Goal: Task Accomplishment & Management: Manage account settings

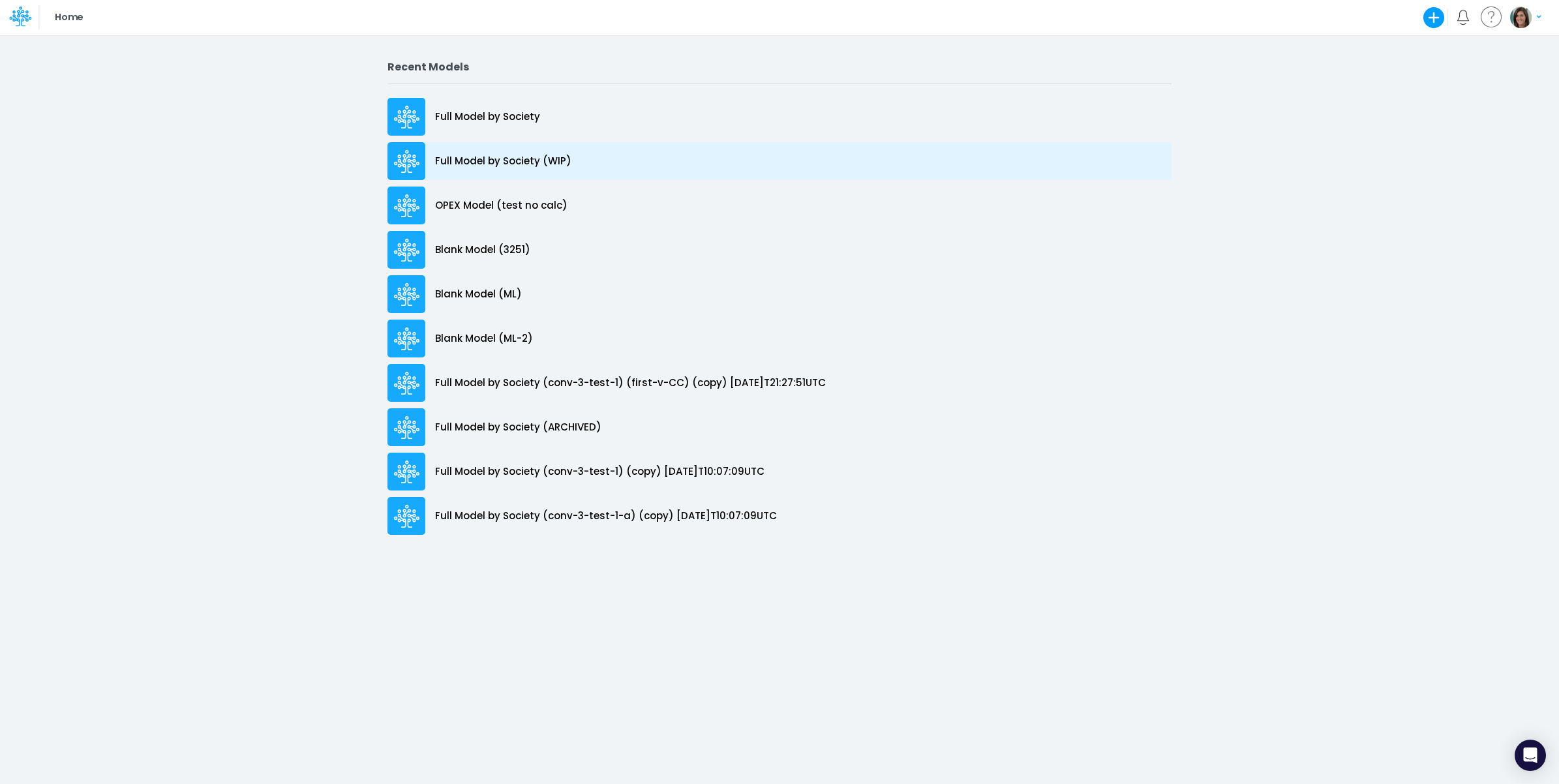
click at [516, 158] on p "Full Model by Society (WIP)" at bounding box center [504, 162] width 137 height 15
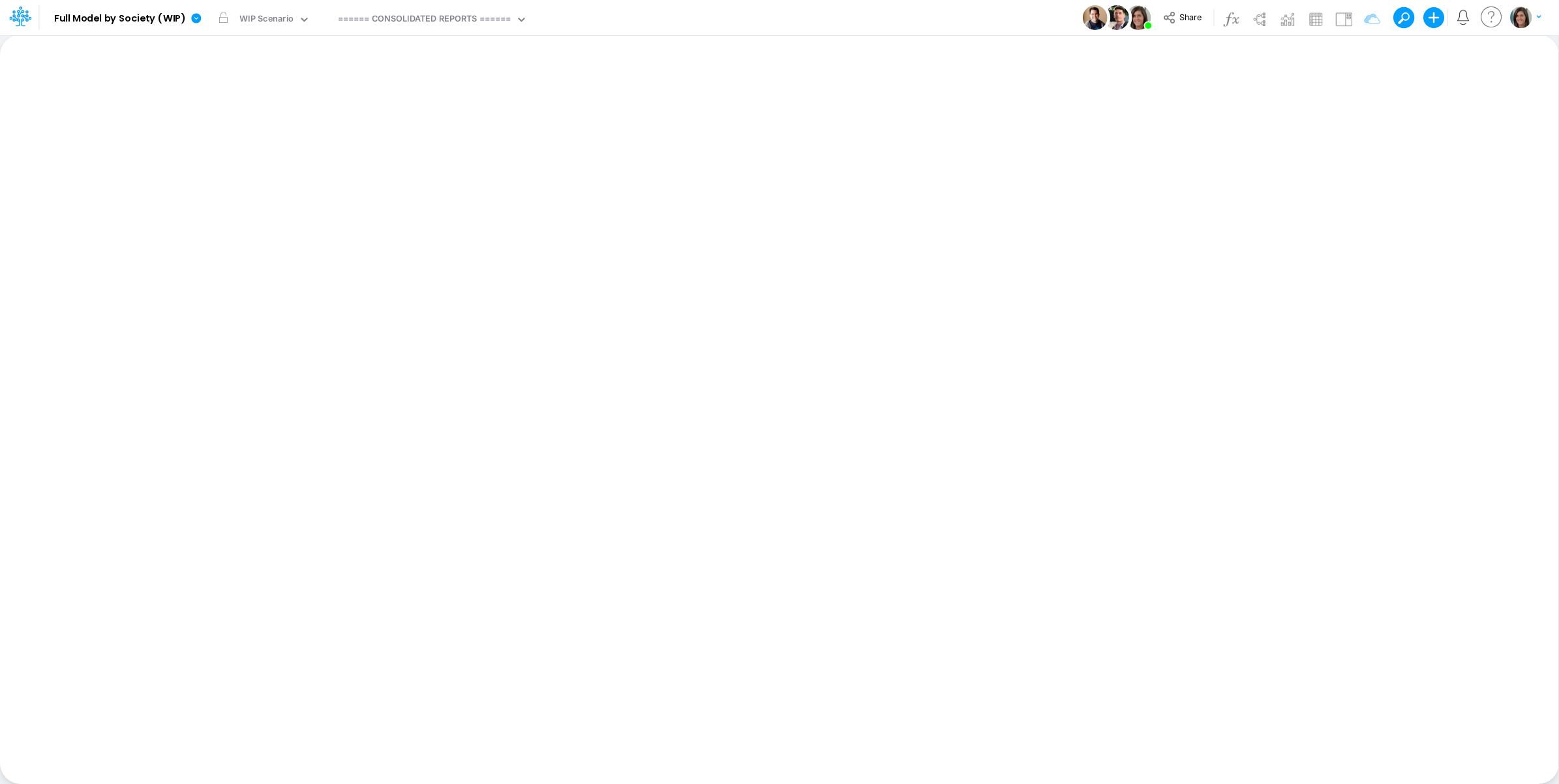
click at [907, 14] on div "Model Full Model by Society (WIP) Edit model settings Duplicate Import QuickBoo…" at bounding box center [780, 18] width 1403 height 35
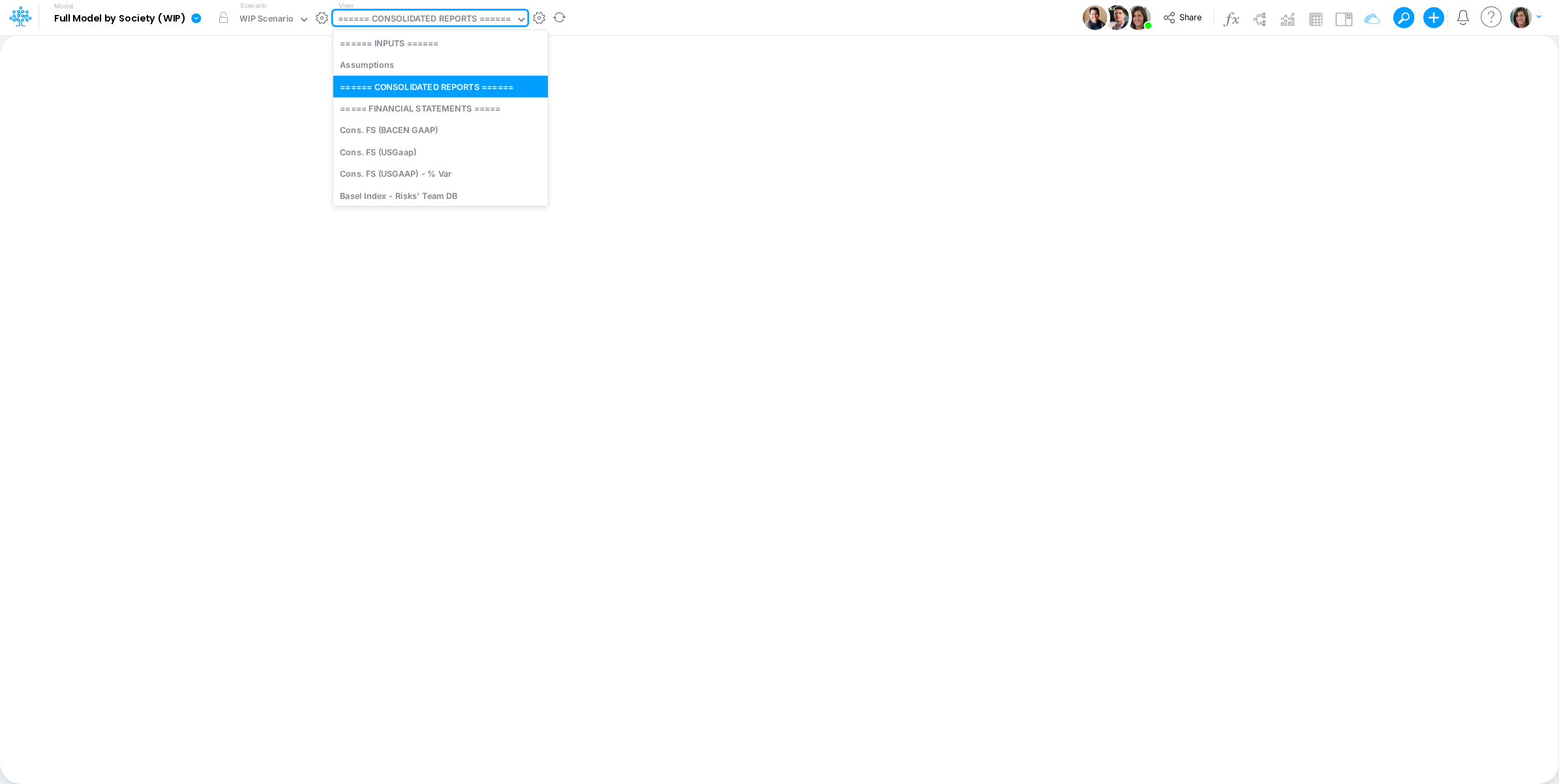
click at [452, 15] on div "====== CONSOLIDATED REPORTS ======" at bounding box center [425, 20] width 173 height 15
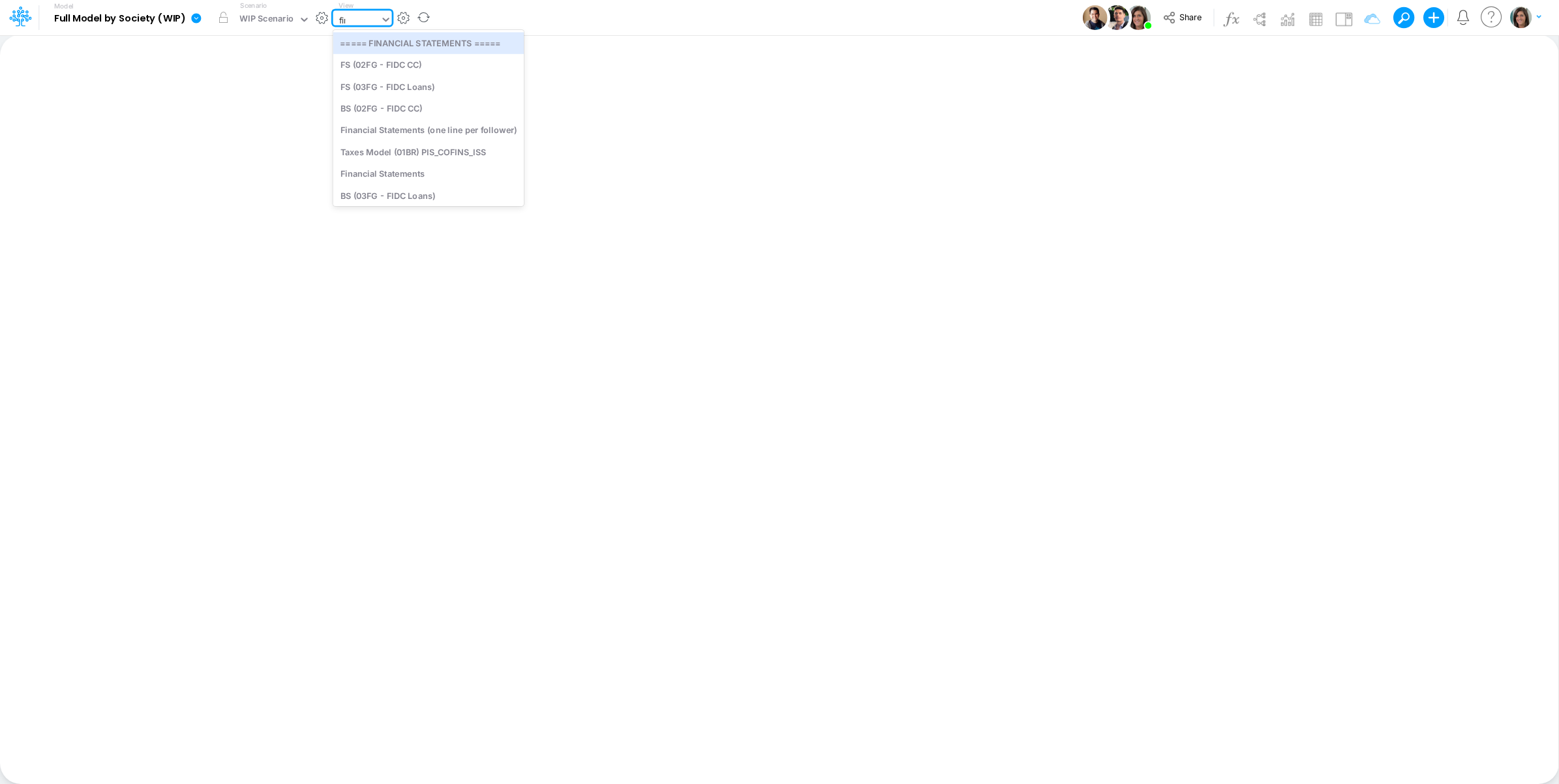
type input "finan"
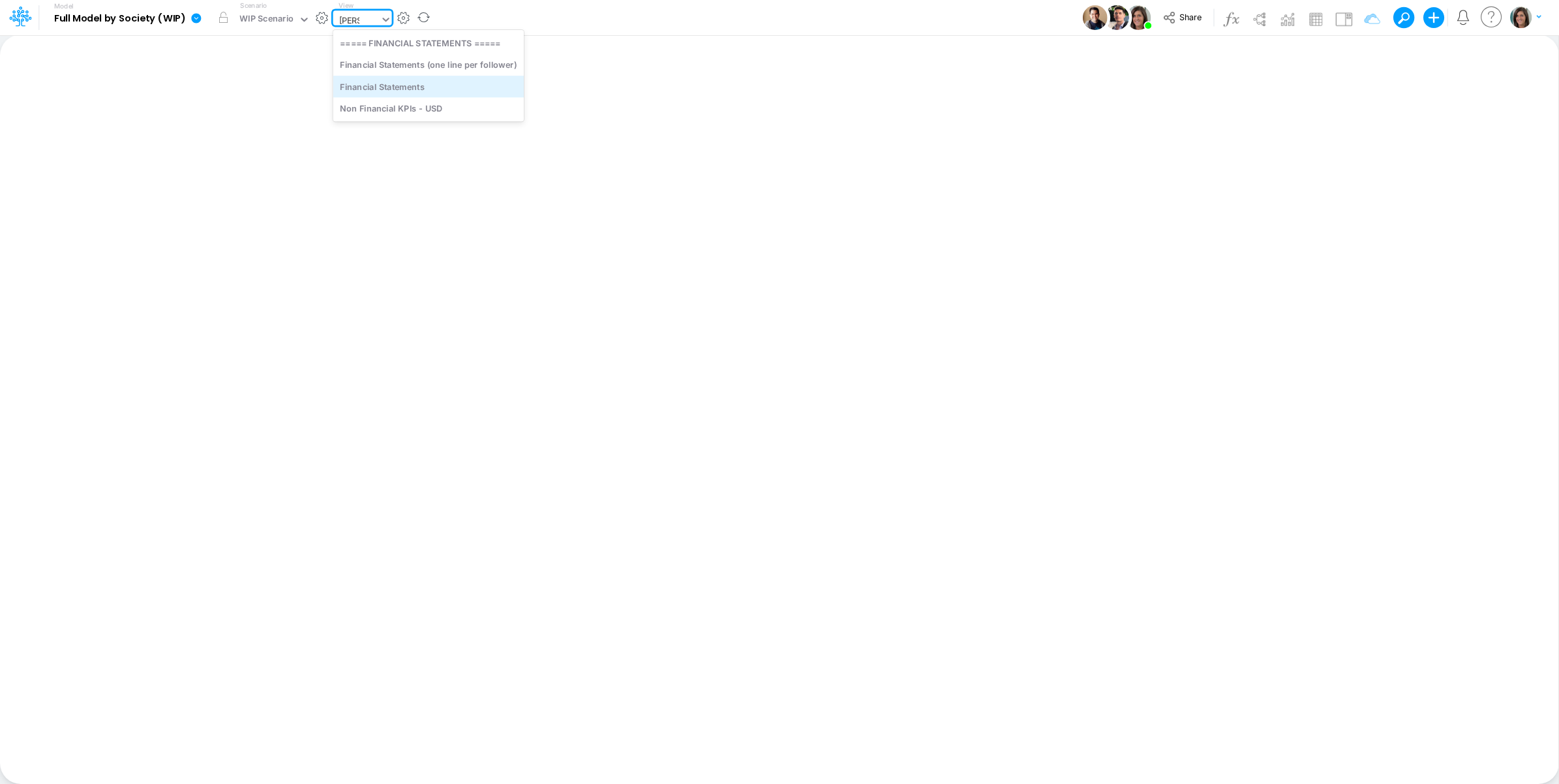
click at [418, 82] on div "Financial Statements" at bounding box center [429, 87] width 191 height 22
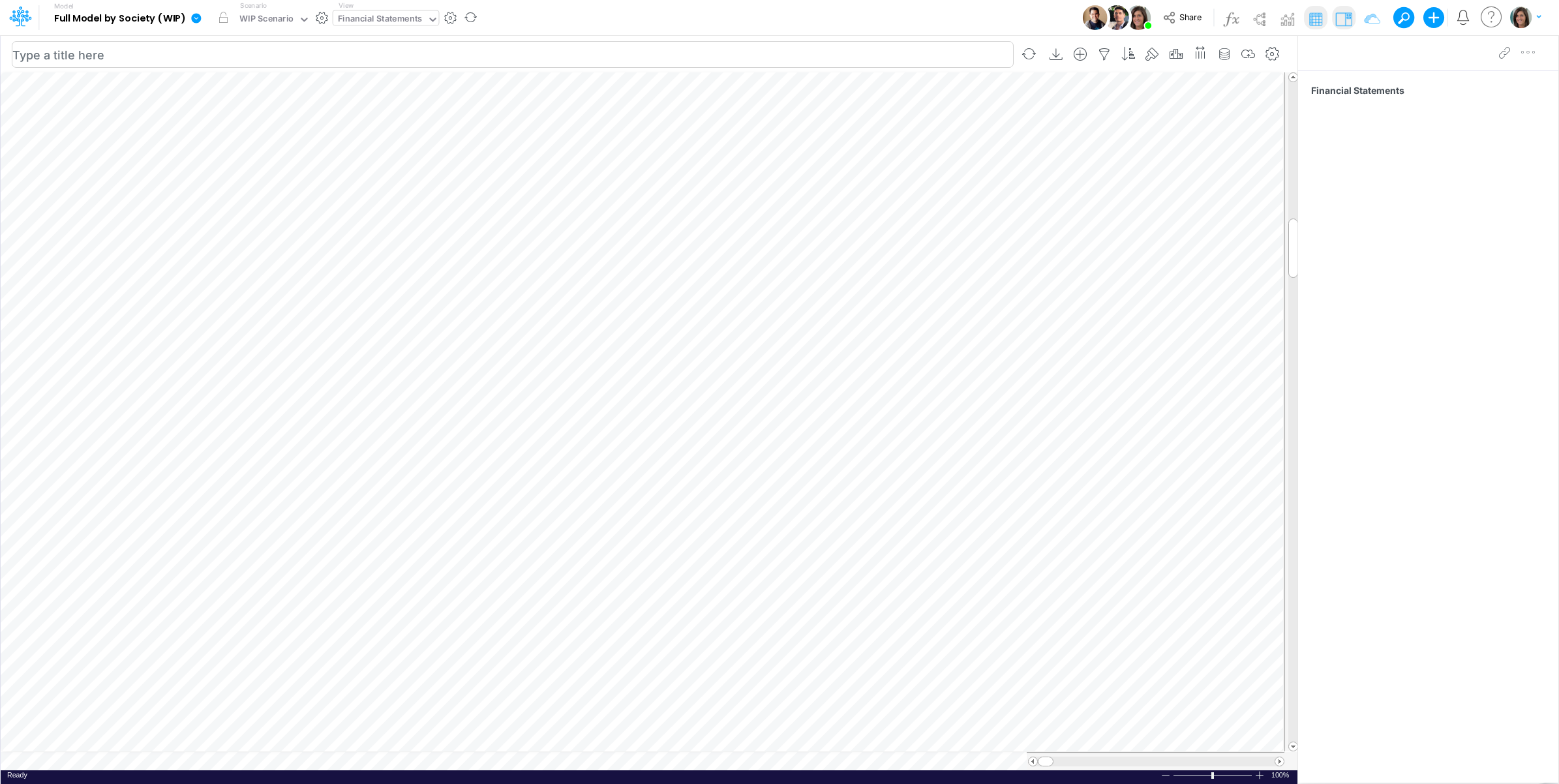
scroll to position [0, 1]
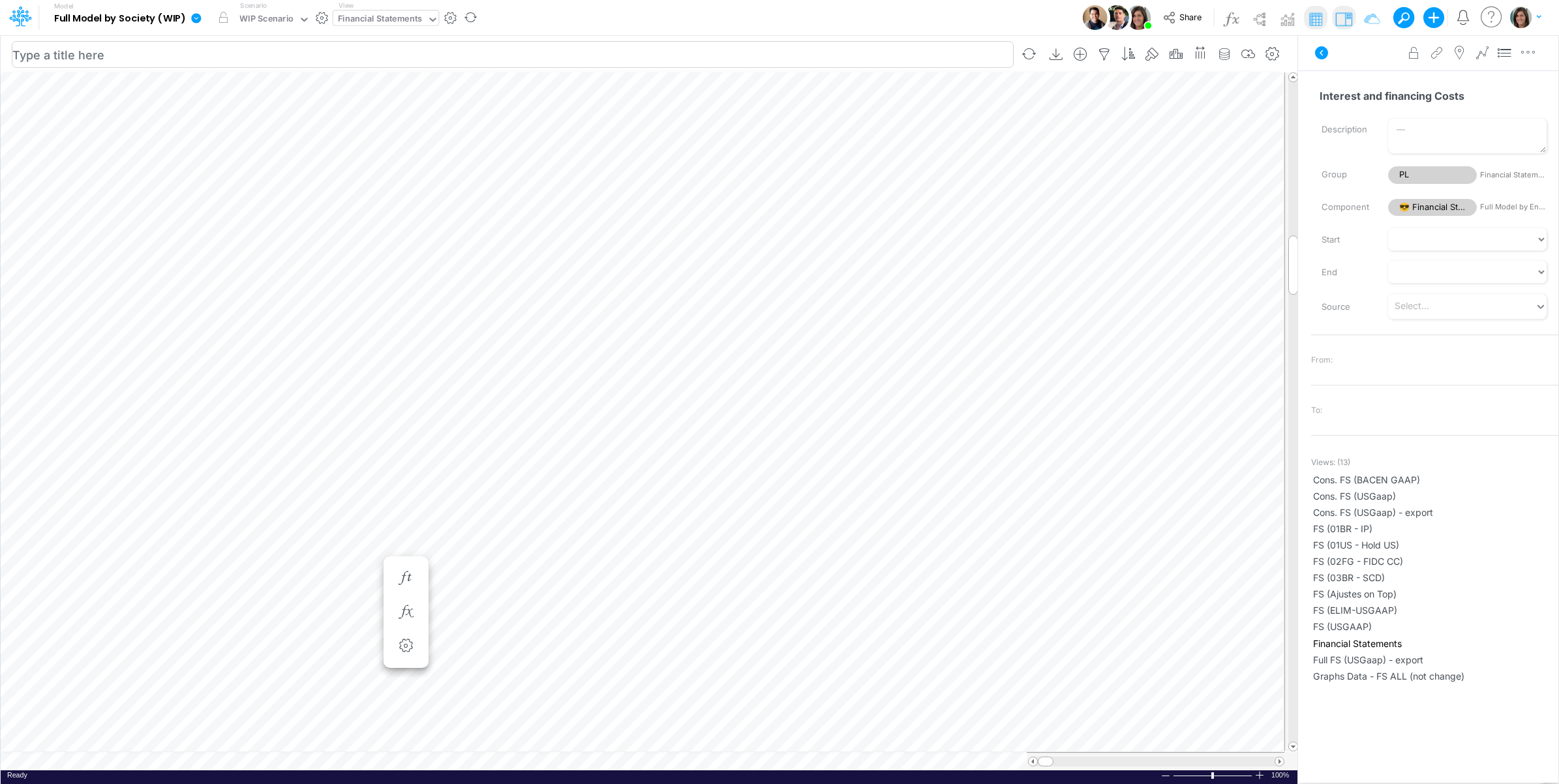
scroll to position [0, 1]
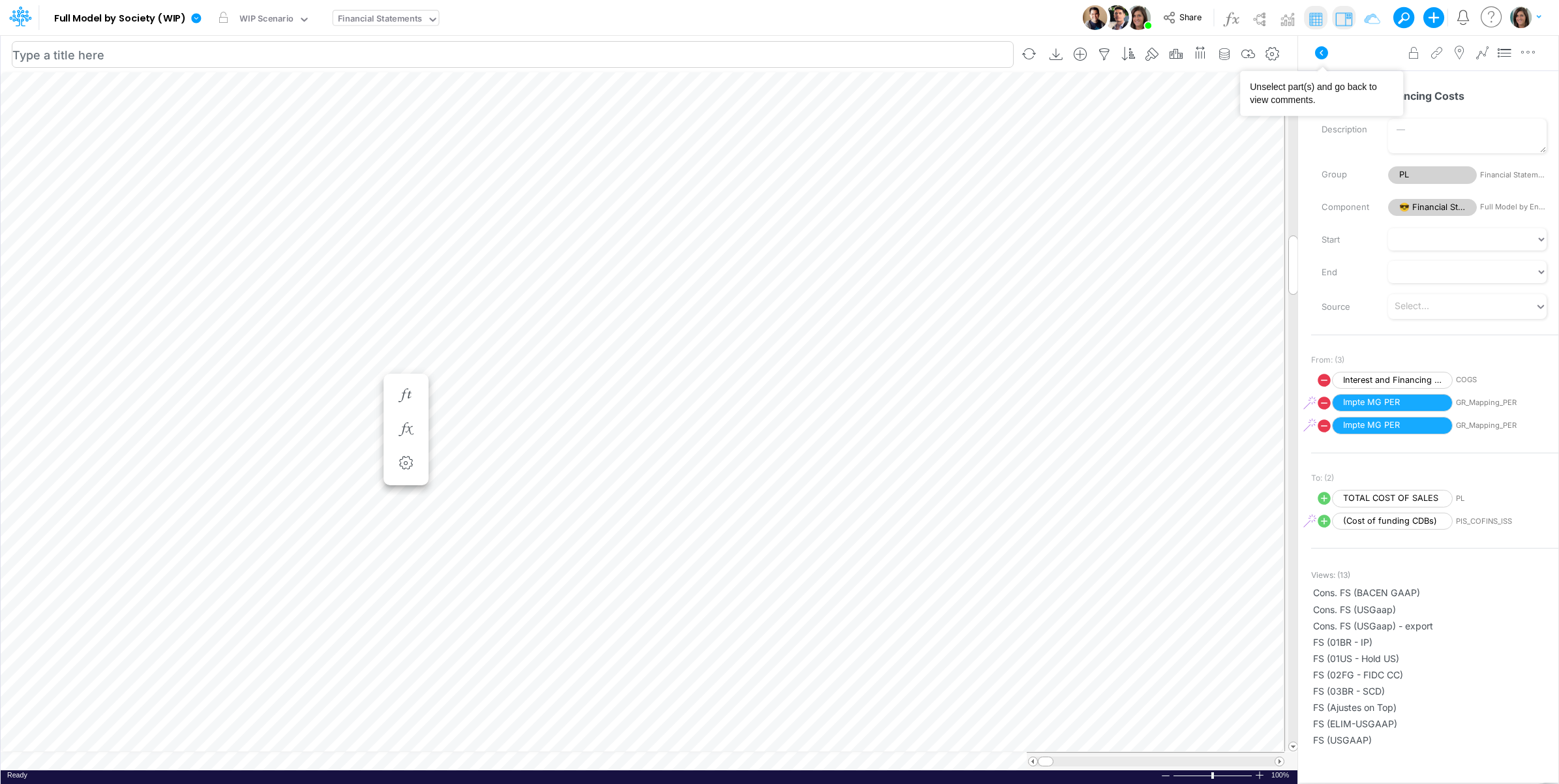
drag, startPoint x: 1328, startPoint y: 52, endPoint x: 792, endPoint y: 48, distance: 536.0
click at [1326, 52] on icon at bounding box center [1321, 53] width 13 height 13
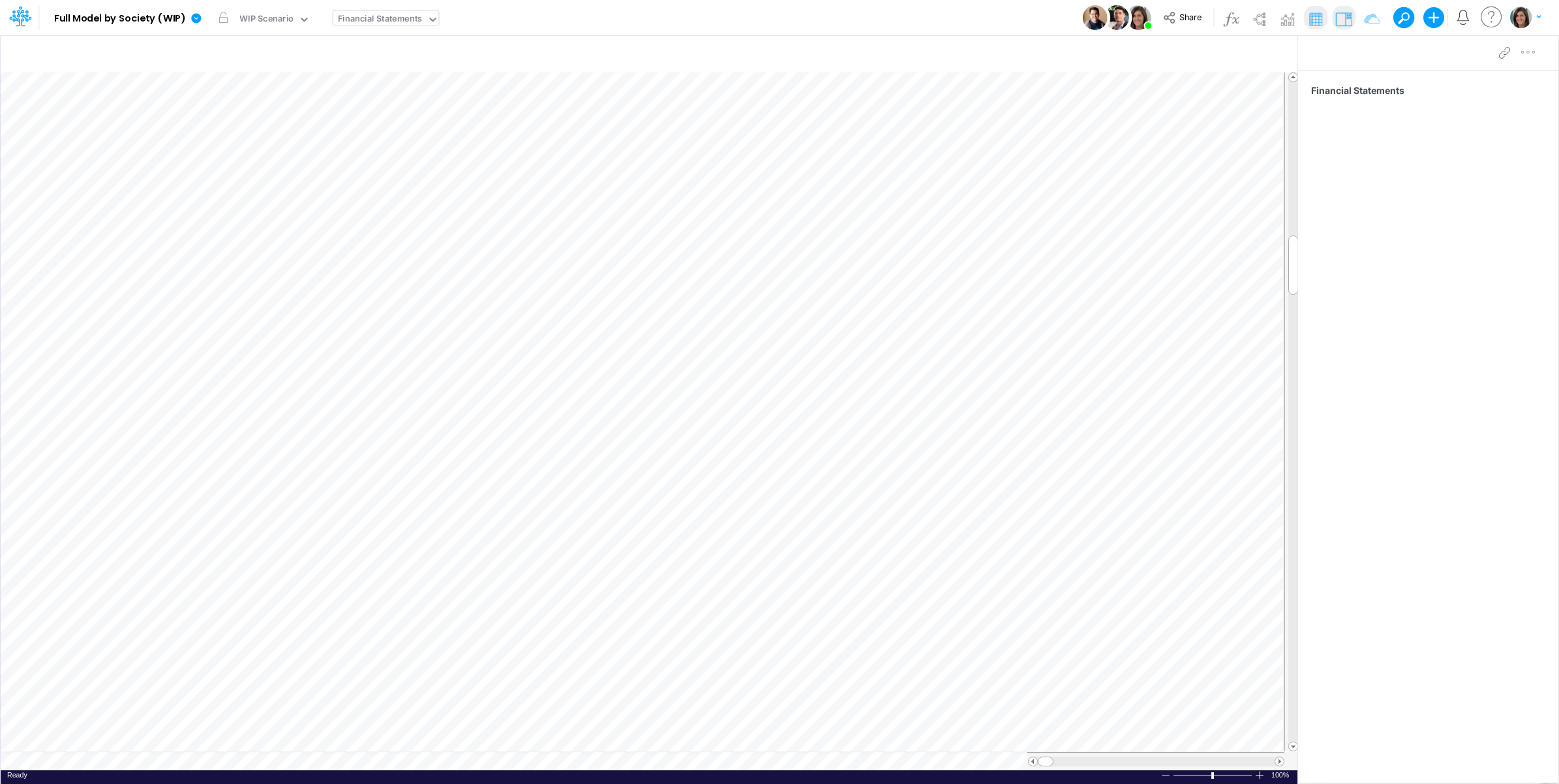
click at [363, 15] on div "Financial Statements" at bounding box center [380, 20] width 85 height 15
type input "be"
click at [433, 88] on div "Below EBITDA (01BR)" at bounding box center [440, 87] width 214 height 22
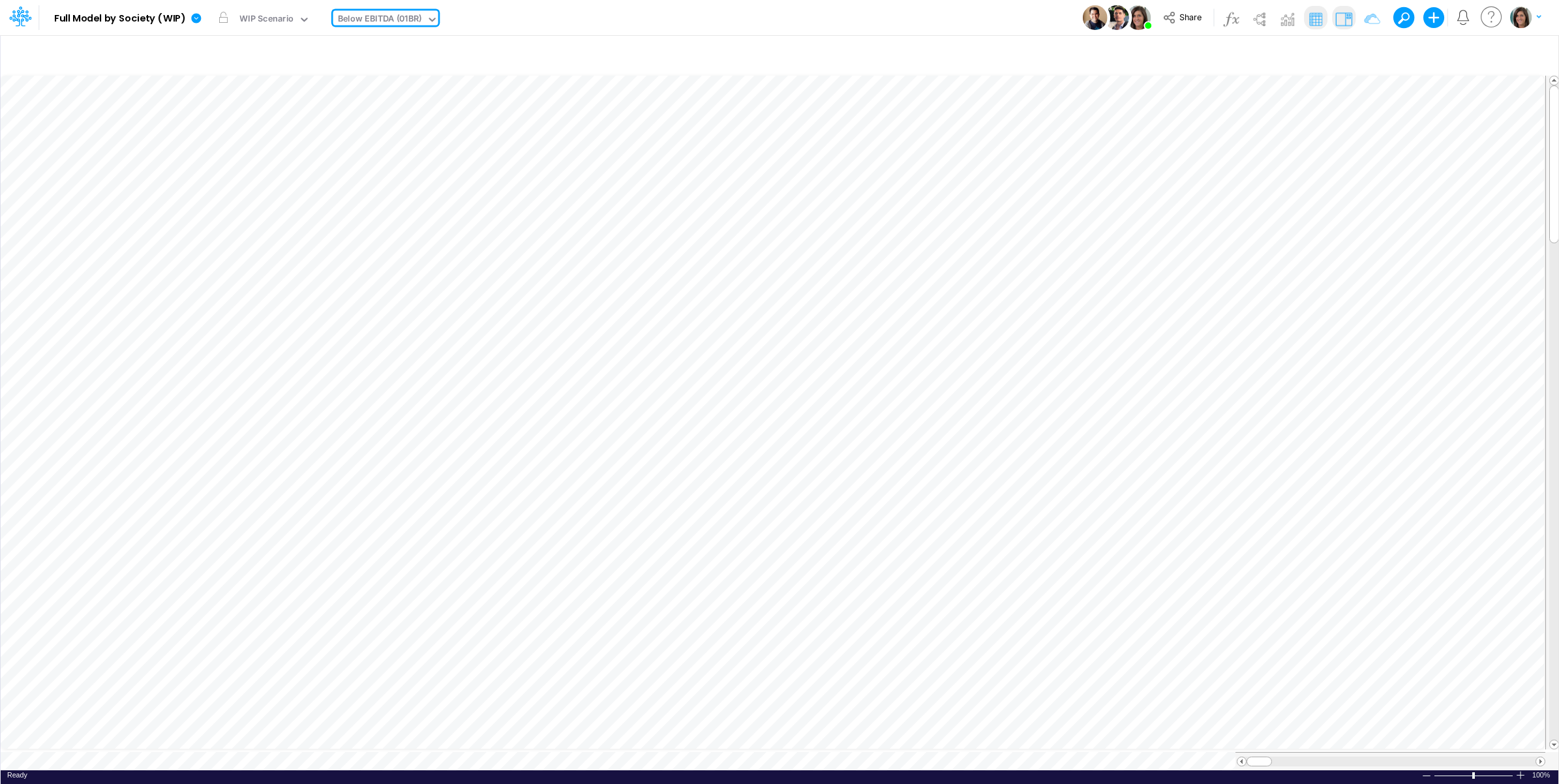
click at [1342, 14] on img at bounding box center [1344, 18] width 21 height 21
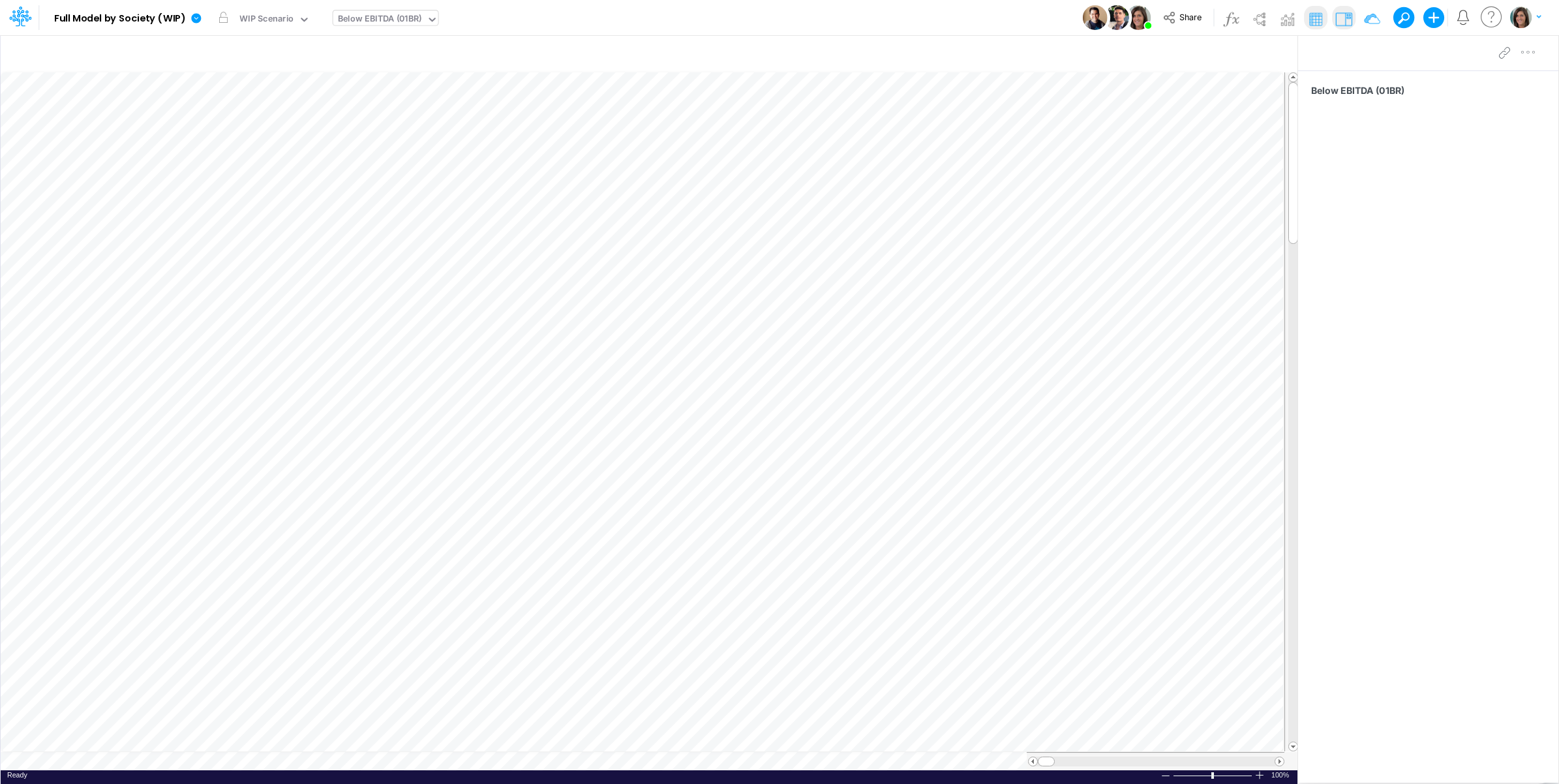
scroll to position [0, 1]
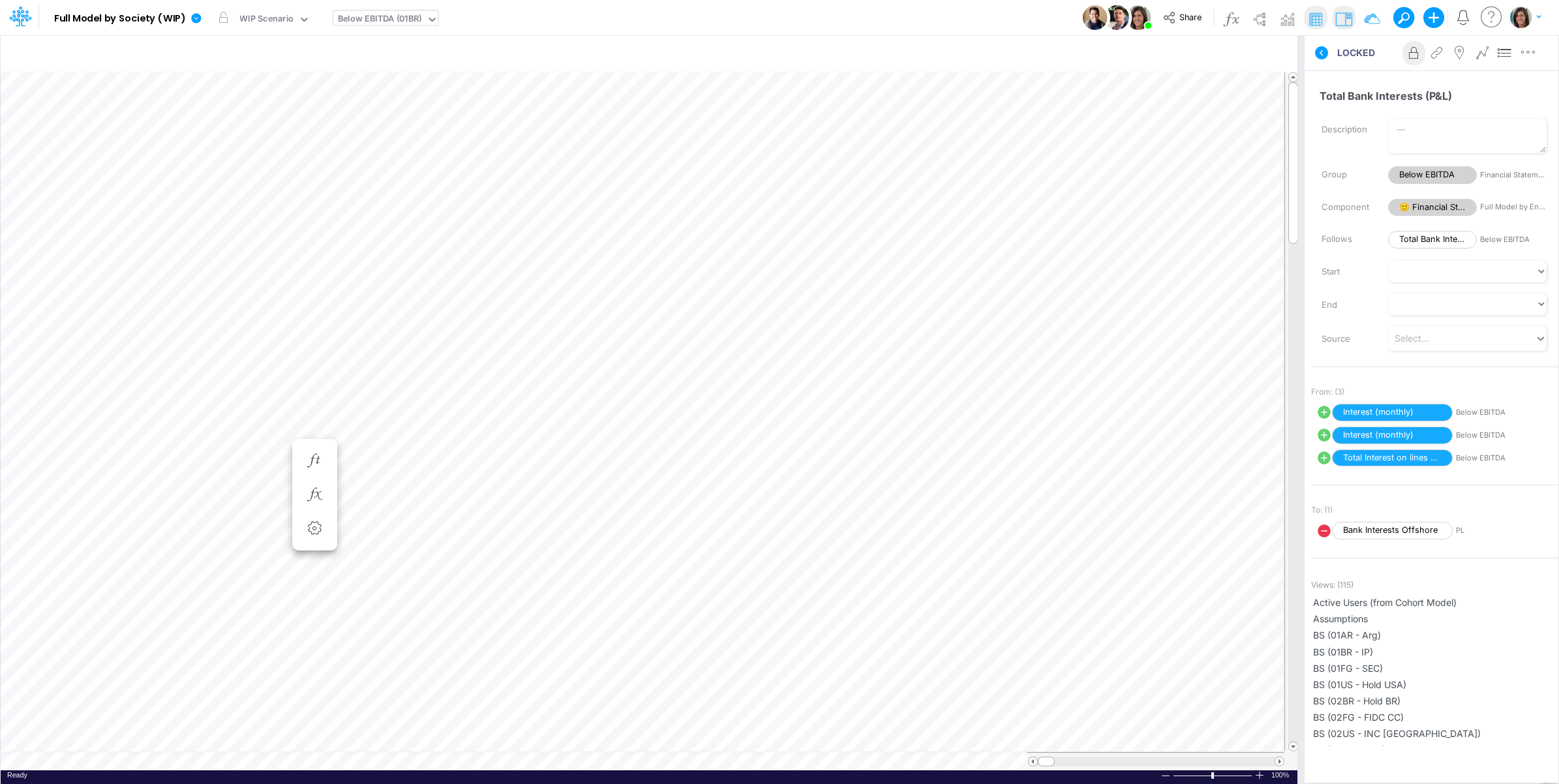
scroll to position [0, 1]
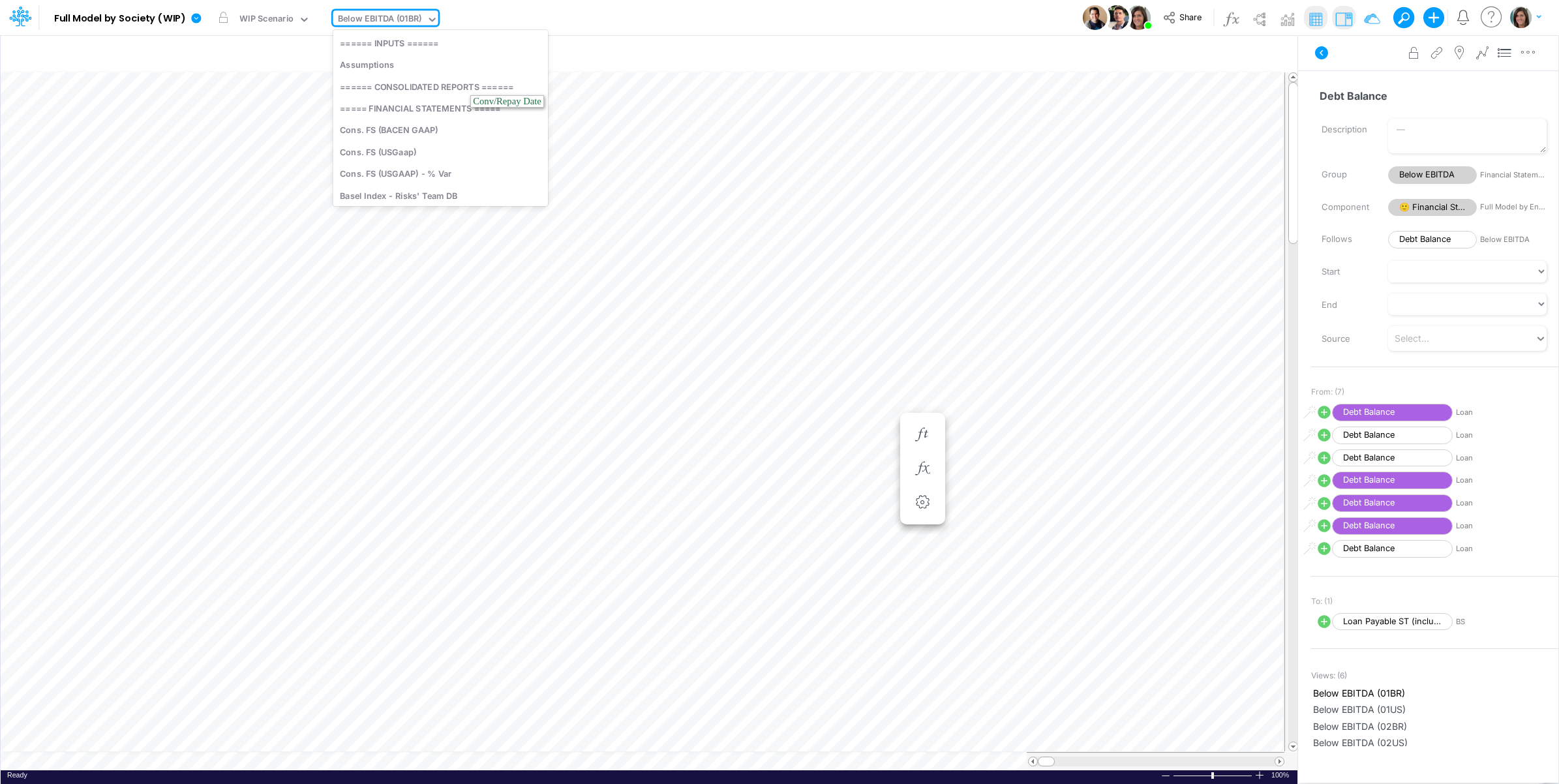
click at [380, 27] on div "Below EBITDA (01BR)" at bounding box center [380, 20] width 84 height 15
click at [435, 155] on div "Cons. FS (USGaap)" at bounding box center [440, 151] width 214 height 22
type input "Consolidated FS - USGAAP"
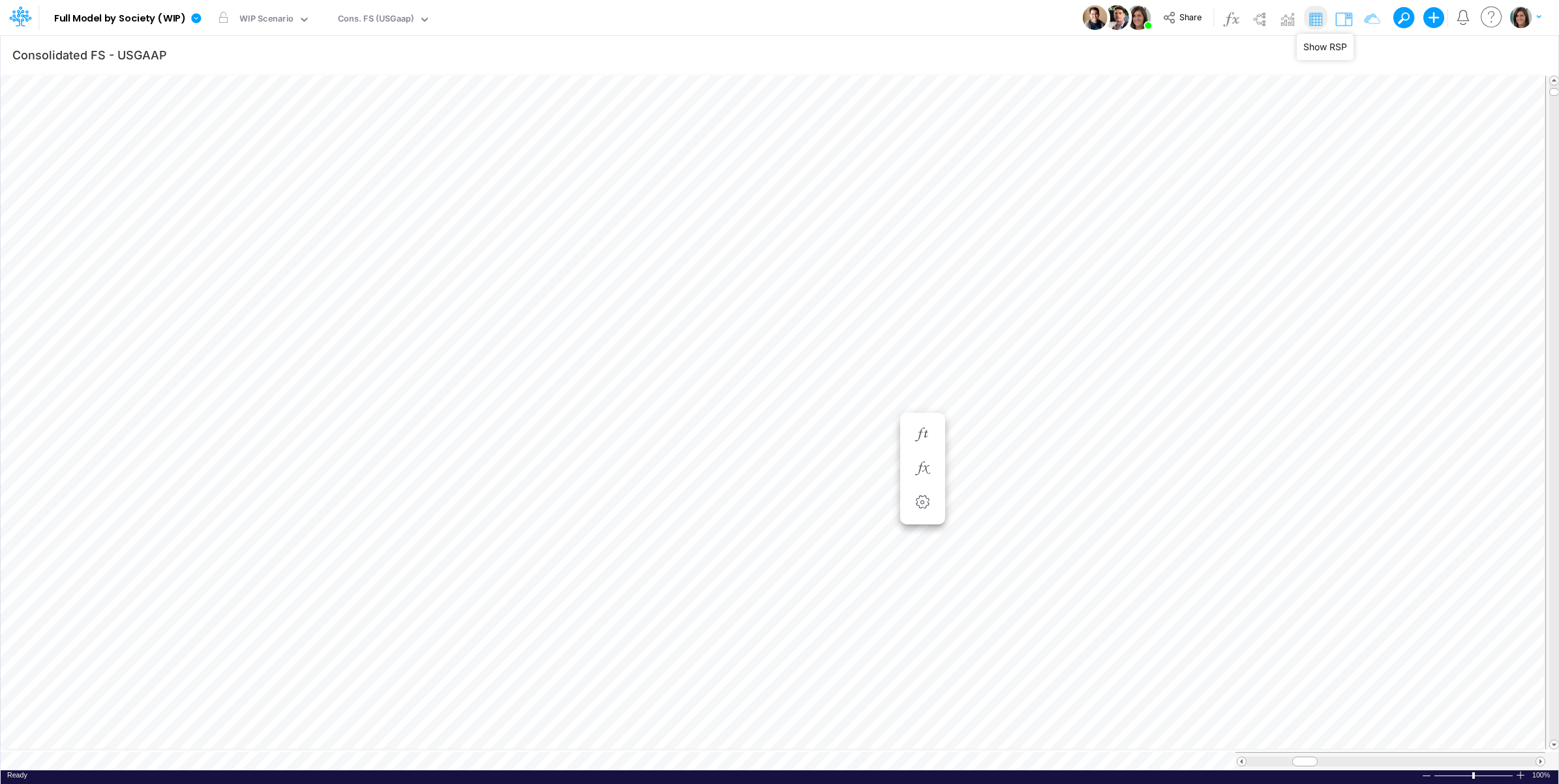
drag, startPoint x: 1345, startPoint y: 16, endPoint x: 1347, endPoint y: 59, distance: 43.0
click at [1345, 17] on img at bounding box center [1344, 18] width 21 height 21
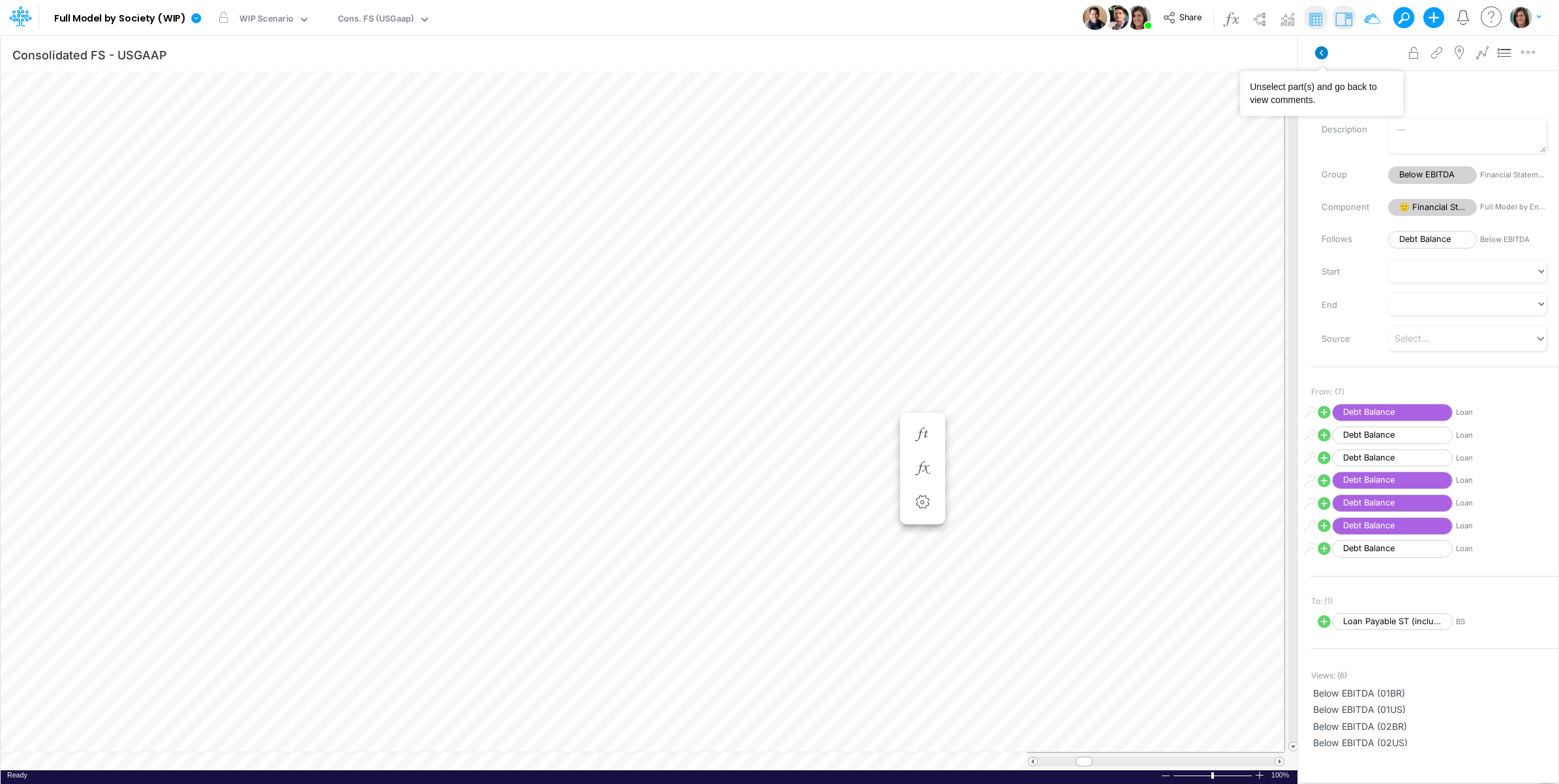
click at [1320, 53] on icon at bounding box center [1321, 53] width 13 height 13
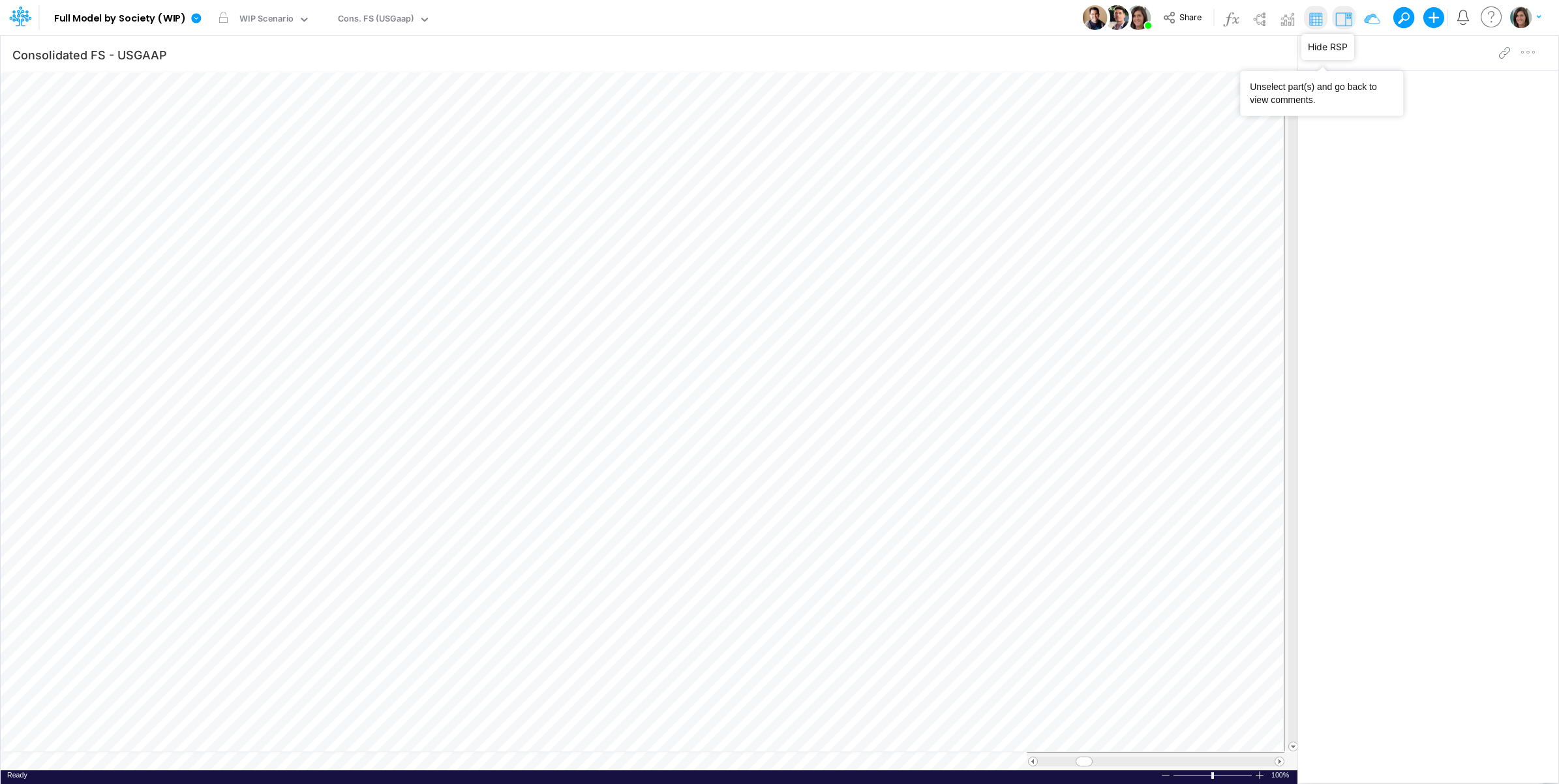
click at [1341, 18] on img at bounding box center [1344, 18] width 21 height 21
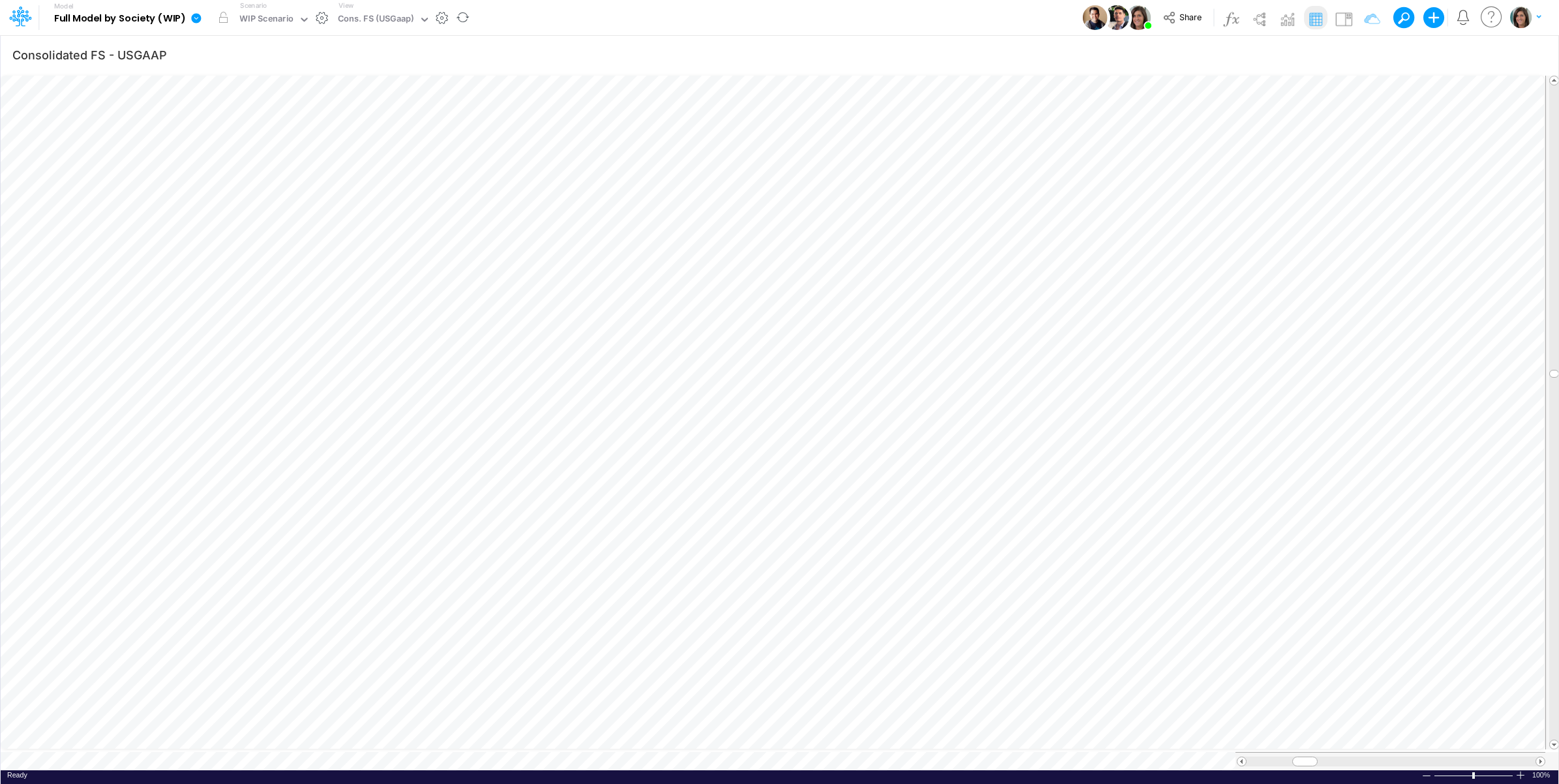
click at [311, 748] on table at bounding box center [780, 422] width 1559 height 697
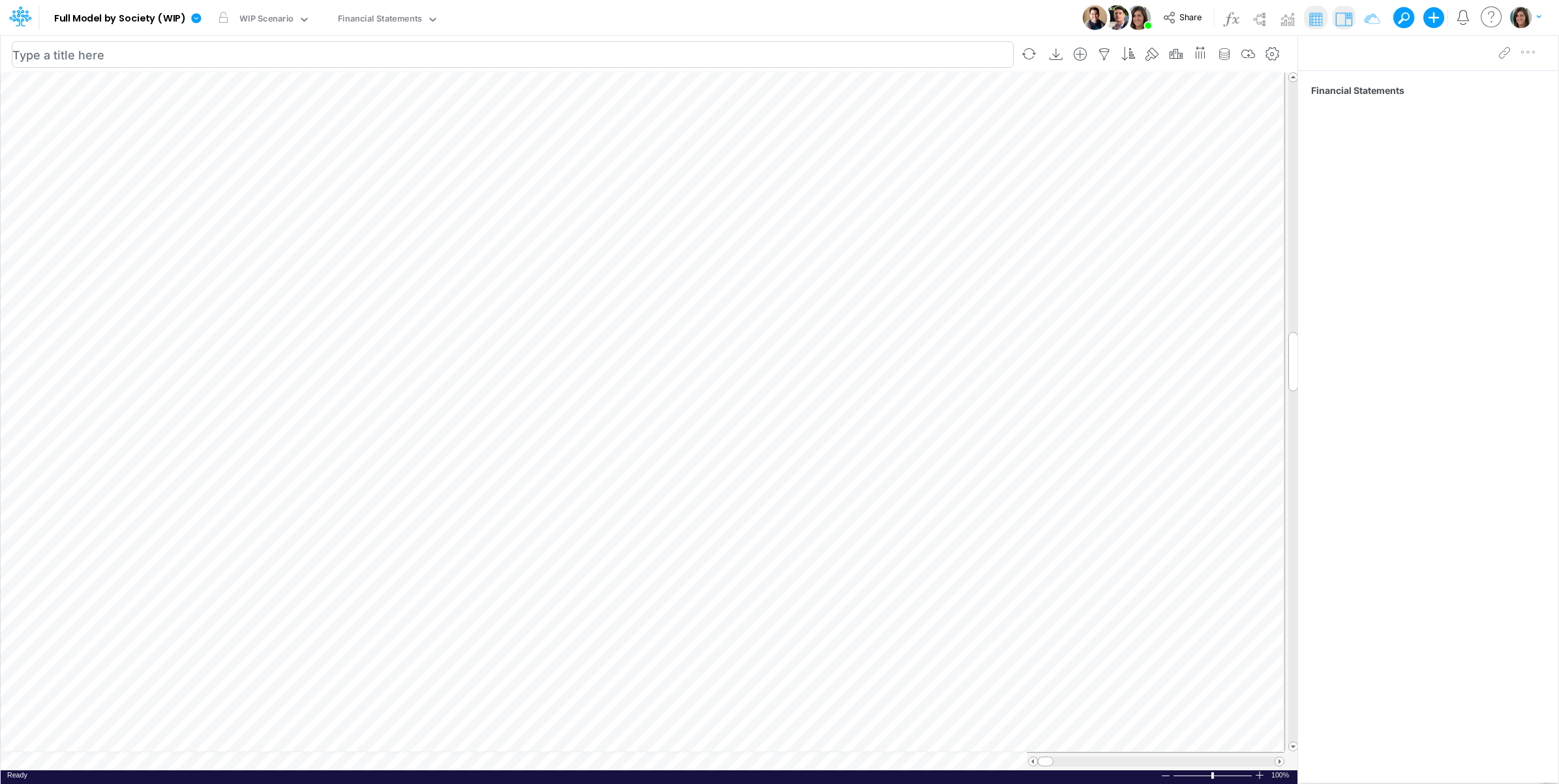
scroll to position [0, 1]
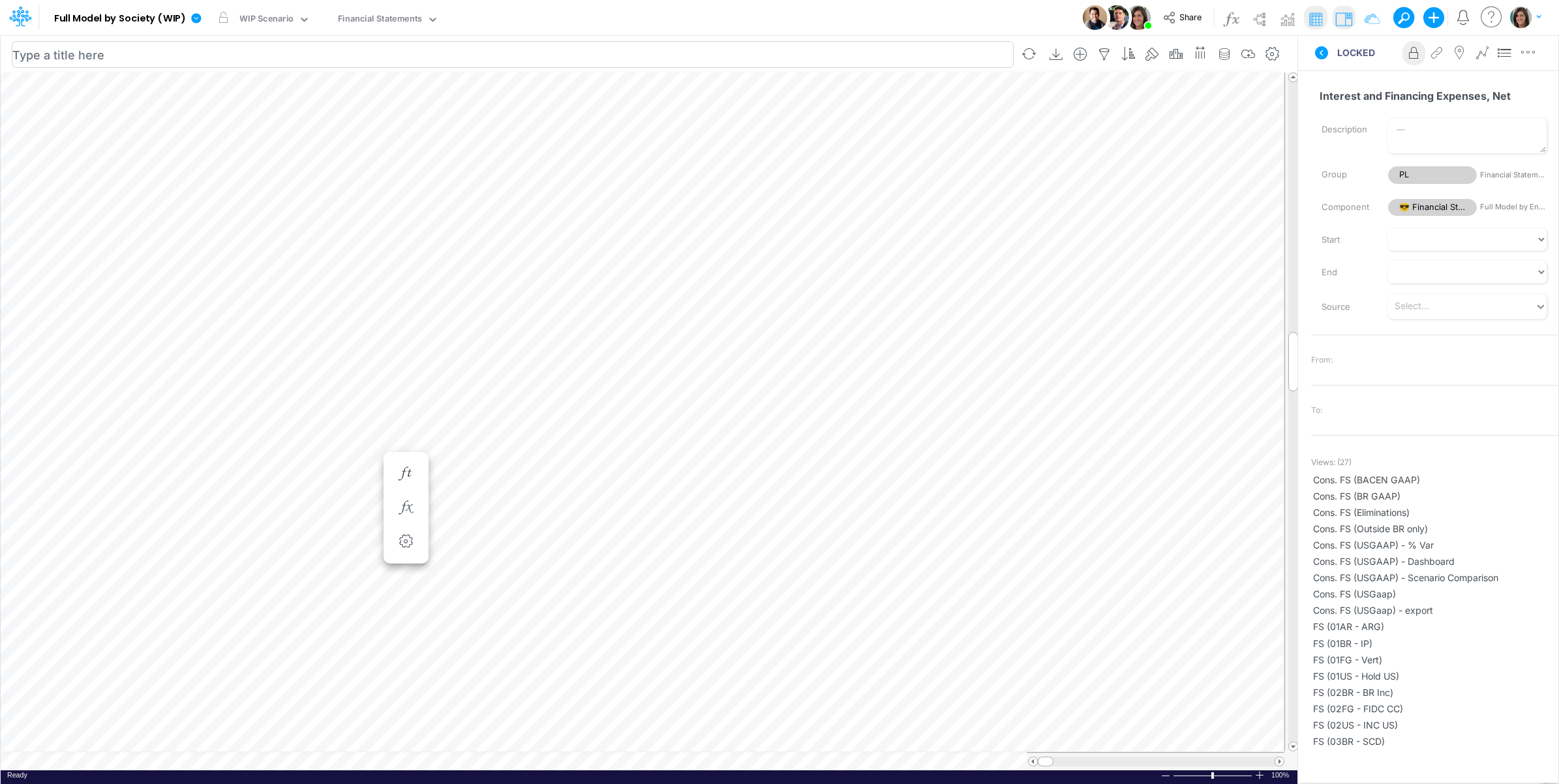
scroll to position [0, 1]
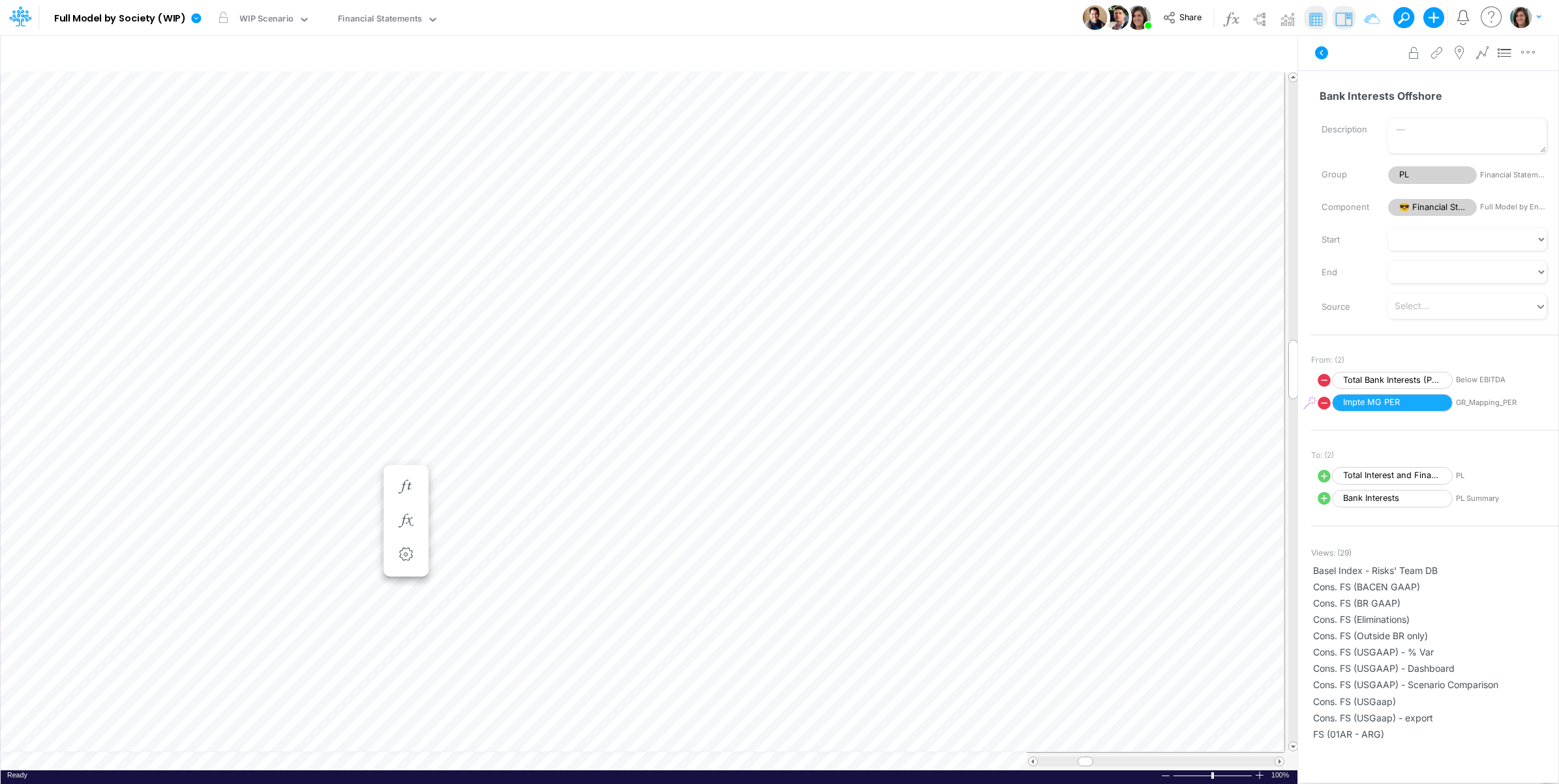
scroll to position [0, 1]
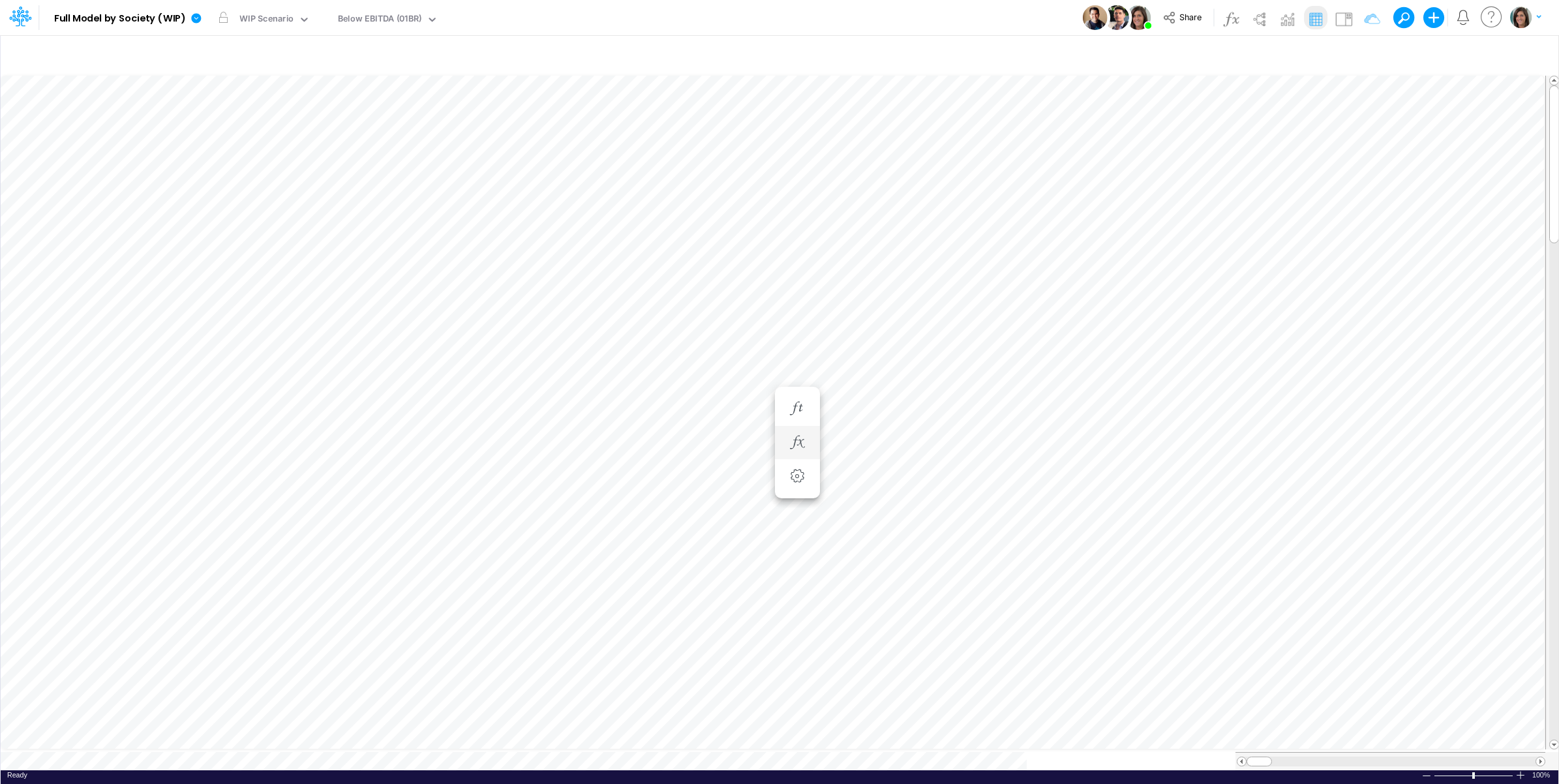
scroll to position [0, 1]
click at [1342, 14] on img at bounding box center [1344, 18] width 21 height 21
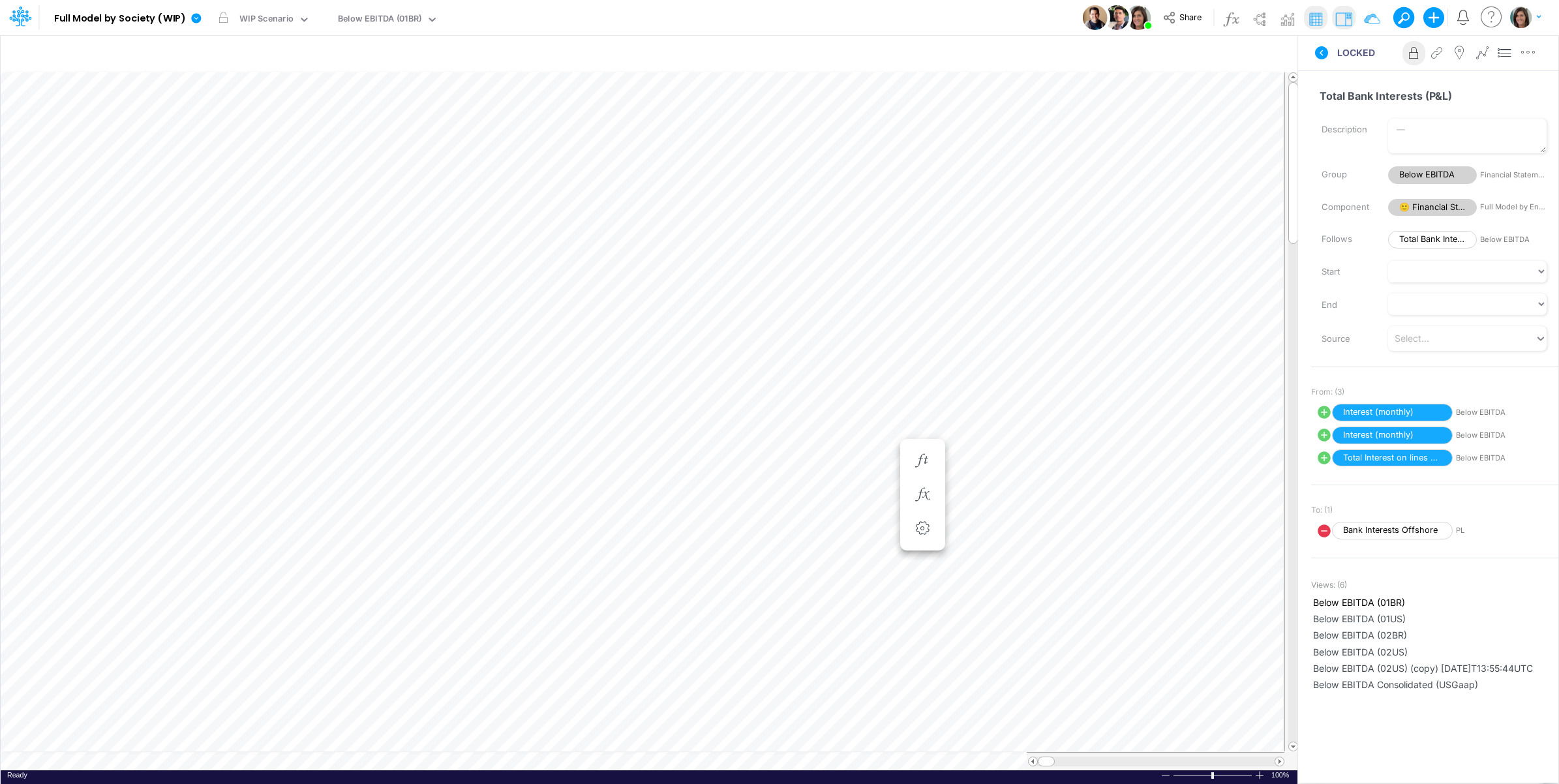
scroll to position [0, 1]
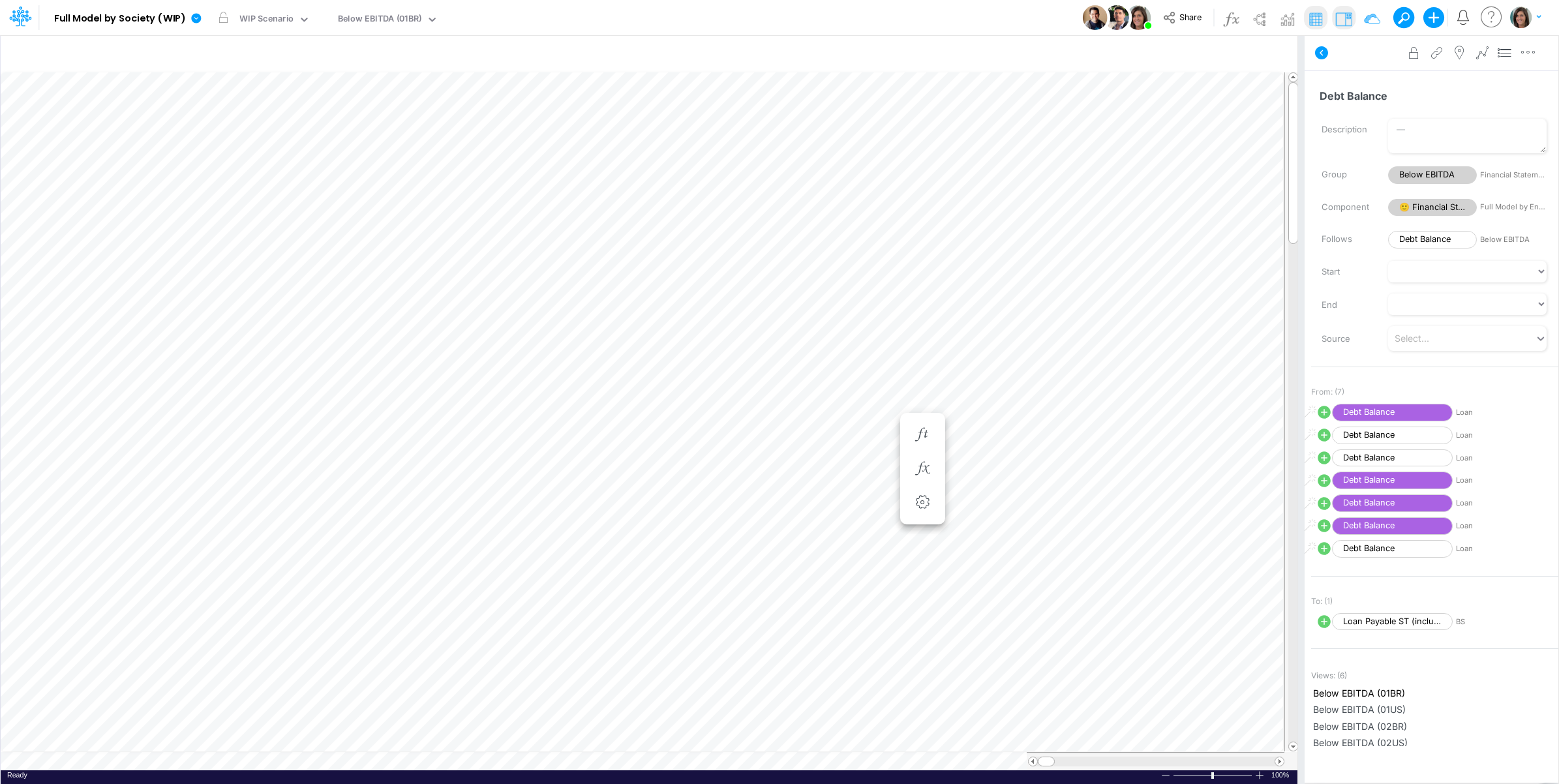
scroll to position [0, 1]
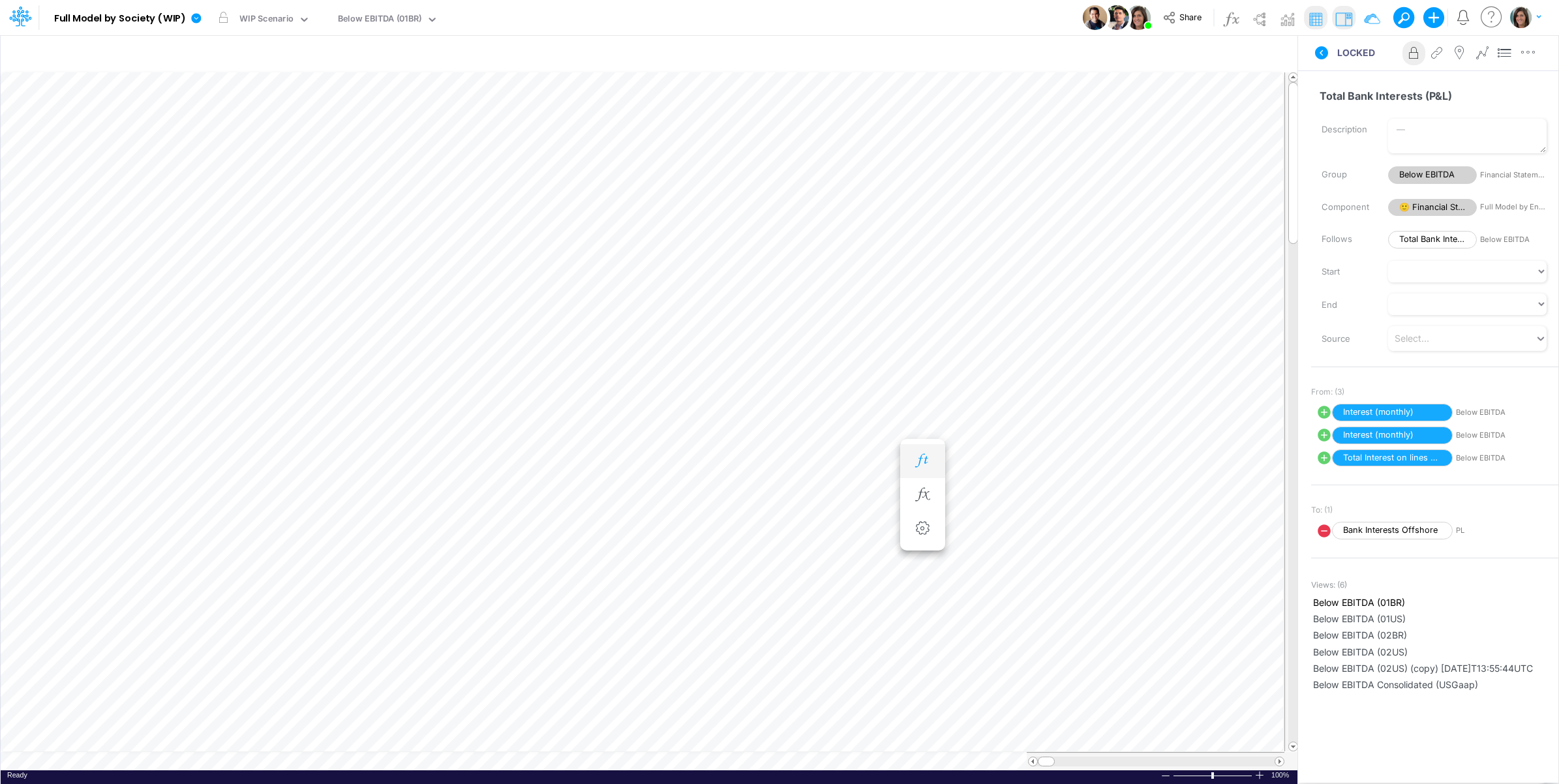
click at [928, 458] on icon "button" at bounding box center [922, 461] width 20 height 14
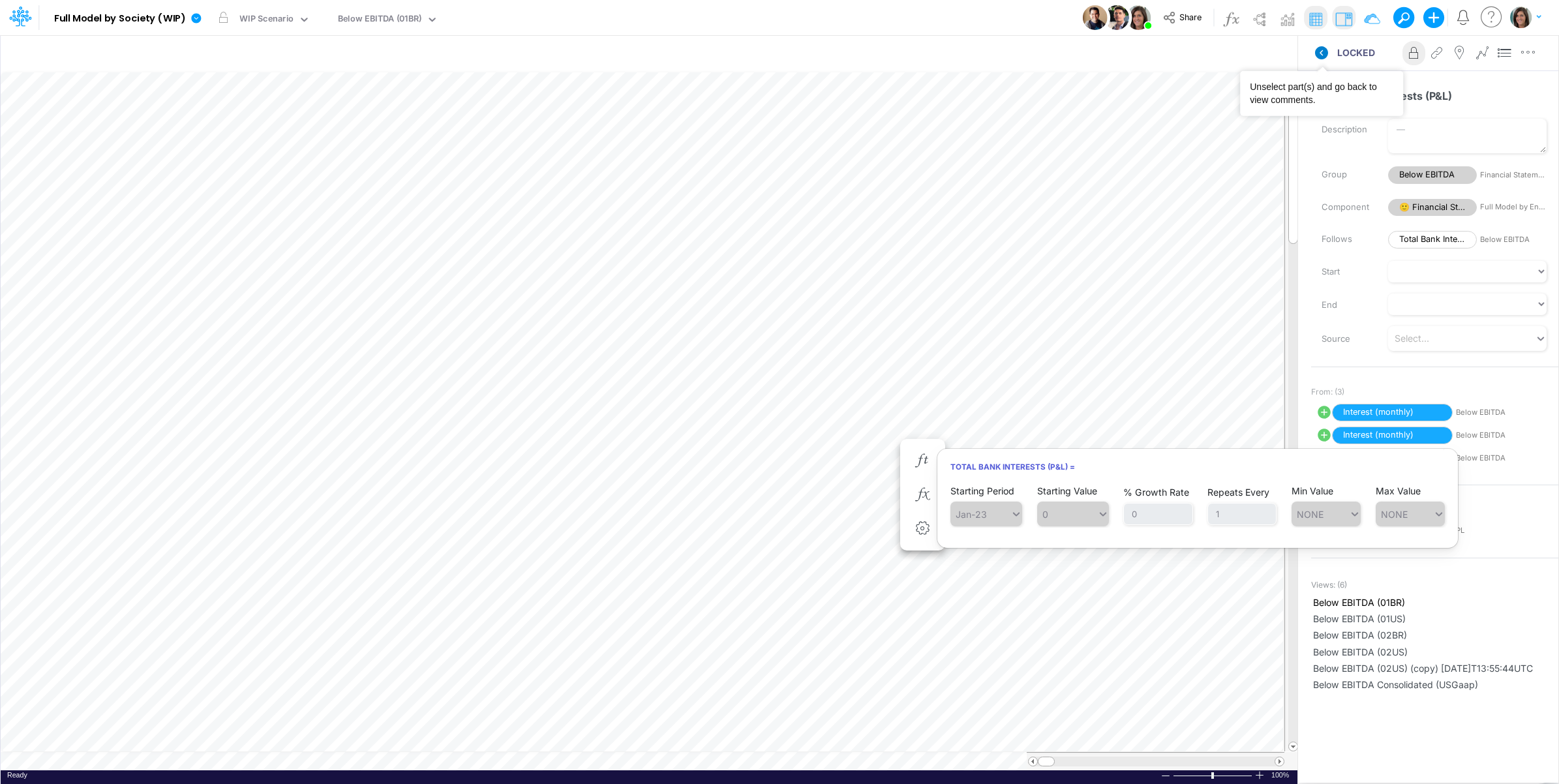
click at [1319, 57] on icon at bounding box center [1321, 53] width 13 height 13
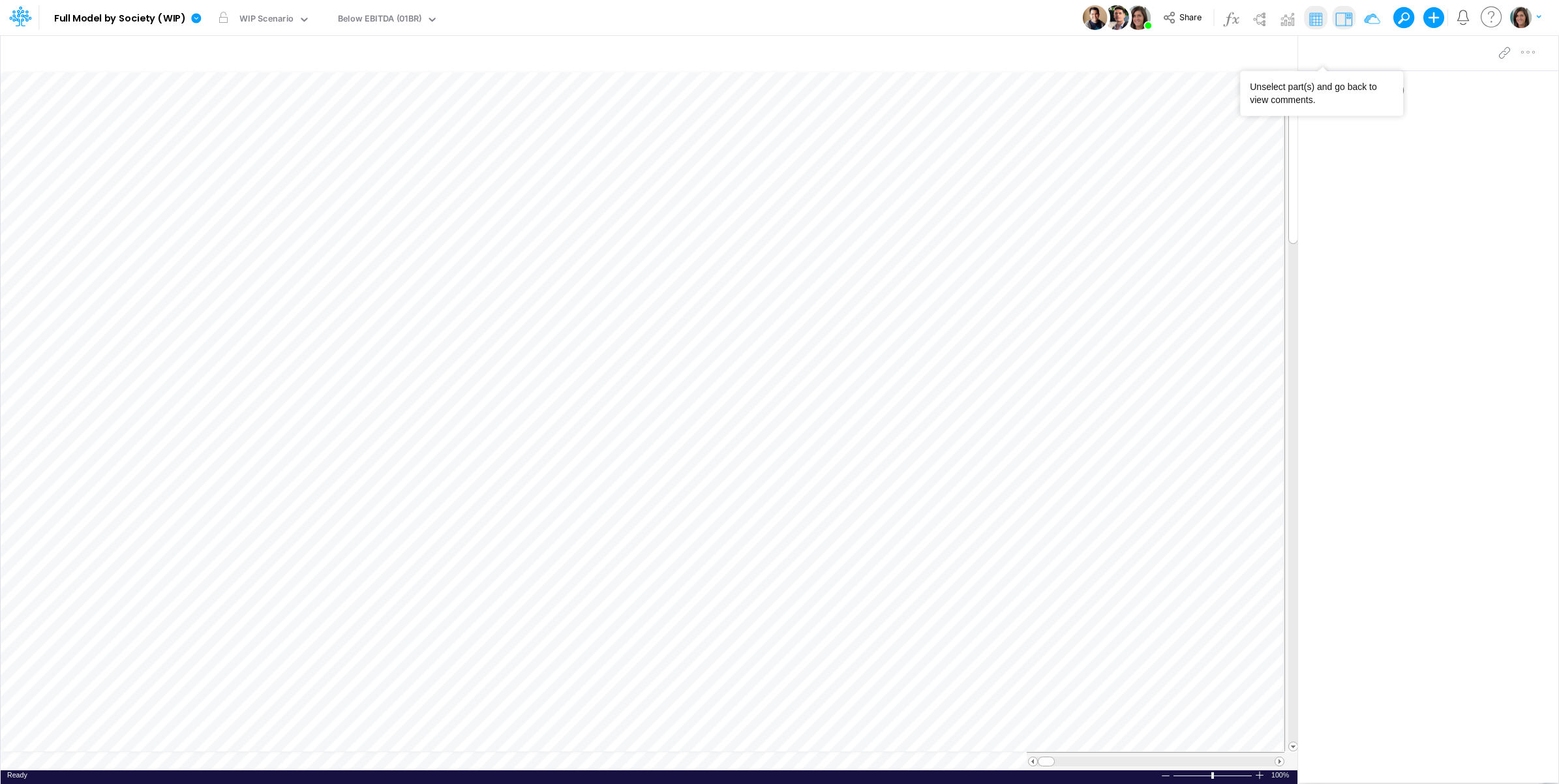
scroll to position [0, 1]
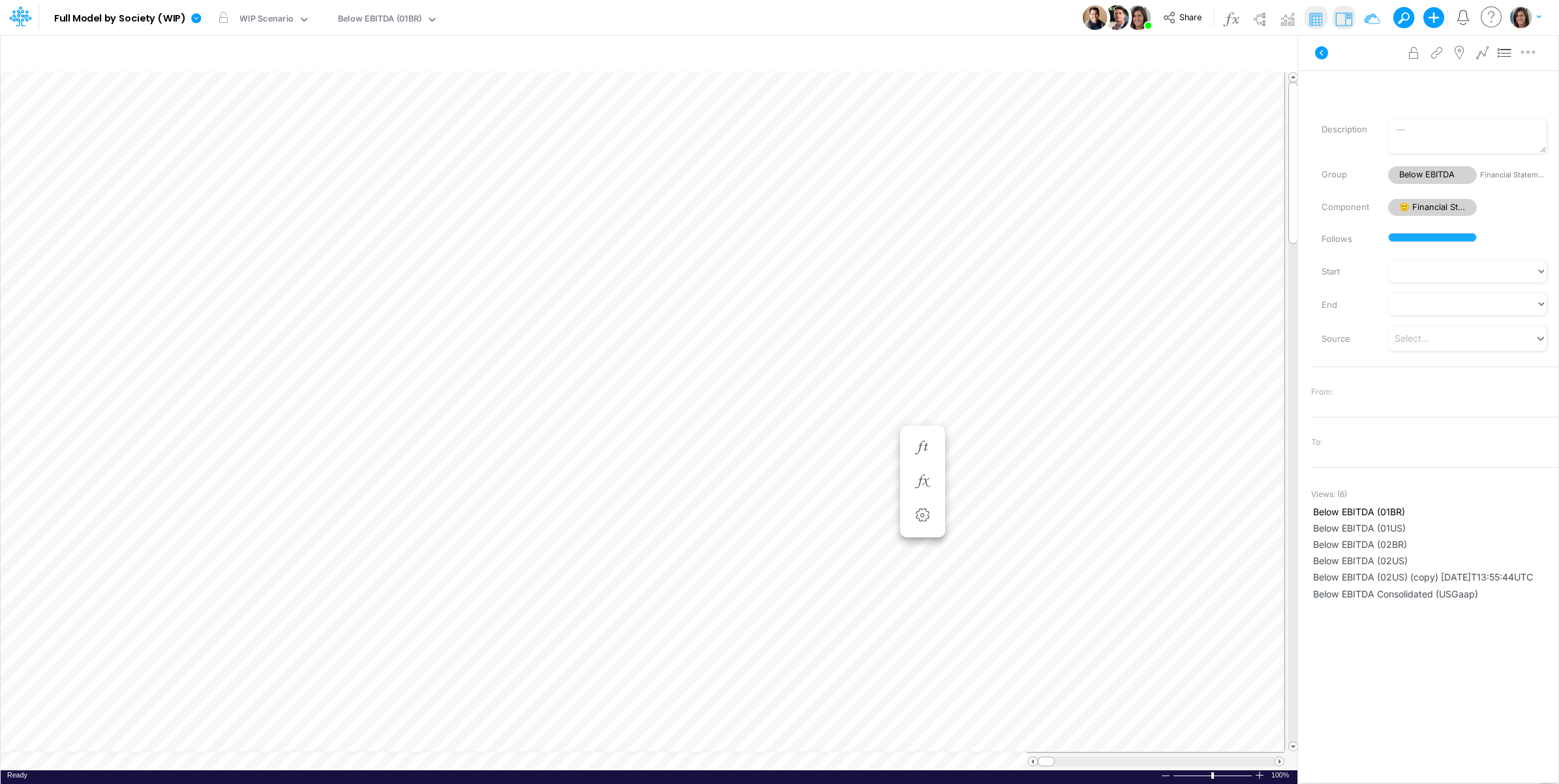
scroll to position [0, 1]
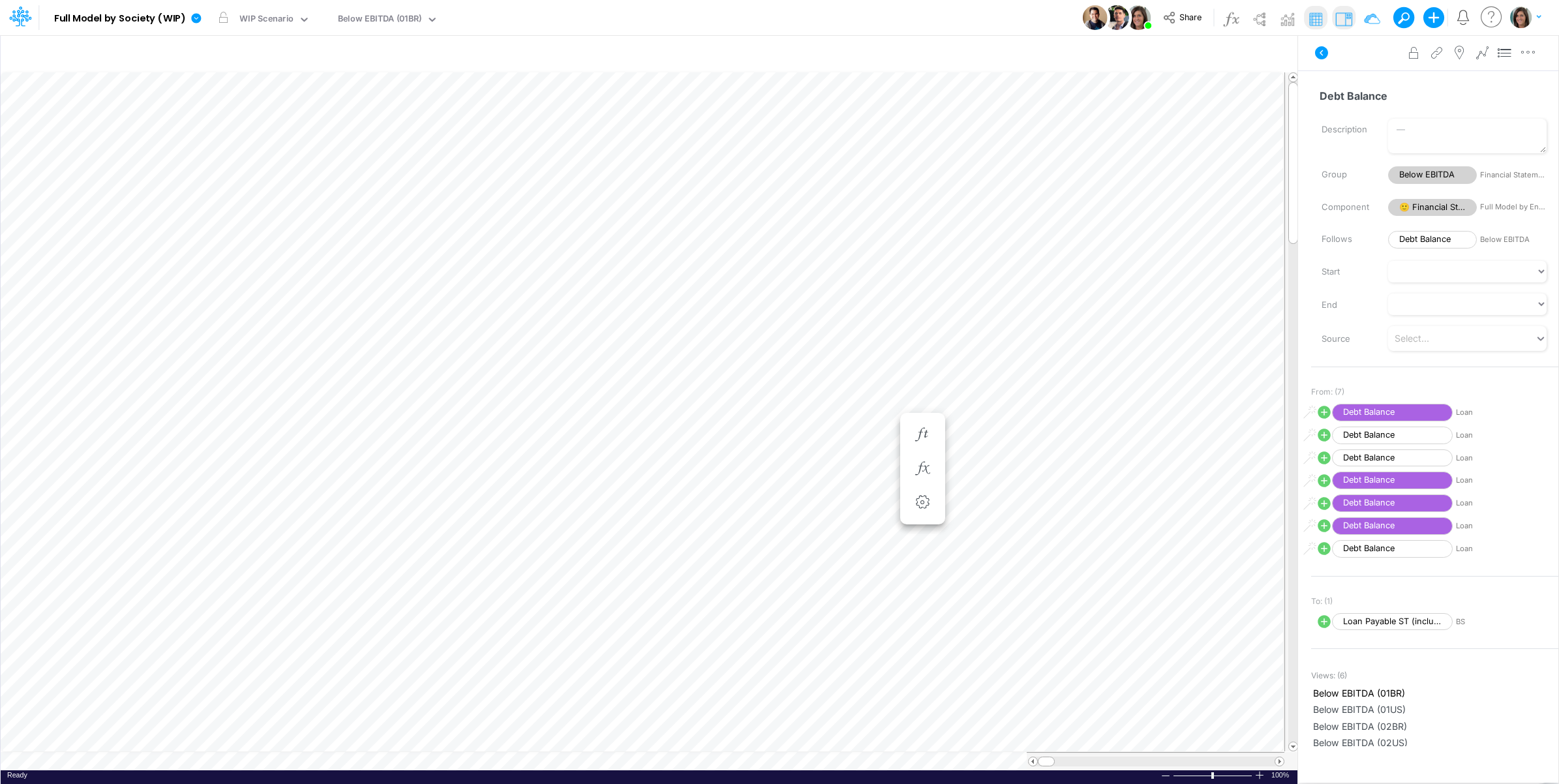
scroll to position [0, 1]
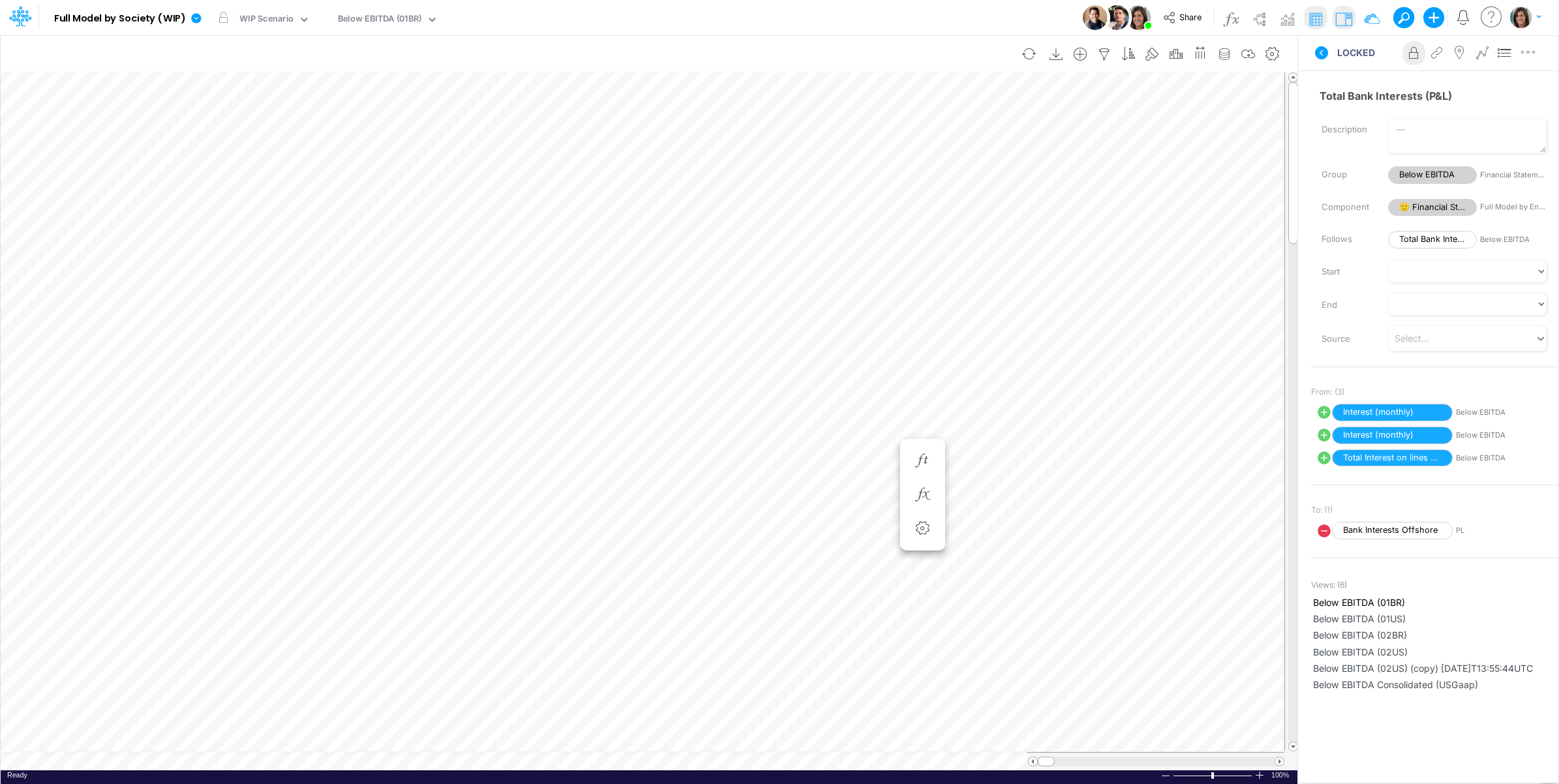
scroll to position [0, 1]
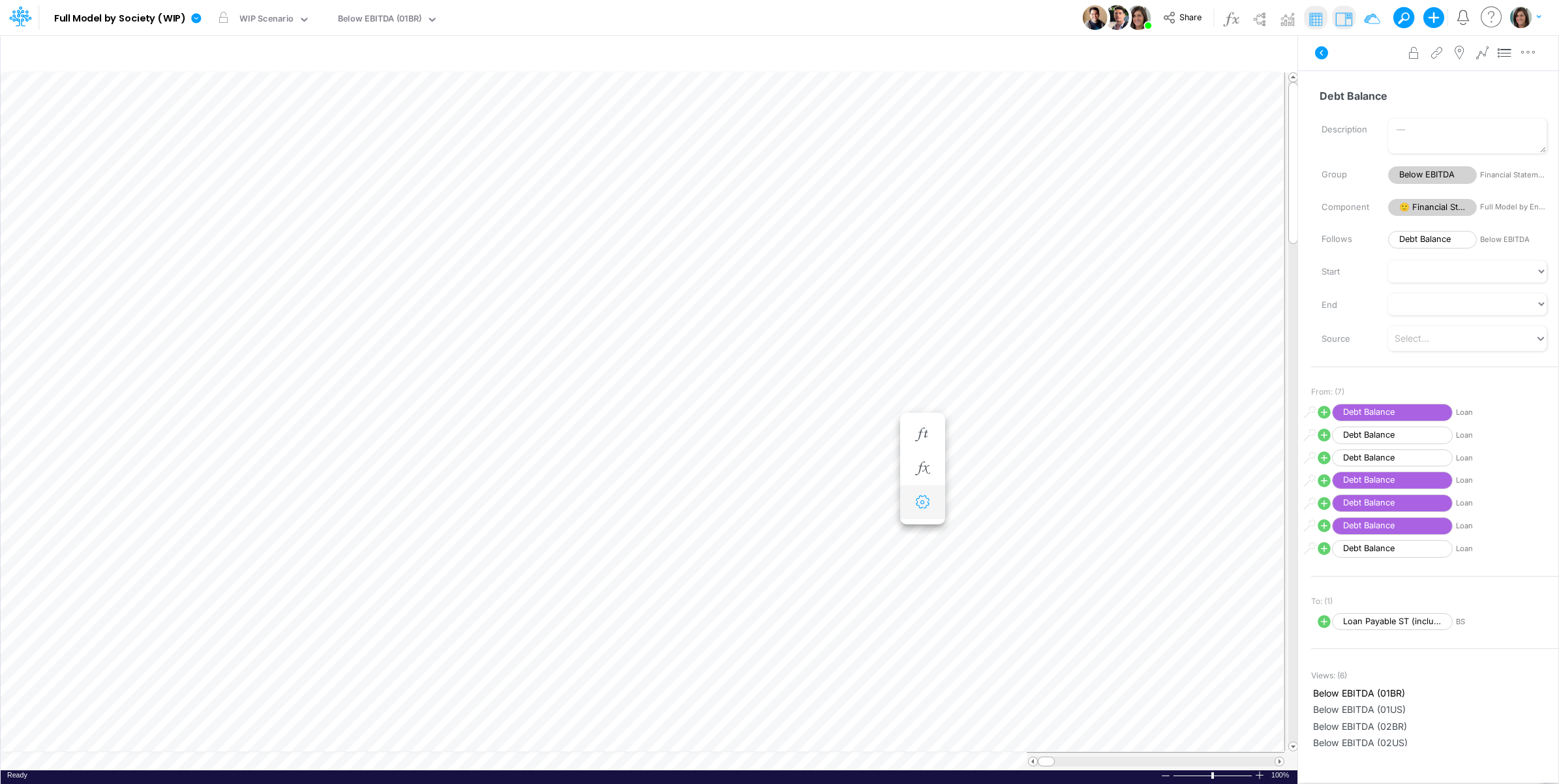
scroll to position [0, 1]
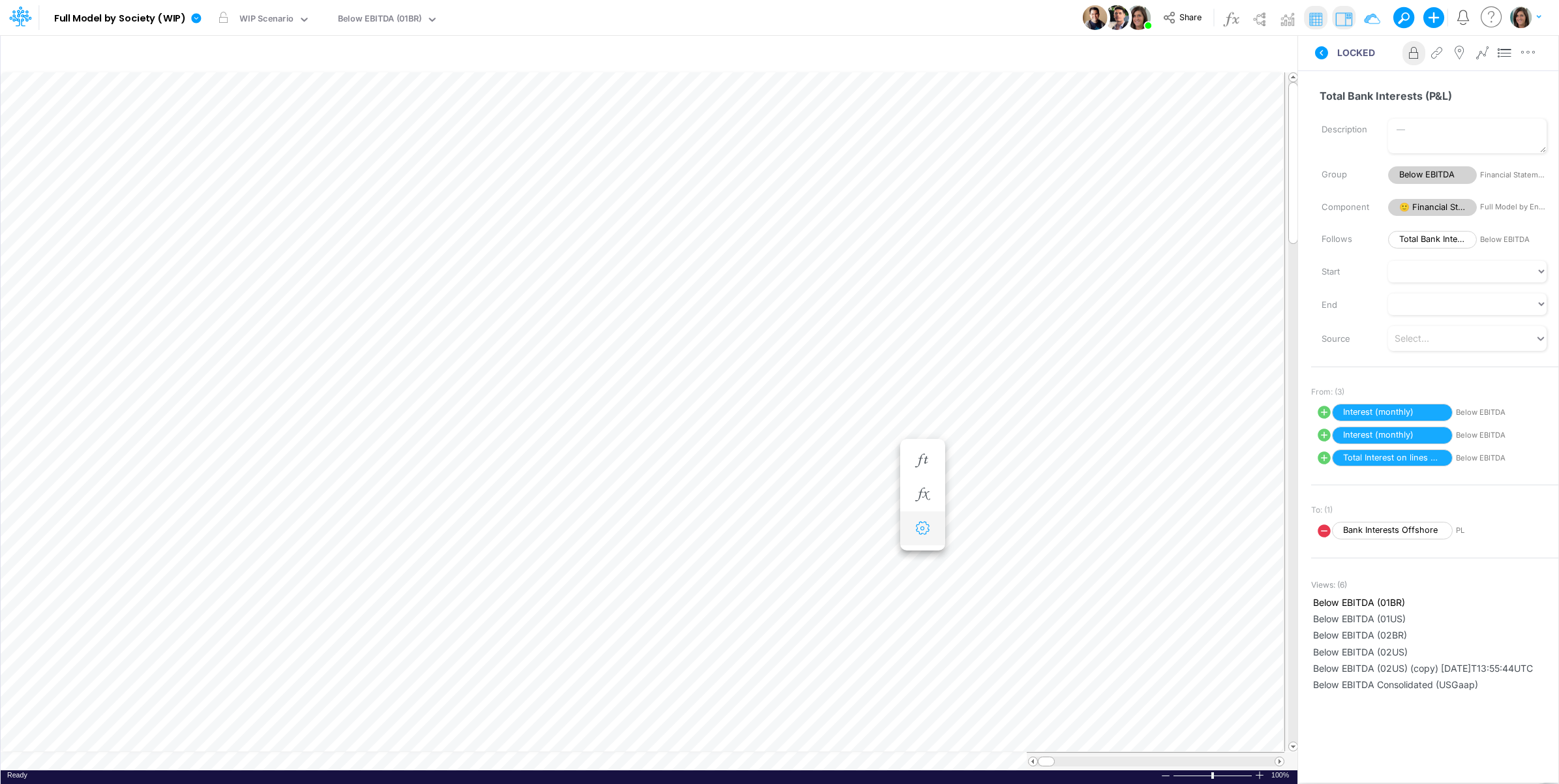
scroll to position [0, 1]
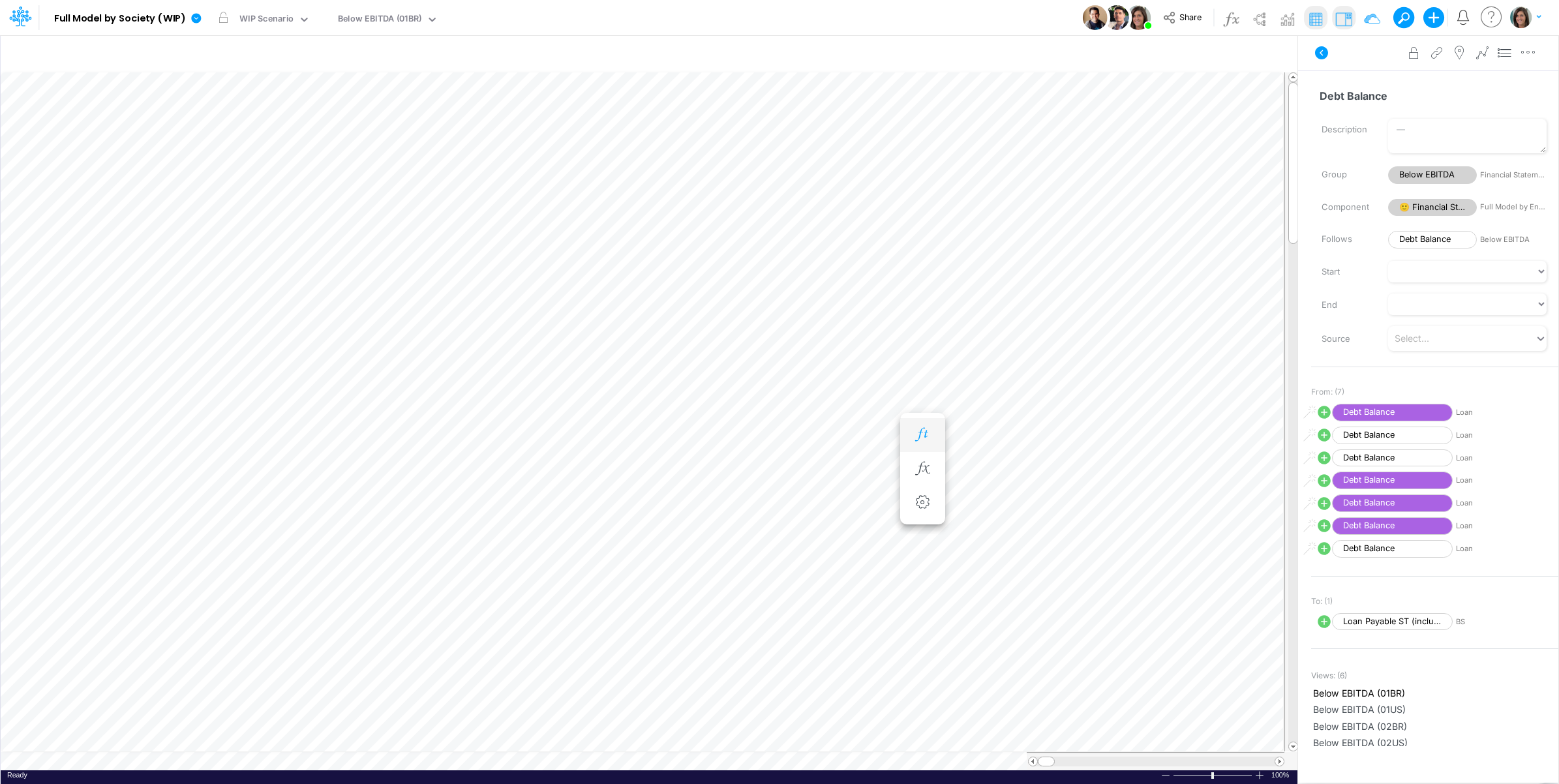
drag, startPoint x: 921, startPoint y: 425, endPoint x: 933, endPoint y: 427, distance: 12.2
click at [921, 426] on button "button" at bounding box center [922, 435] width 24 height 26
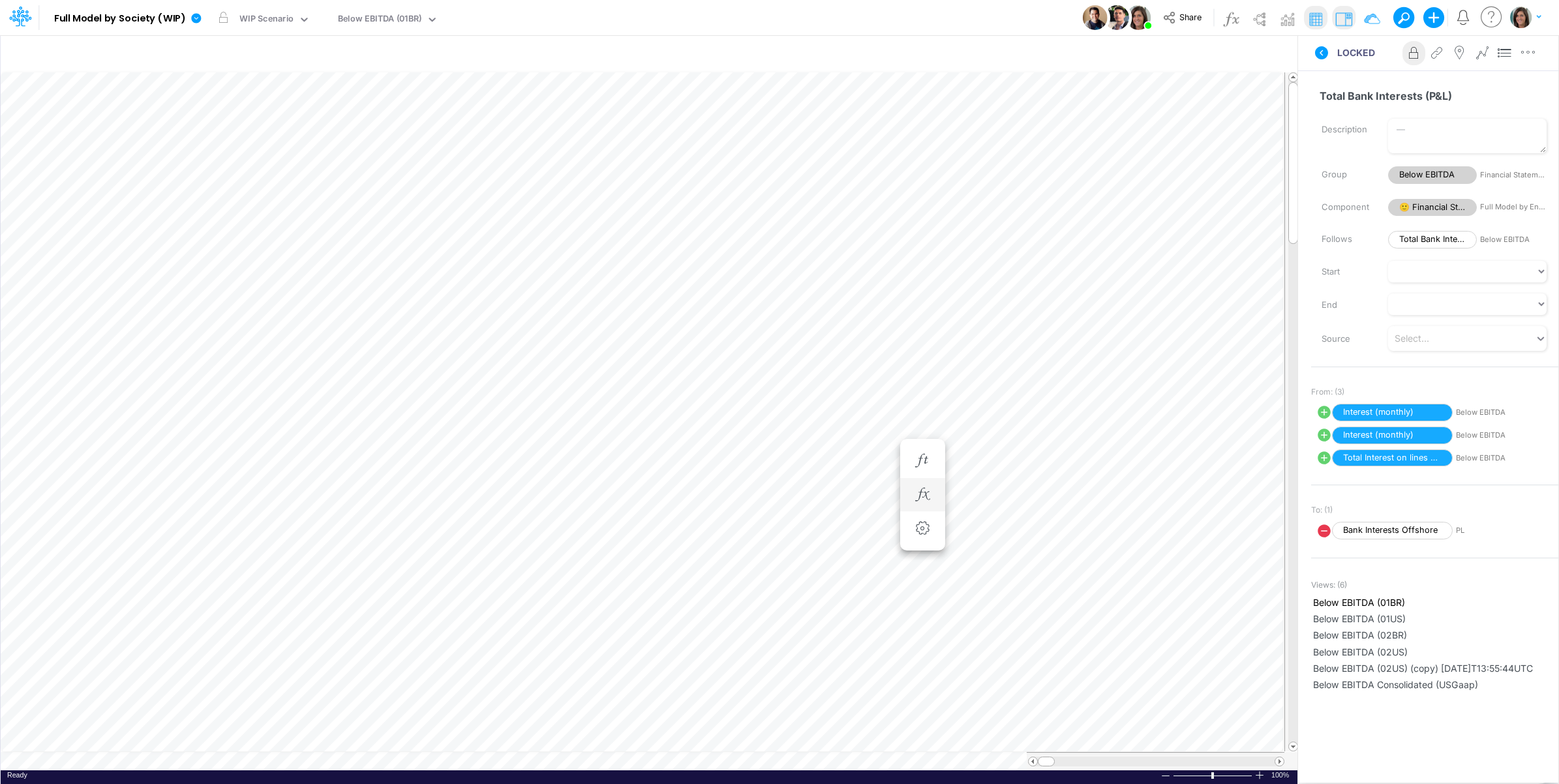
scroll to position [0, 1]
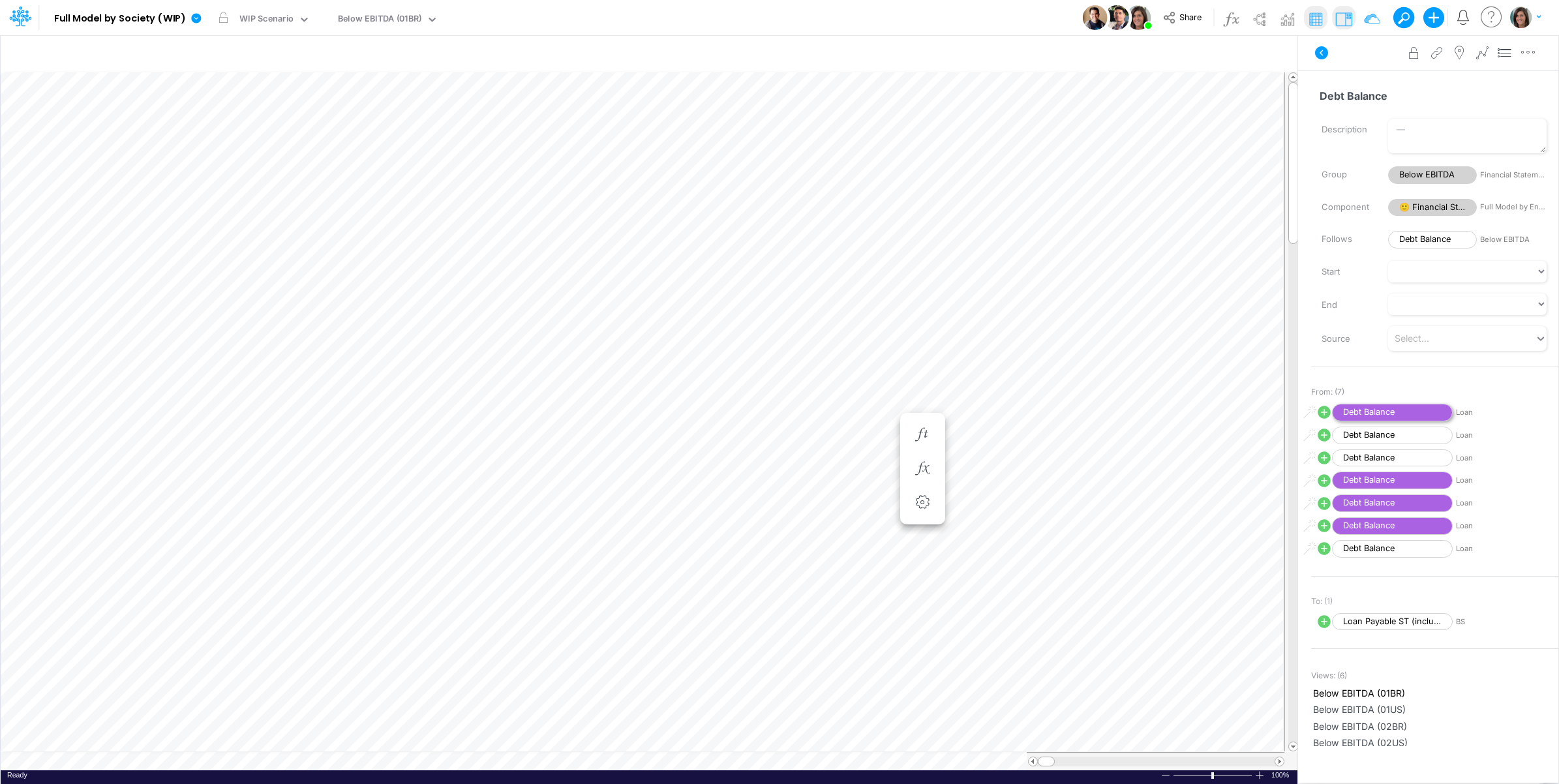
click at [1367, 411] on span "Debt Balance" at bounding box center [1392, 413] width 121 height 18
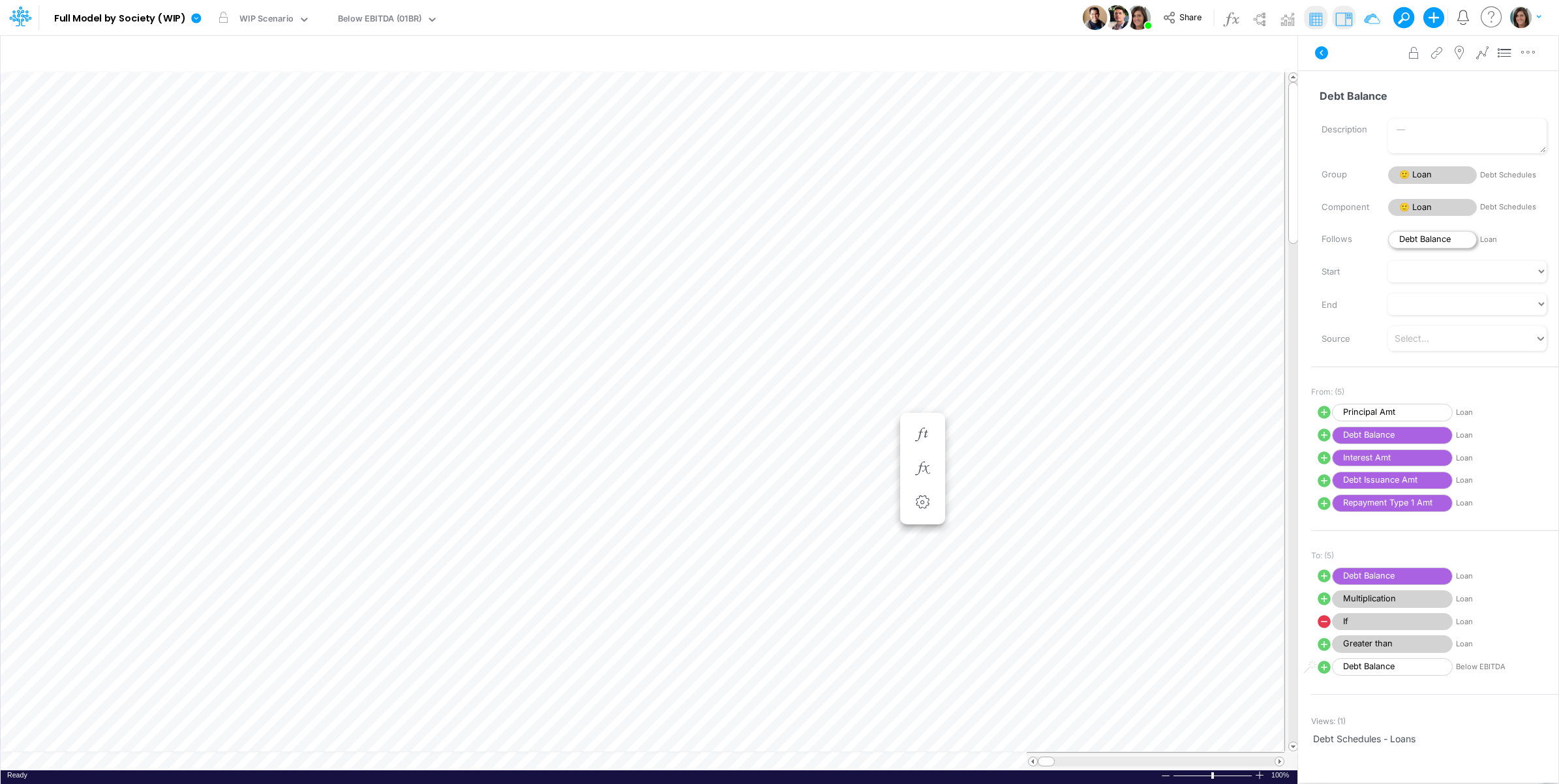
click at [1421, 239] on span "Debt Balance" at bounding box center [1433, 239] width 89 height 18
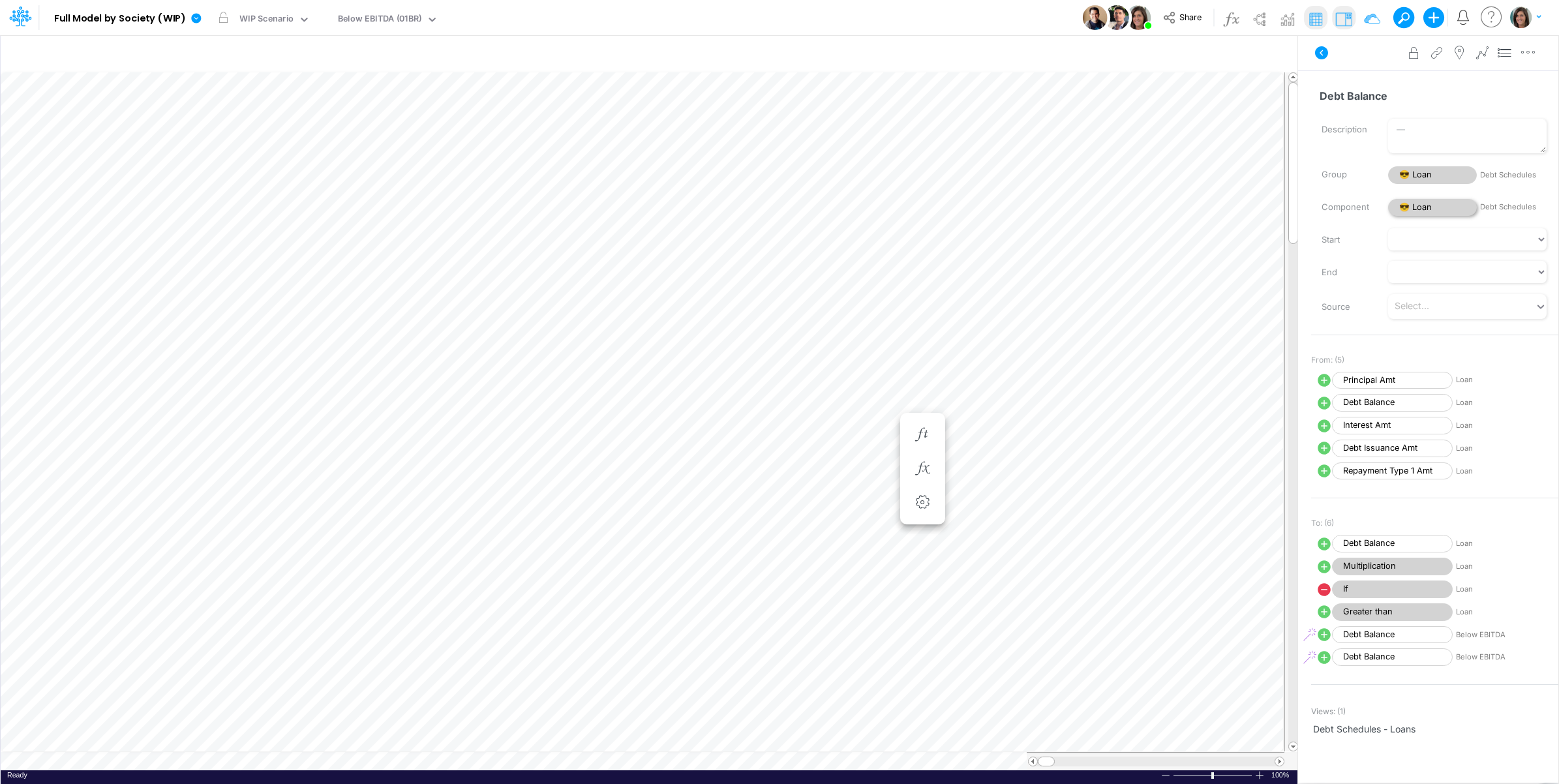
click at [1427, 210] on span "😎 Loan" at bounding box center [1433, 208] width 89 height 18
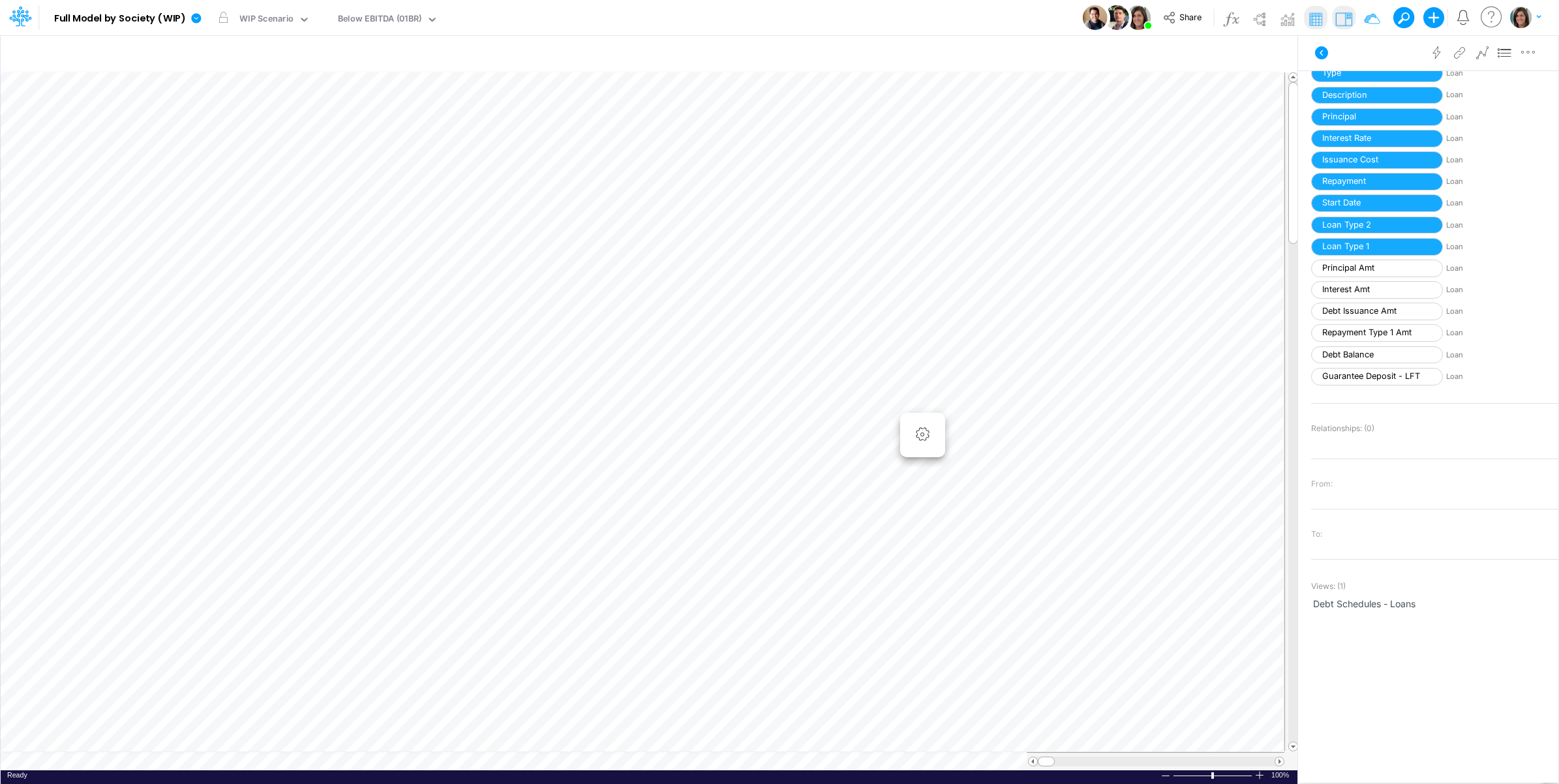
scroll to position [0, 1]
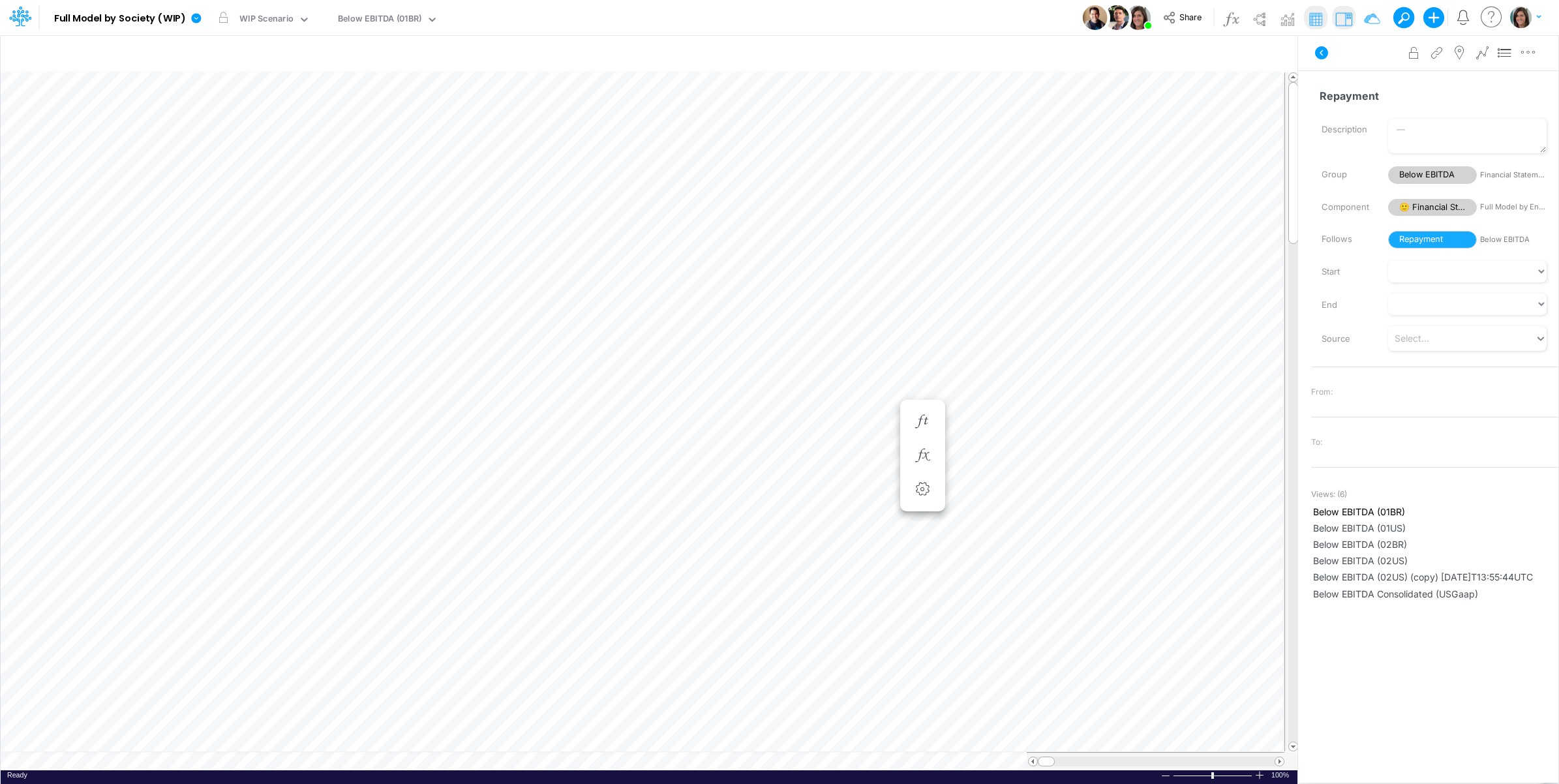
scroll to position [0, 1]
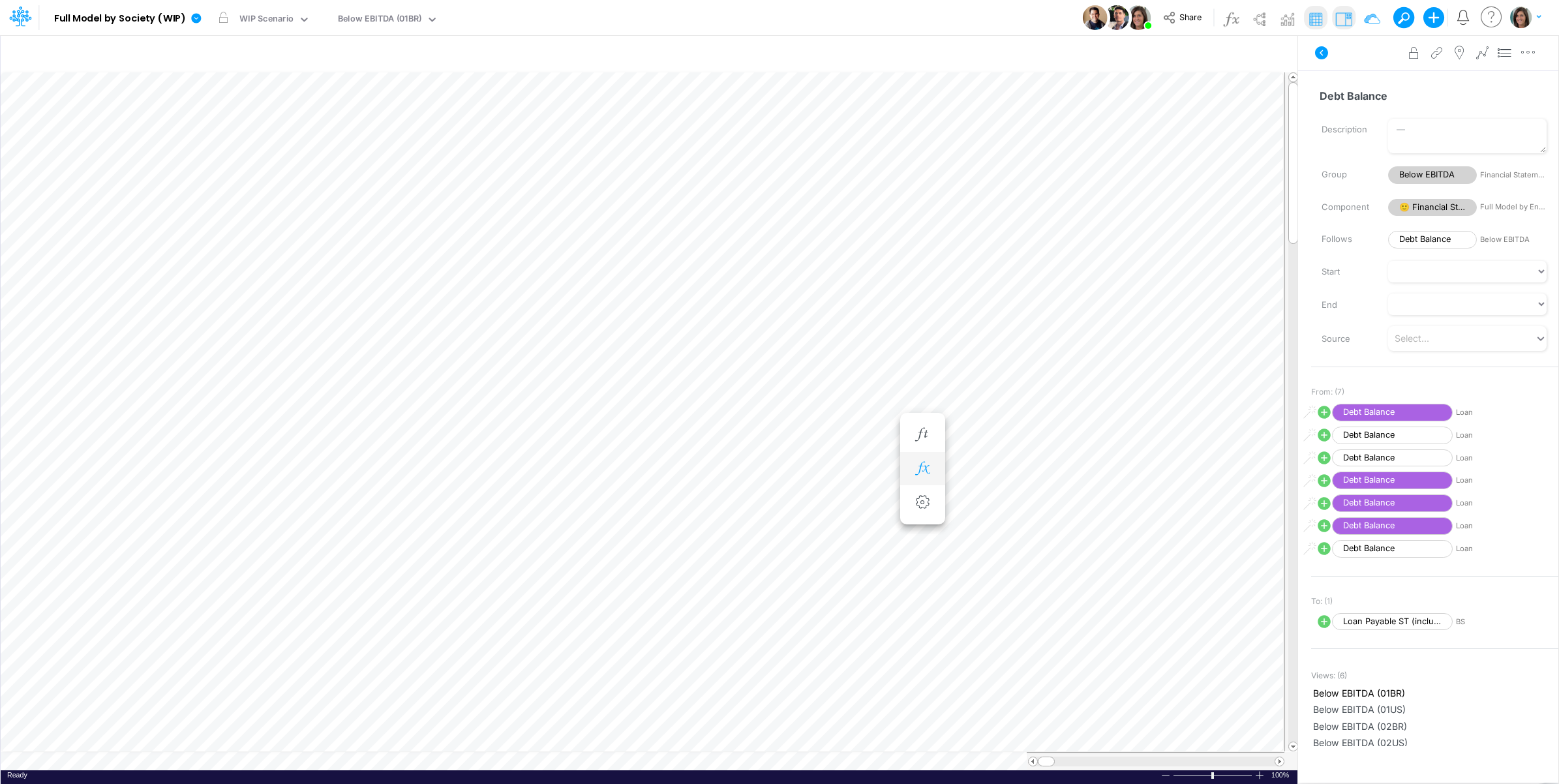
click at [921, 471] on icon "button" at bounding box center [922, 469] width 20 height 14
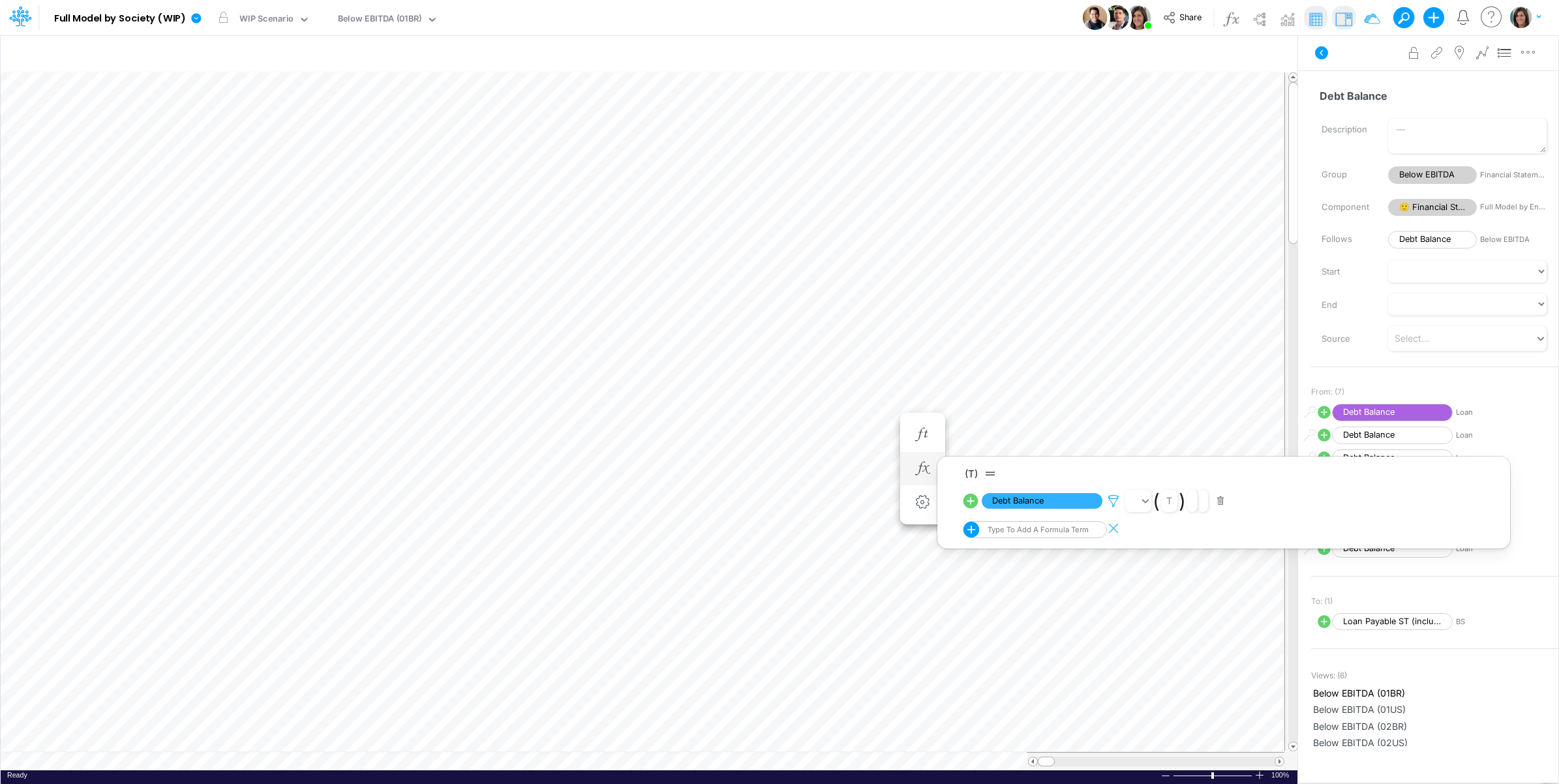
click at [1116, 503] on icon at bounding box center [1113, 501] width 20 height 14
click at [876, 431] on div at bounding box center [780, 395] width 1559 height 777
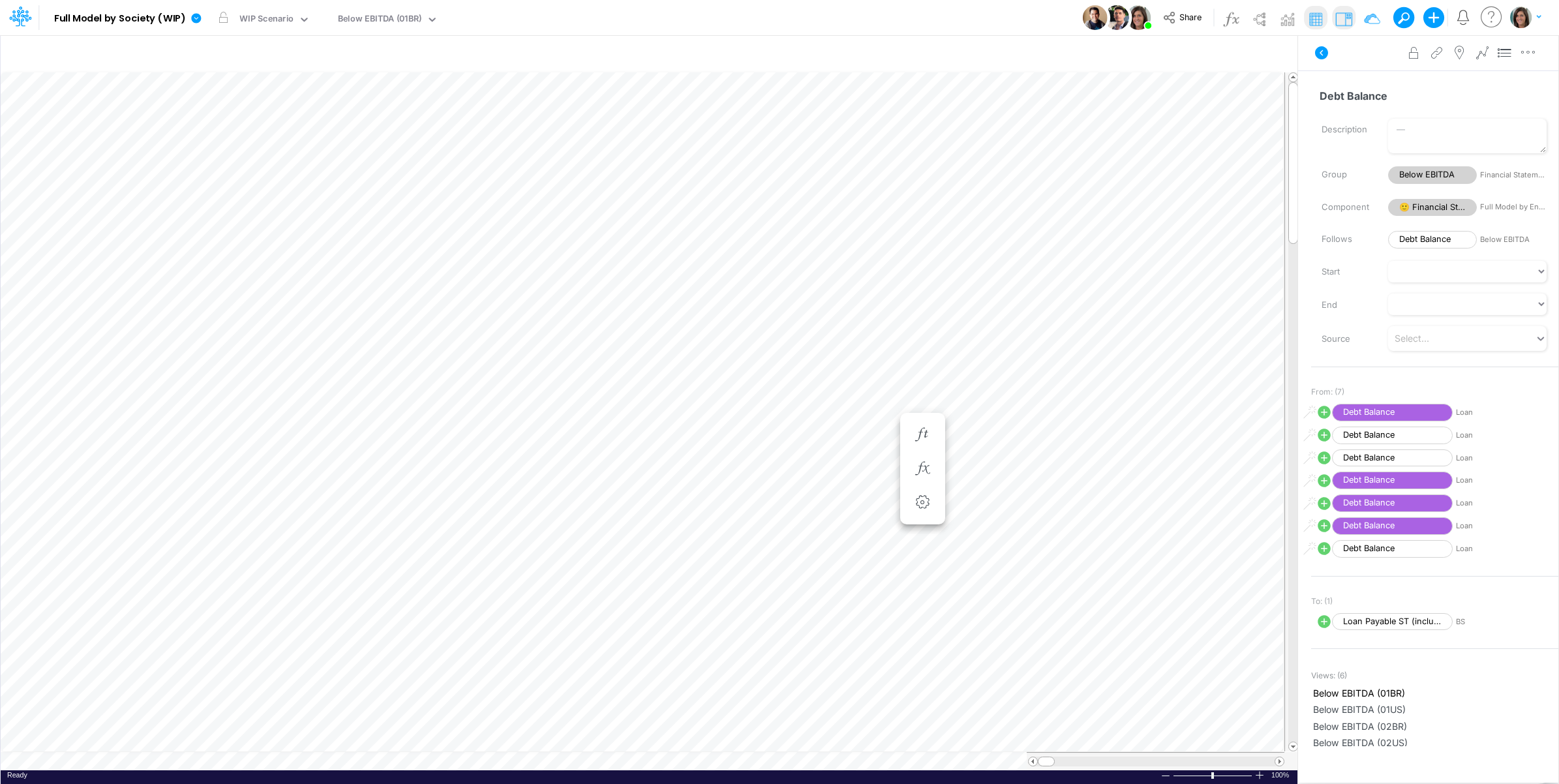
scroll to position [0, 1]
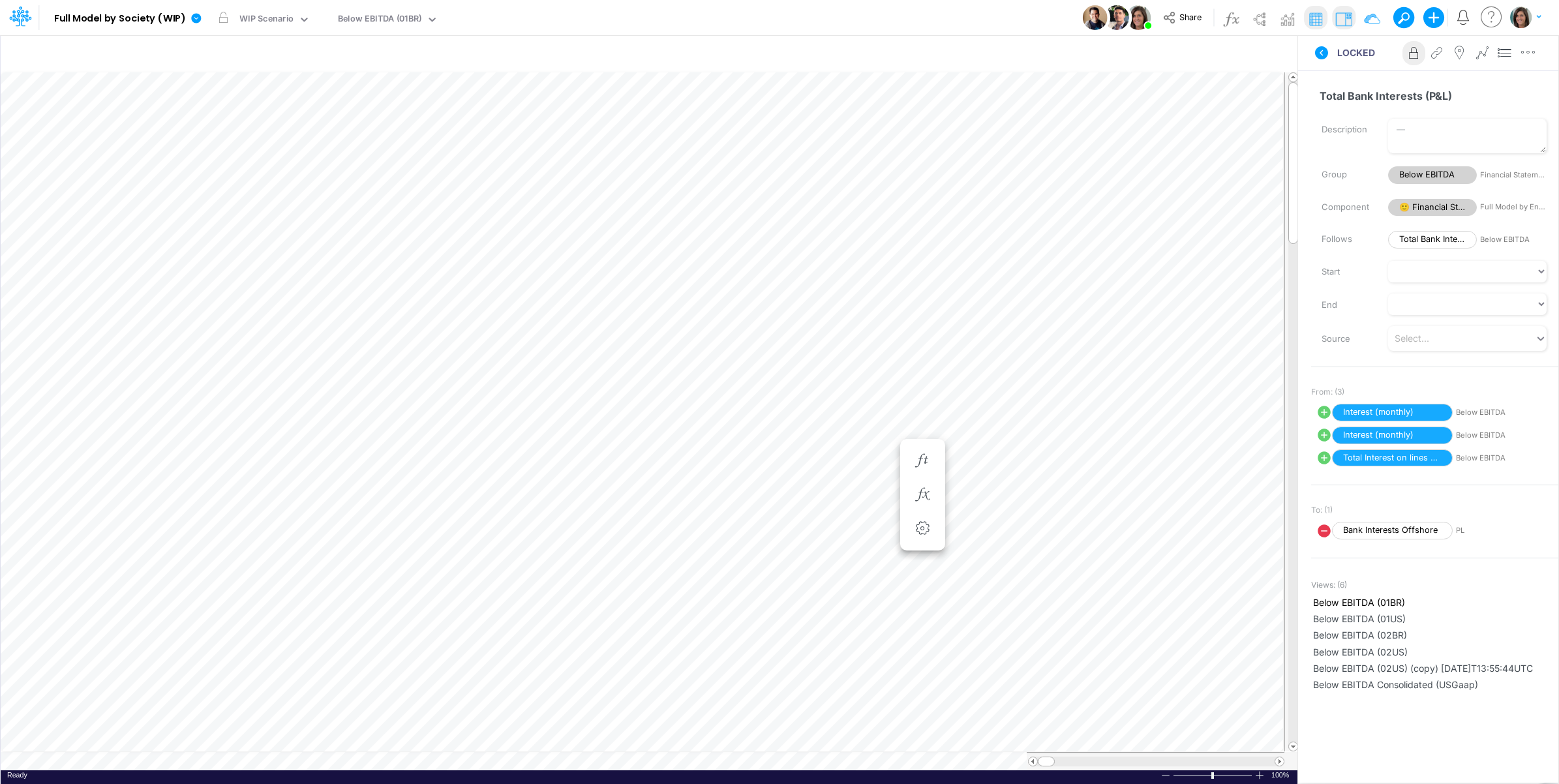
scroll to position [0, 1]
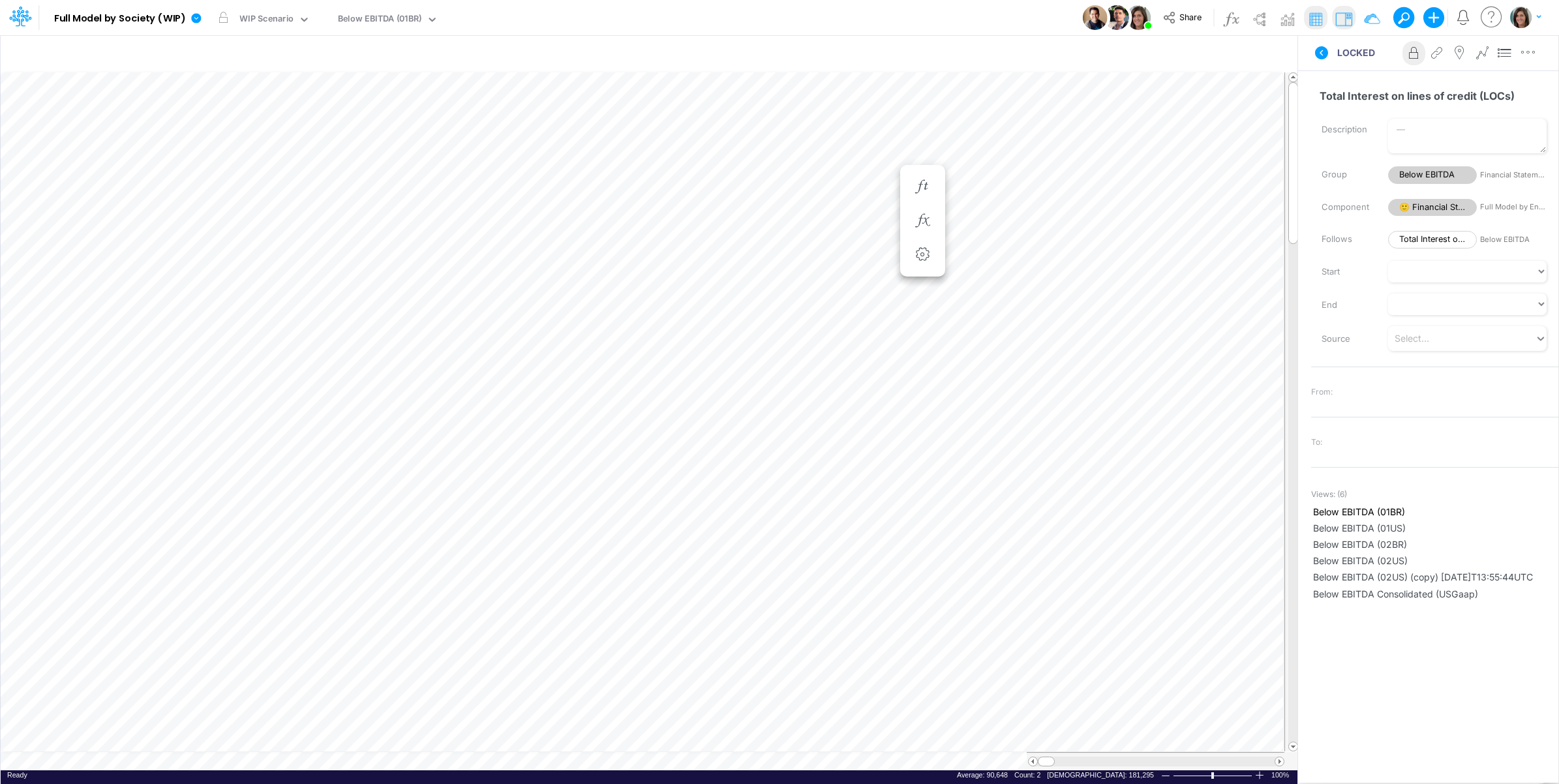
scroll to position [0, 1]
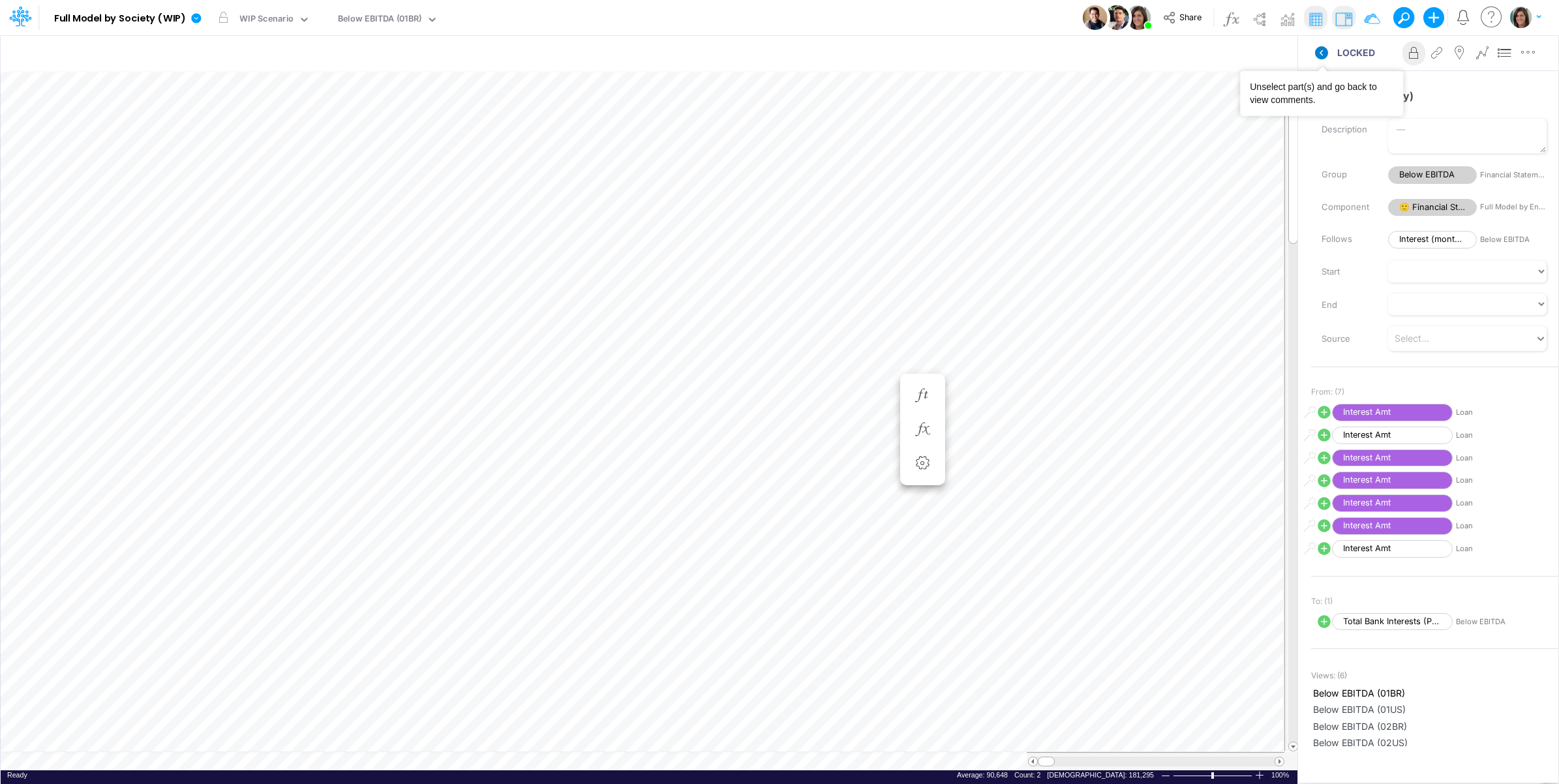
click at [1328, 50] on icon at bounding box center [1321, 53] width 13 height 13
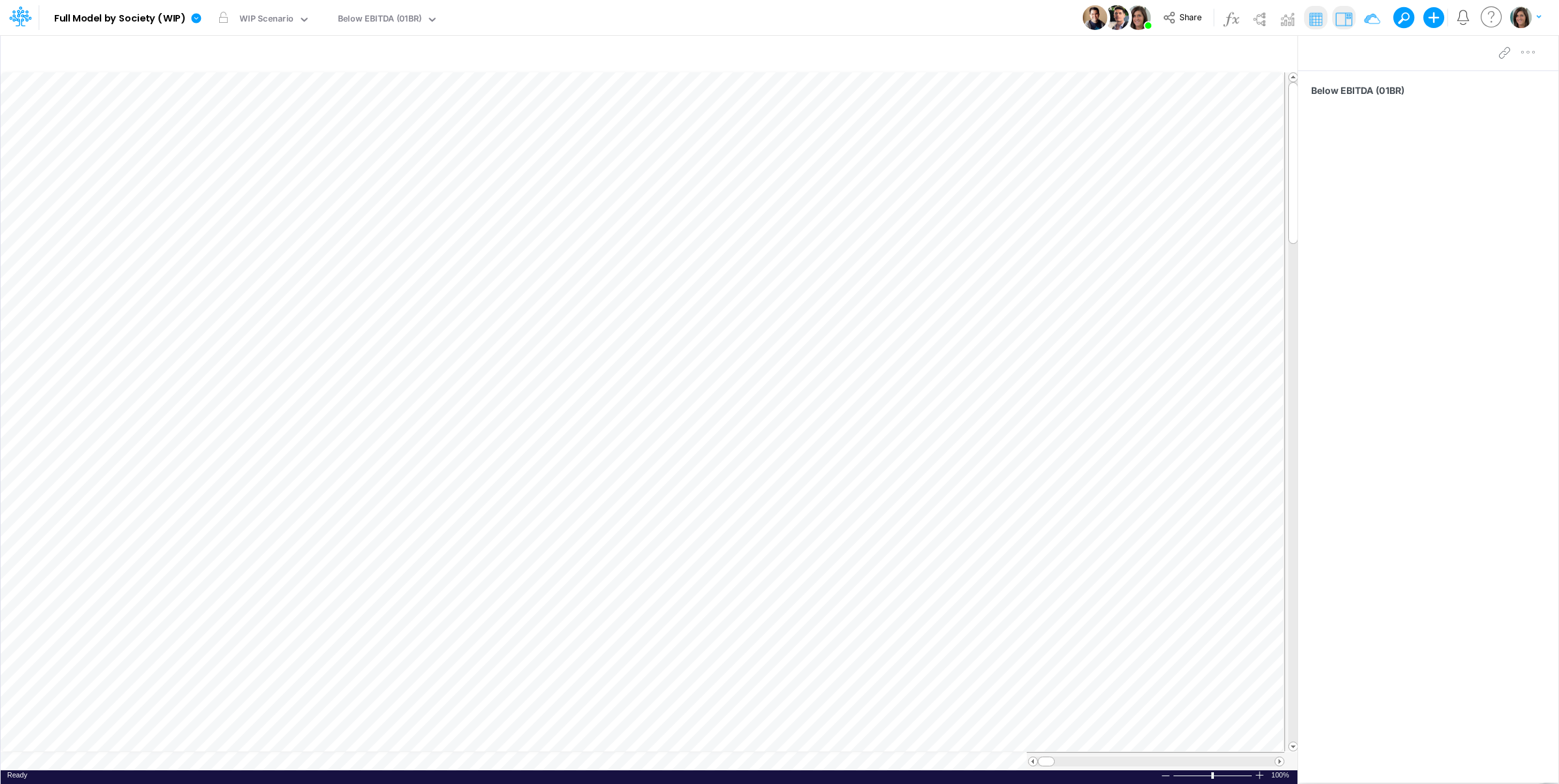
scroll to position [0, 1]
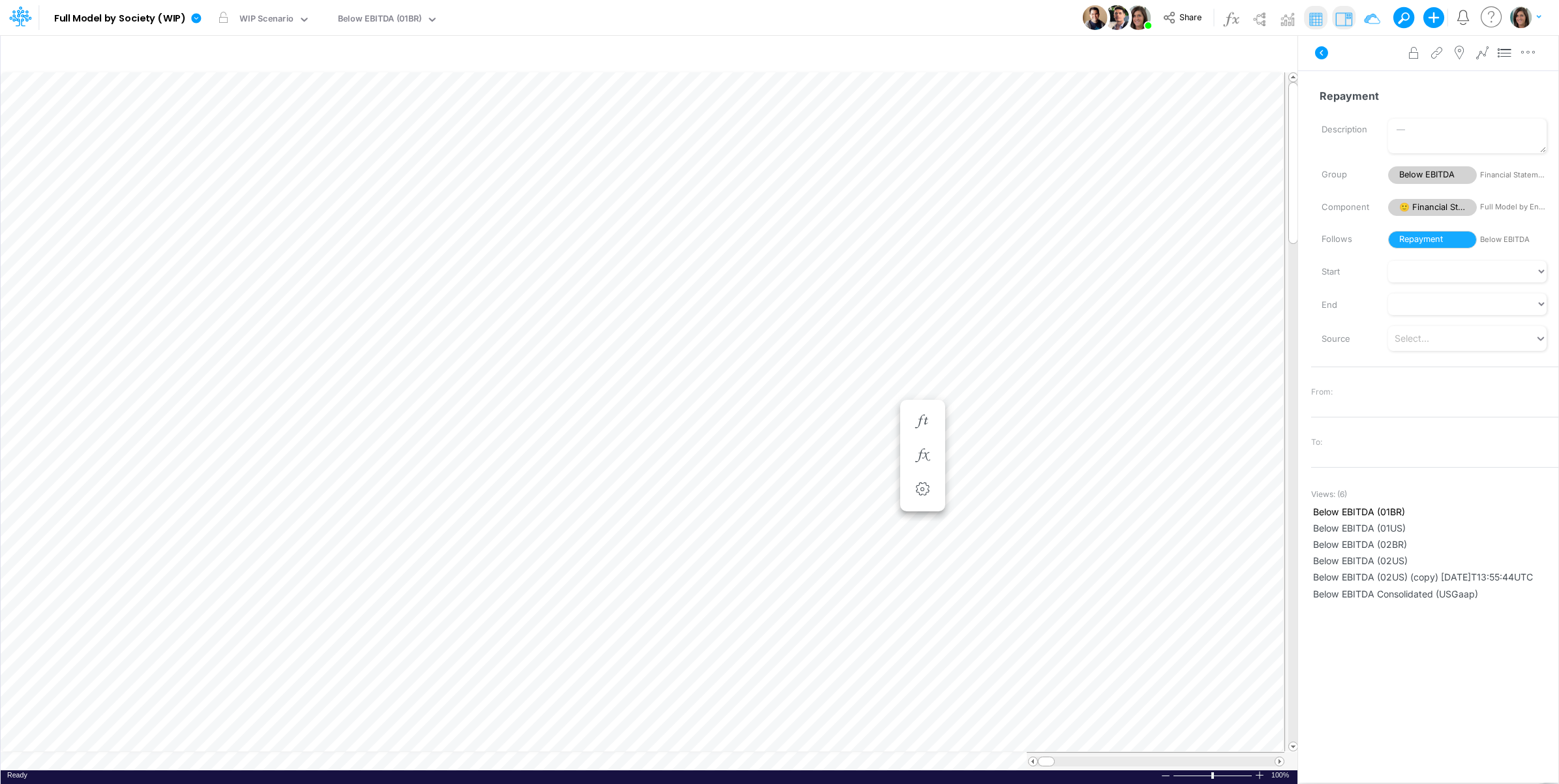
scroll to position [0, 1]
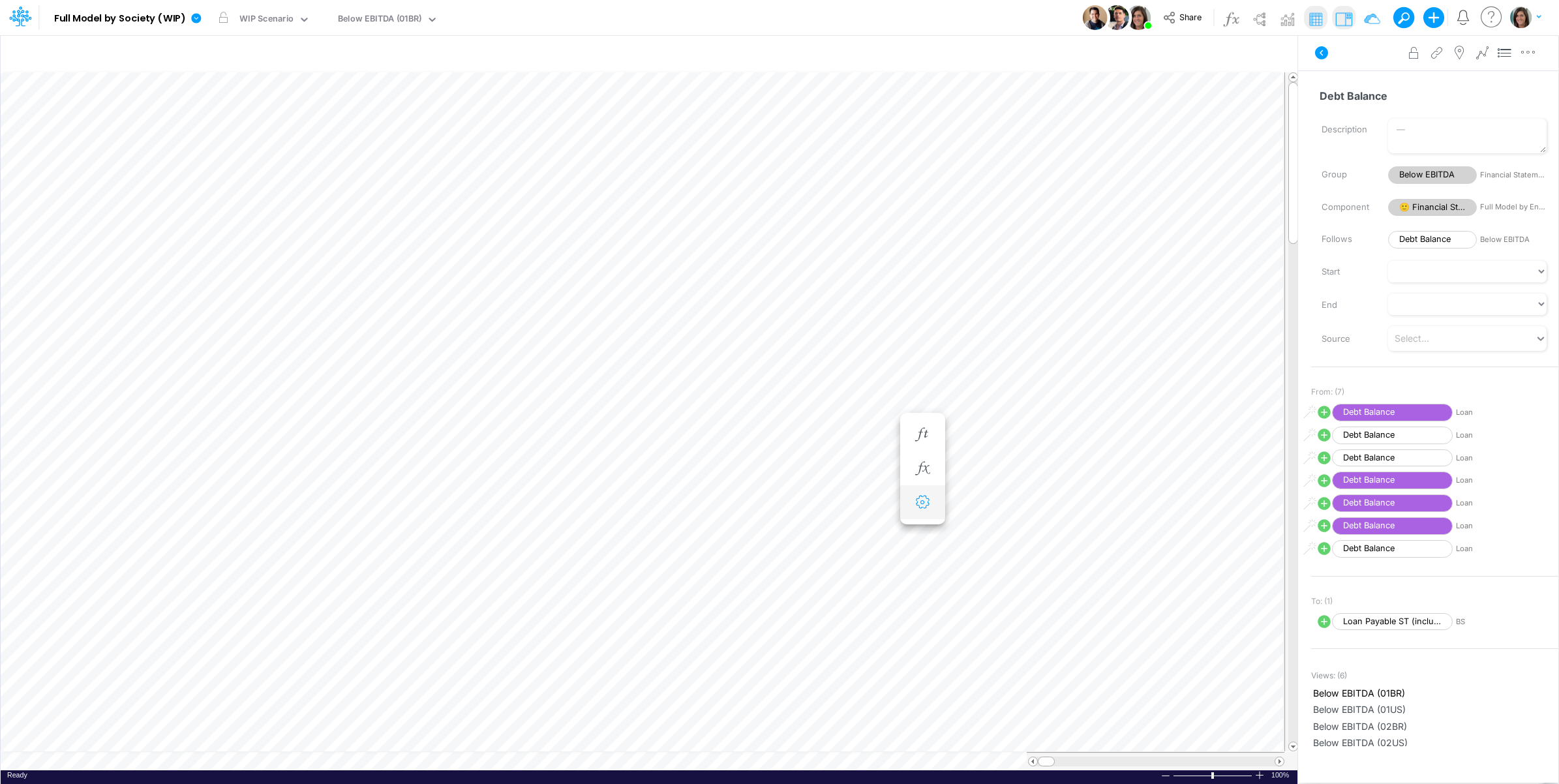
scroll to position [0, 1]
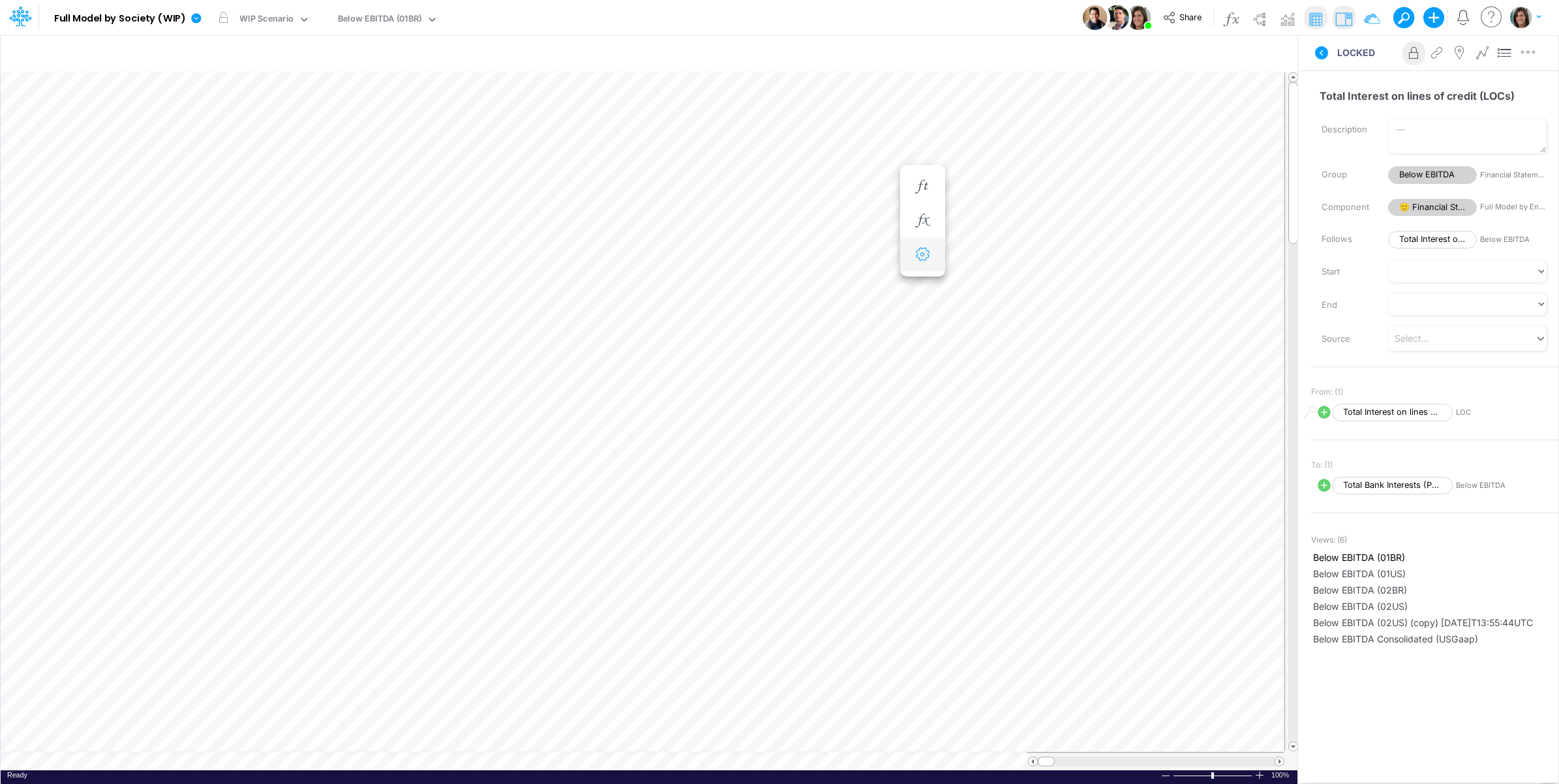
scroll to position [0, 1]
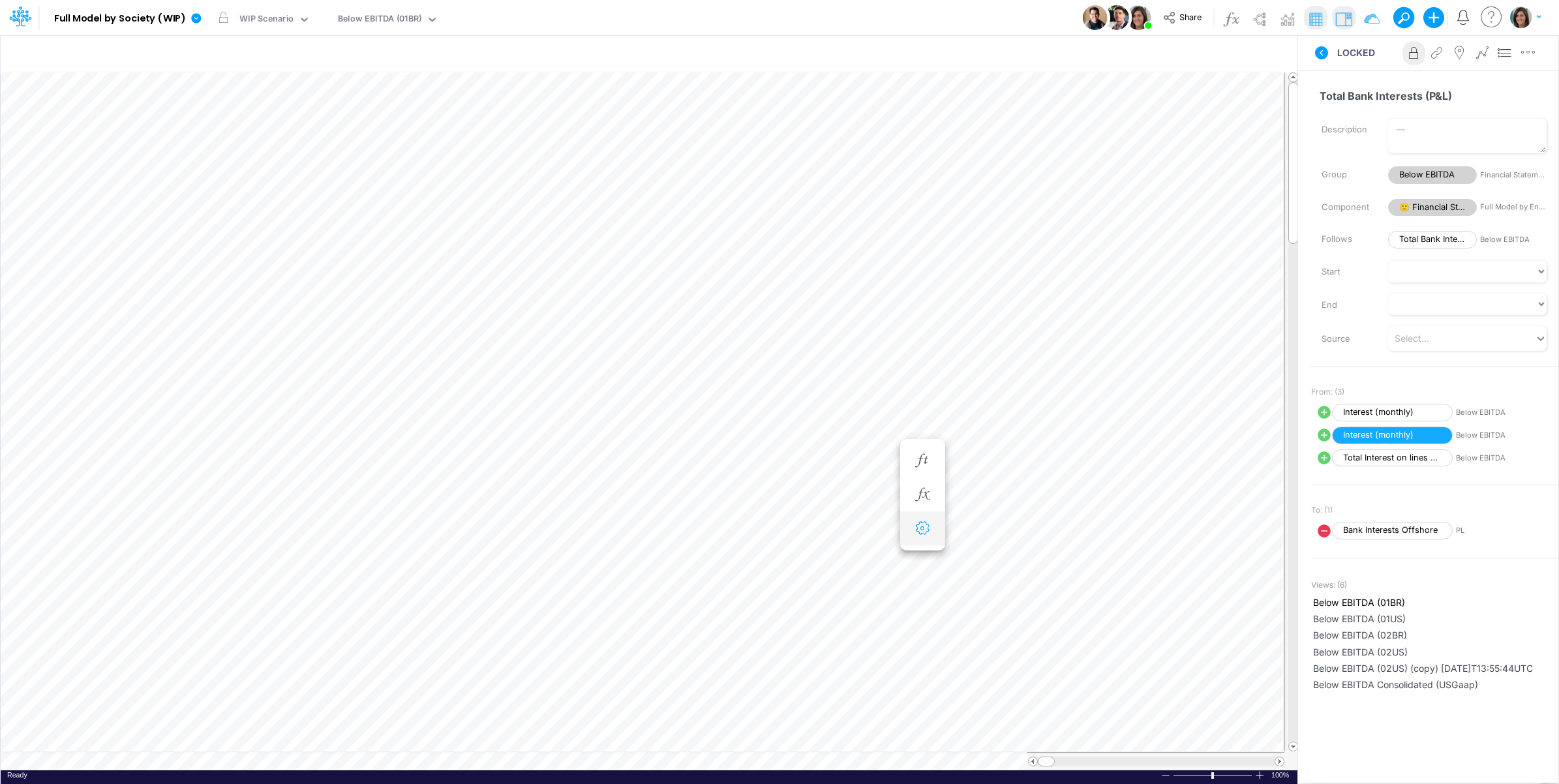
scroll to position [0, 1]
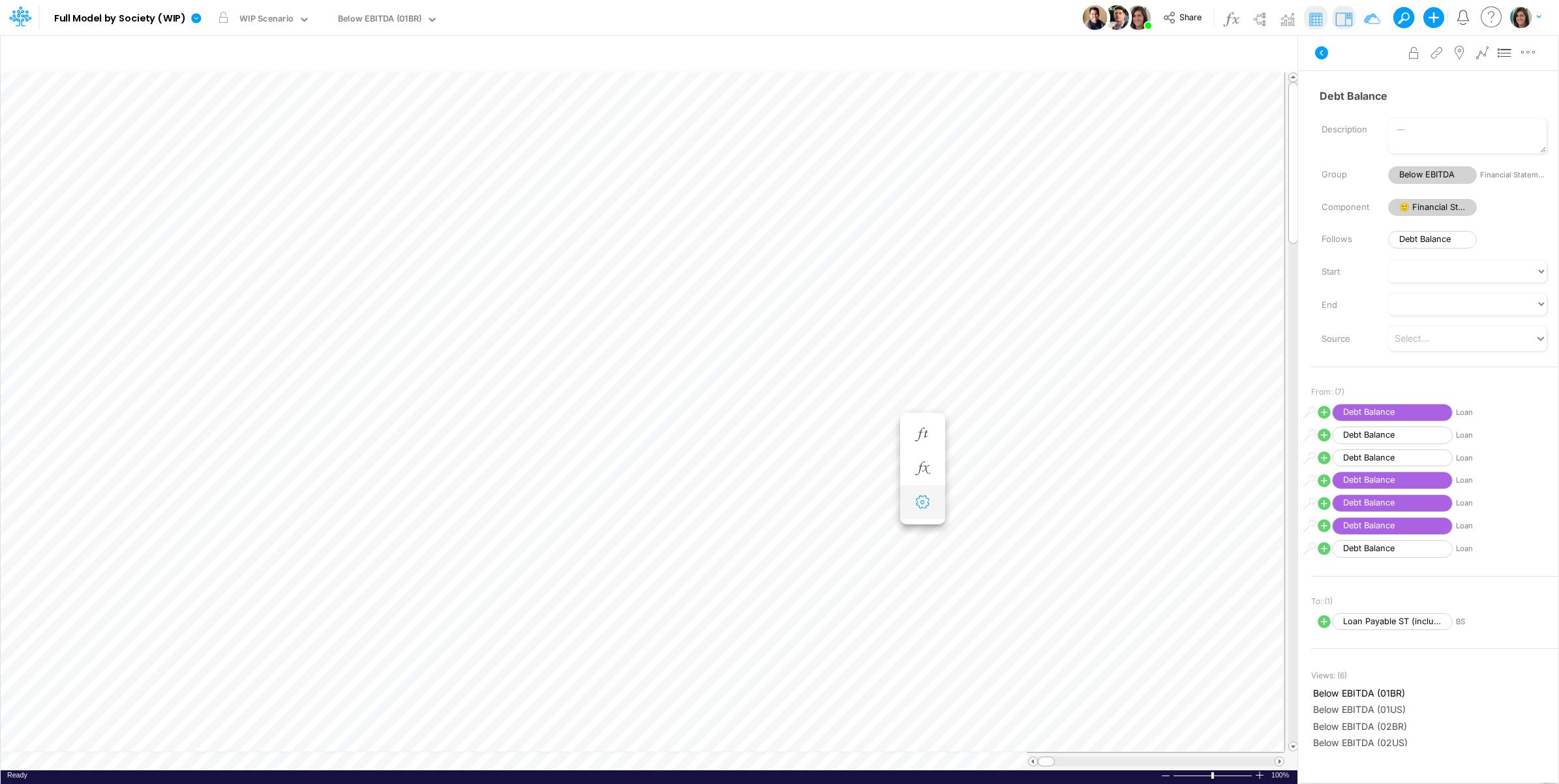
scroll to position [0, 1]
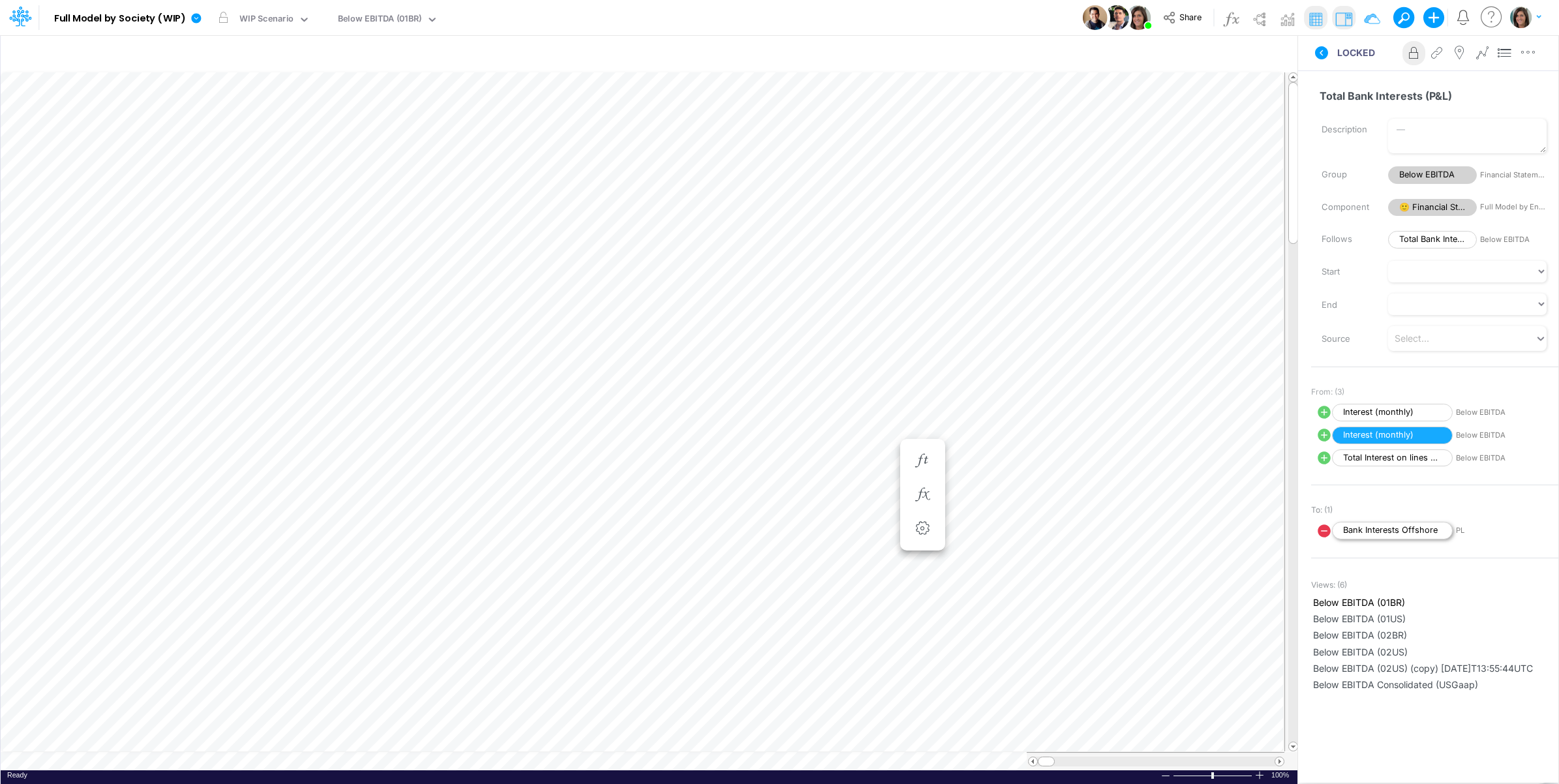
click at [1413, 529] on span "Bank Interests Offshore" at bounding box center [1392, 531] width 121 height 18
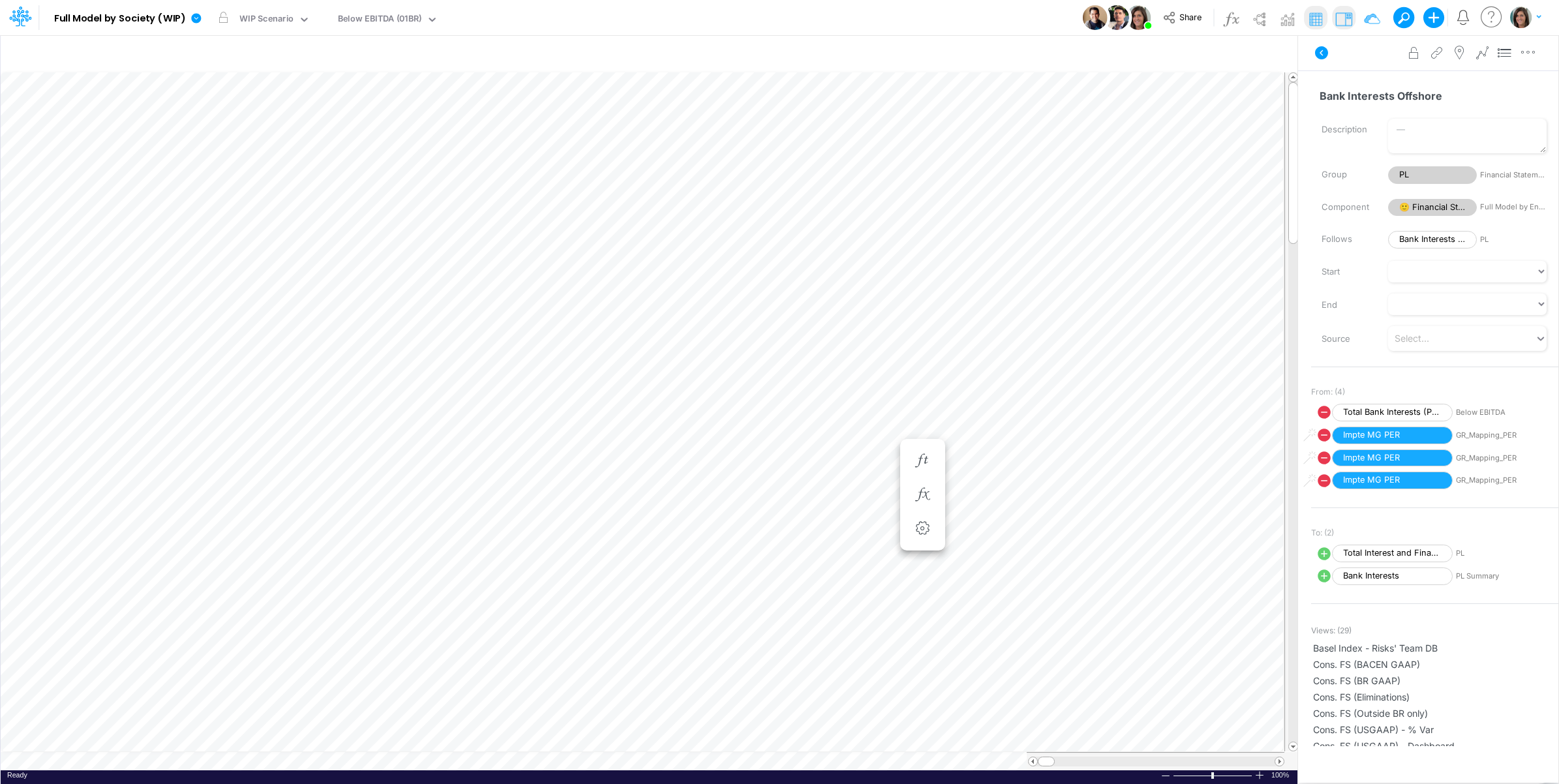
scroll to position [0, 1]
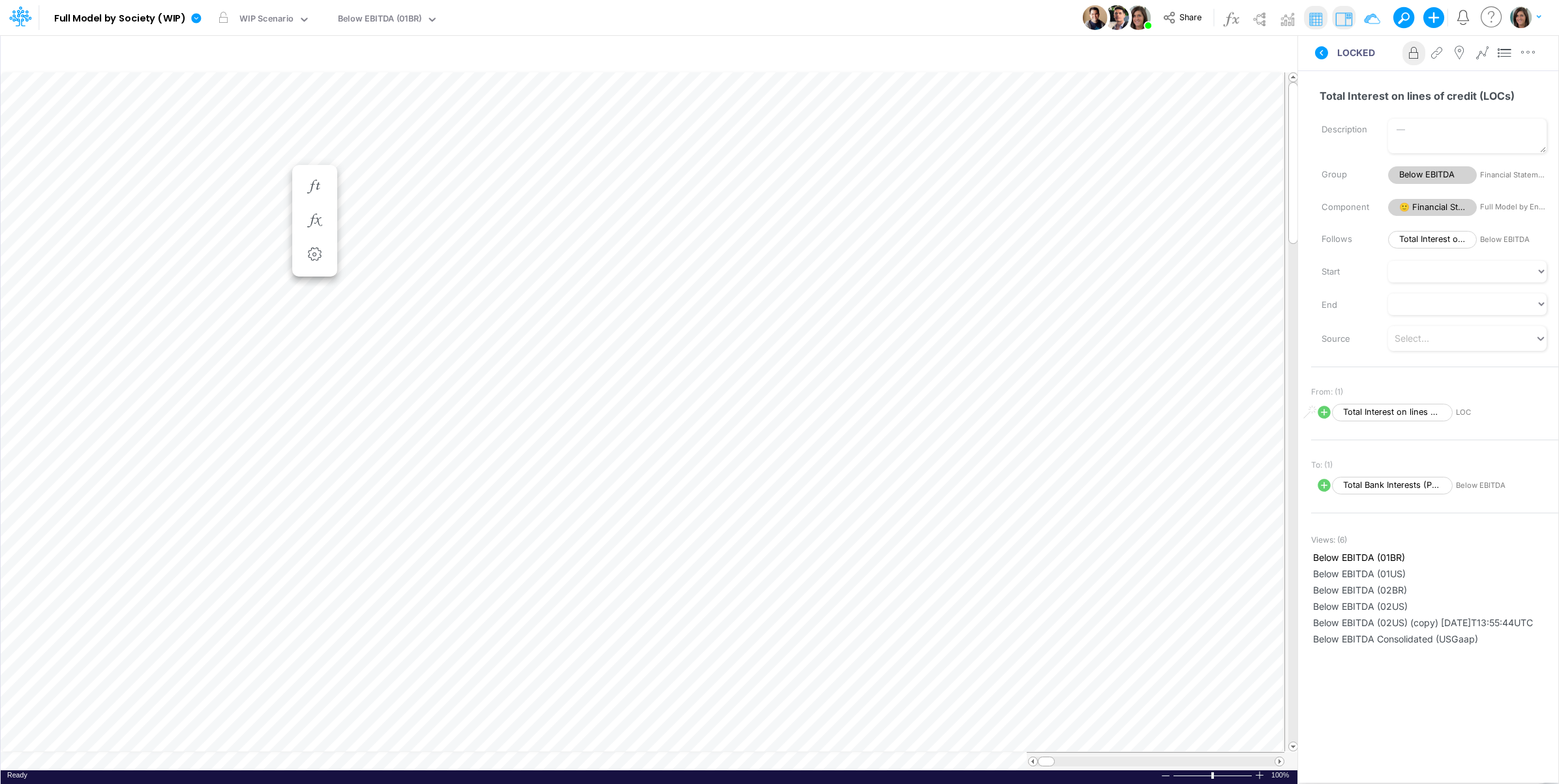
scroll to position [0, 1]
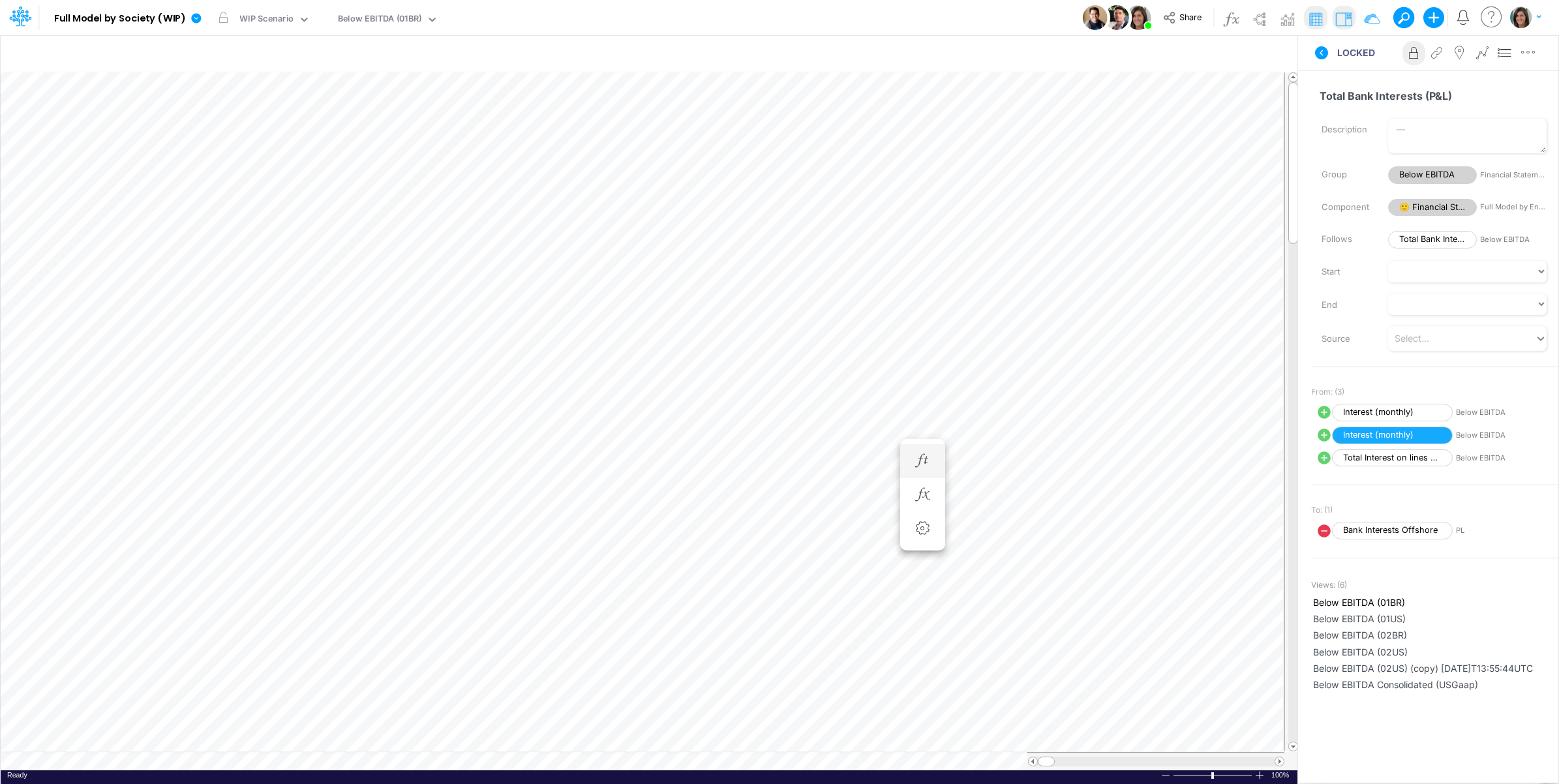
scroll to position [0, 1]
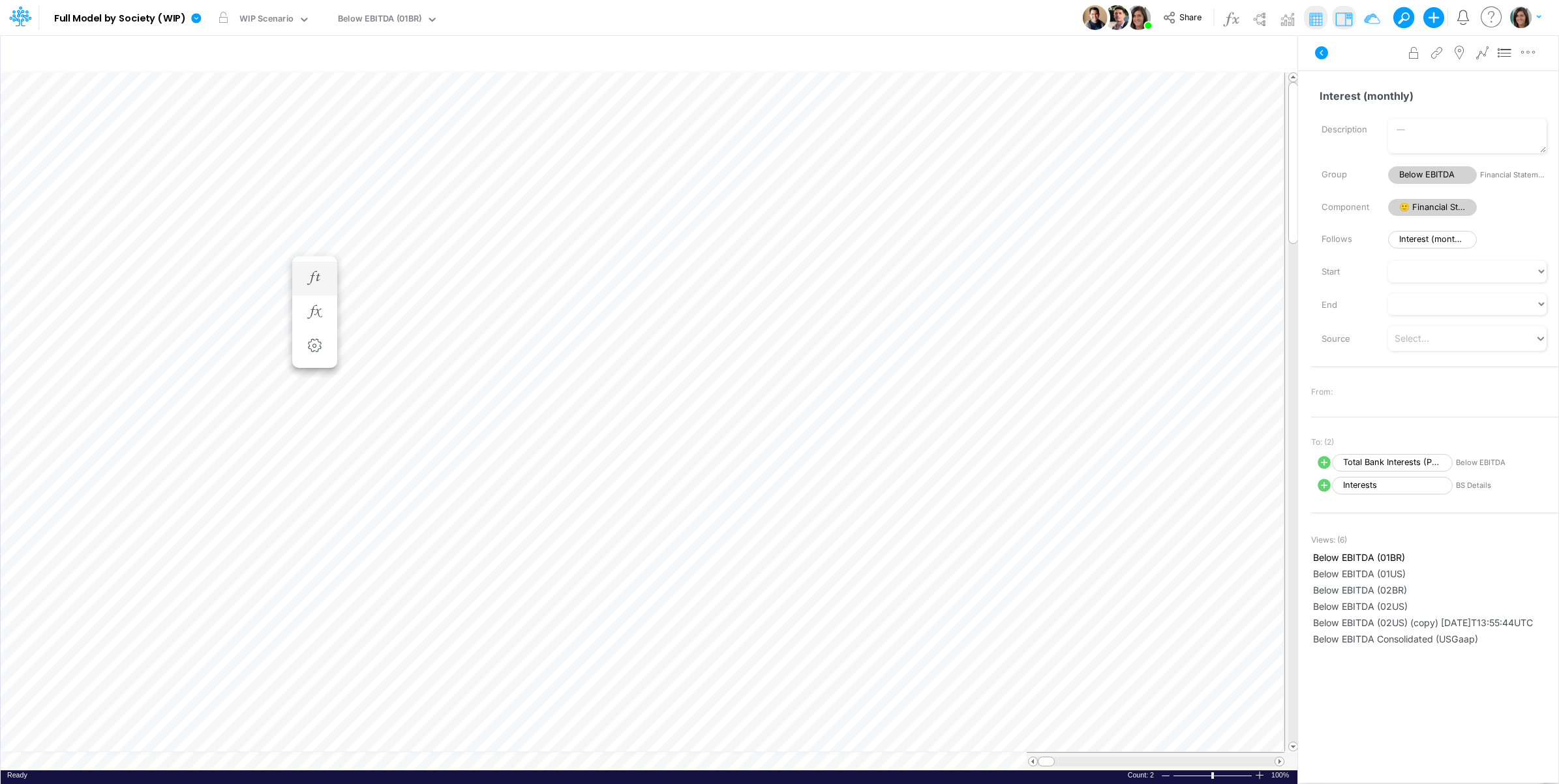
scroll to position [0, 1]
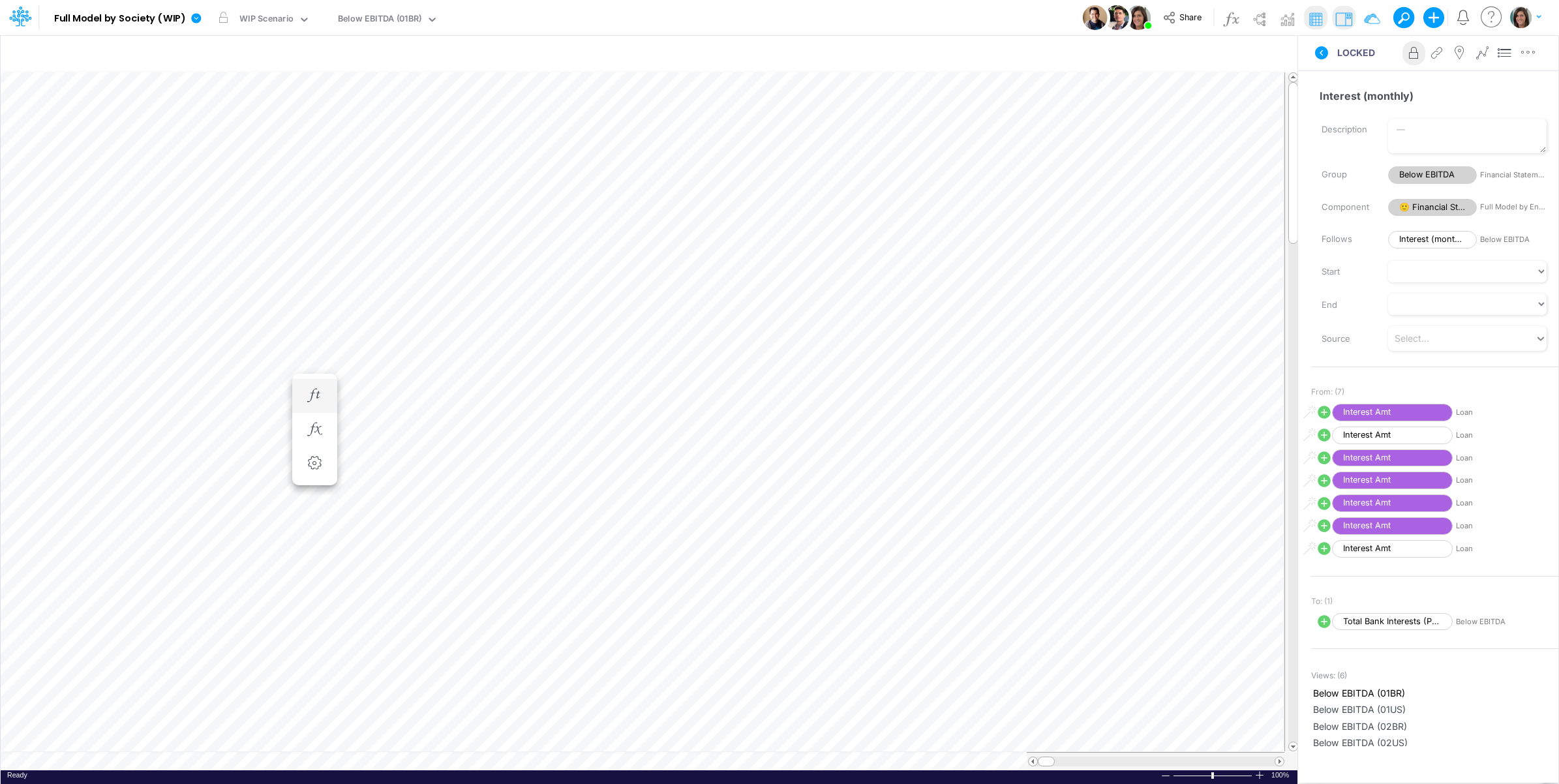
scroll to position [0, 1]
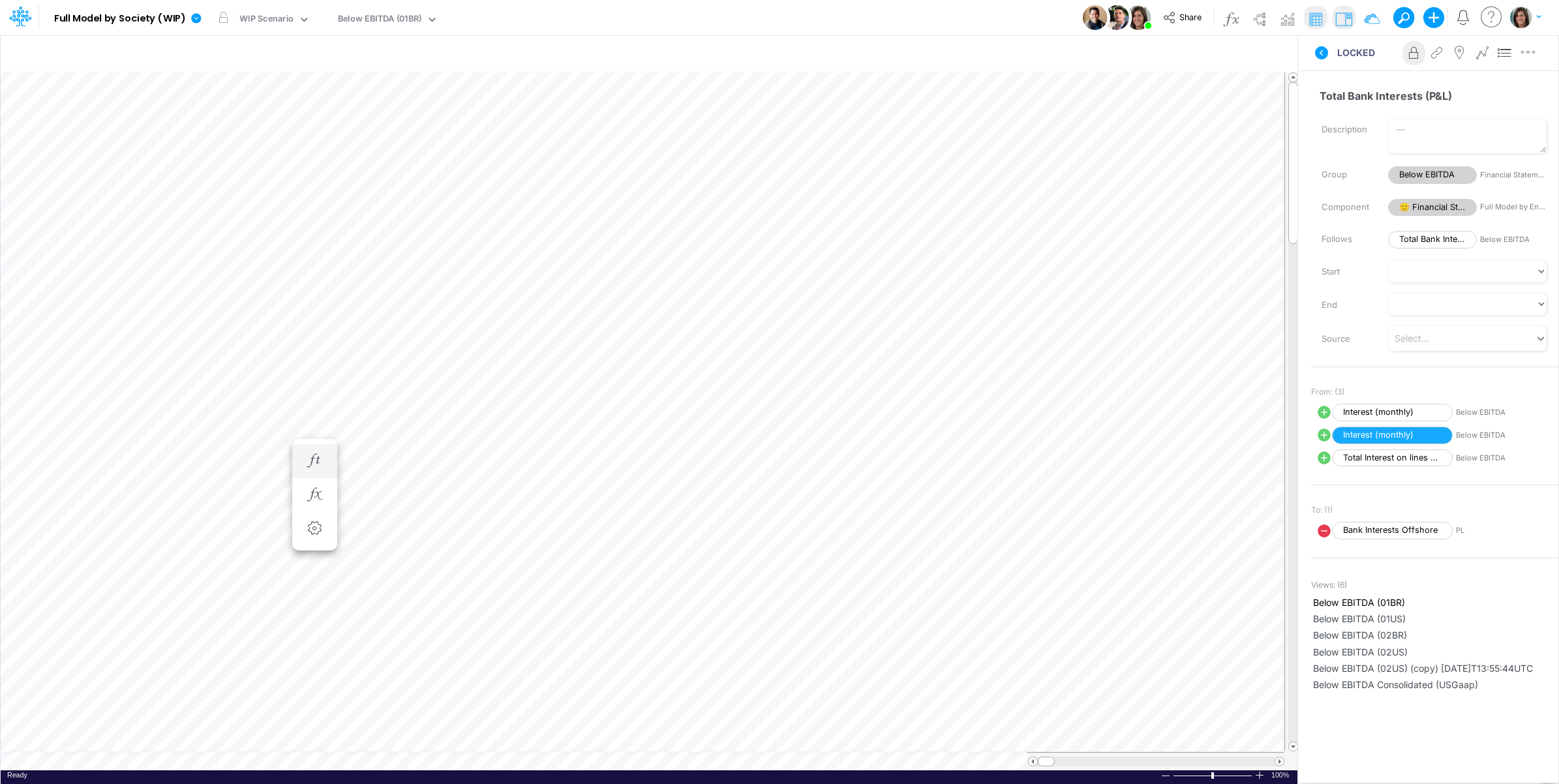
scroll to position [0, 1]
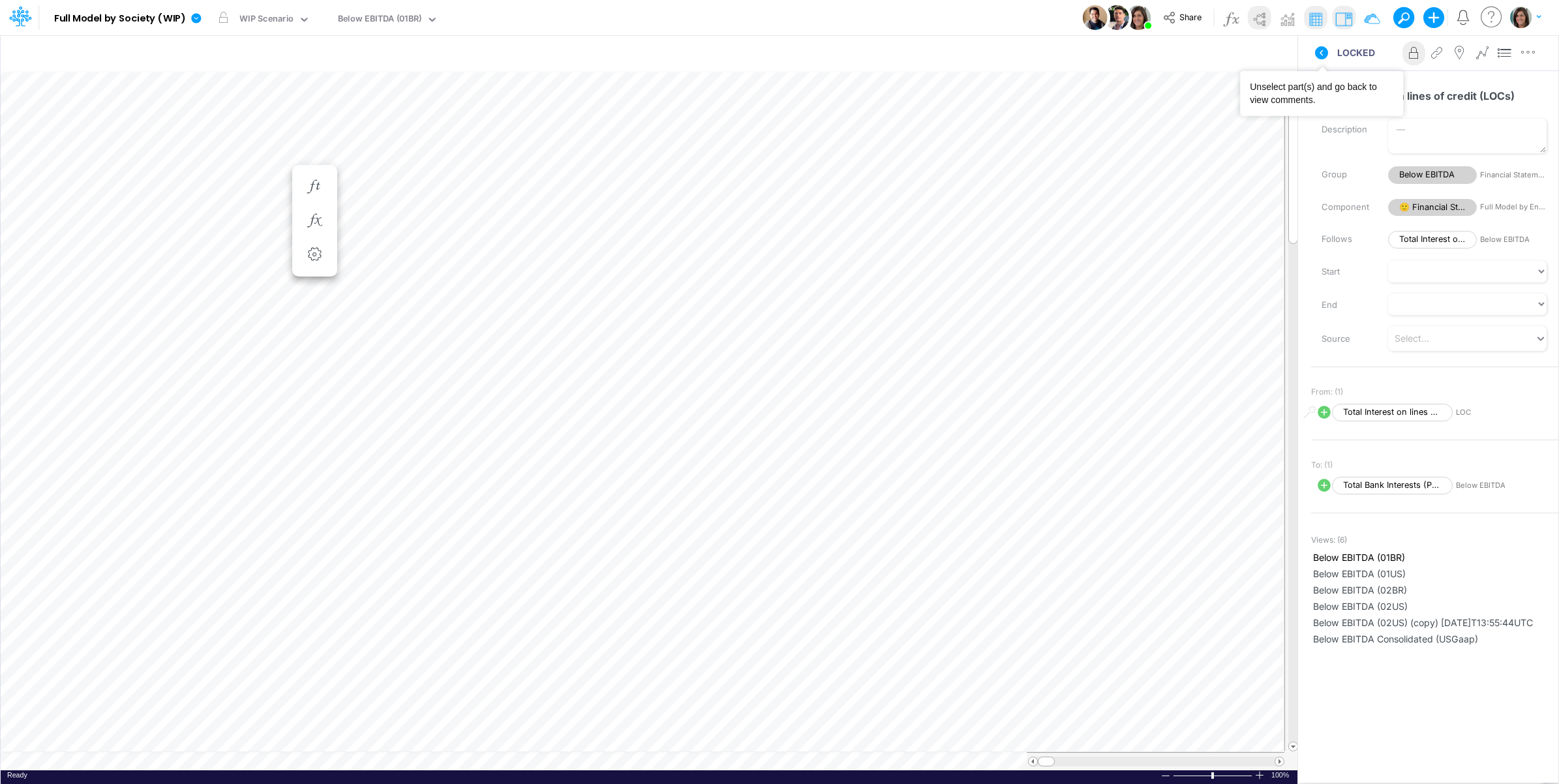
drag, startPoint x: 1321, startPoint y: 48, endPoint x: 1261, endPoint y: 25, distance: 64.3
click at [1320, 48] on icon at bounding box center [1321, 53] width 13 height 13
click at [1261, 22] on img at bounding box center [1259, 18] width 21 height 21
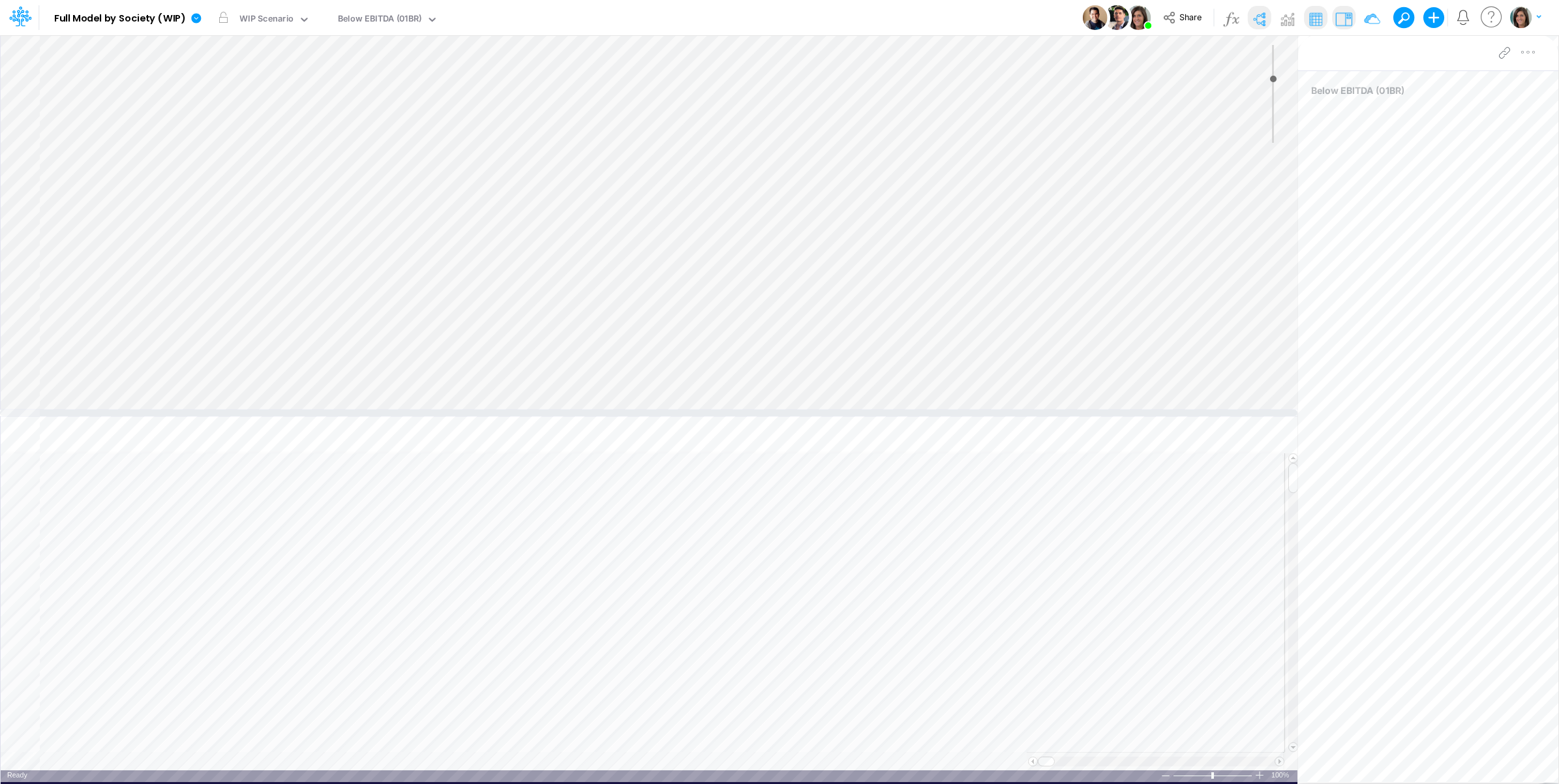
type input "0"
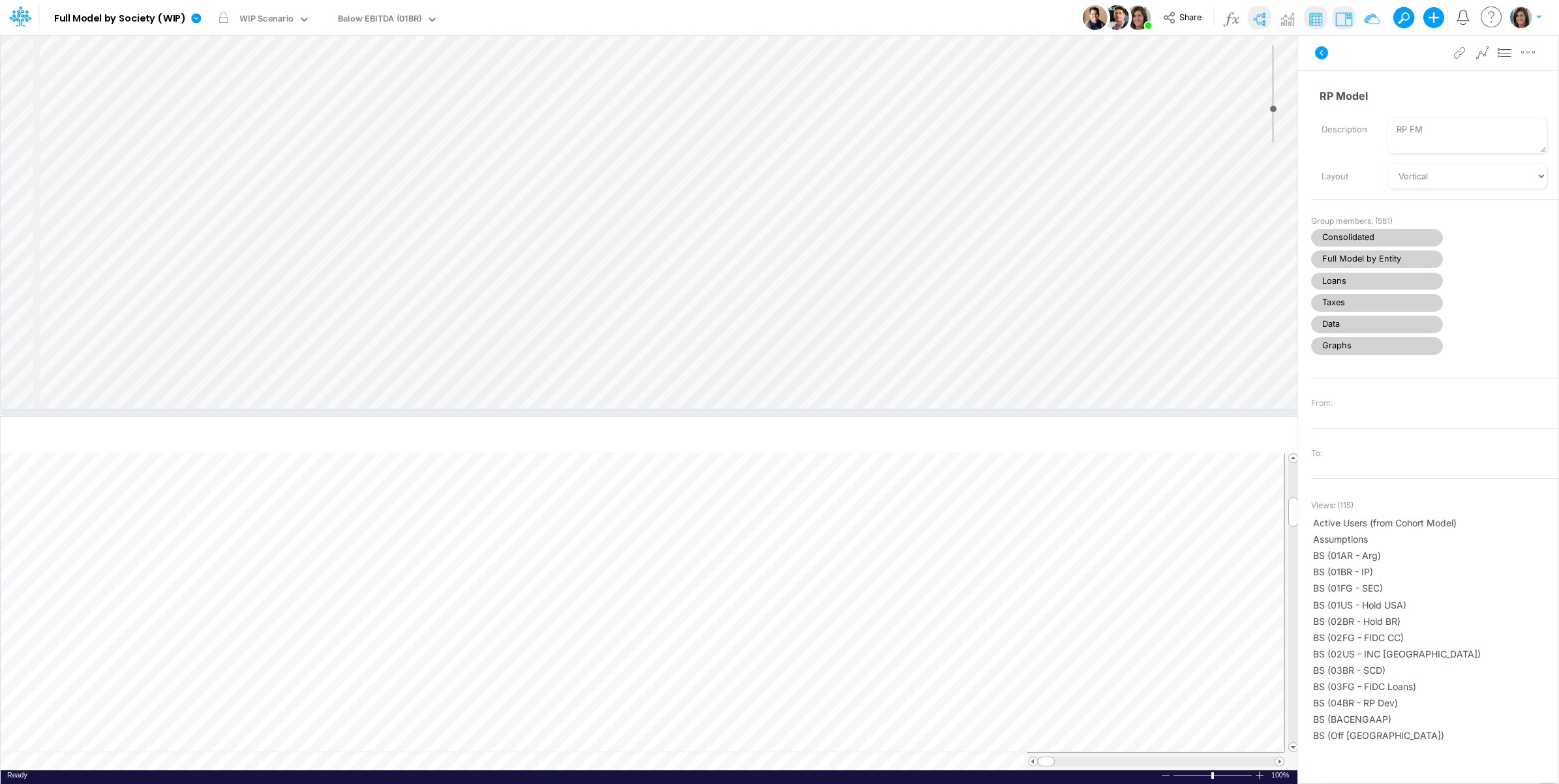
select select "Horizontal"
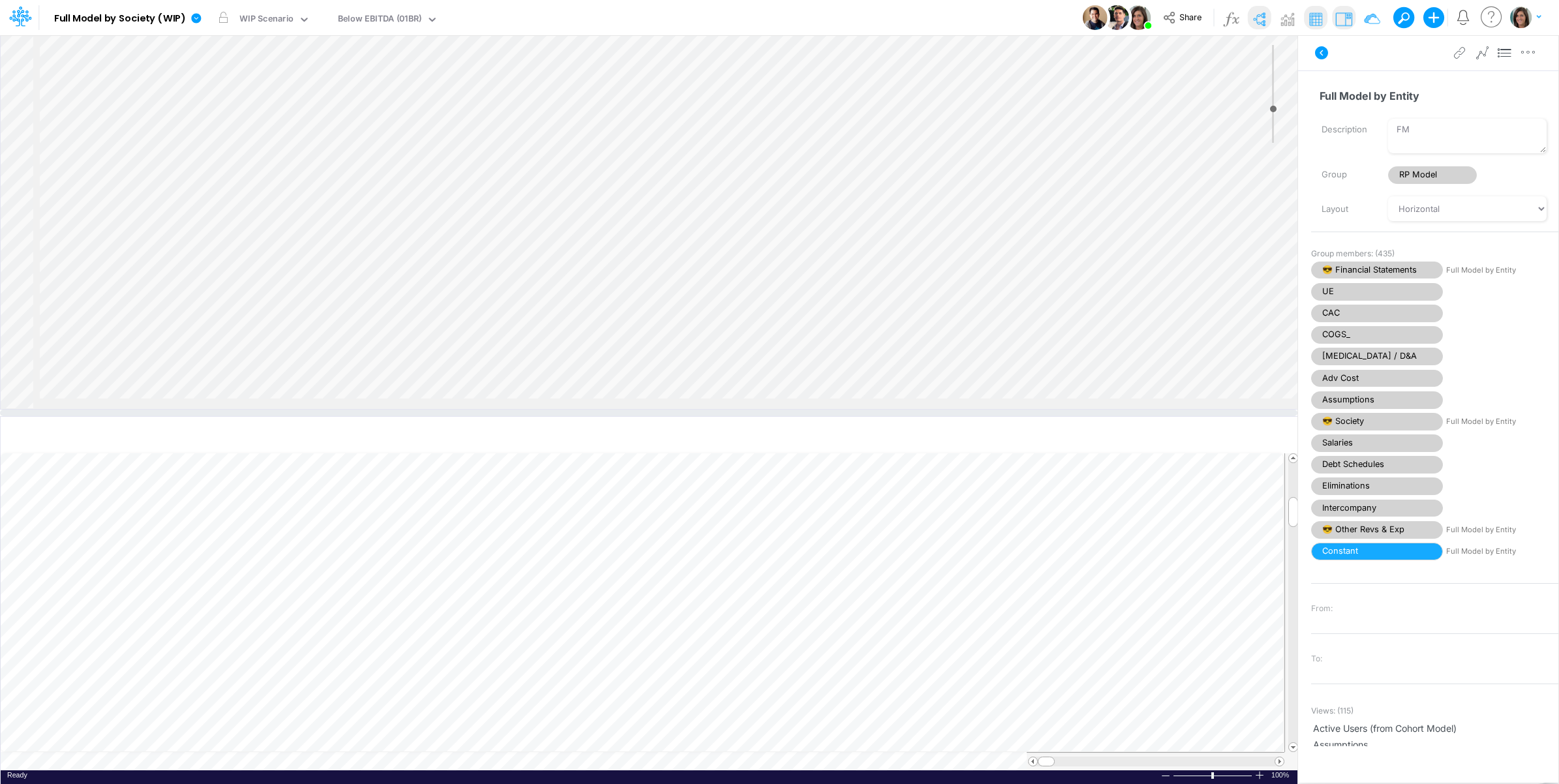
select select "Horizontal"
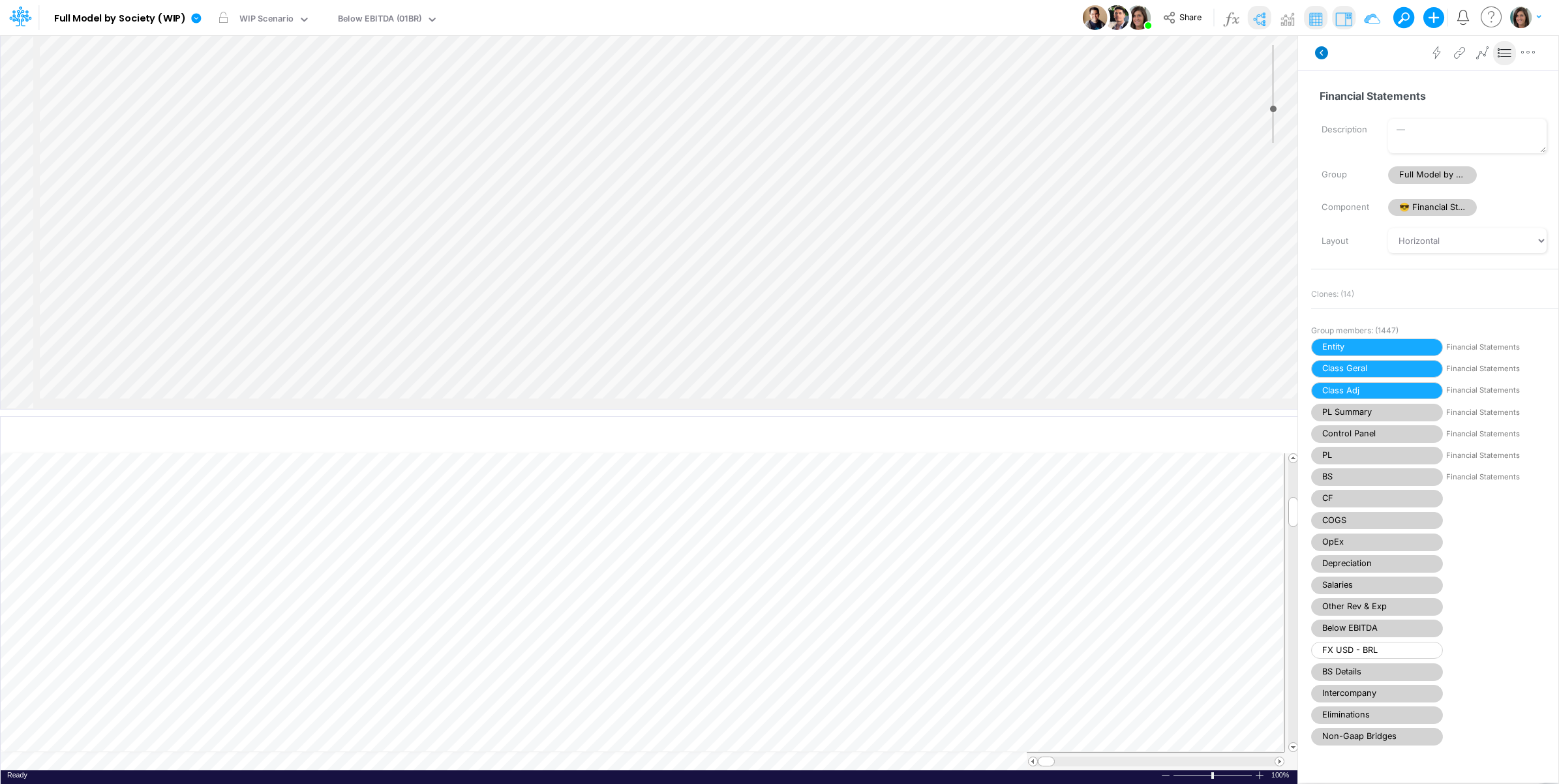
click at [1319, 52] on icon at bounding box center [1321, 53] width 13 height 13
click at [1264, 16] on img at bounding box center [1259, 18] width 21 height 21
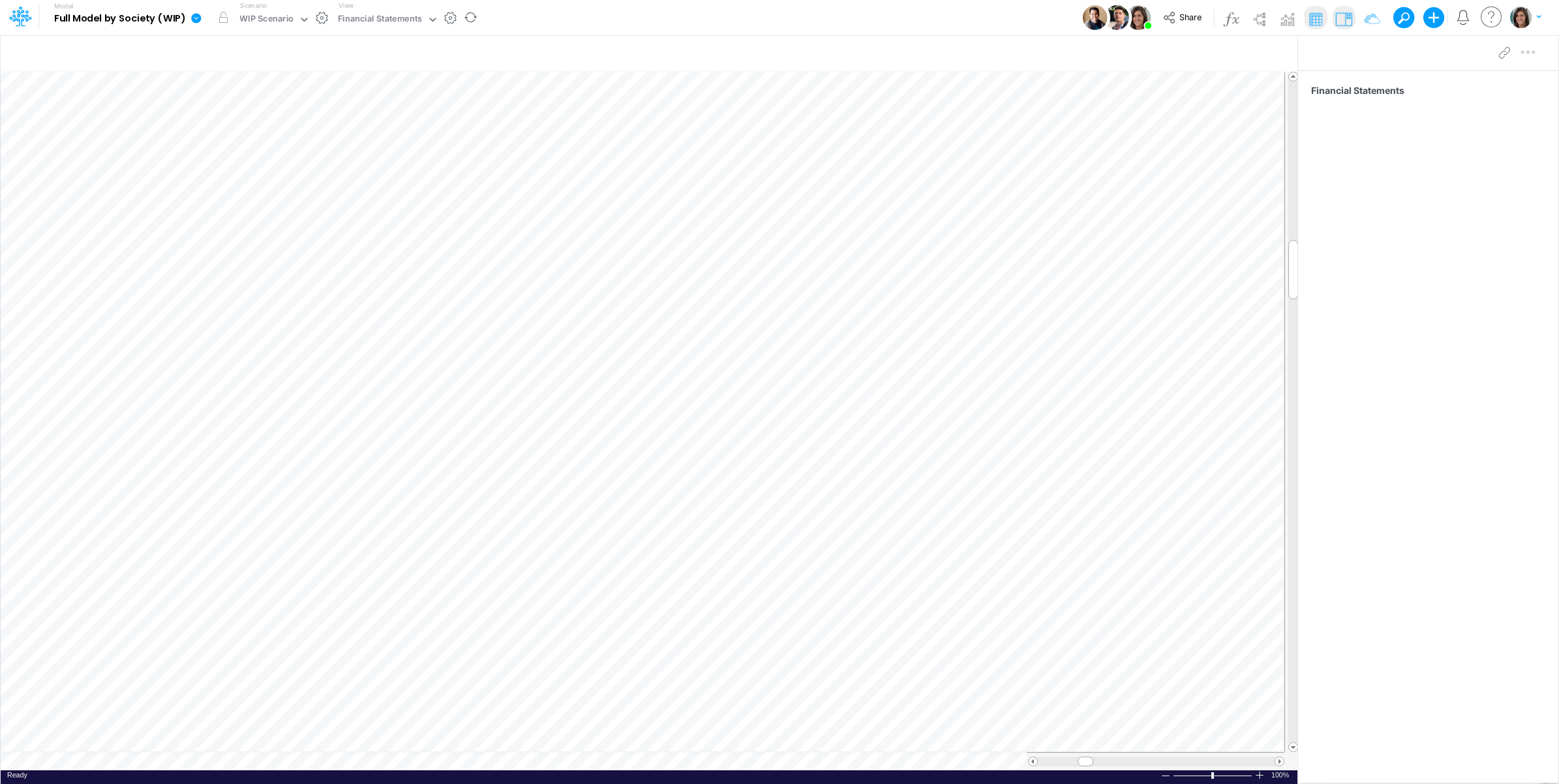
scroll to position [0, 1]
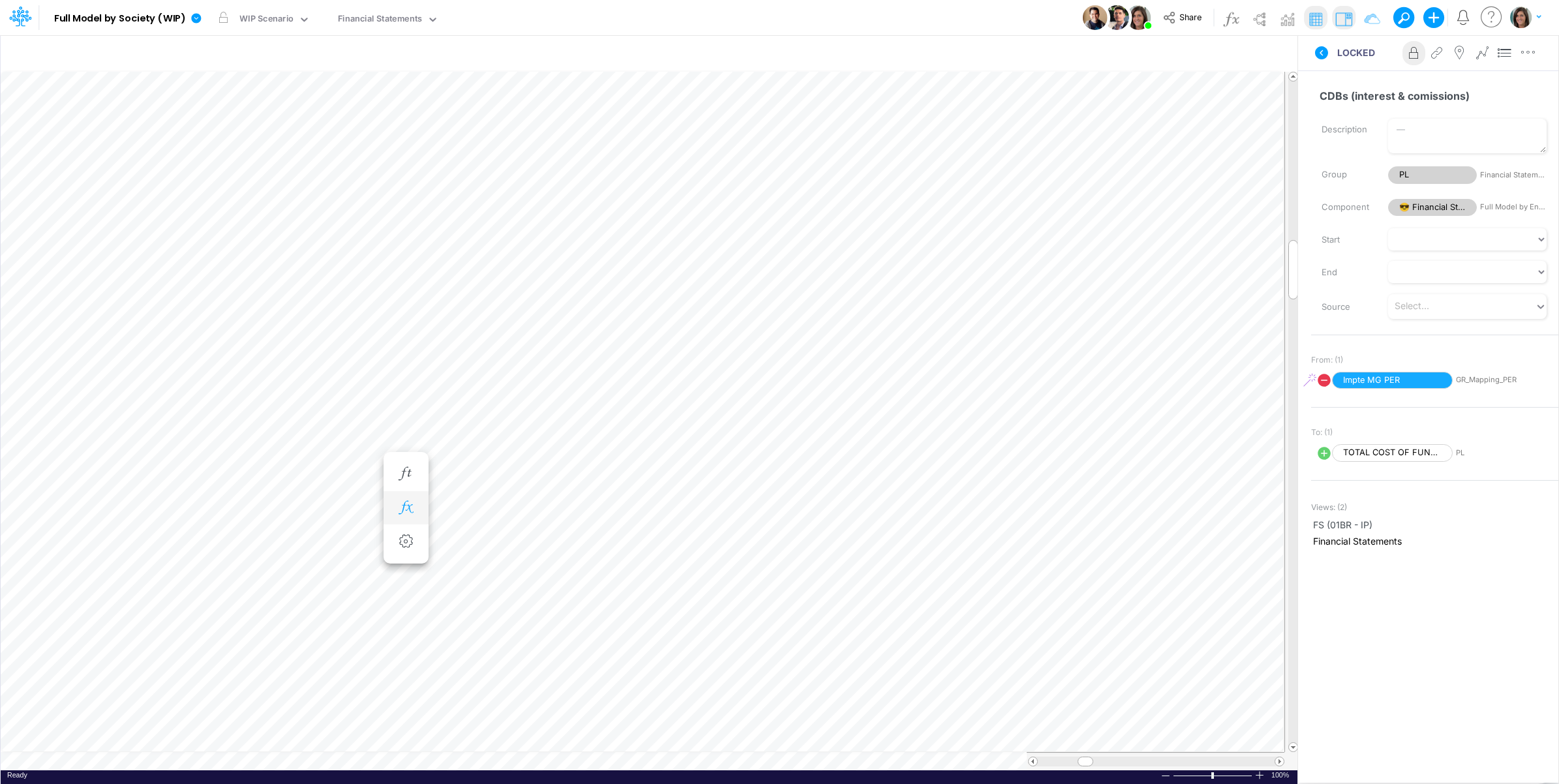
click at [405, 508] on icon "button" at bounding box center [405, 508] width 20 height 14
click at [597, 539] on icon at bounding box center [597, 542] width 20 height 14
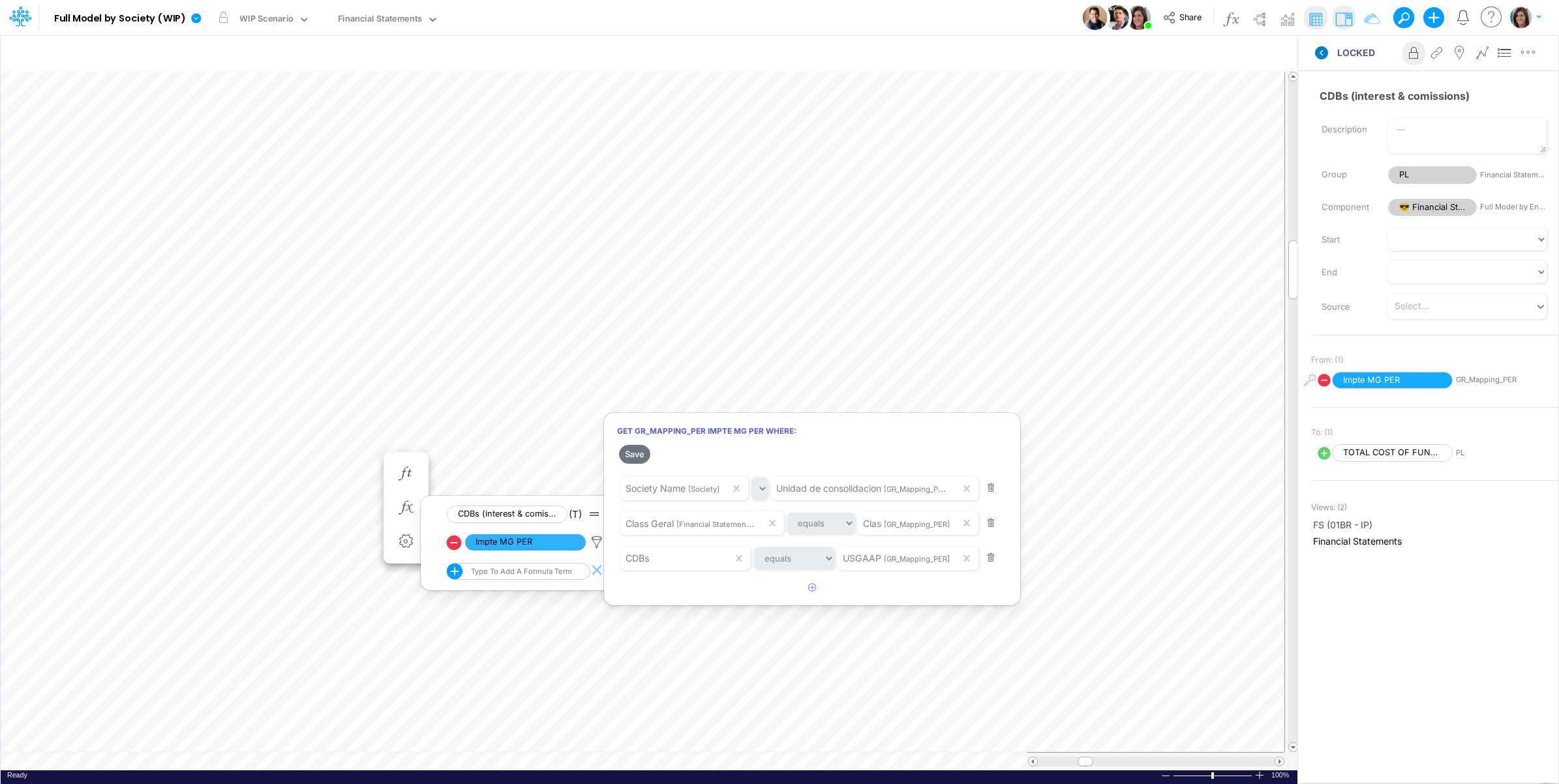
click at [1321, 48] on div at bounding box center [780, 395] width 1559 height 777
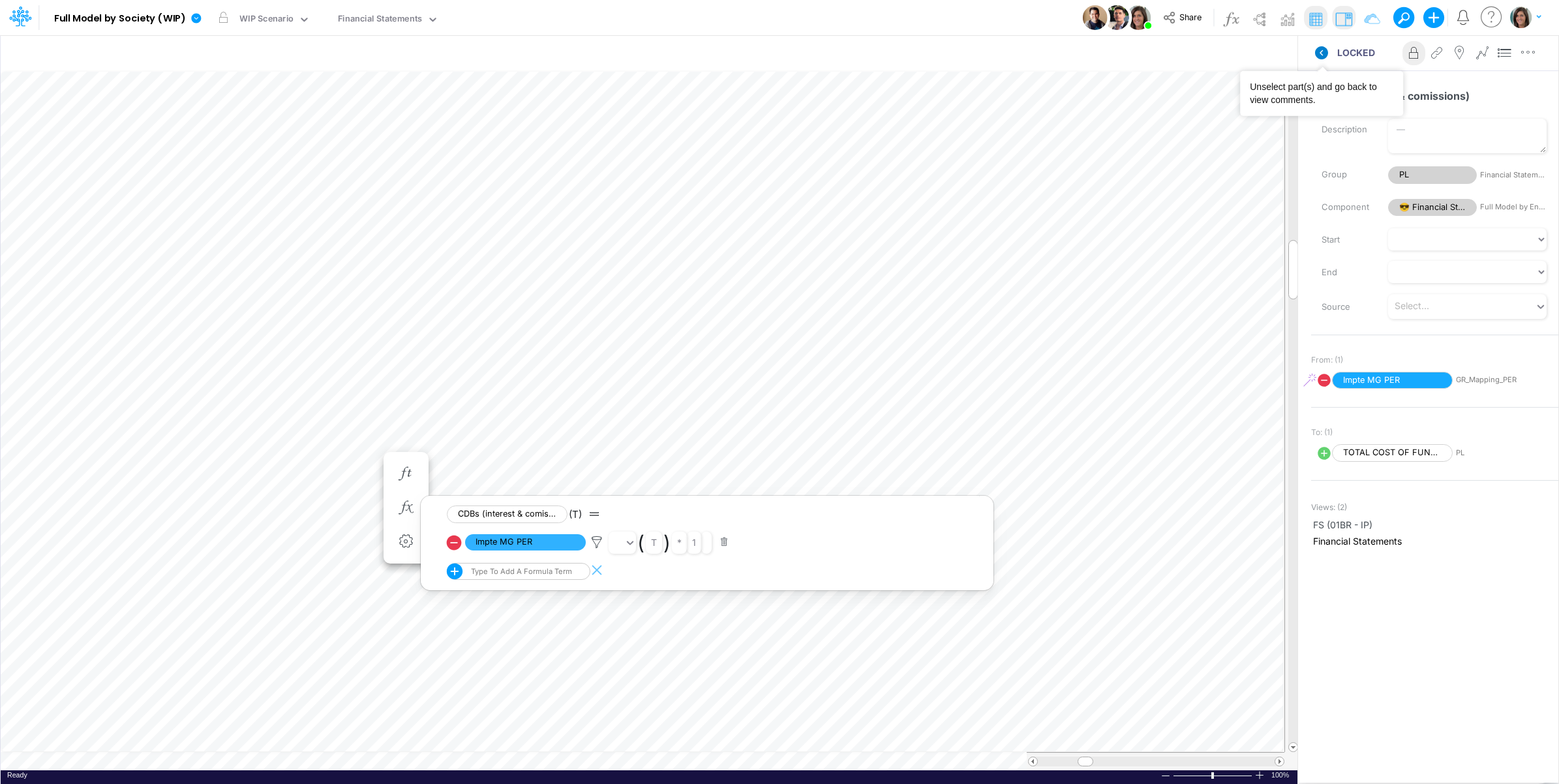
click at [1317, 53] on icon at bounding box center [1321, 53] width 13 height 13
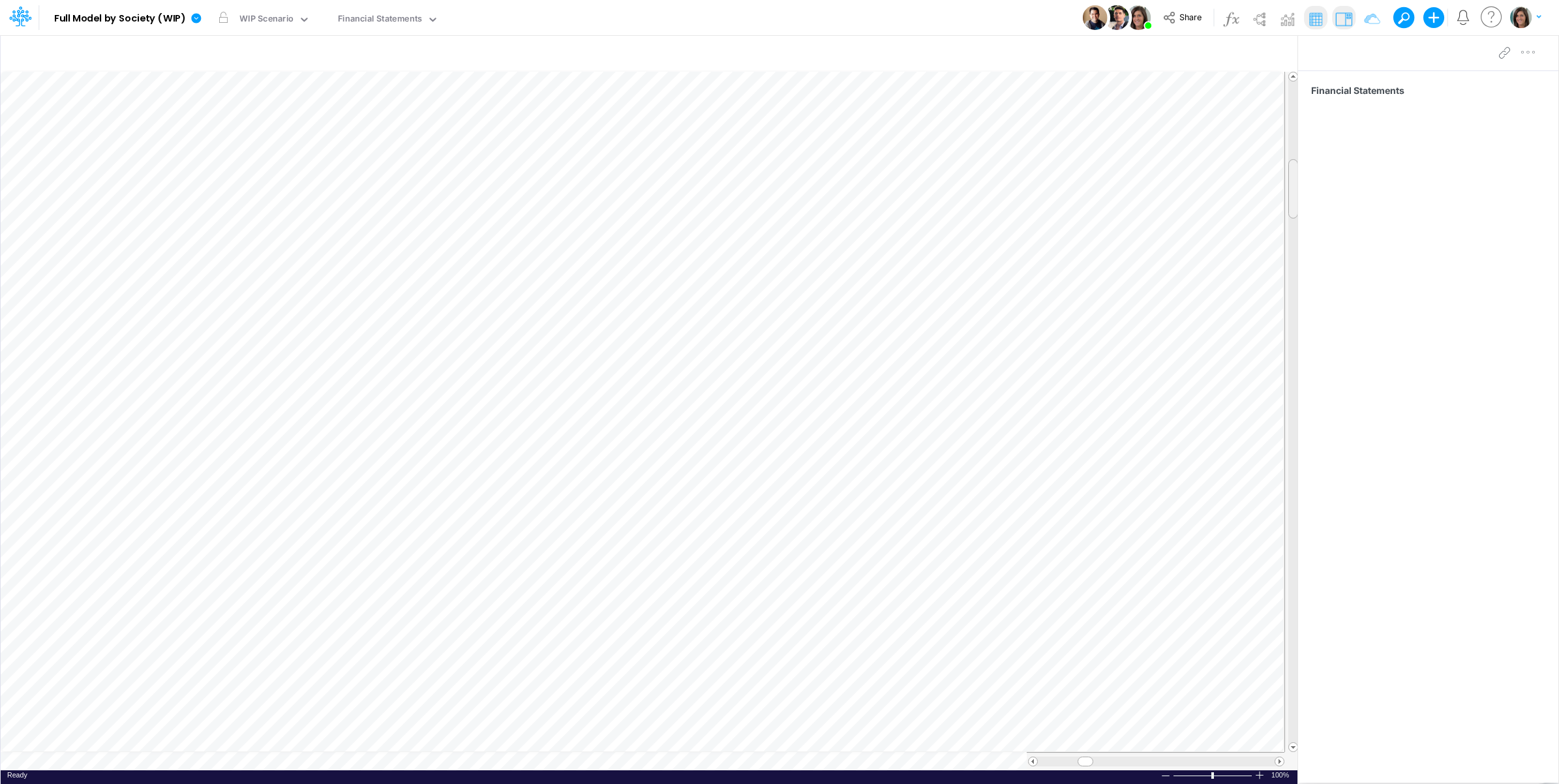
scroll to position [0, 1]
click at [1281, 90] on tr at bounding box center [650, 411] width 1298 height 680
click at [1276, 251] on tr at bounding box center [650, 411] width 1298 height 680
drag, startPoint x: 1293, startPoint y: 132, endPoint x: 1296, endPoint y: 339, distance: 207.0
click at [1296, 339] on span at bounding box center [1293, 339] width 8 height 8
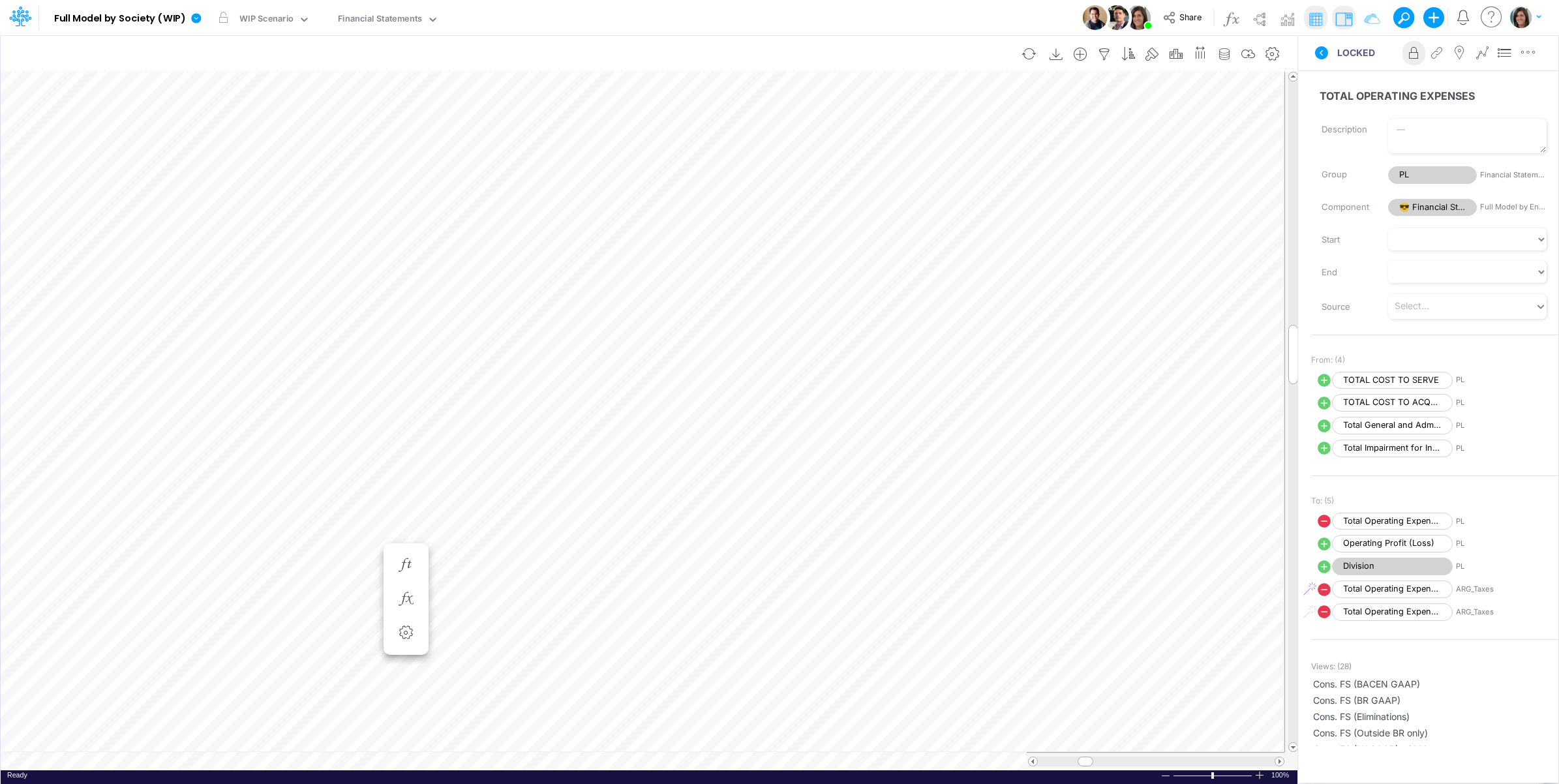
scroll to position [0, 1]
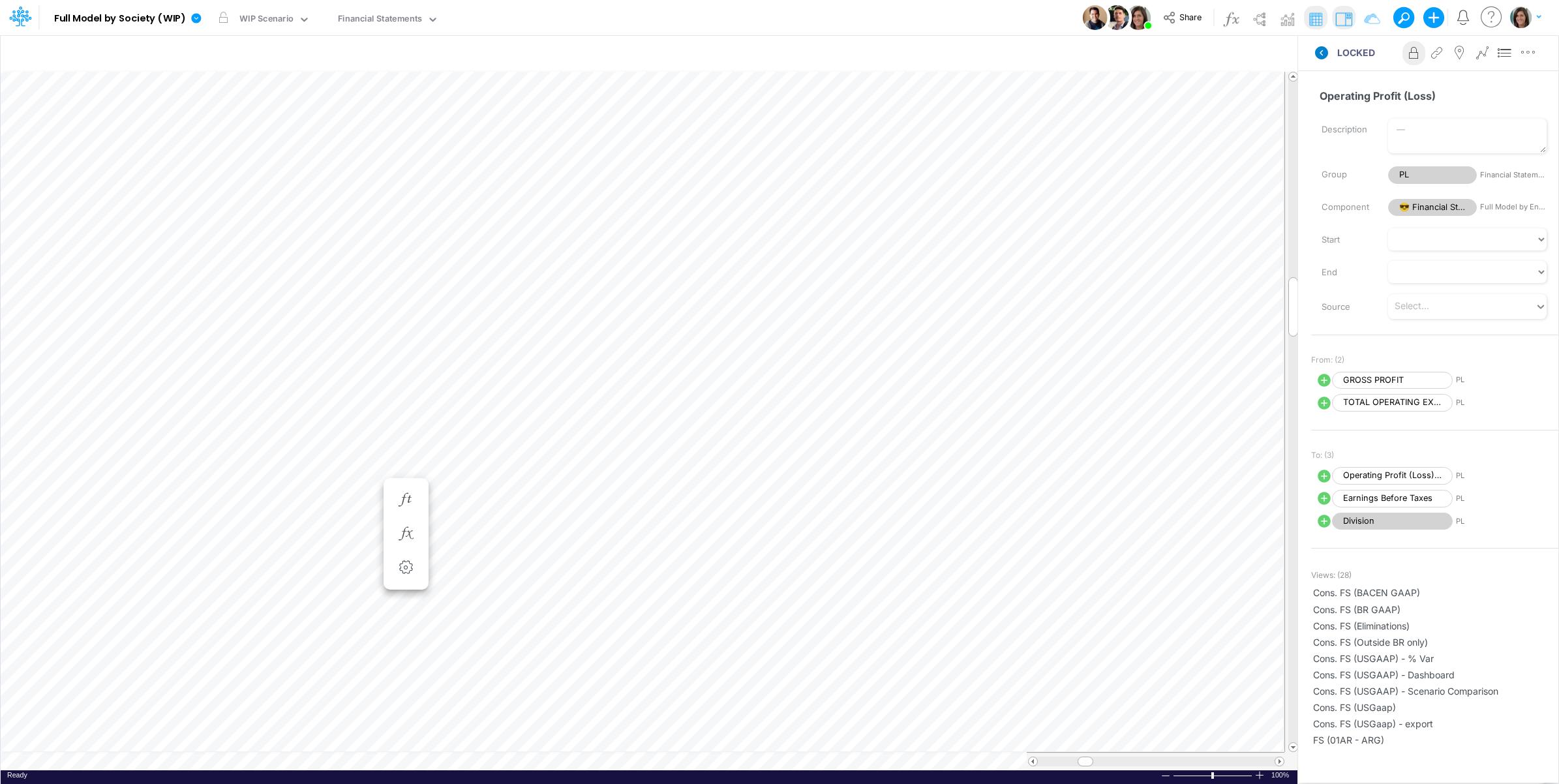
click at [1318, 53] on icon at bounding box center [1321, 53] width 13 height 13
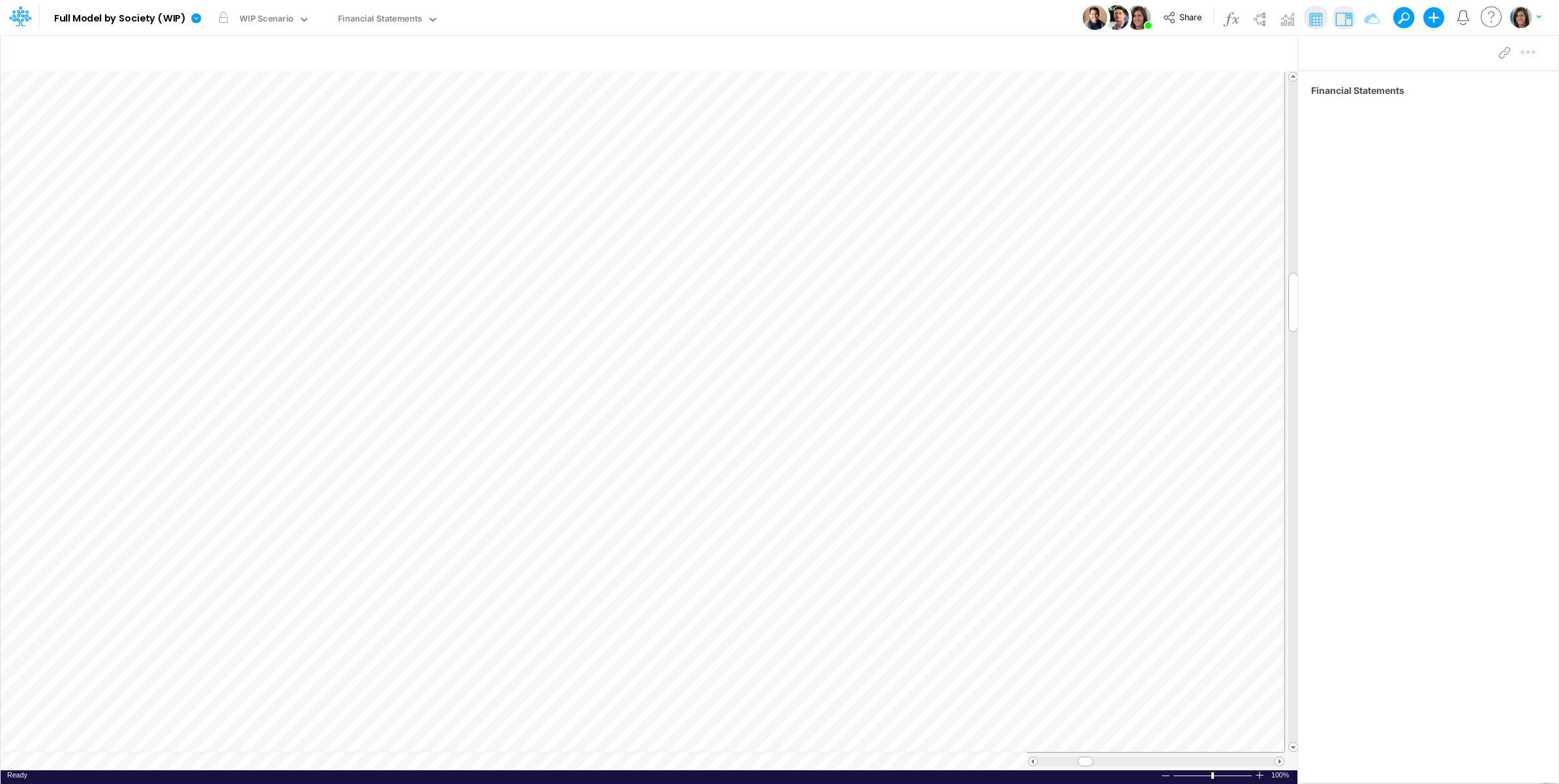
scroll to position [0, 1]
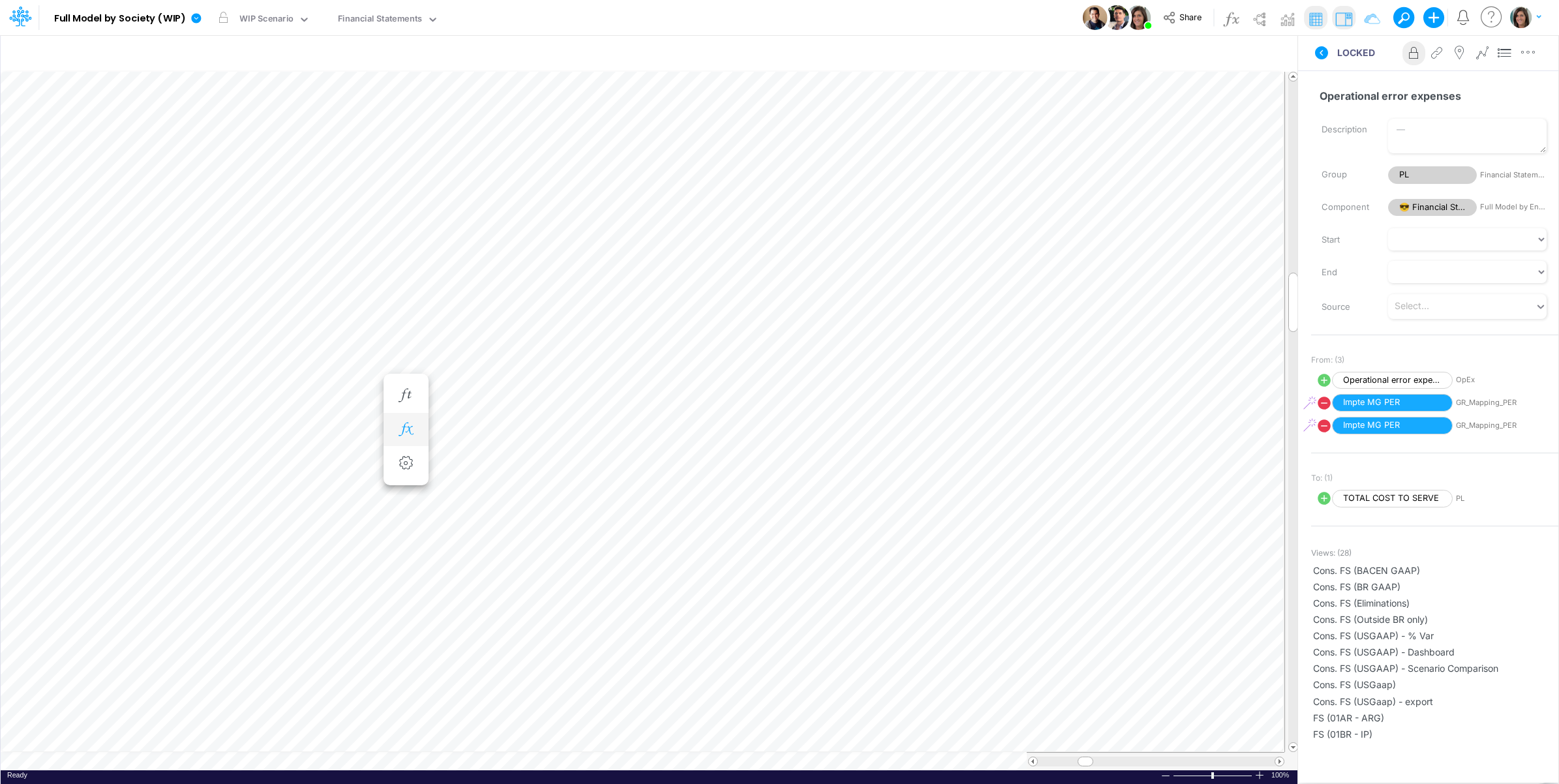
click at [405, 425] on icon "button" at bounding box center [405, 429] width 20 height 14
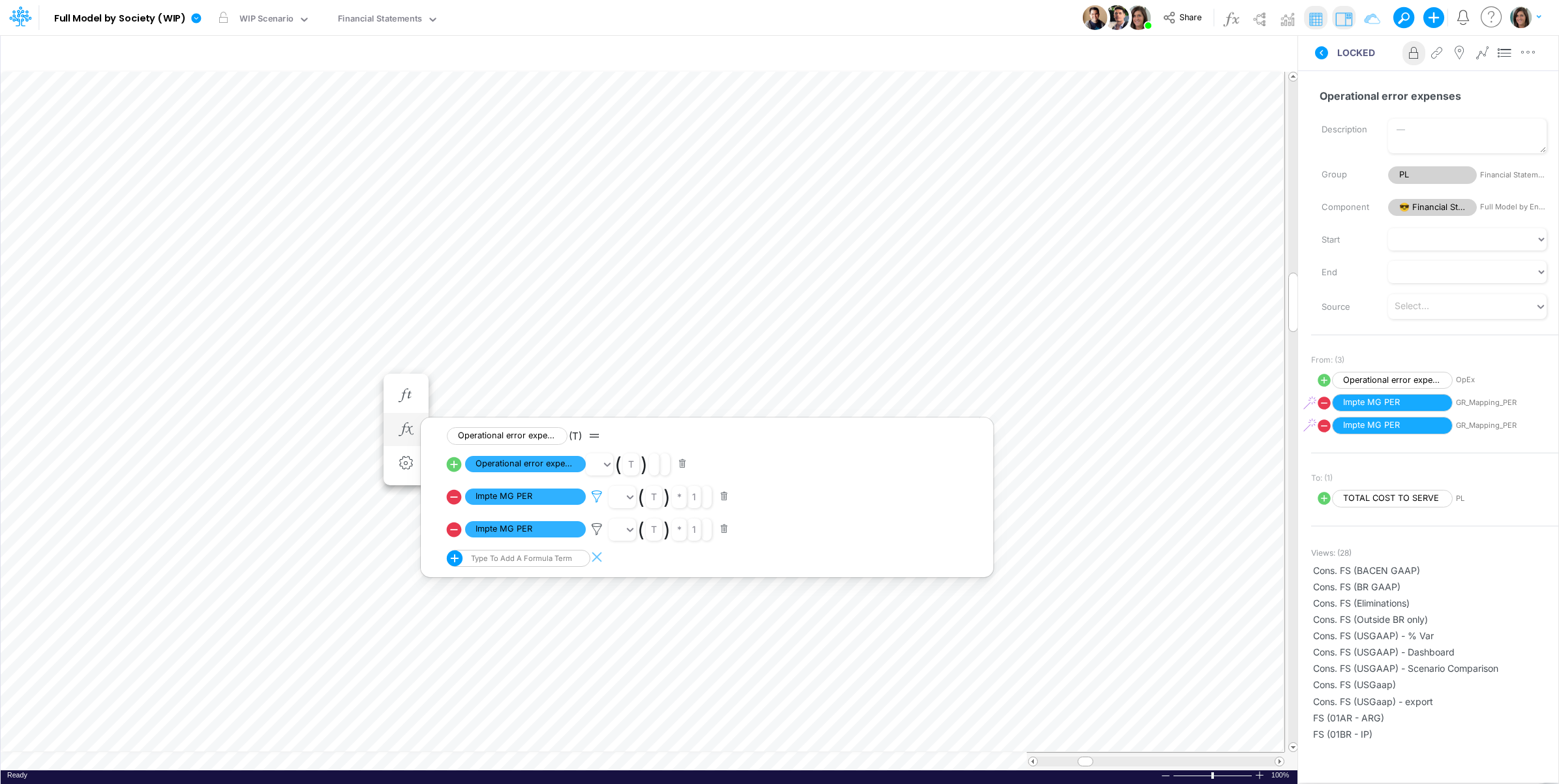
click at [600, 499] on icon at bounding box center [597, 497] width 20 height 14
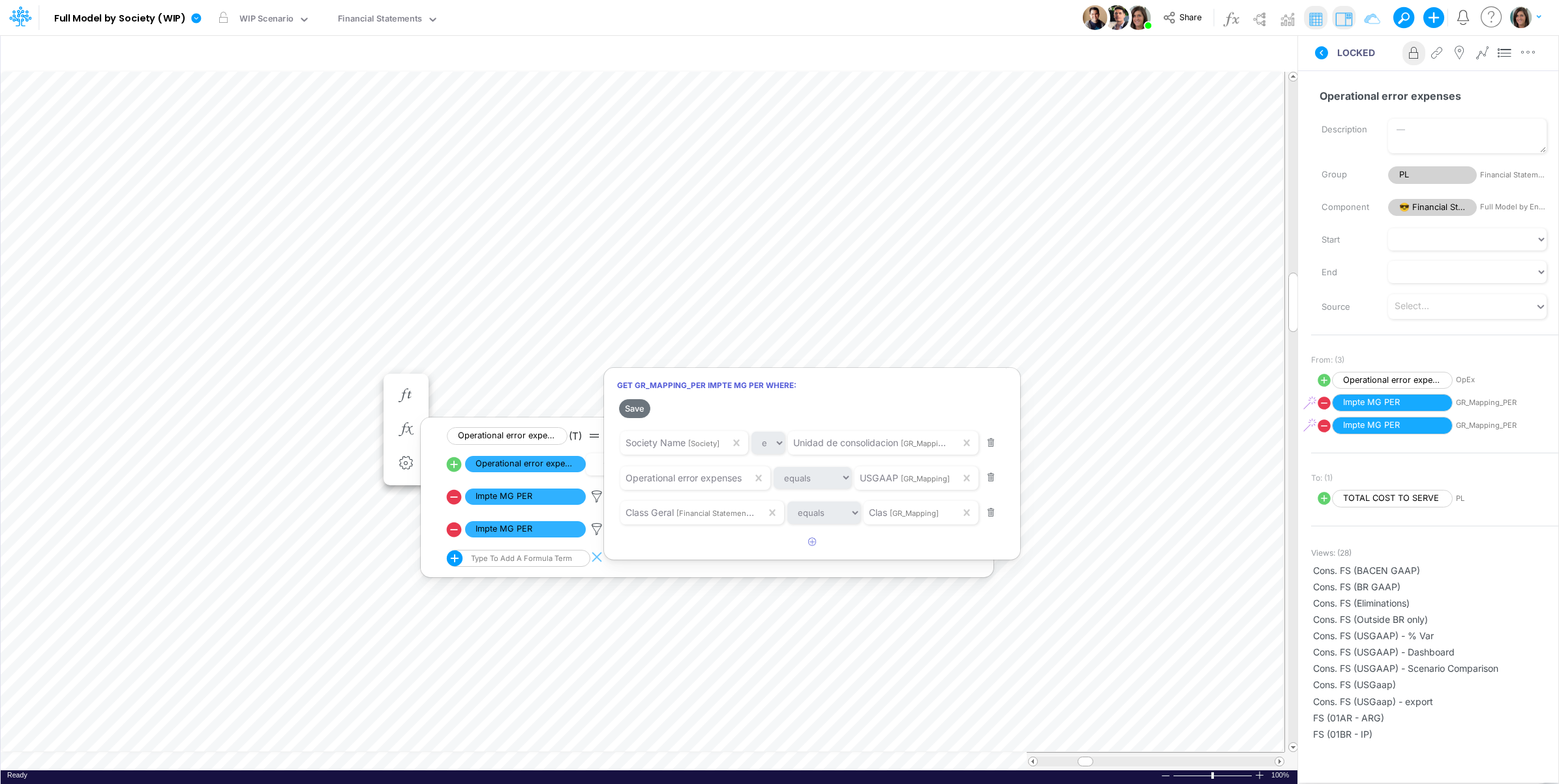
click at [96, 222] on div at bounding box center [780, 395] width 1559 height 777
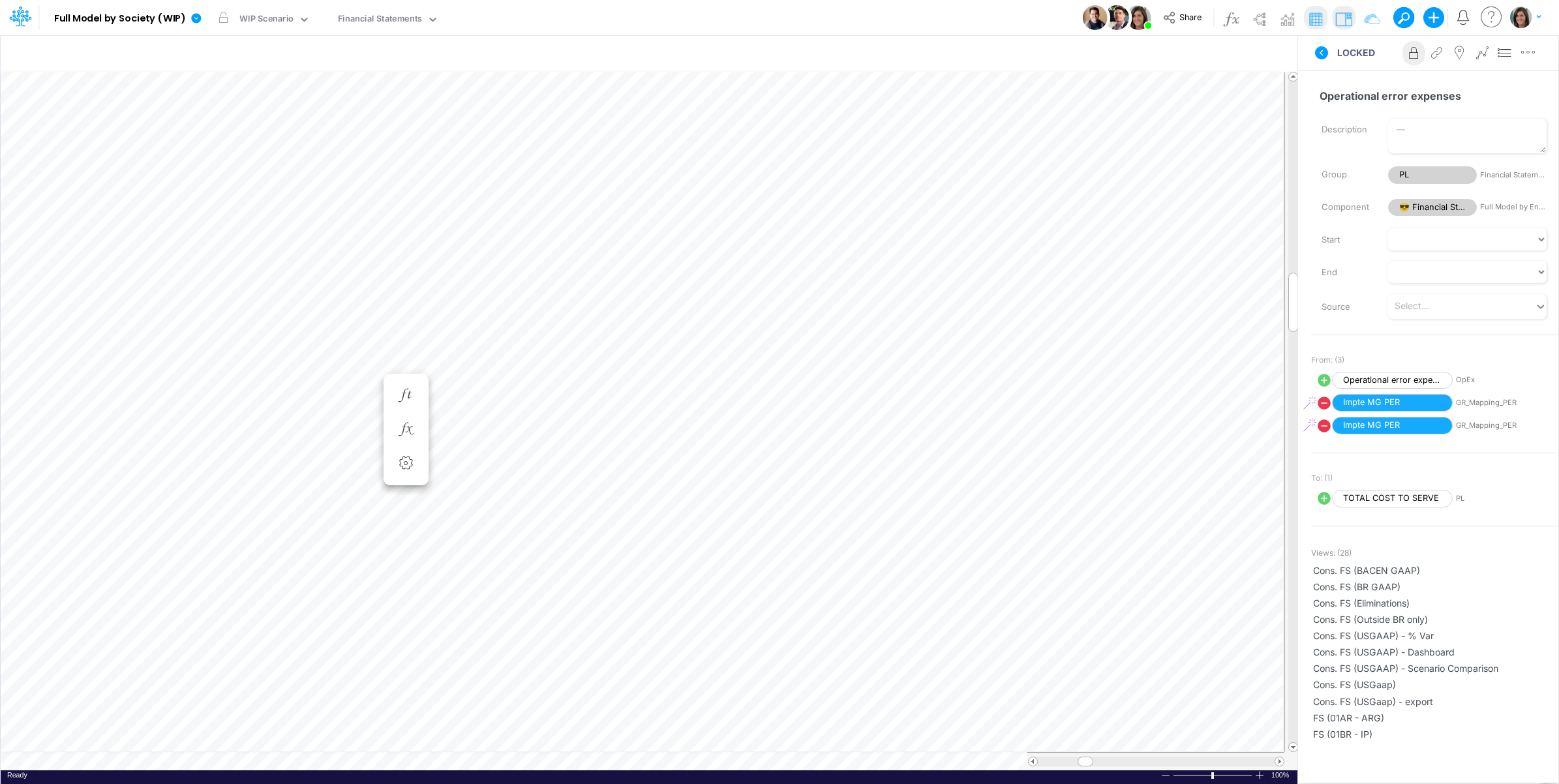
scroll to position [0, 1]
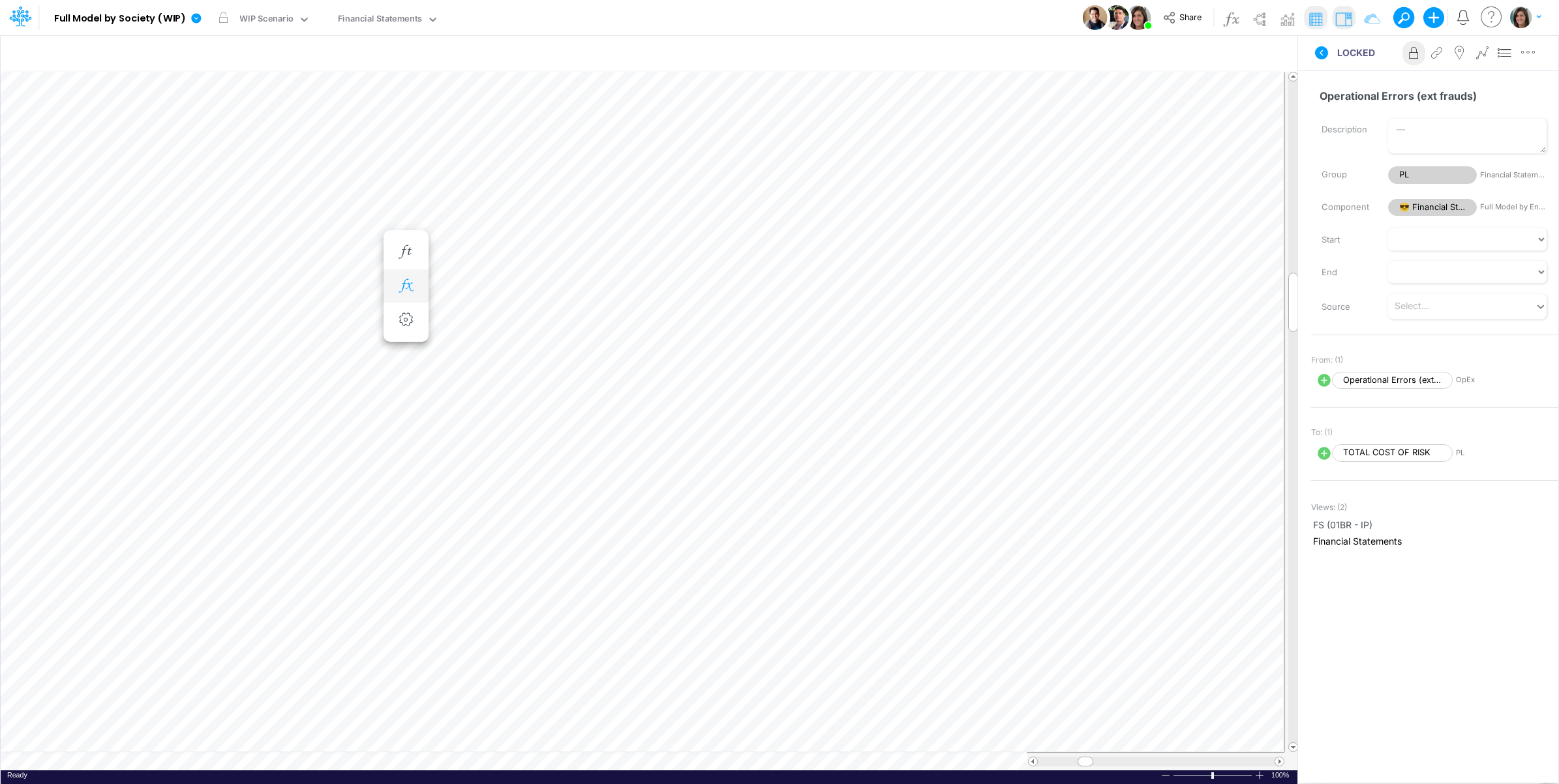
click at [395, 277] on button "button" at bounding box center [405, 286] width 24 height 26
click at [1315, 50] on icon at bounding box center [1321, 53] width 16 height 16
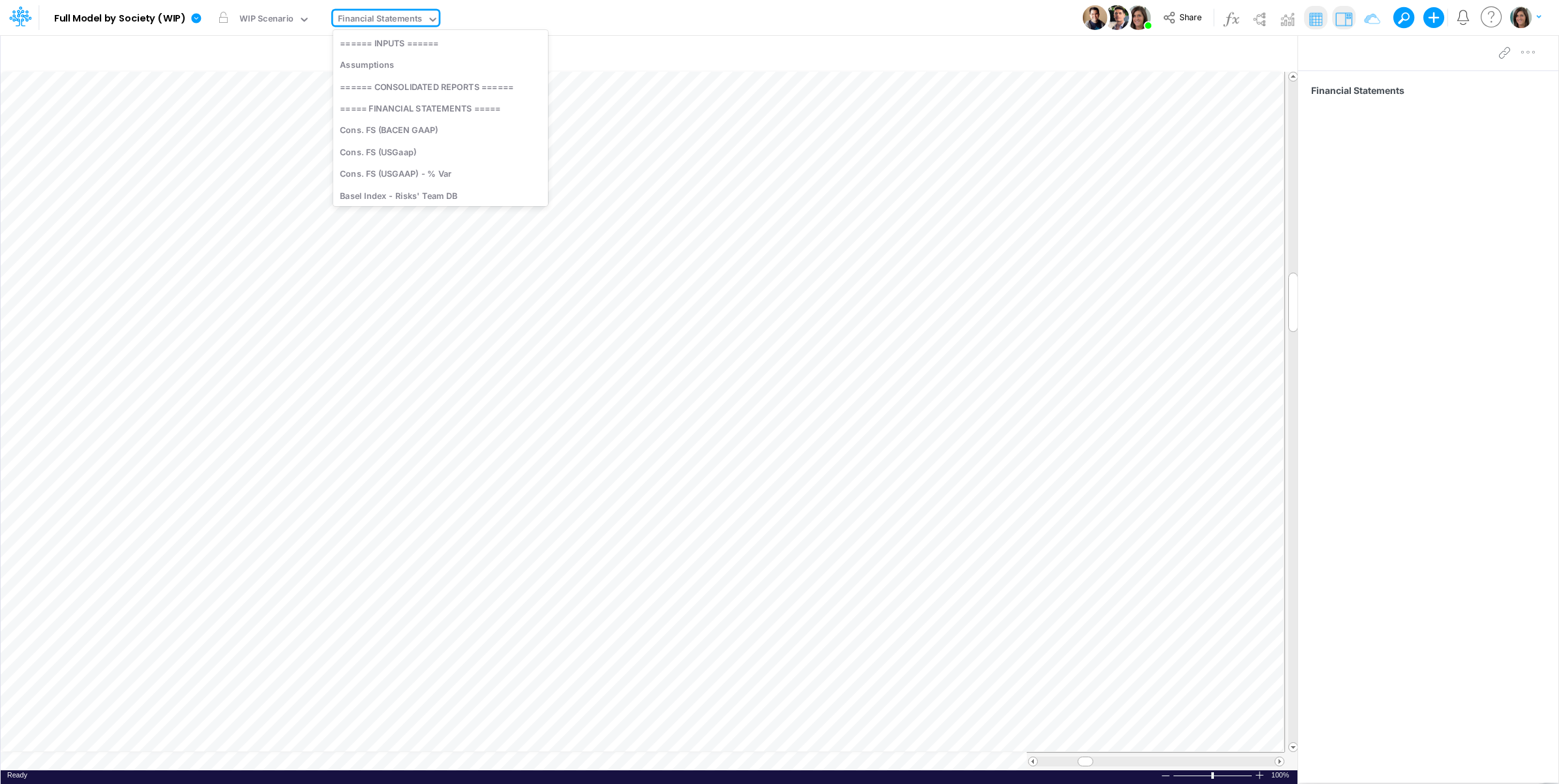
click at [373, 14] on div "Financial Statements" at bounding box center [380, 20] width 85 height 15
type input "ope"
click at [401, 68] on div "OpEx (01BR)" at bounding box center [421, 65] width 176 height 22
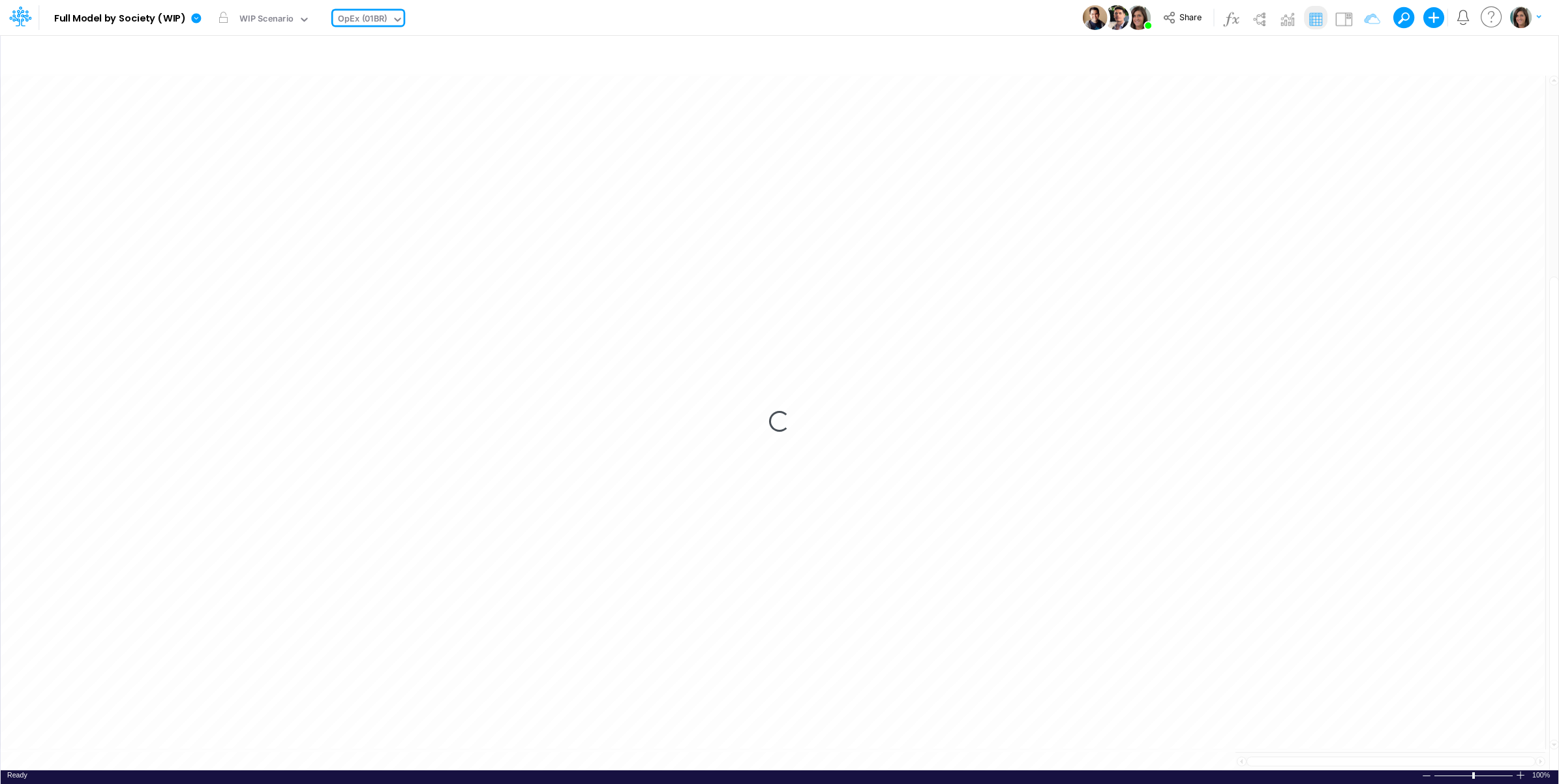
click at [522, 15] on div "Model Full Model by Society (WIP) Edit model settings Duplicate Import QuickBoo…" at bounding box center [780, 18] width 1403 height 35
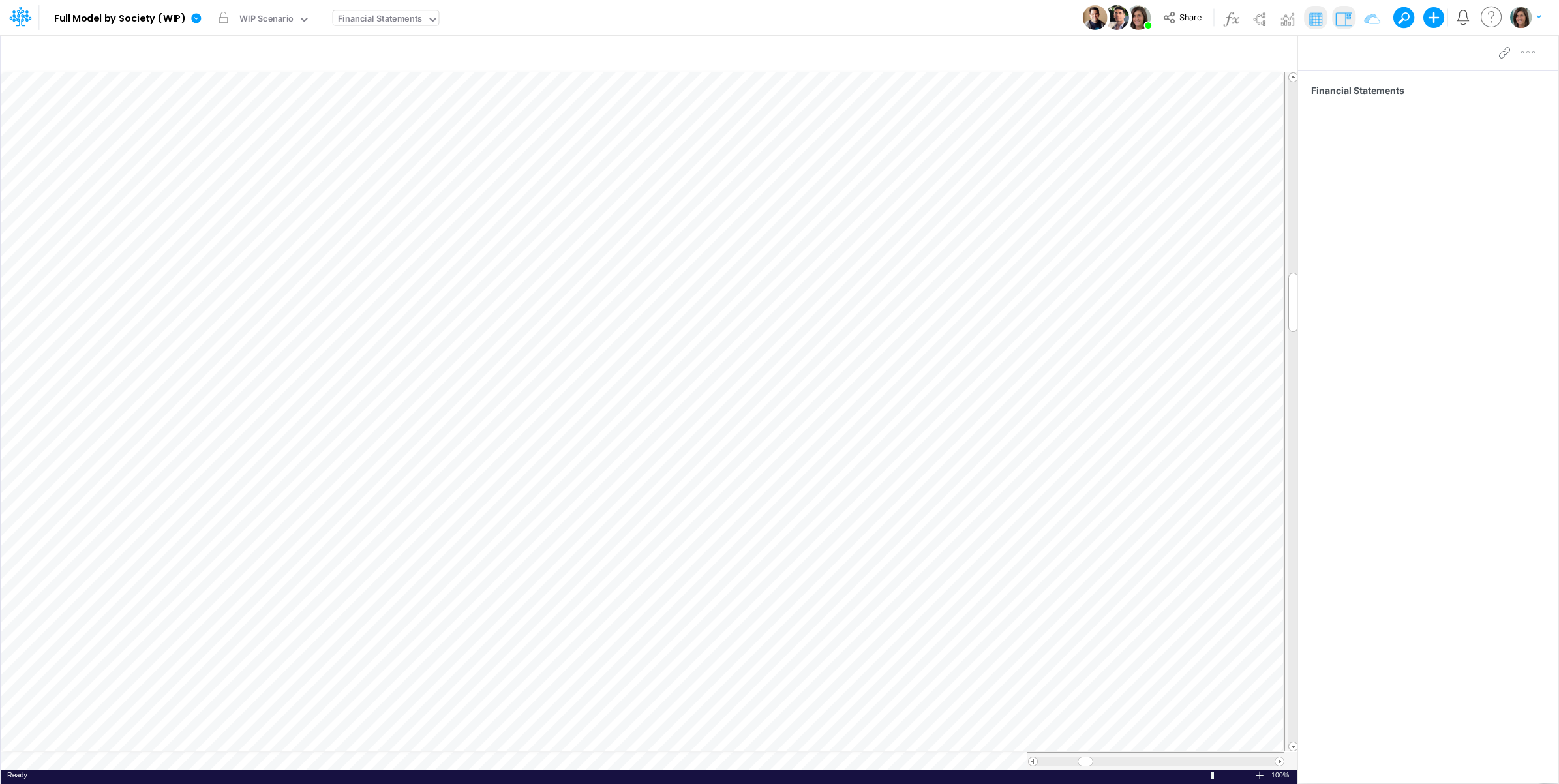
scroll to position [0, 1]
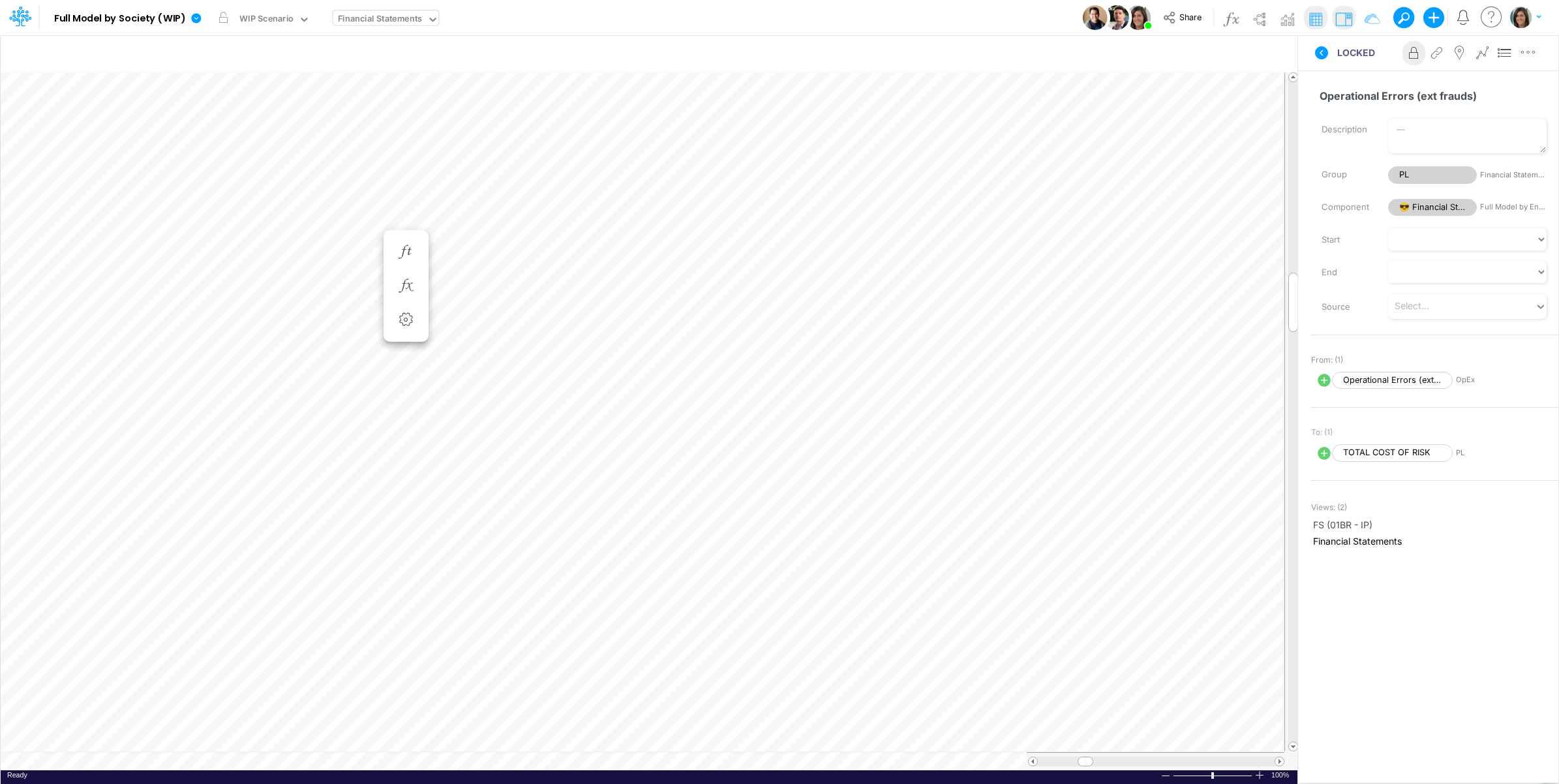
scroll to position [0, 1]
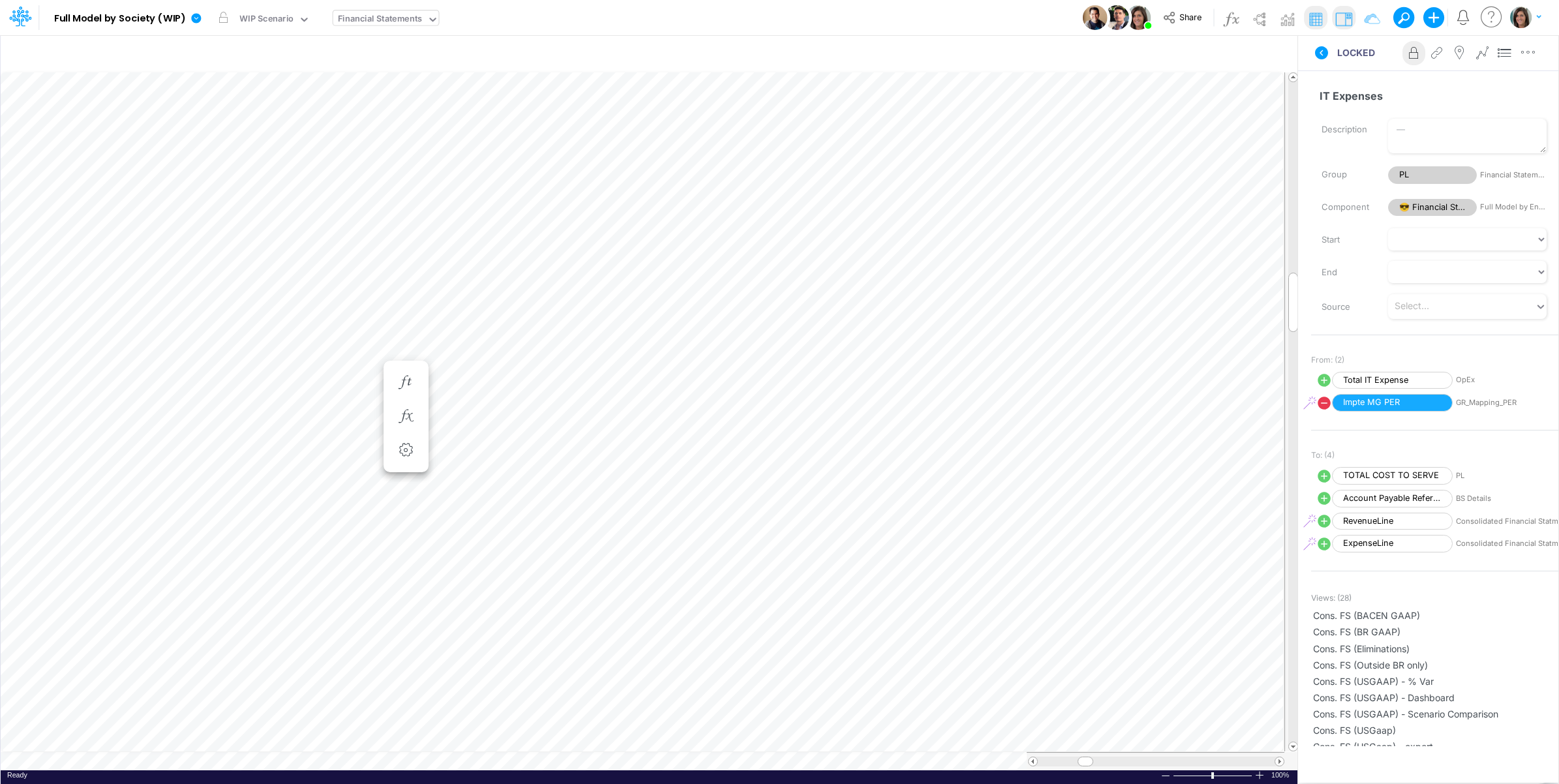
scroll to position [0, 1]
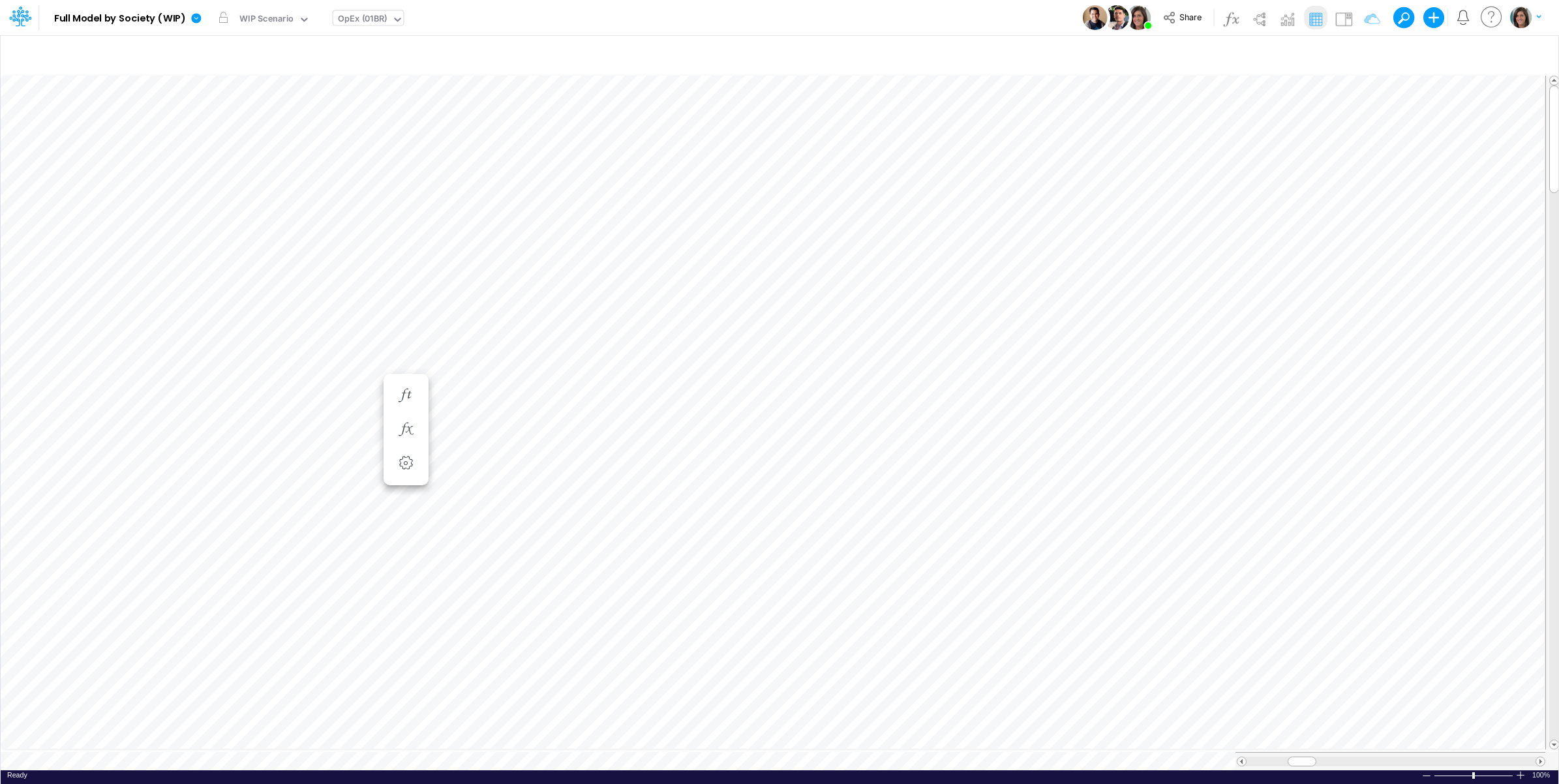
scroll to position [0, 1]
click at [317, 435] on icon "button" at bounding box center [314, 429] width 20 height 14
click at [311, 451] on icon "button" at bounding box center [314, 456] width 20 height 14
click at [506, 515] on icon at bounding box center [505, 521] width 20 height 14
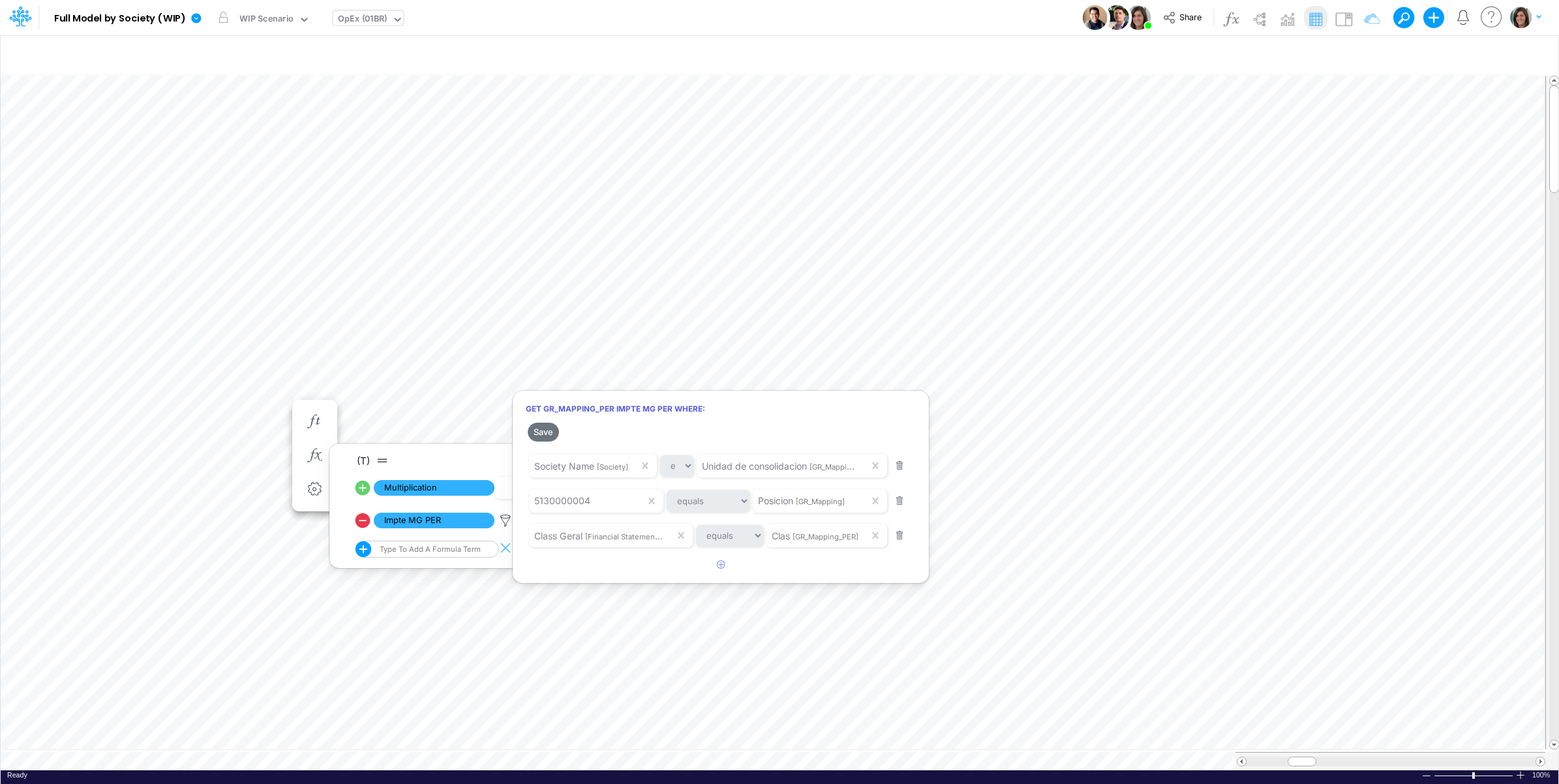
click at [196, 365] on div at bounding box center [780, 395] width 1559 height 777
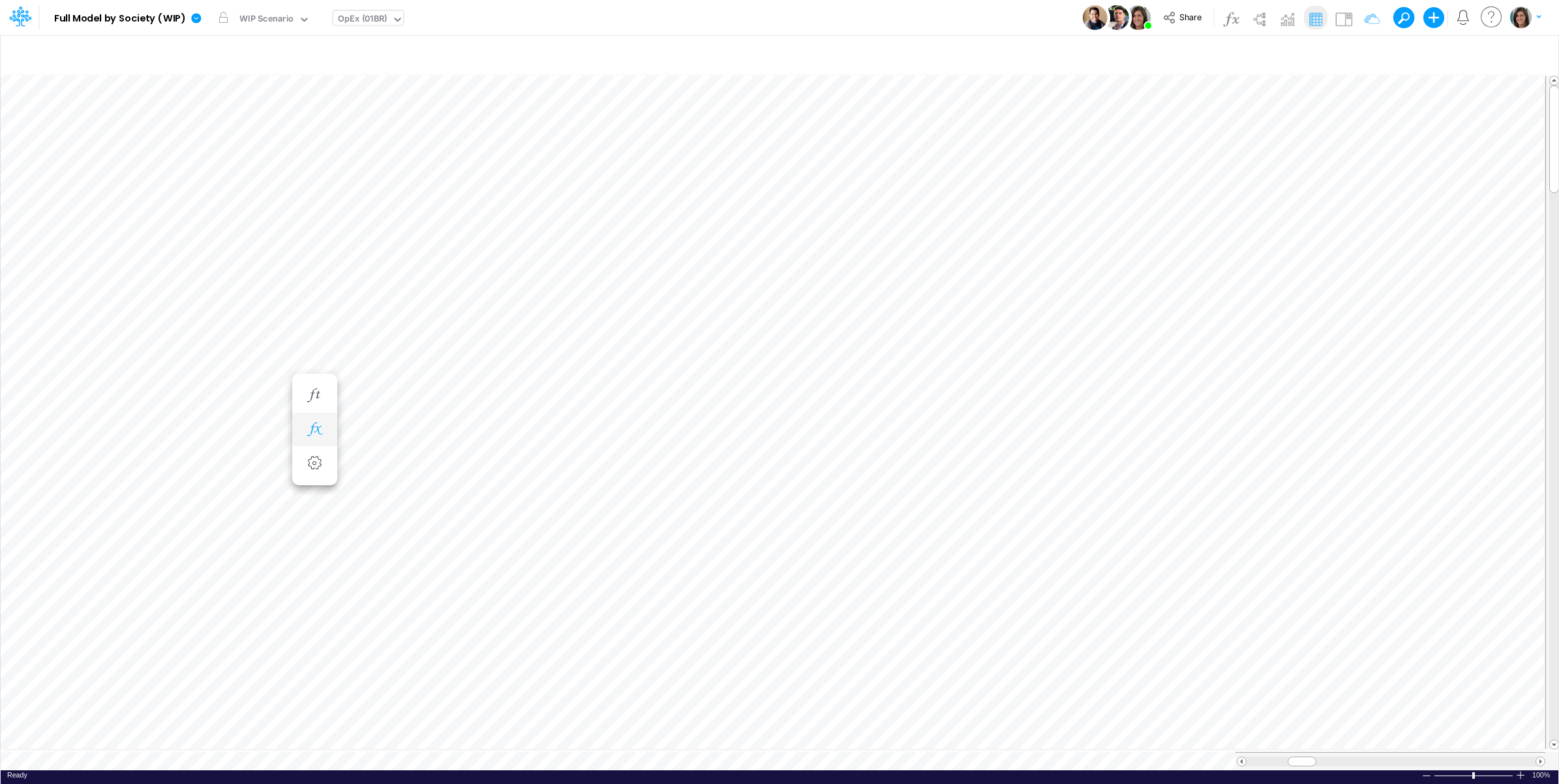
click at [315, 433] on icon "button" at bounding box center [314, 429] width 20 height 14
click at [855, 12] on div "Model Full Model by Society (WIP) Edit model settings Duplicate Import QuickBoo…" at bounding box center [780, 18] width 1403 height 35
click at [382, 16] on div "OpEx (01BR)" at bounding box center [362, 20] width 50 height 15
drag, startPoint x: 561, startPoint y: 7, endPoint x: 504, endPoint y: 1, distance: 57.3
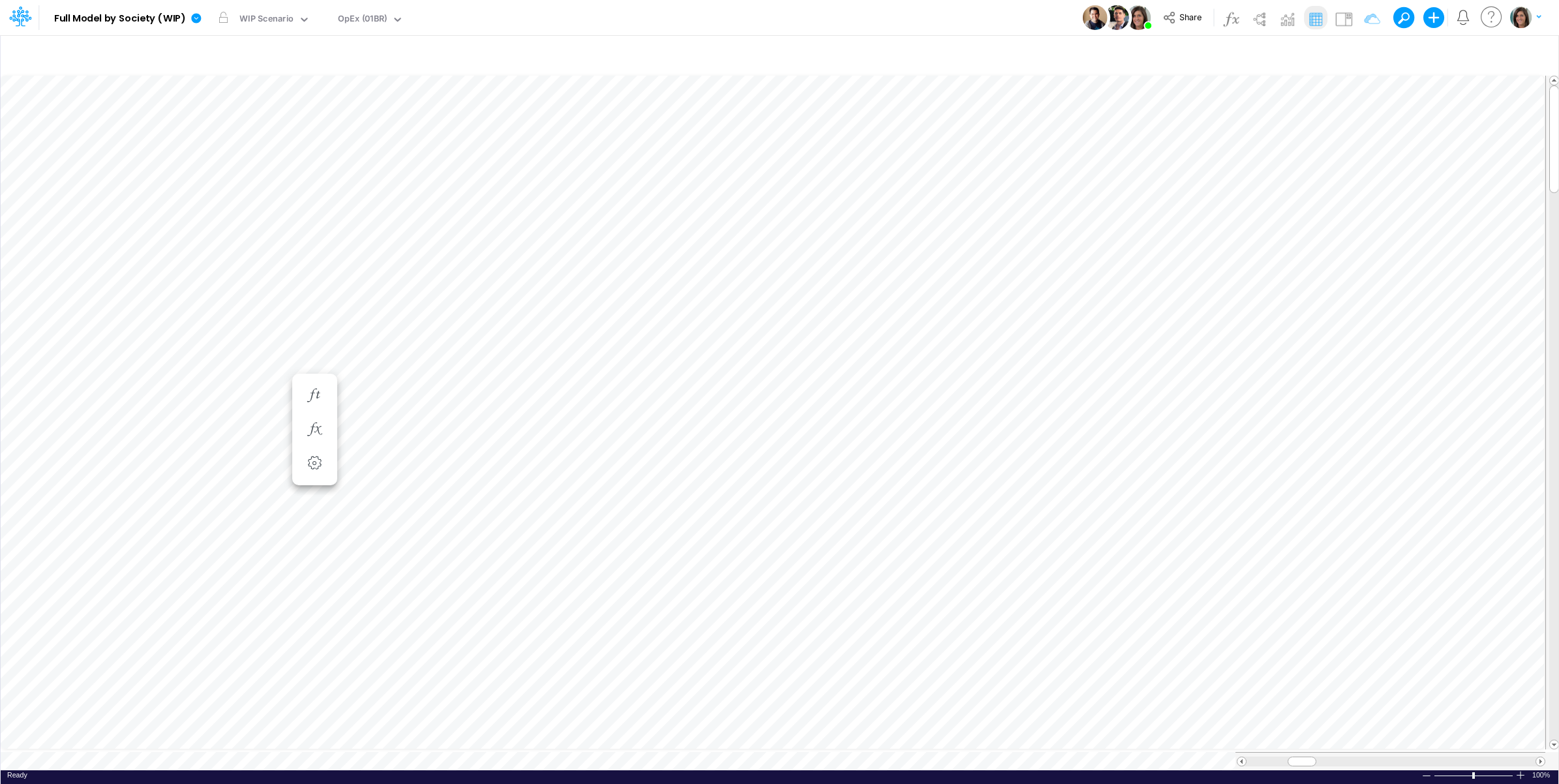
click at [556, 7] on div "Model Full Model by Society (WIP) Edit model settings Duplicate Import QuickBoo…" at bounding box center [780, 18] width 1403 height 35
click at [1341, 10] on img at bounding box center [1344, 18] width 21 height 21
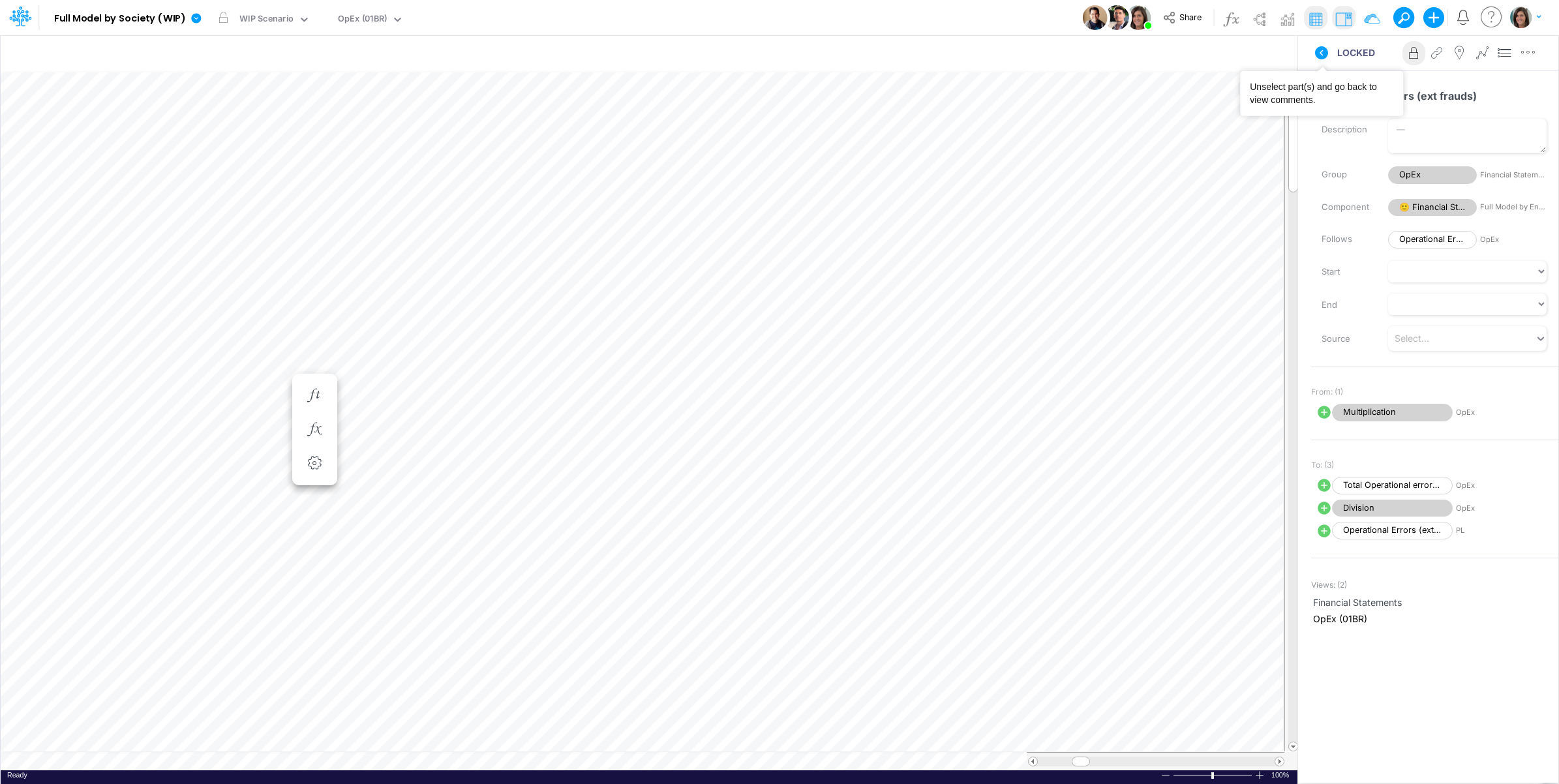
drag, startPoint x: 1316, startPoint y: 49, endPoint x: 1345, endPoint y: 20, distance: 41.0
click at [1317, 49] on icon at bounding box center [1321, 53] width 16 height 16
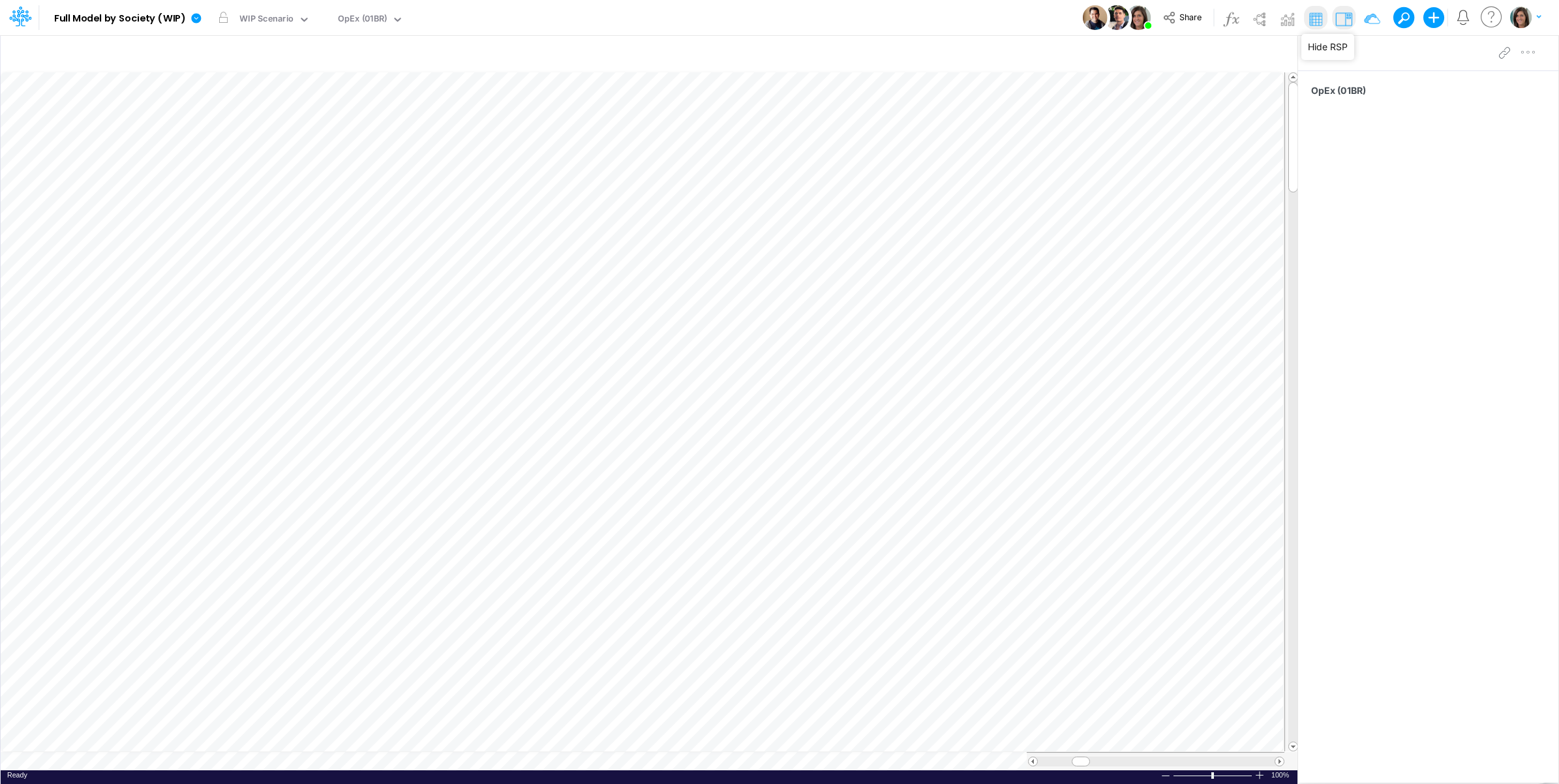
click at [1345, 18] on img at bounding box center [1344, 18] width 21 height 21
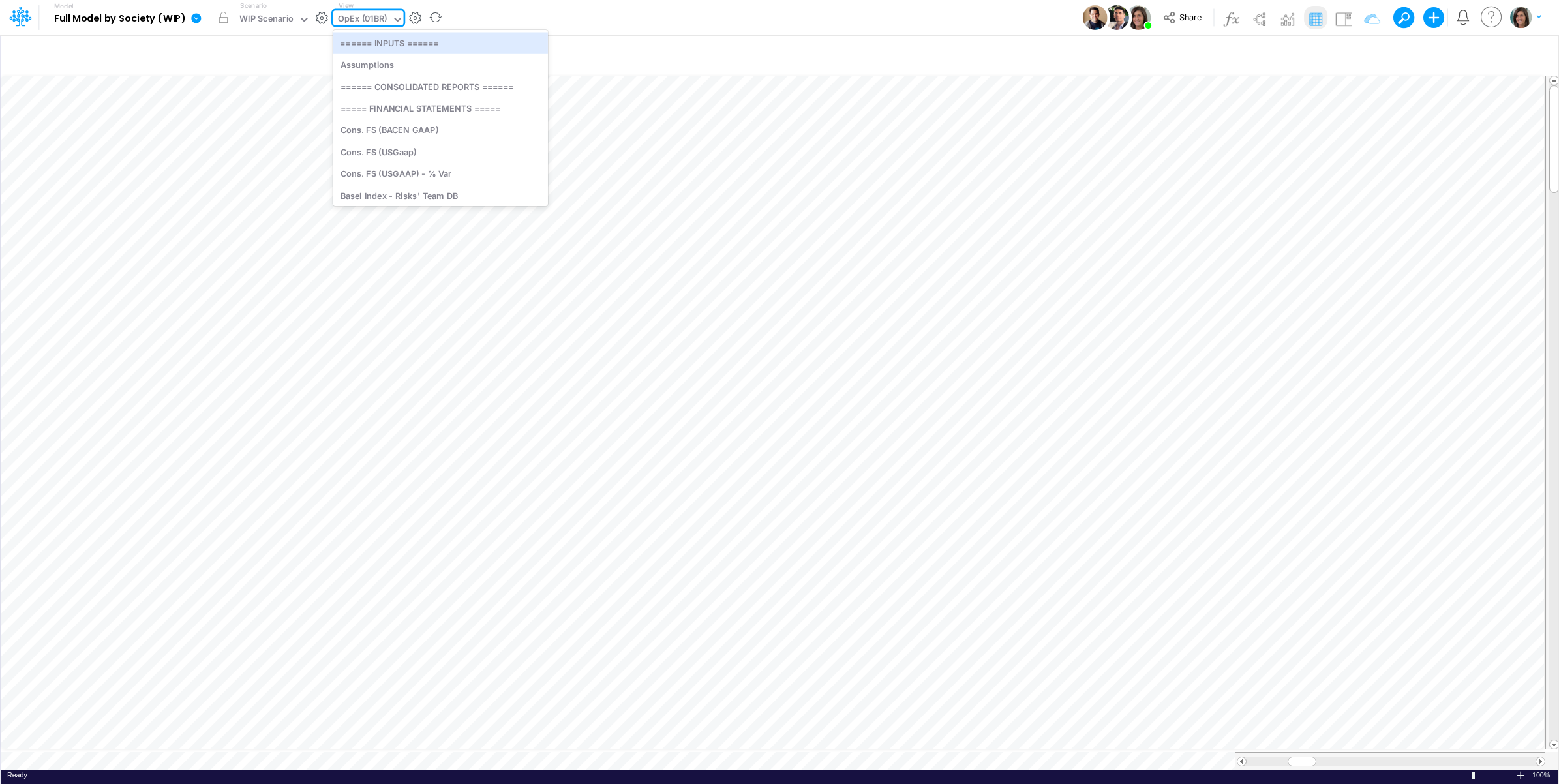
click at [362, 18] on div "OpEx (01BR)" at bounding box center [362, 20] width 50 height 15
type input "bs"
click at [412, 105] on div "BS (01BR - IP)" at bounding box center [421, 108] width 176 height 22
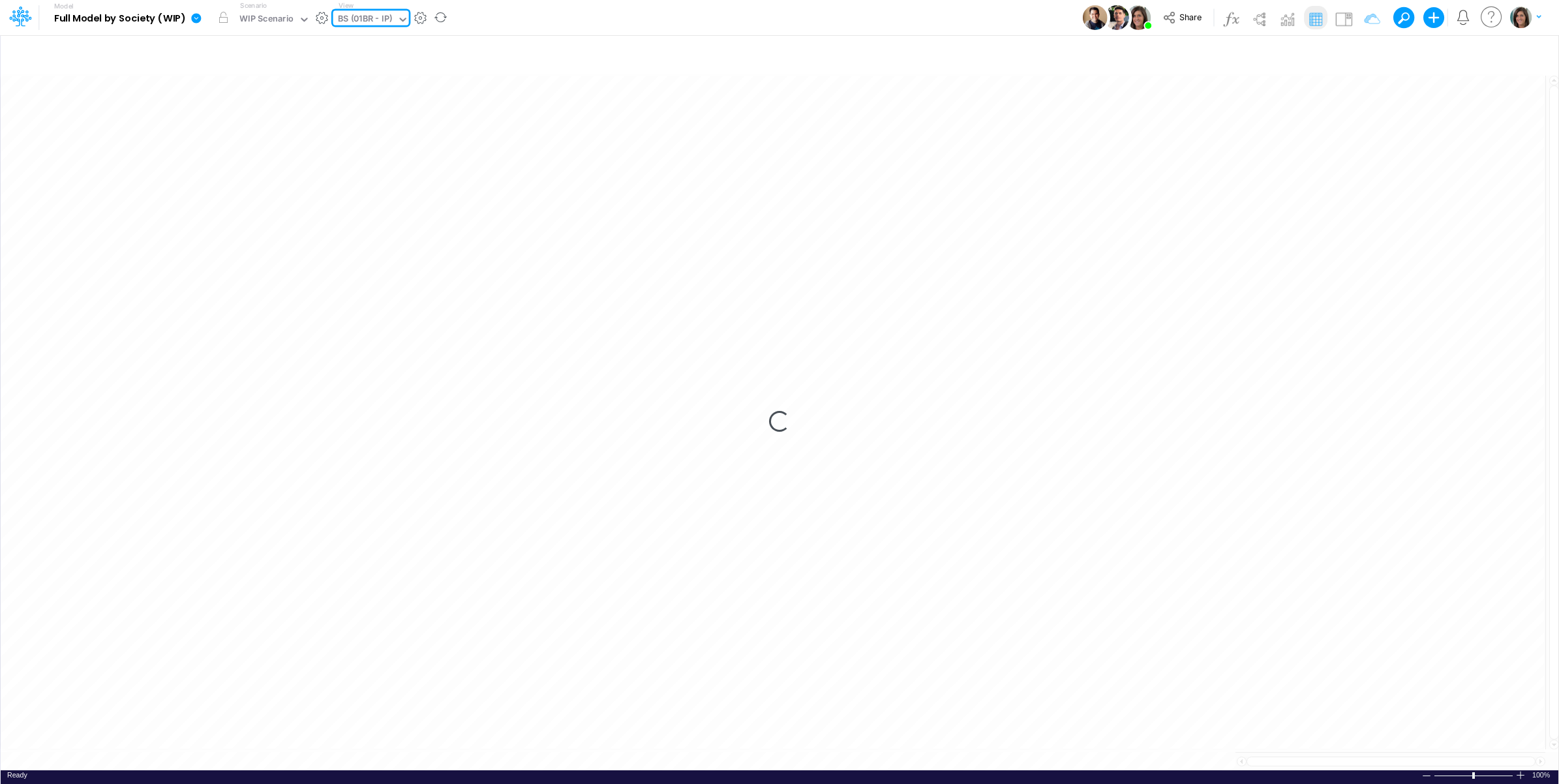
type input "BS (01BR - IP)"
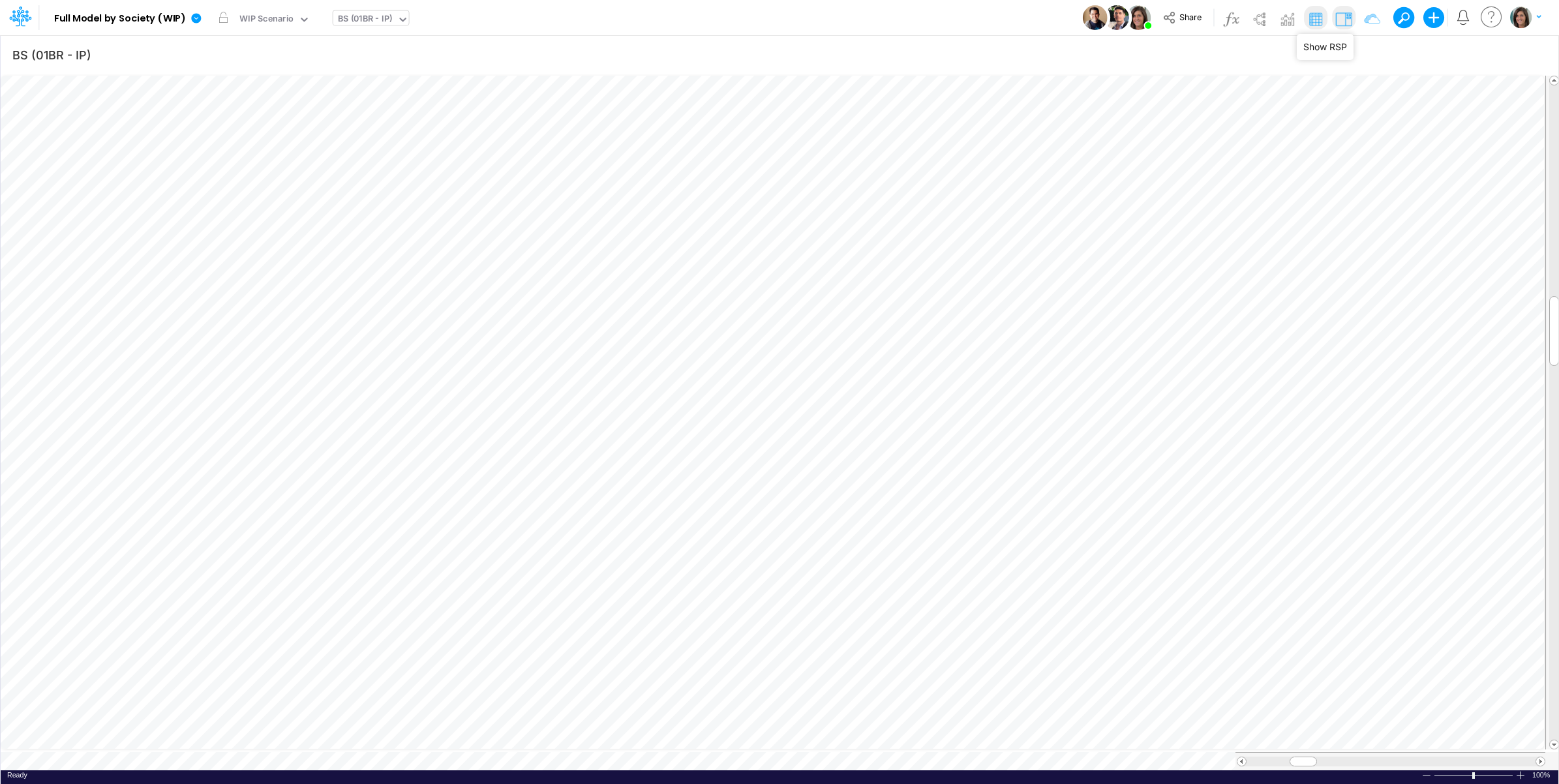
click at [1344, 14] on img at bounding box center [1344, 18] width 21 height 21
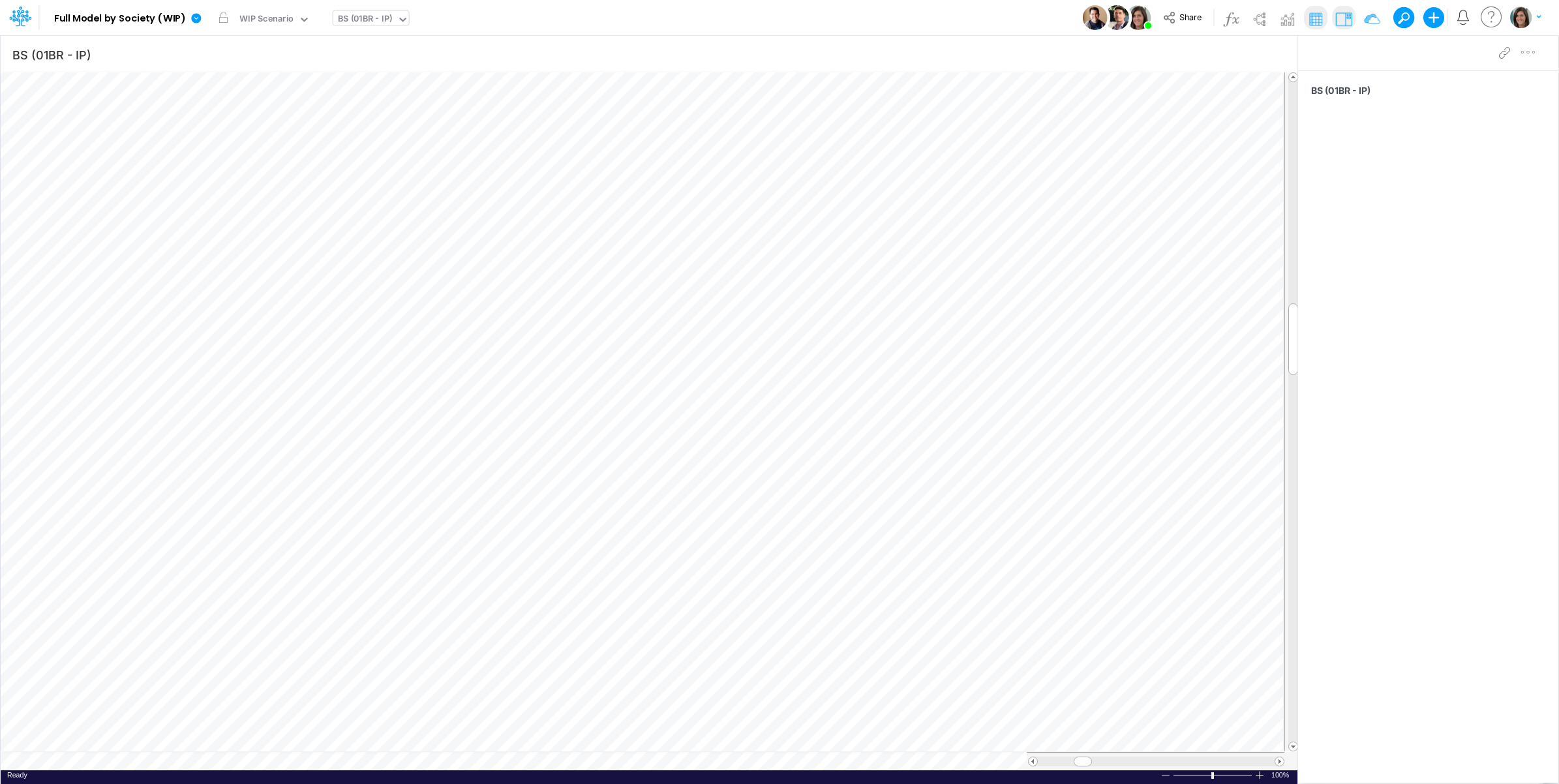
scroll to position [0, 1]
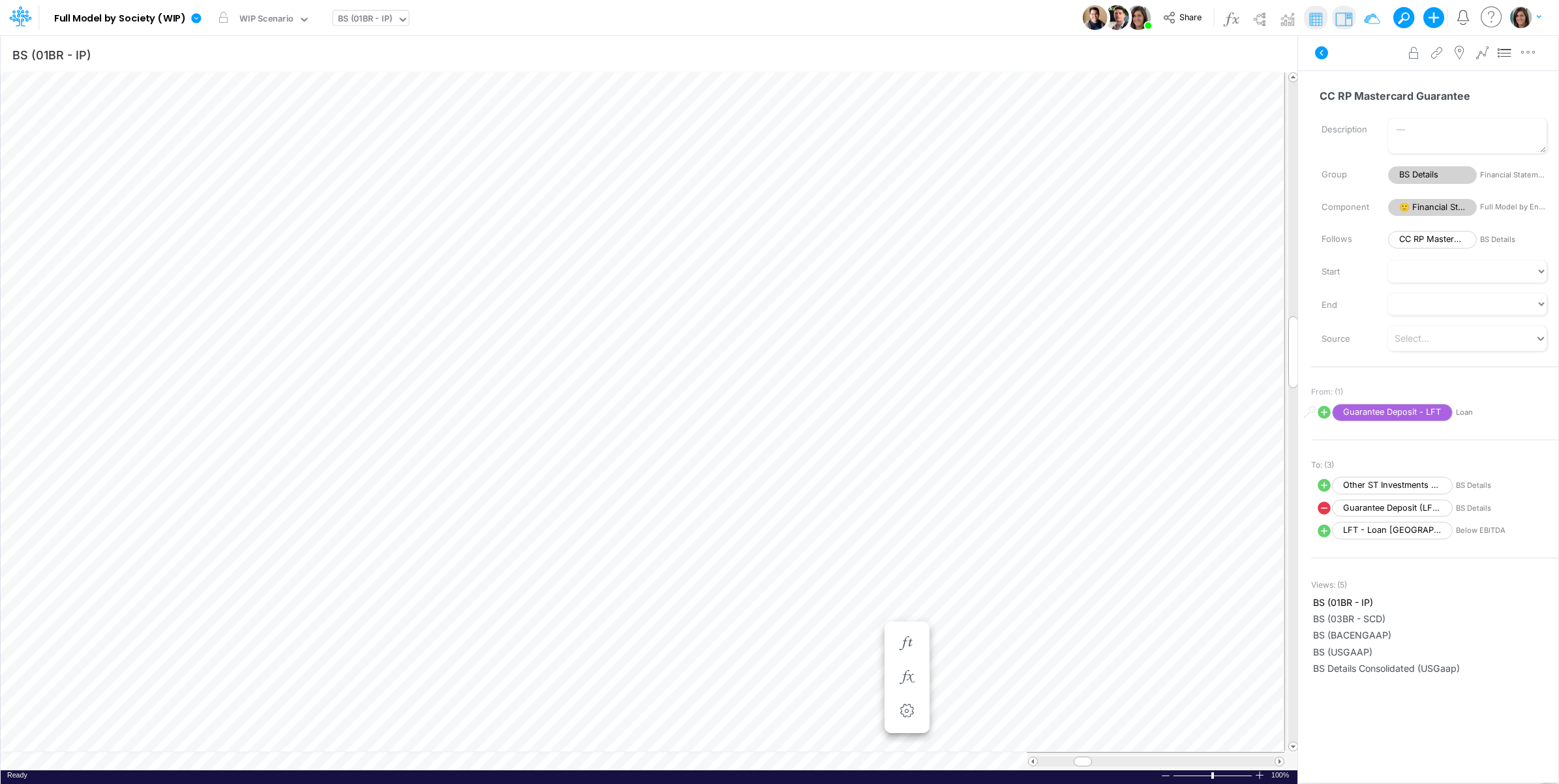
scroll to position [0, 1]
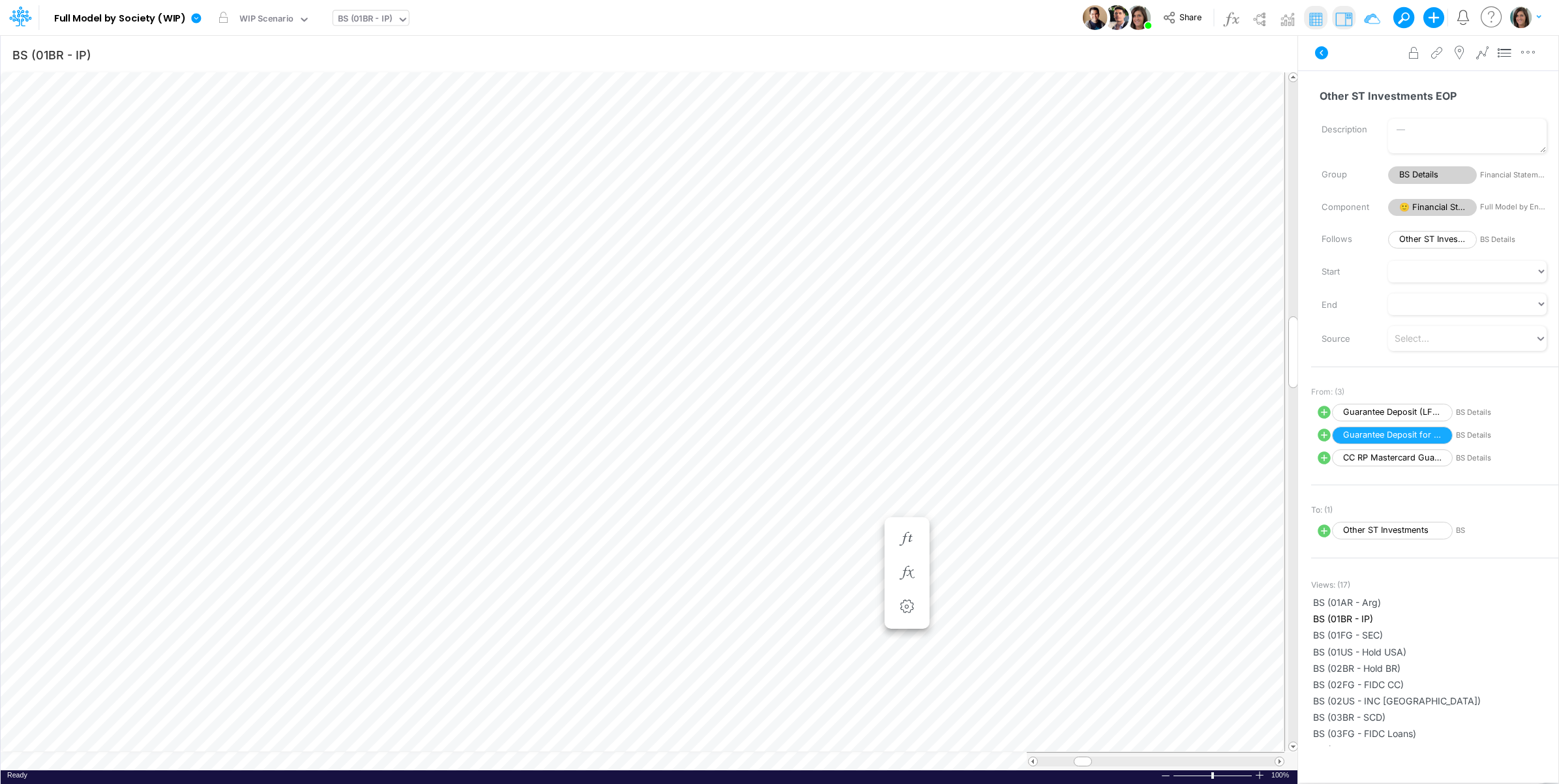
scroll to position [0, 1]
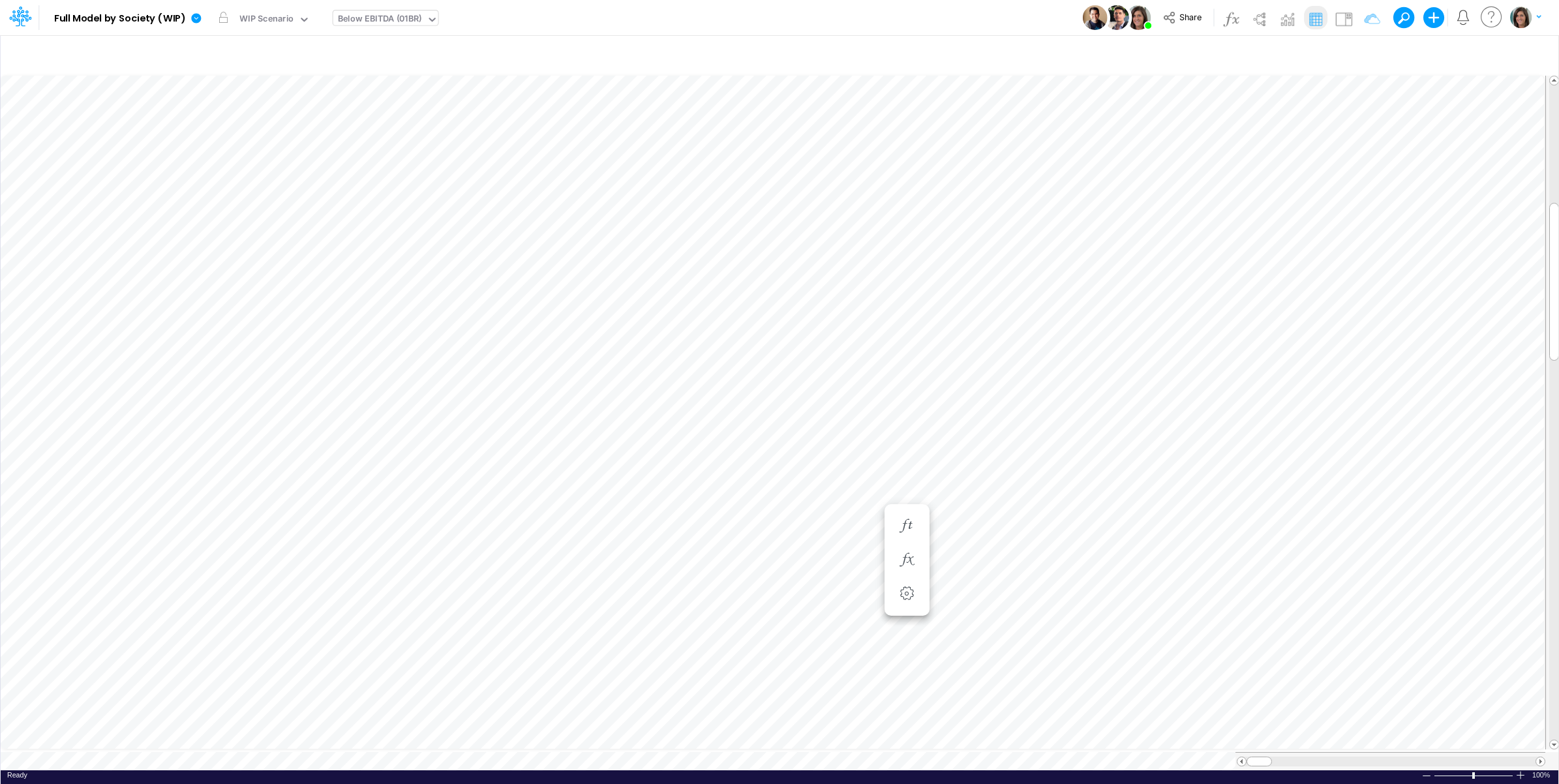
scroll to position [0, 1]
click at [1344, 20] on img at bounding box center [1344, 18] width 21 height 21
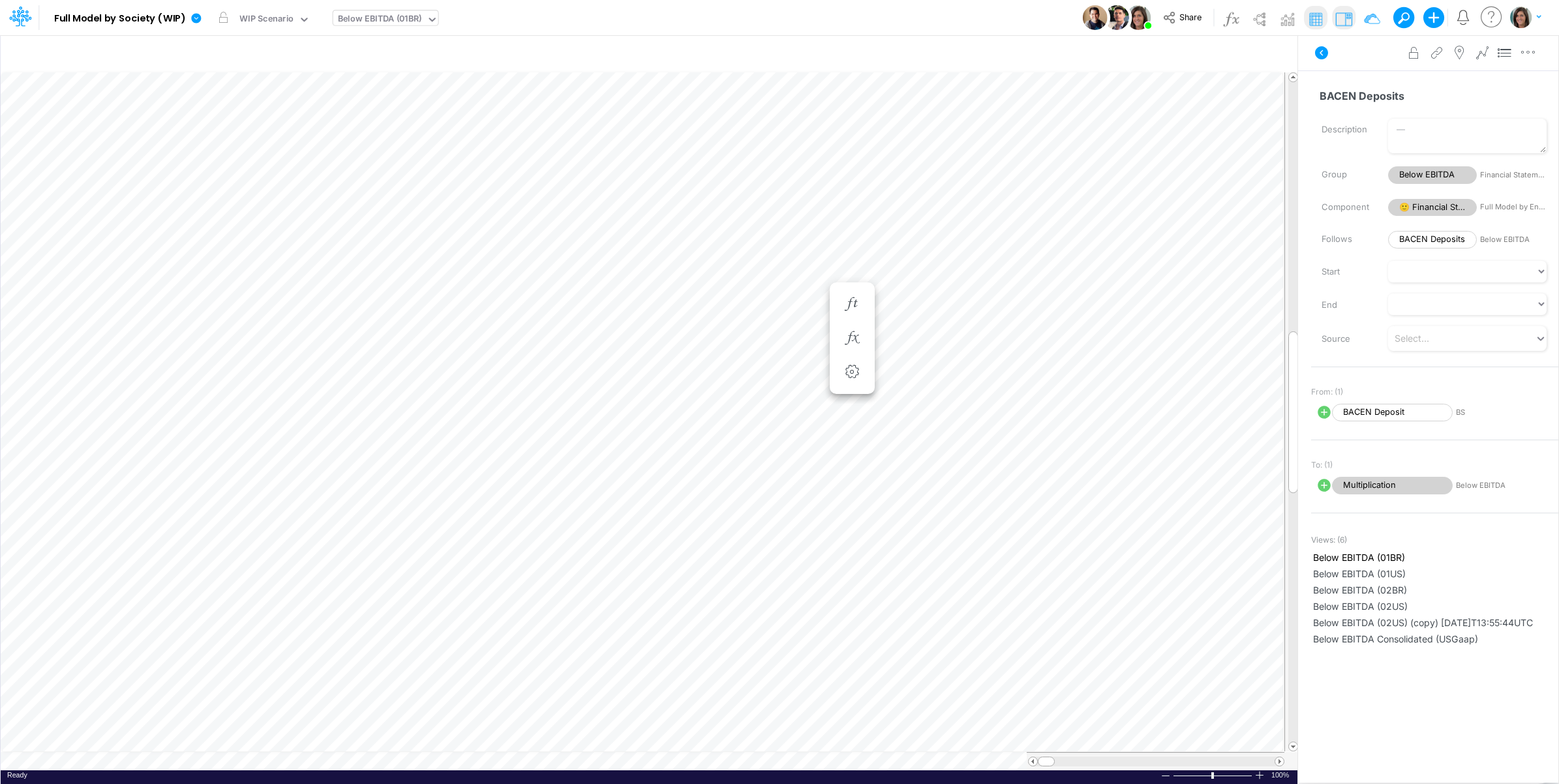
scroll to position [0, 1]
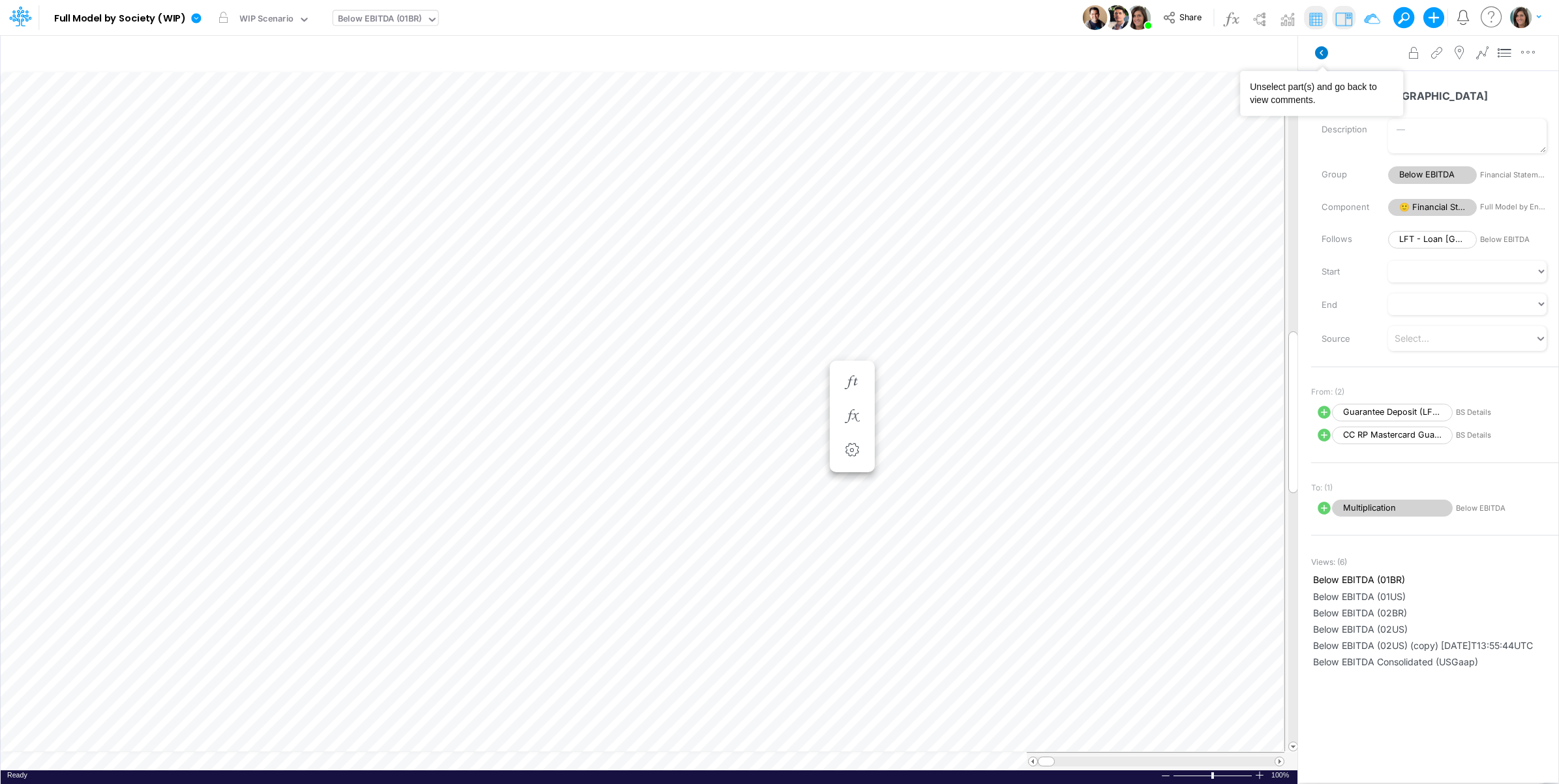
click at [1319, 51] on icon at bounding box center [1321, 53] width 13 height 13
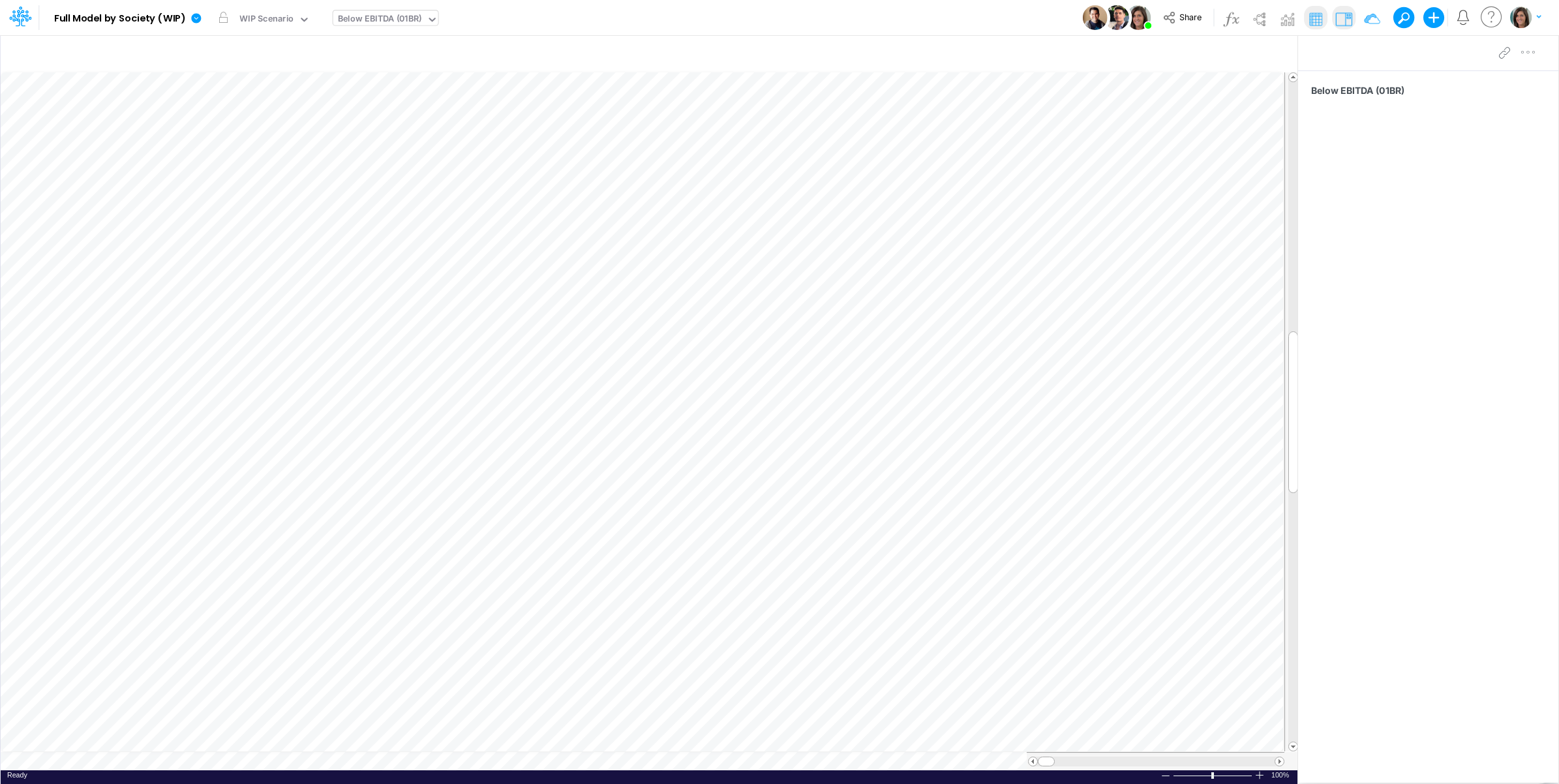
type input "BS (01BR - IP)"
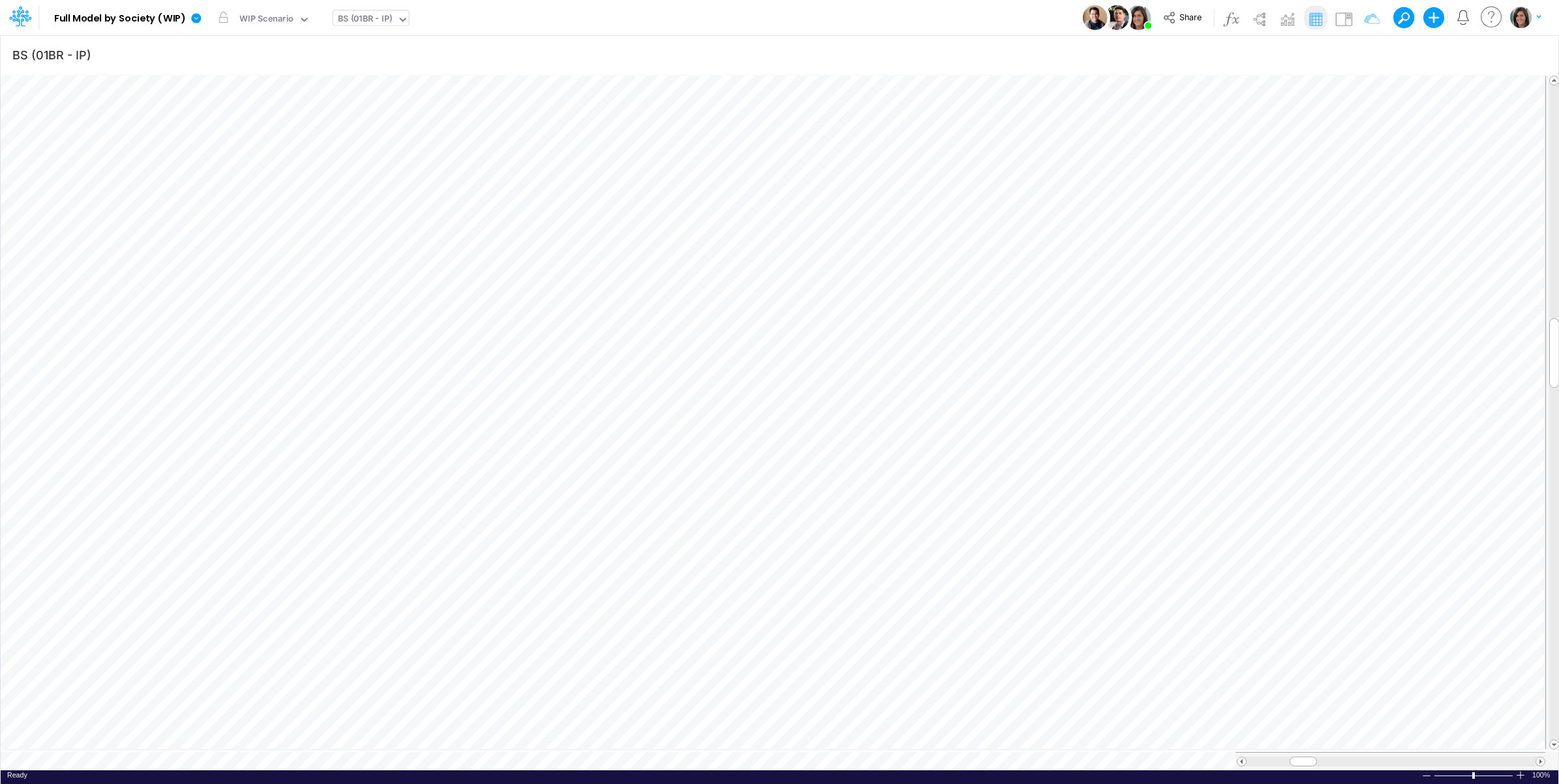
scroll to position [0, 1]
click at [1343, 17] on img at bounding box center [1344, 18] width 21 height 21
click at [1341, 16] on img at bounding box center [1344, 18] width 21 height 21
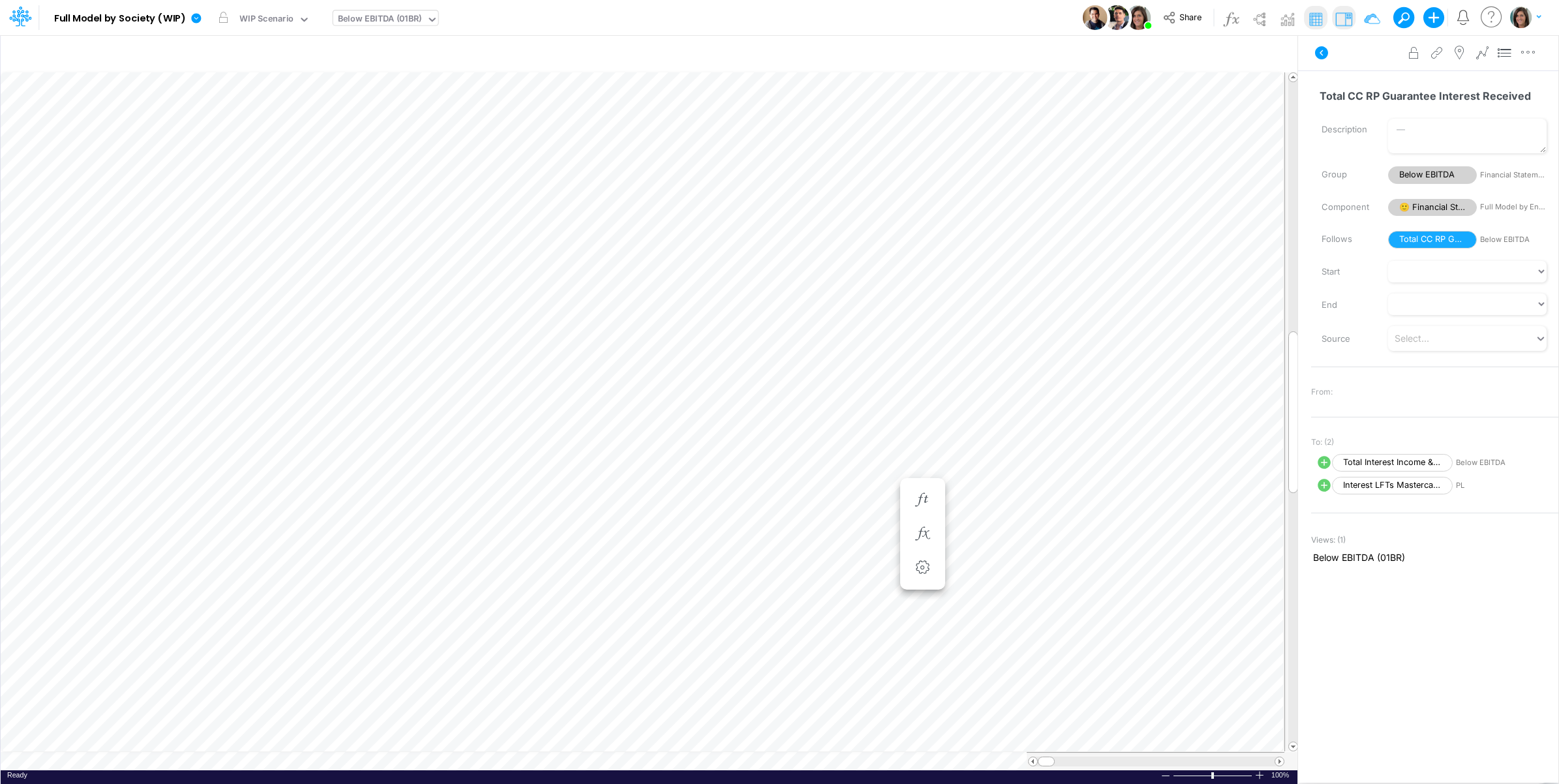
scroll to position [0, 1]
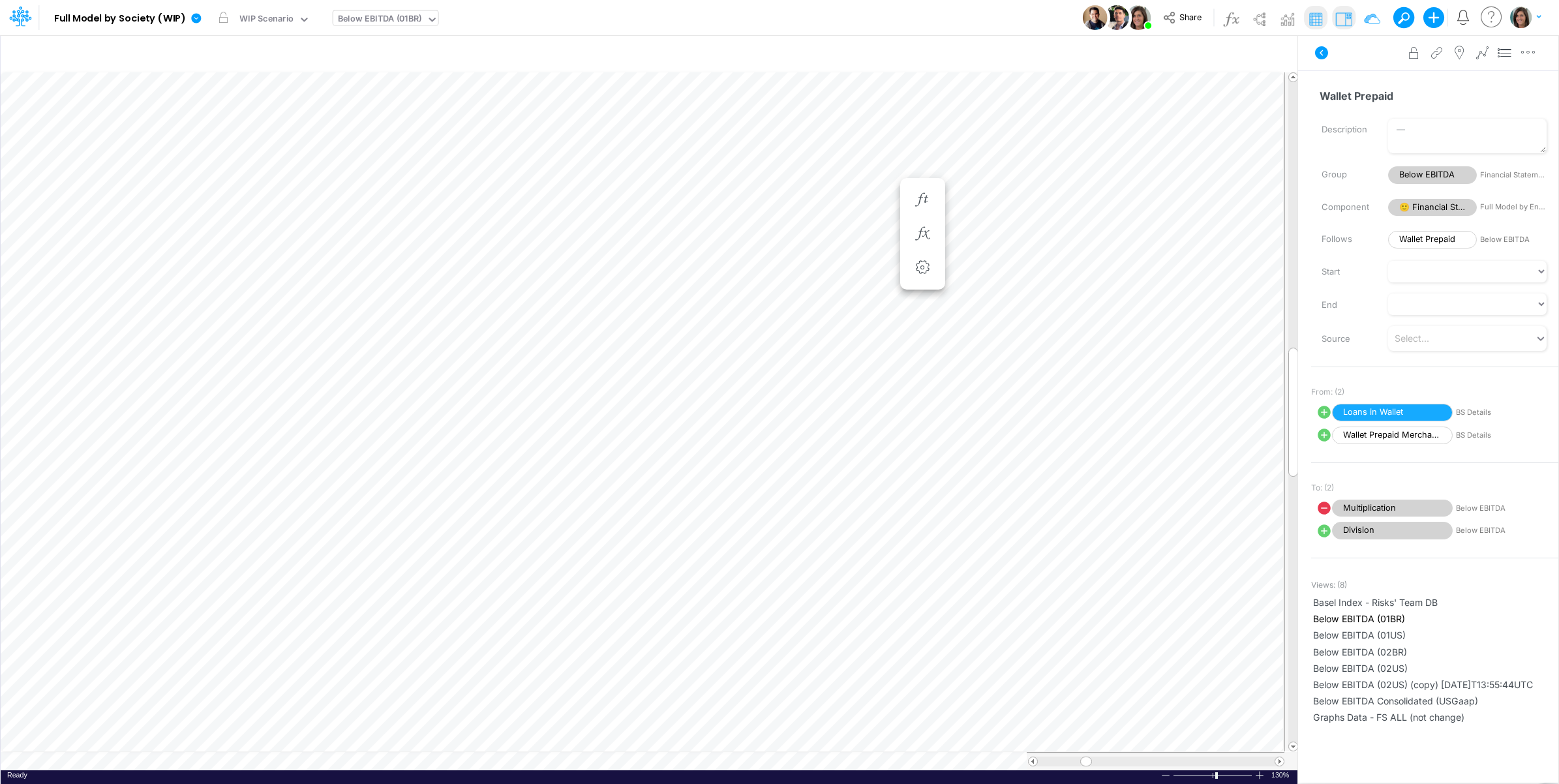
scroll to position [0, 1]
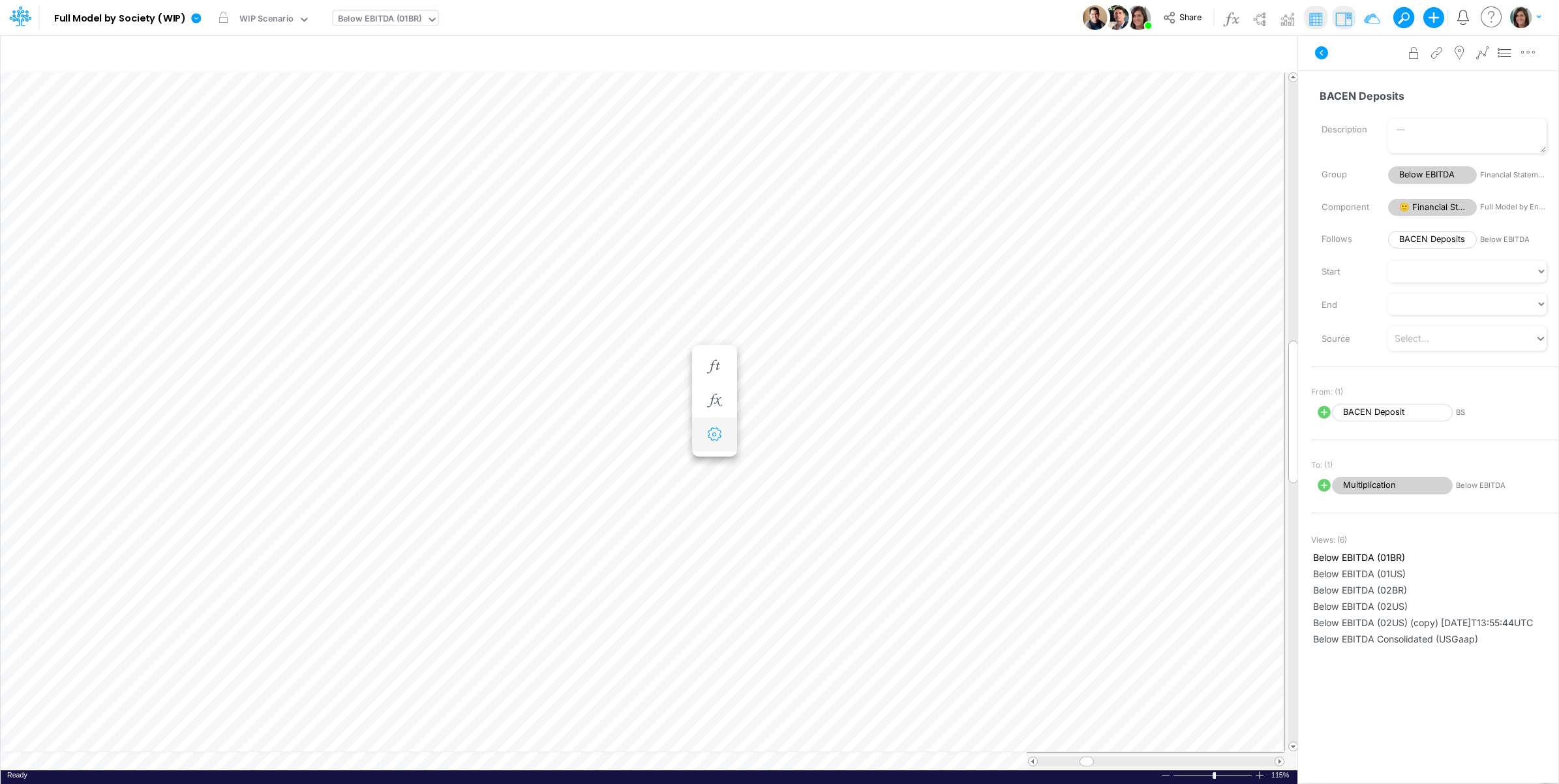
scroll to position [0, 1]
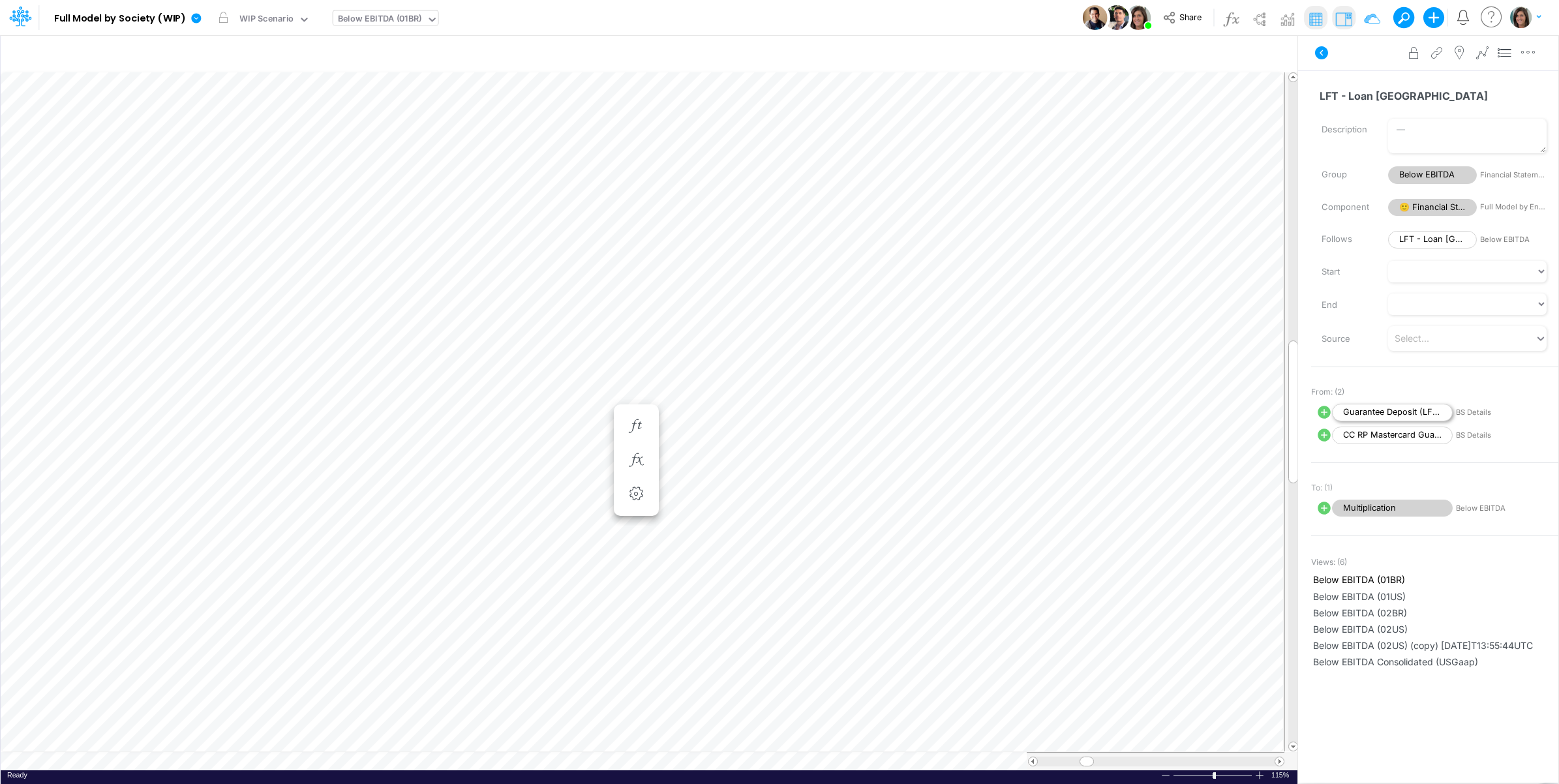
scroll to position [0, 1]
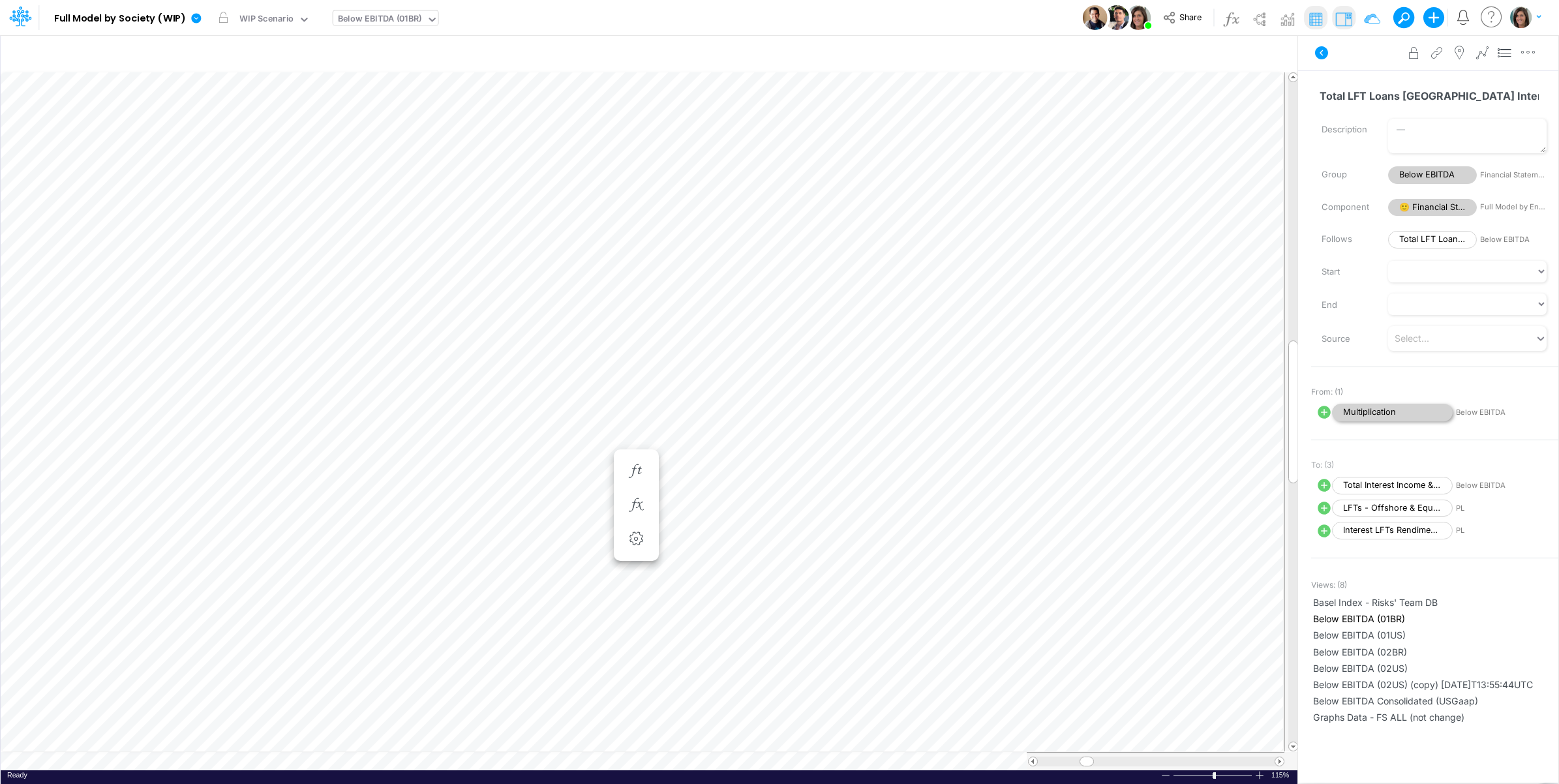
click at [1368, 409] on span "Multiplication" at bounding box center [1392, 413] width 121 height 18
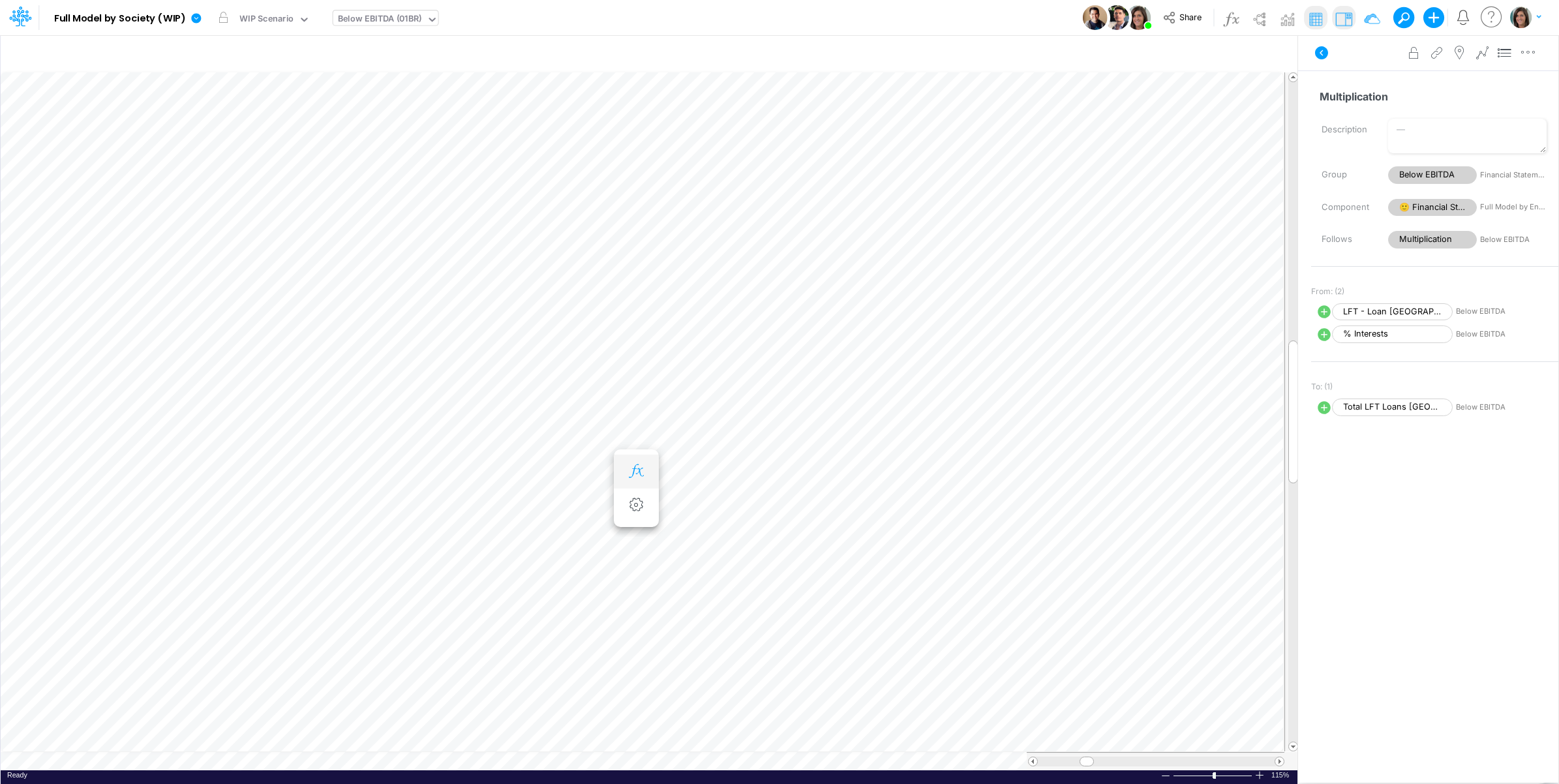
scroll to position [0, 1]
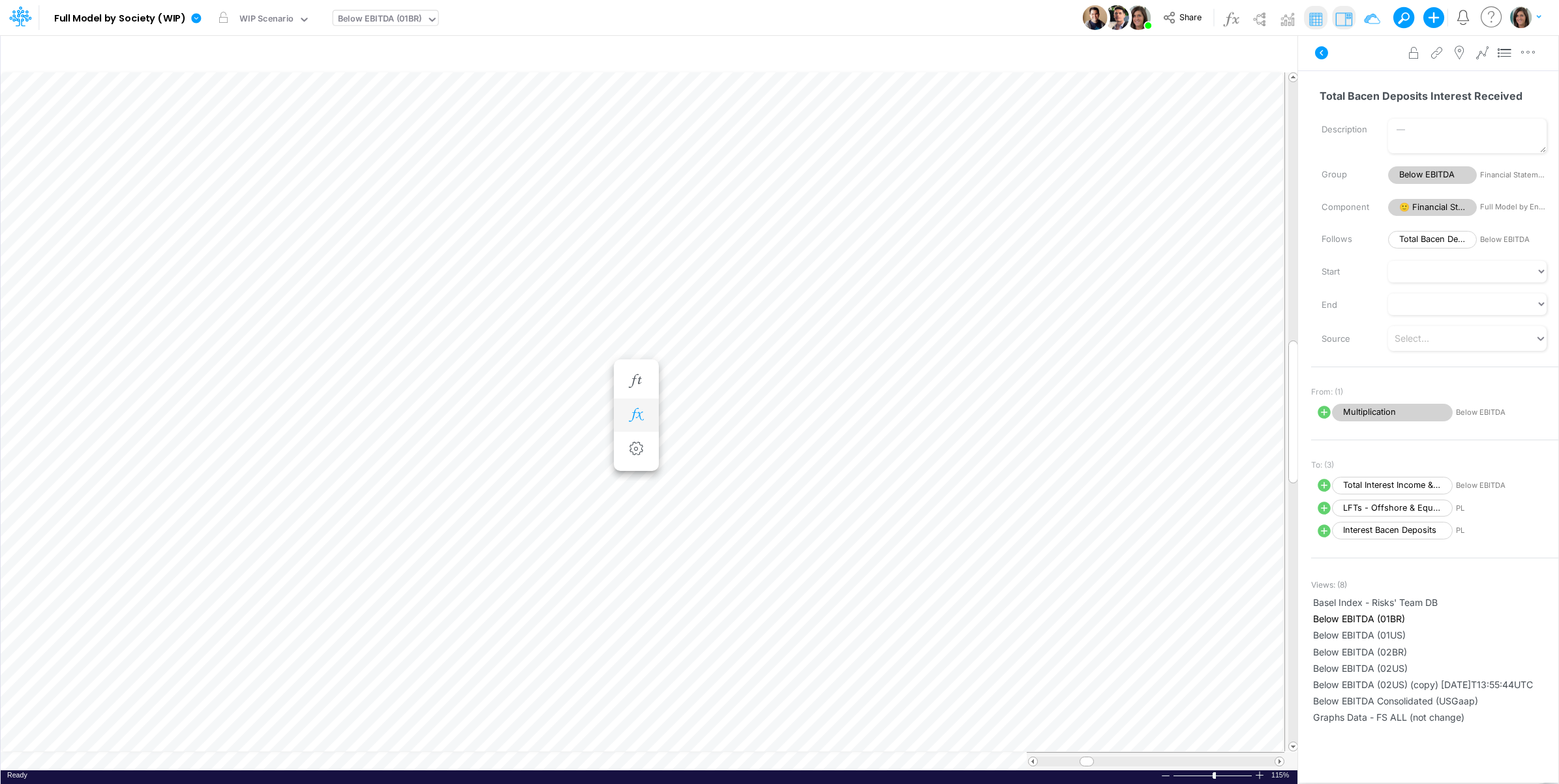
scroll to position [0, 1]
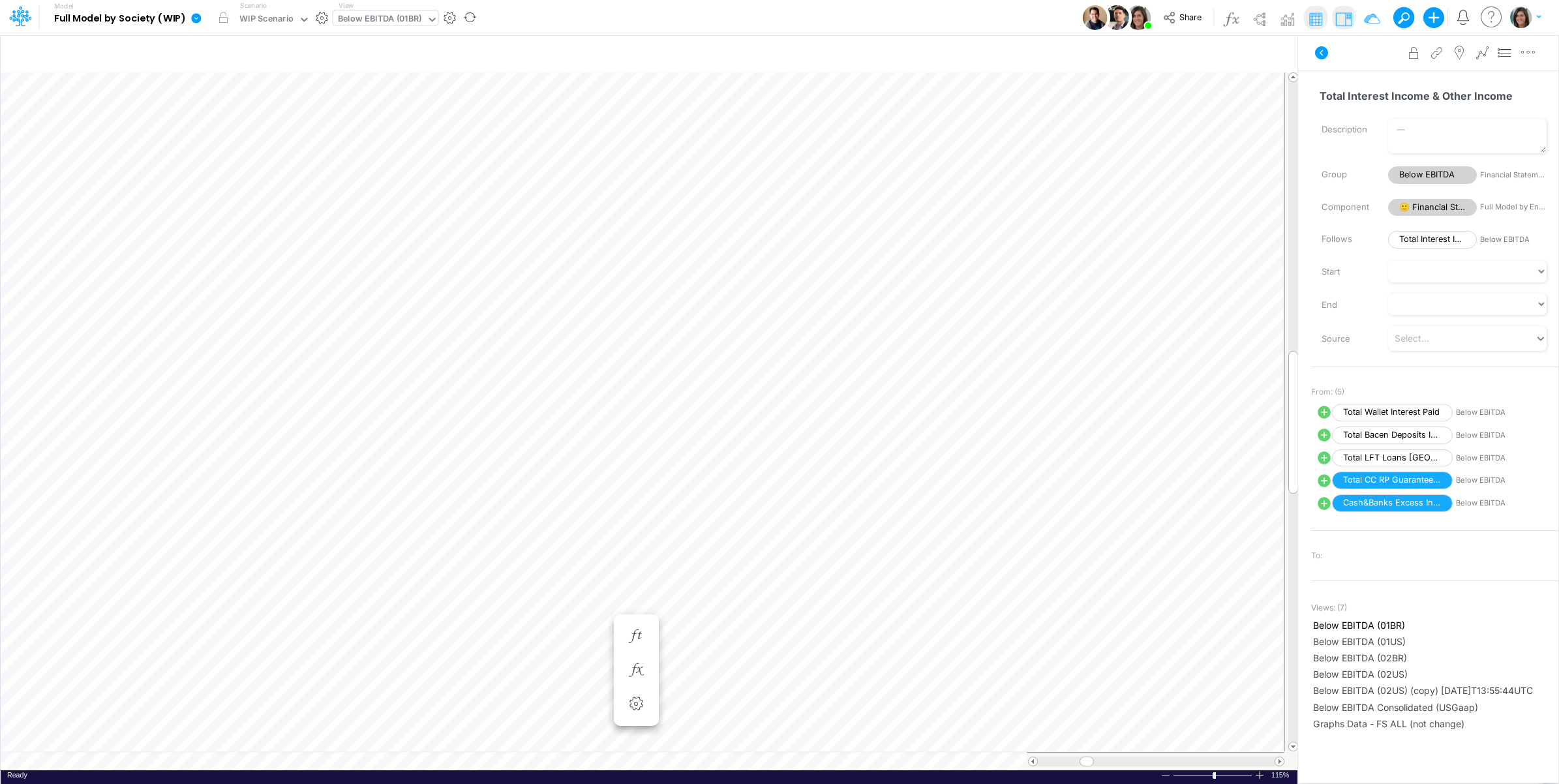
scroll to position [0, 1]
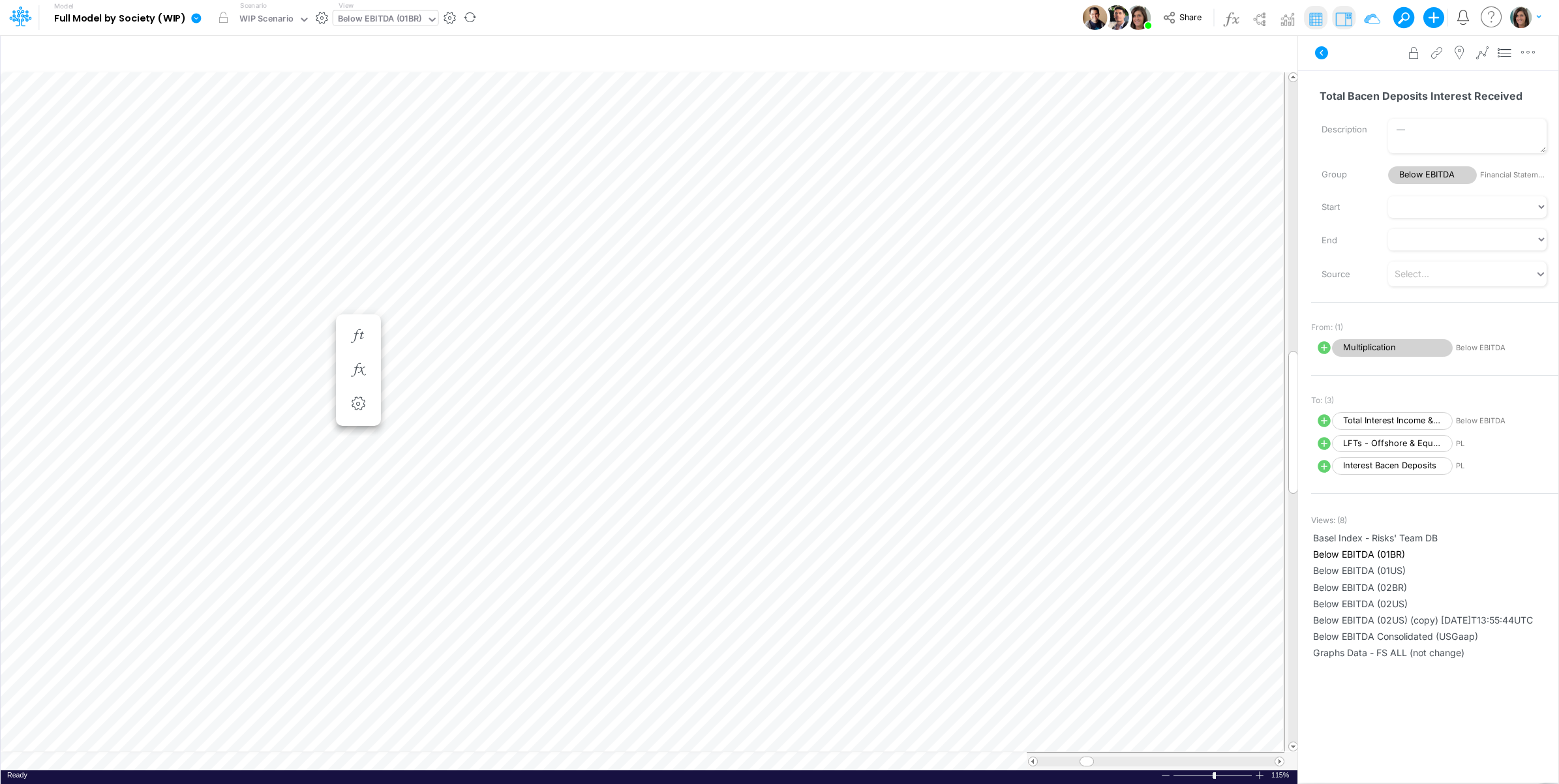
scroll to position [0, 1]
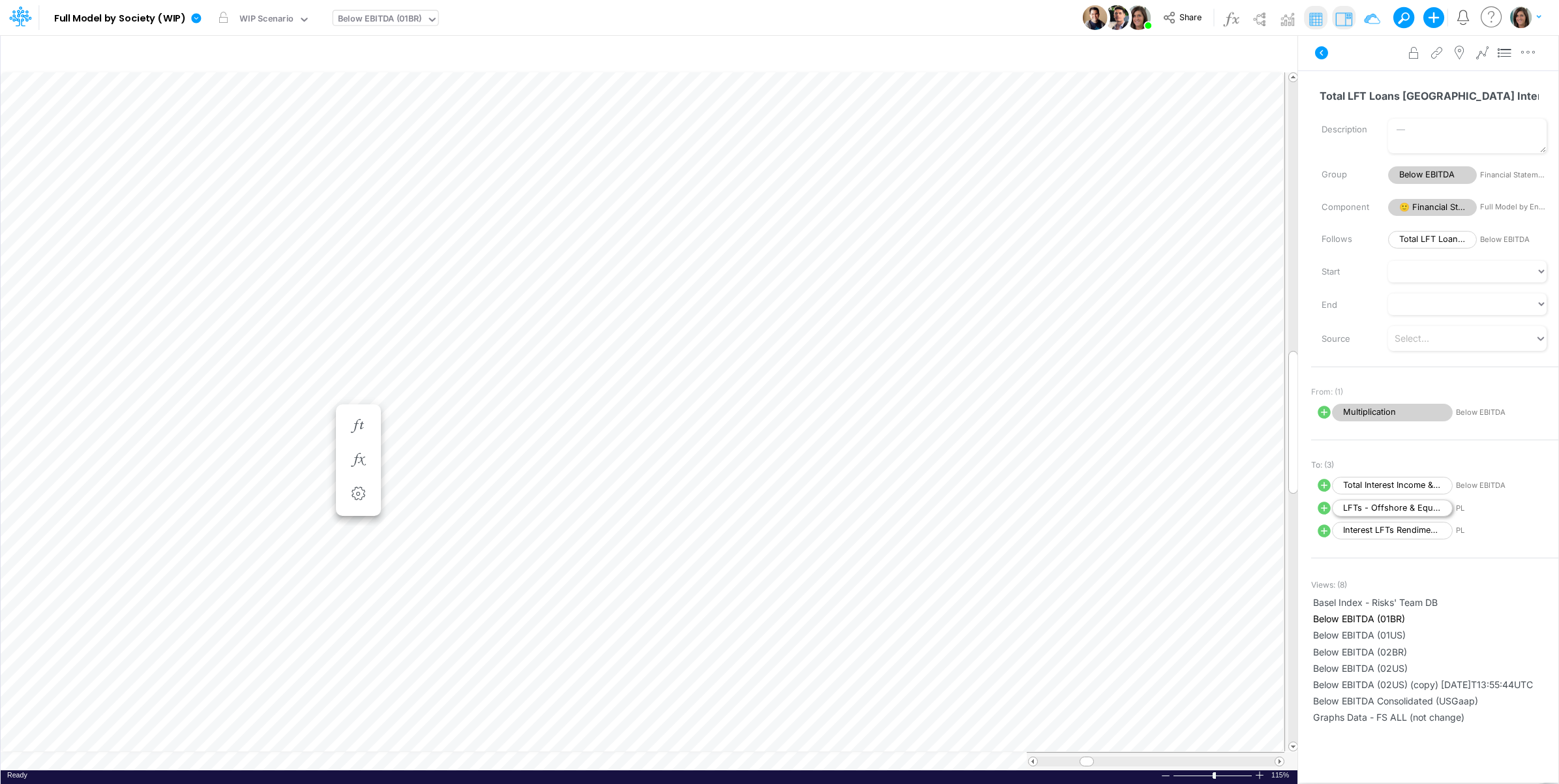
click at [1396, 509] on span "LFTs - Offshore & Equity" at bounding box center [1392, 508] width 121 height 18
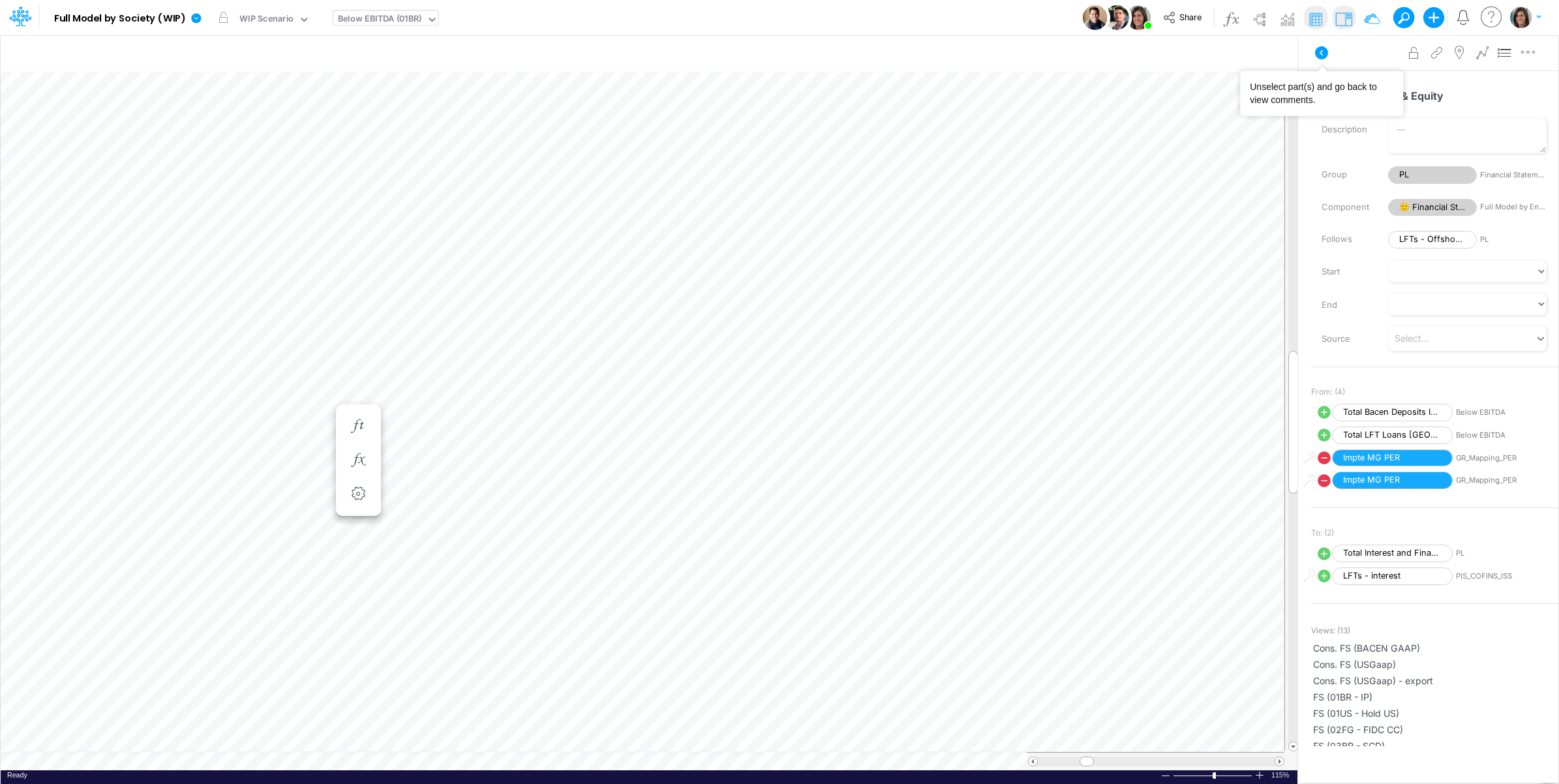
click at [1321, 52] on icon at bounding box center [1321, 53] width 16 height 16
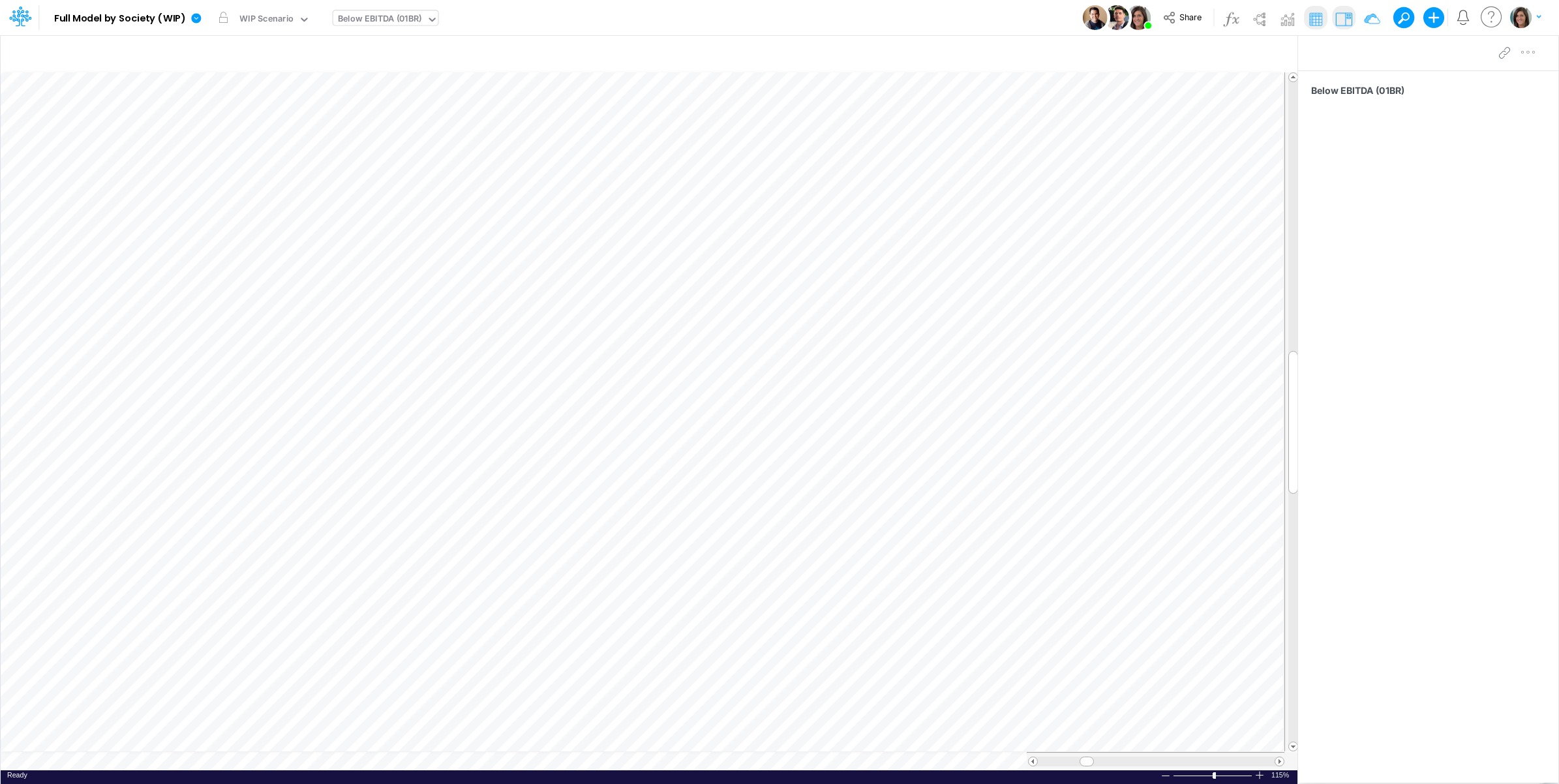
scroll to position [0, 1]
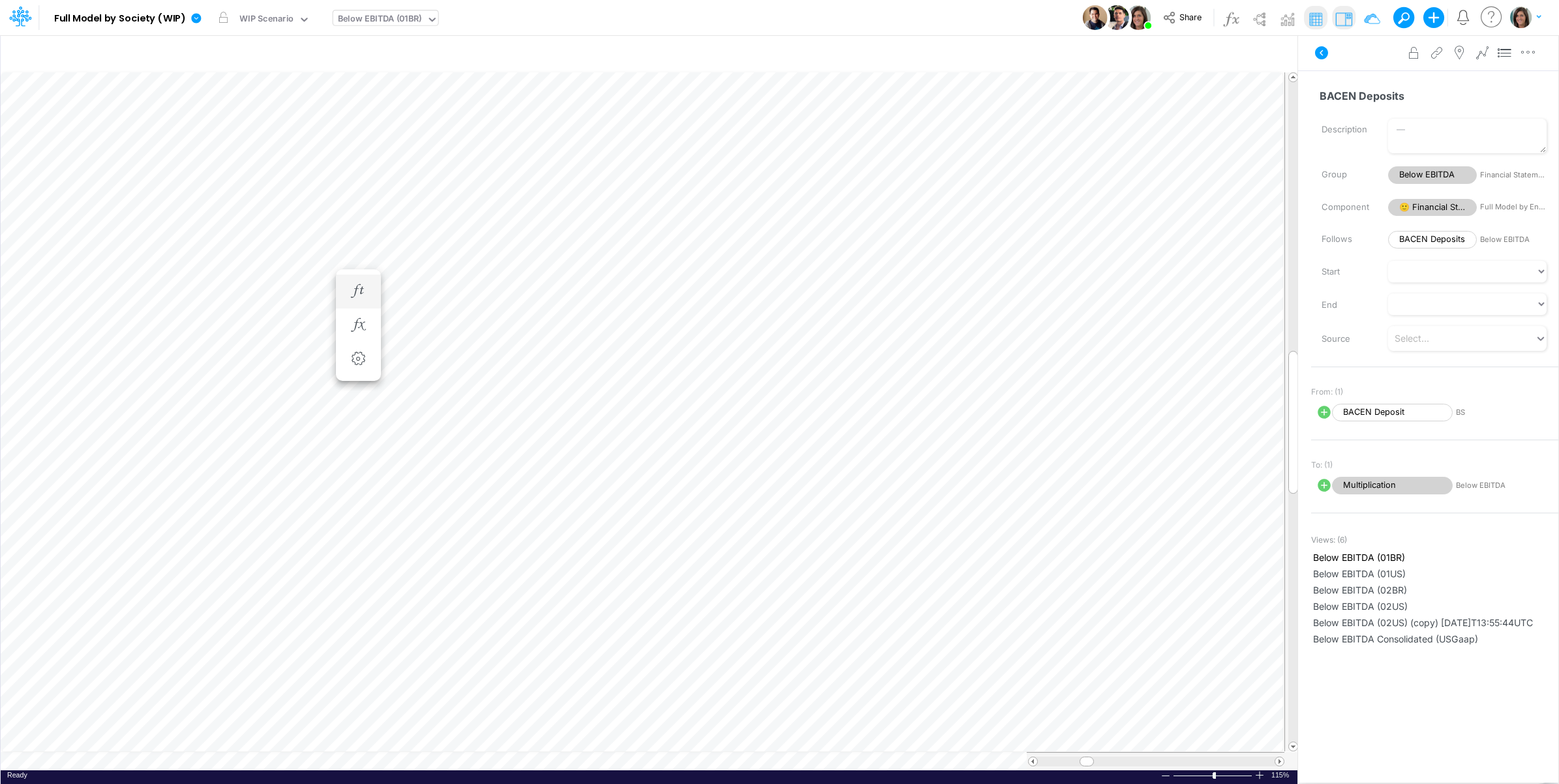
type input "BS (01BR - IP)"
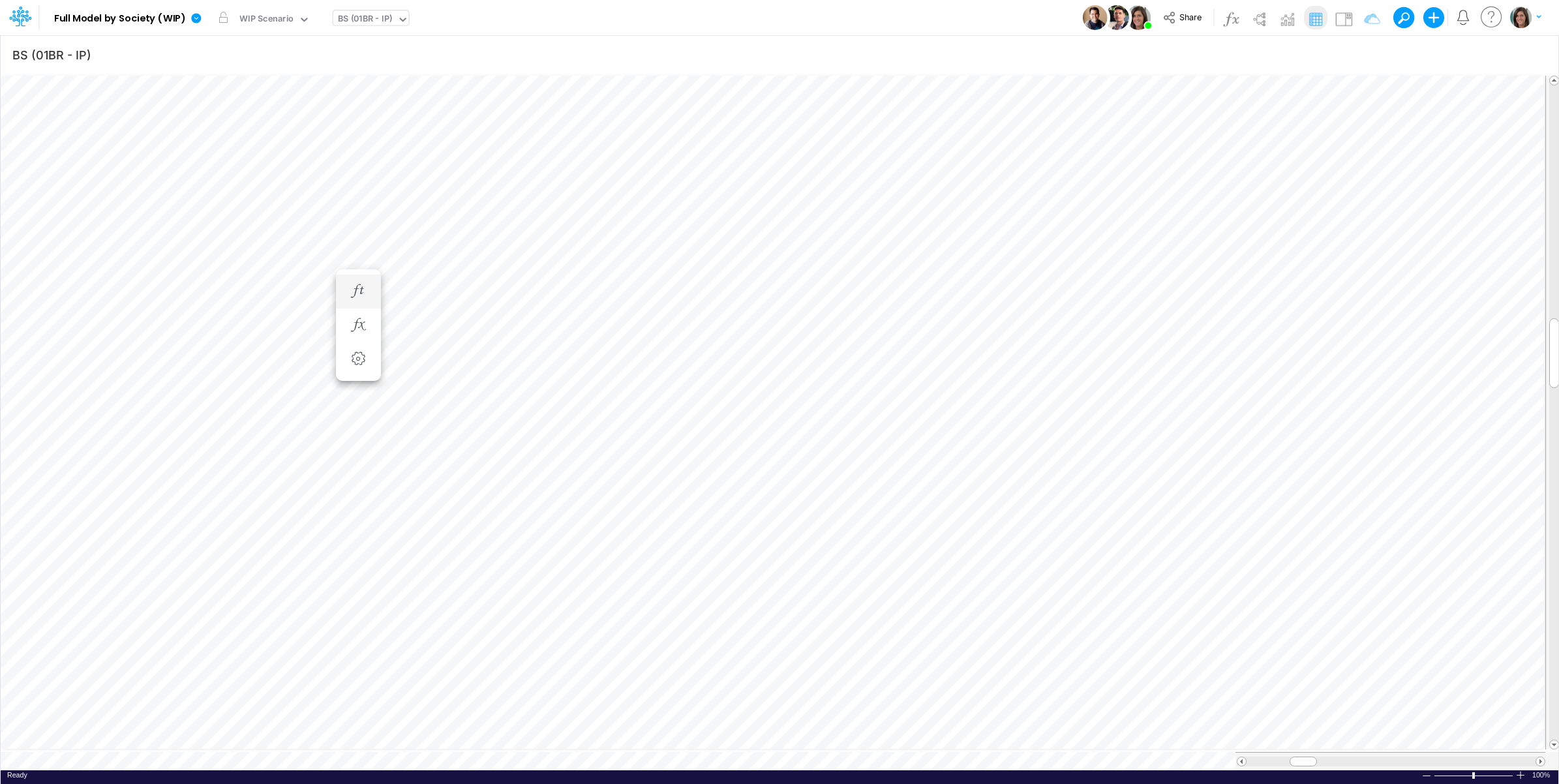
scroll to position [0, 1]
click at [1342, 18] on img at bounding box center [1344, 18] width 21 height 21
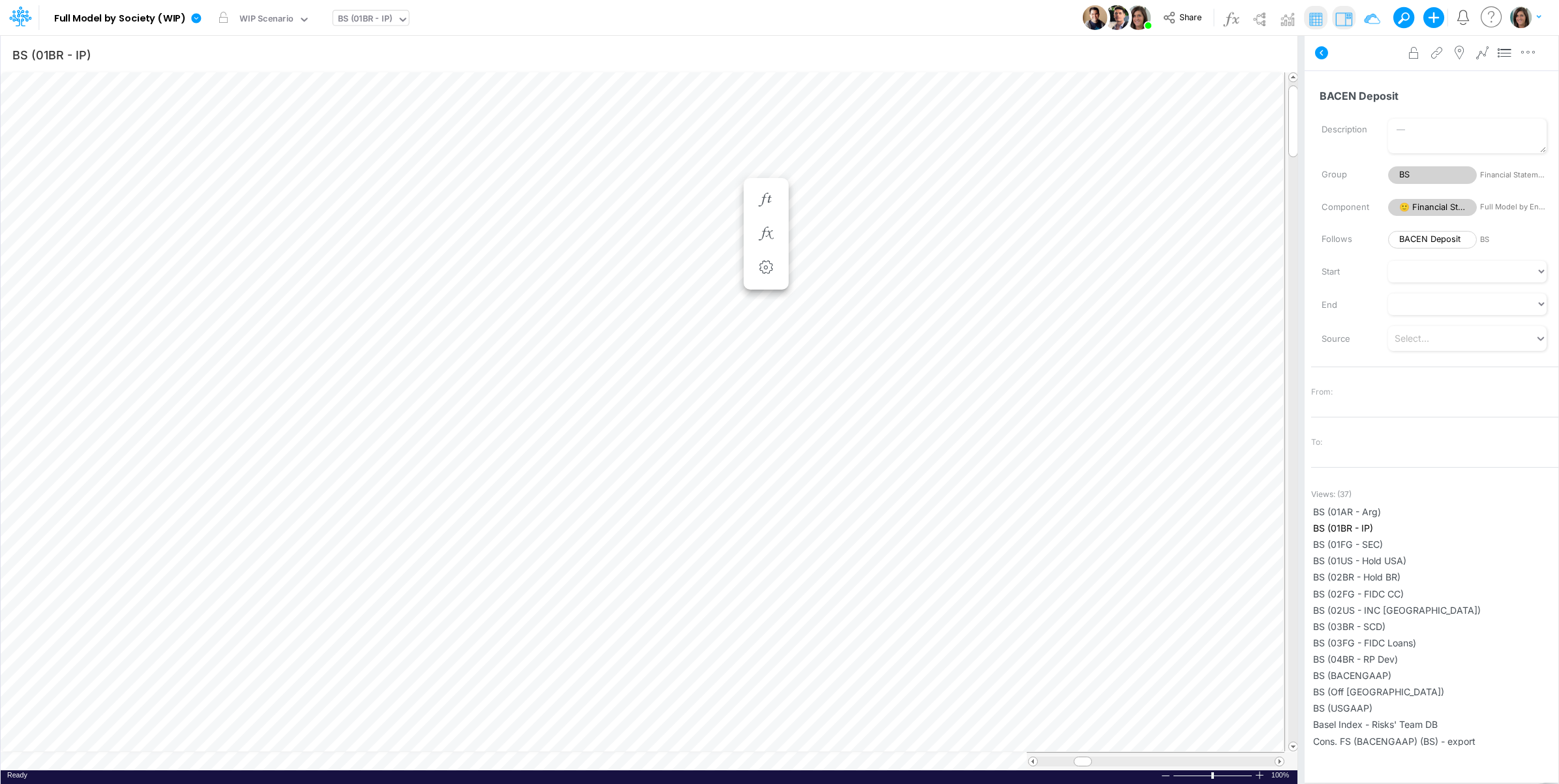
scroll to position [0, 1]
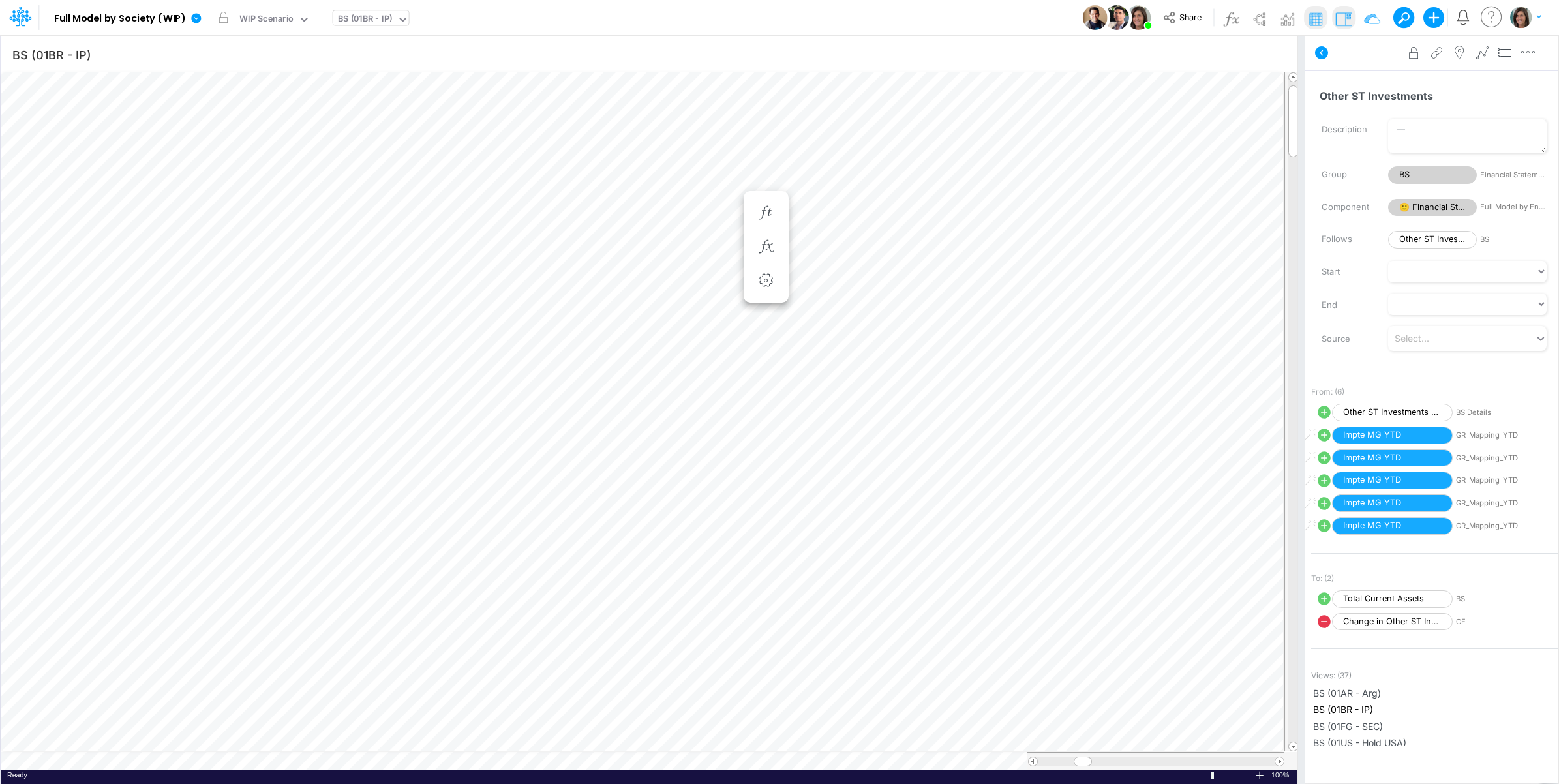
scroll to position [0, 1]
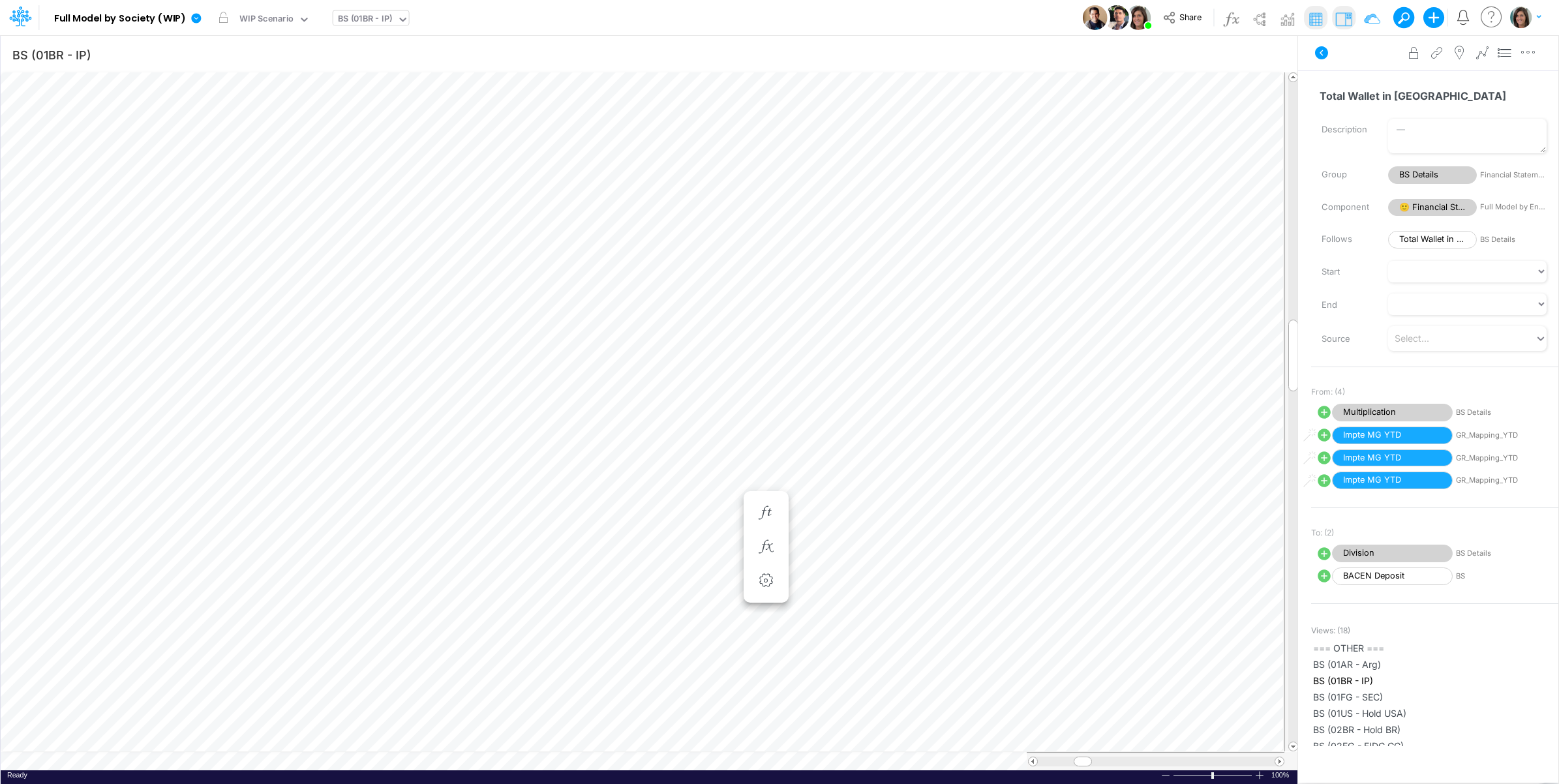
scroll to position [0, 1]
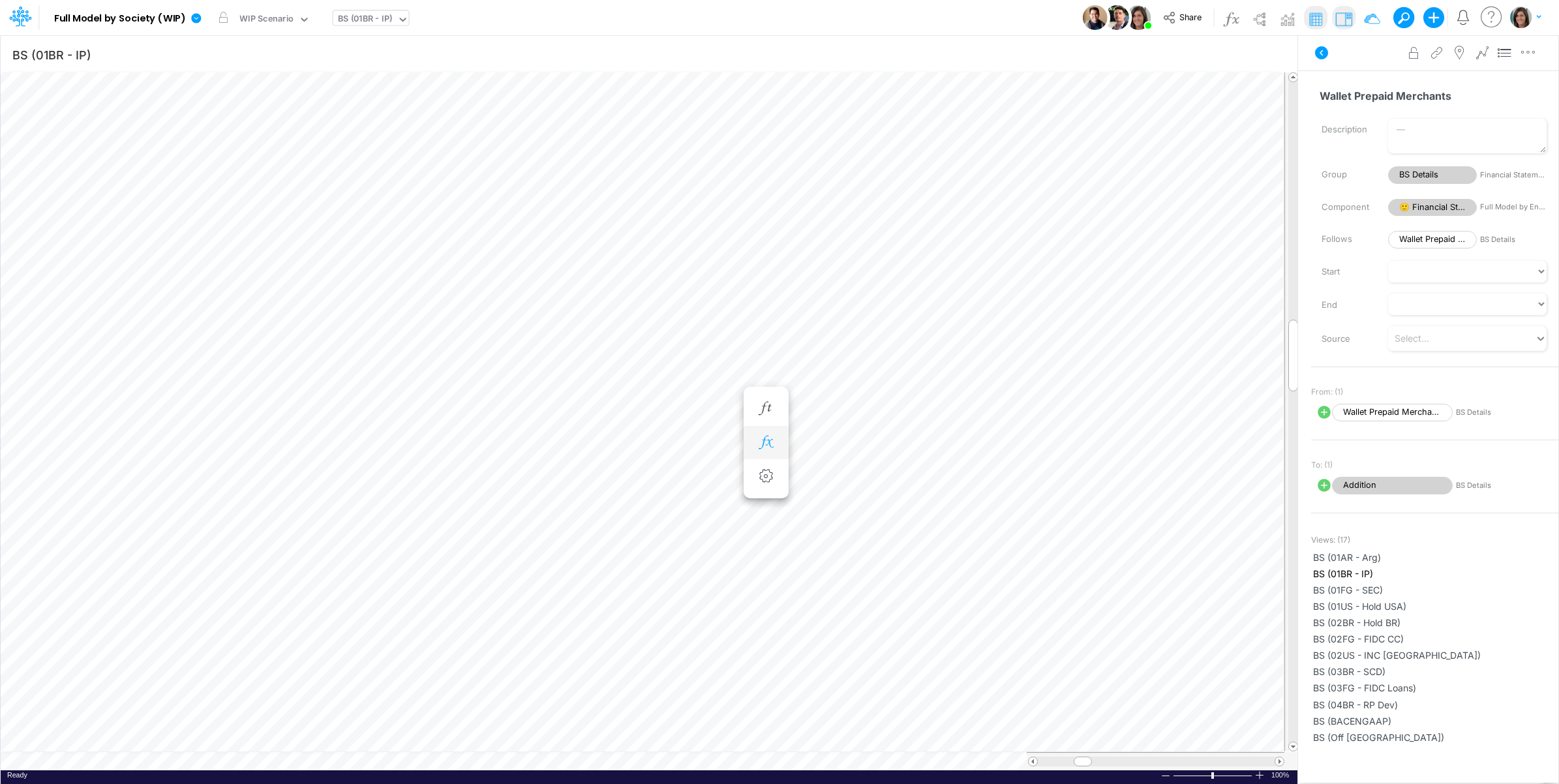
click at [769, 441] on icon "button" at bounding box center [766, 442] width 20 height 14
click at [812, 475] on icon at bounding box center [814, 474] width 18 height 18
select select "1"
select select "Multiply"
select select "Add"
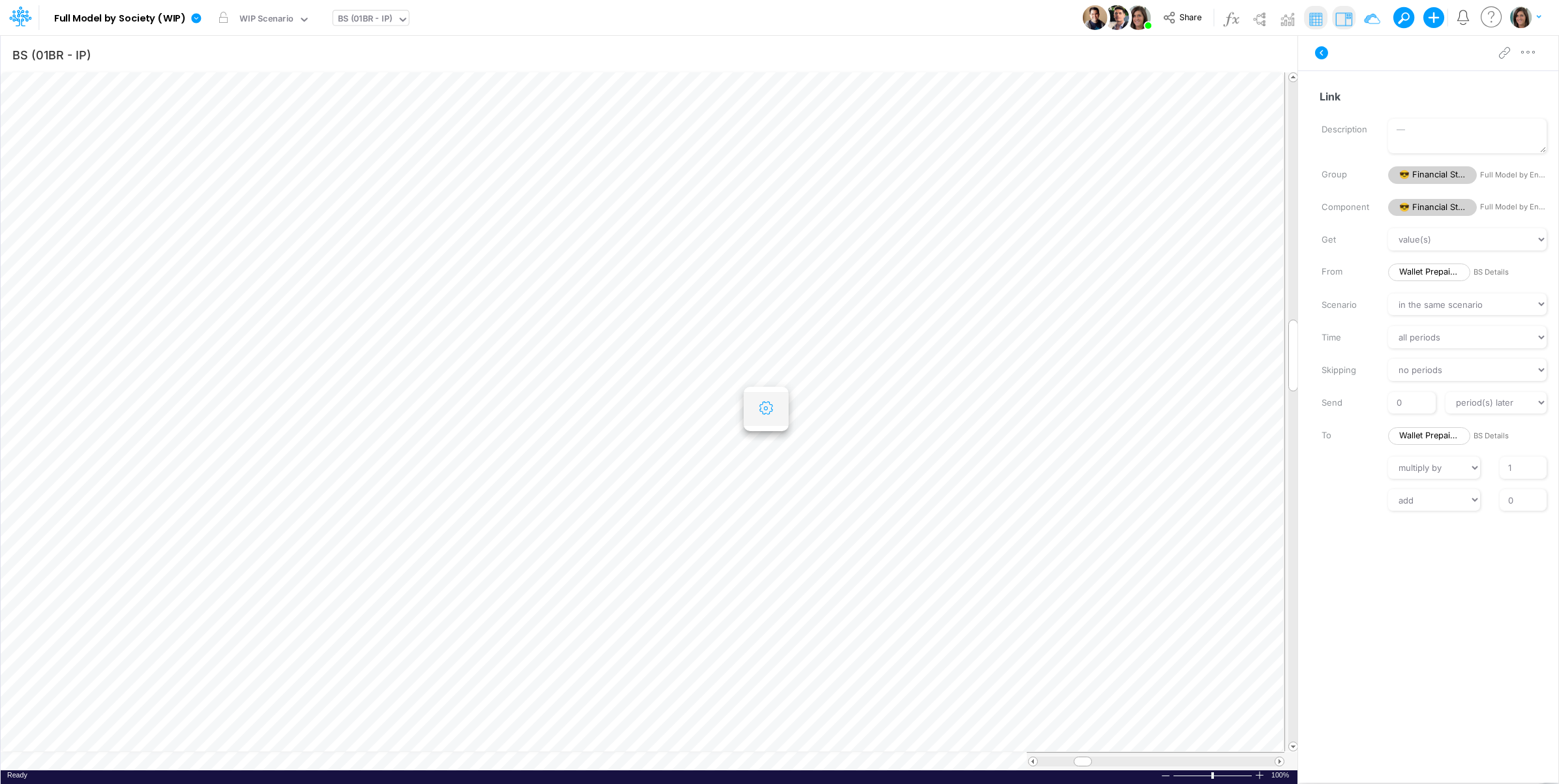
scroll to position [0, 1]
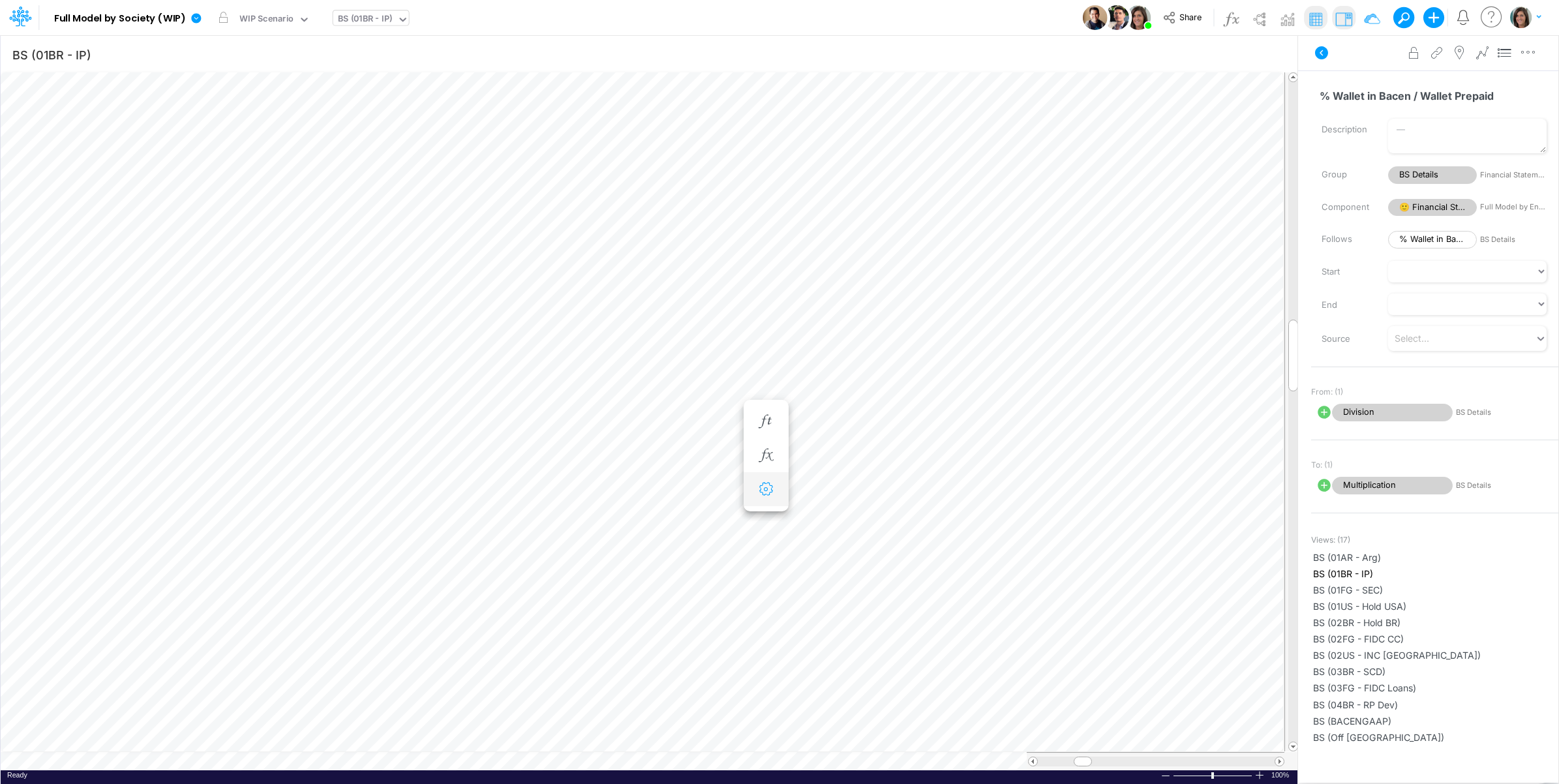
scroll to position [0, 1]
click at [1377, 414] on span "Wallet Prepaid Merchants" at bounding box center [1392, 413] width 121 height 18
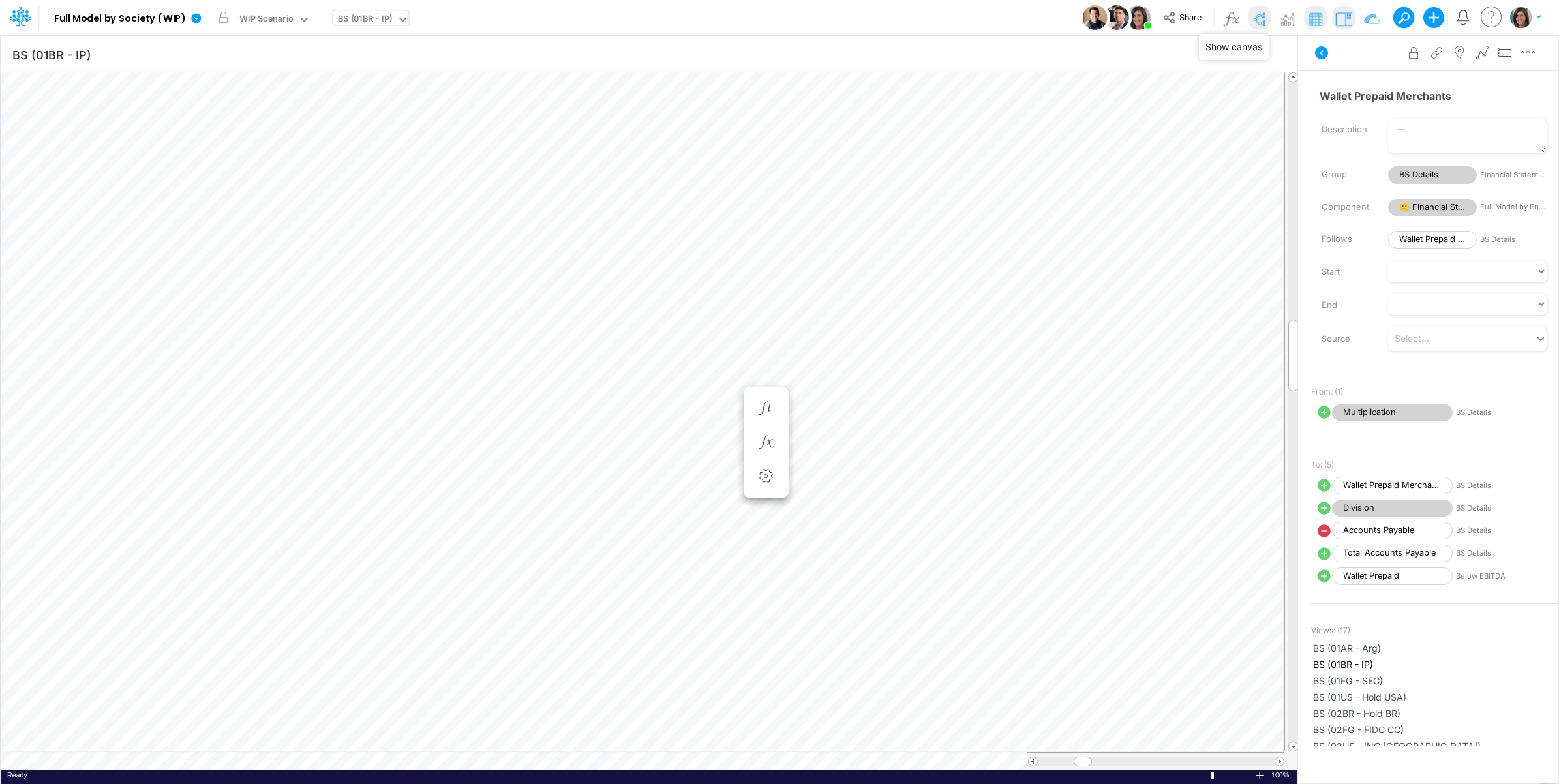
click at [1259, 17] on img at bounding box center [1259, 18] width 21 height 21
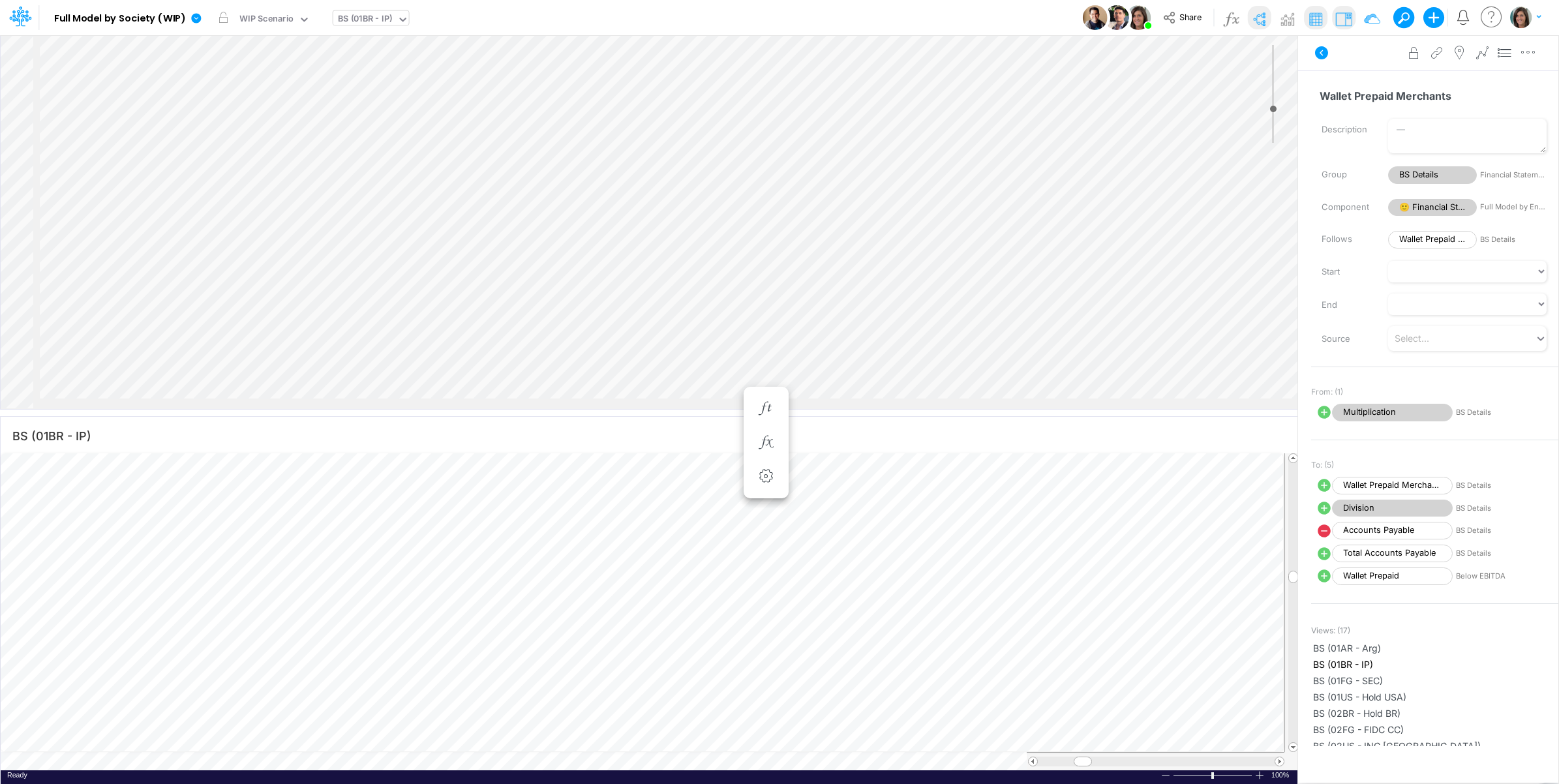
select select "Horizontal"
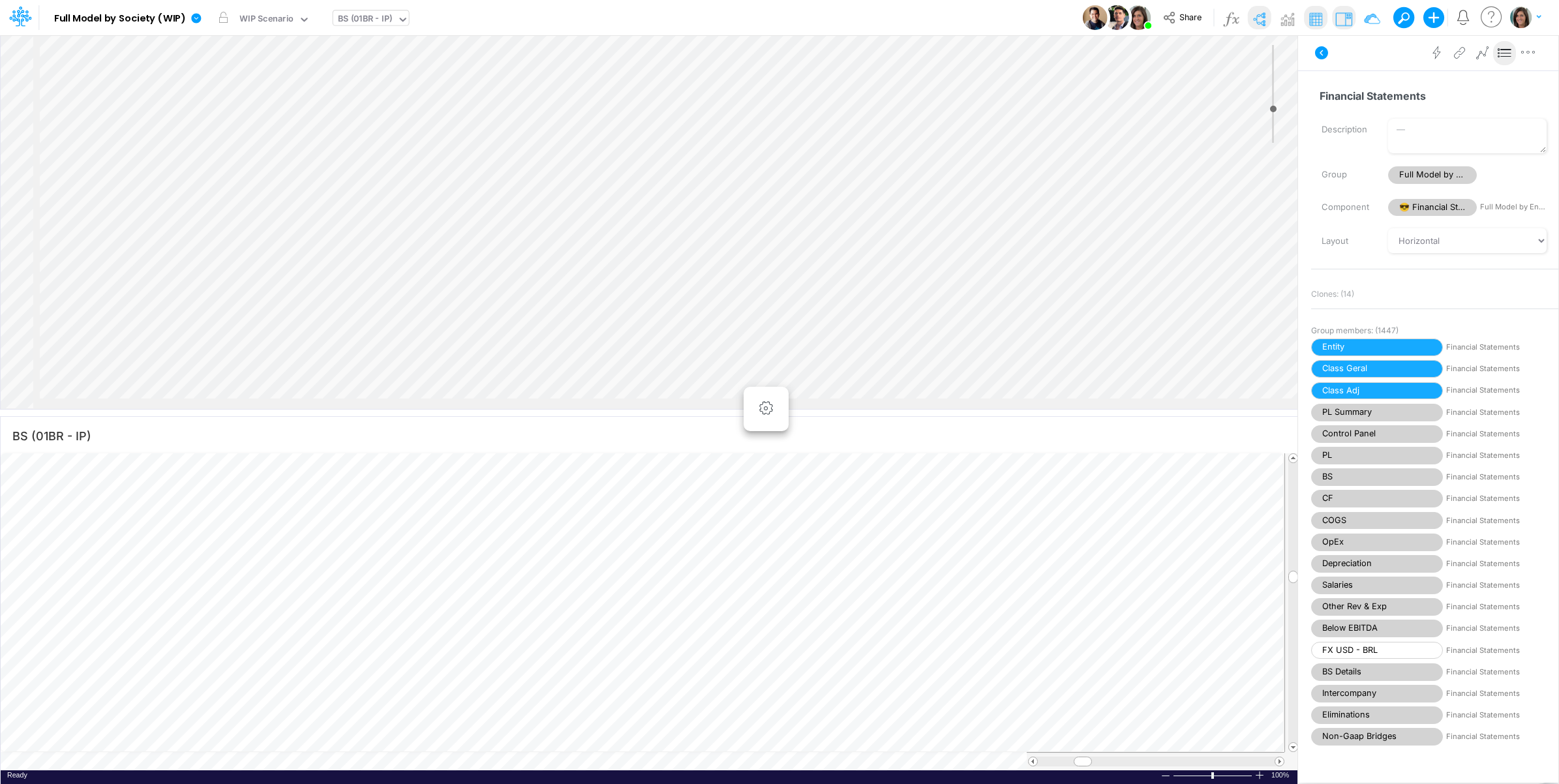
scroll to position [0, 1713]
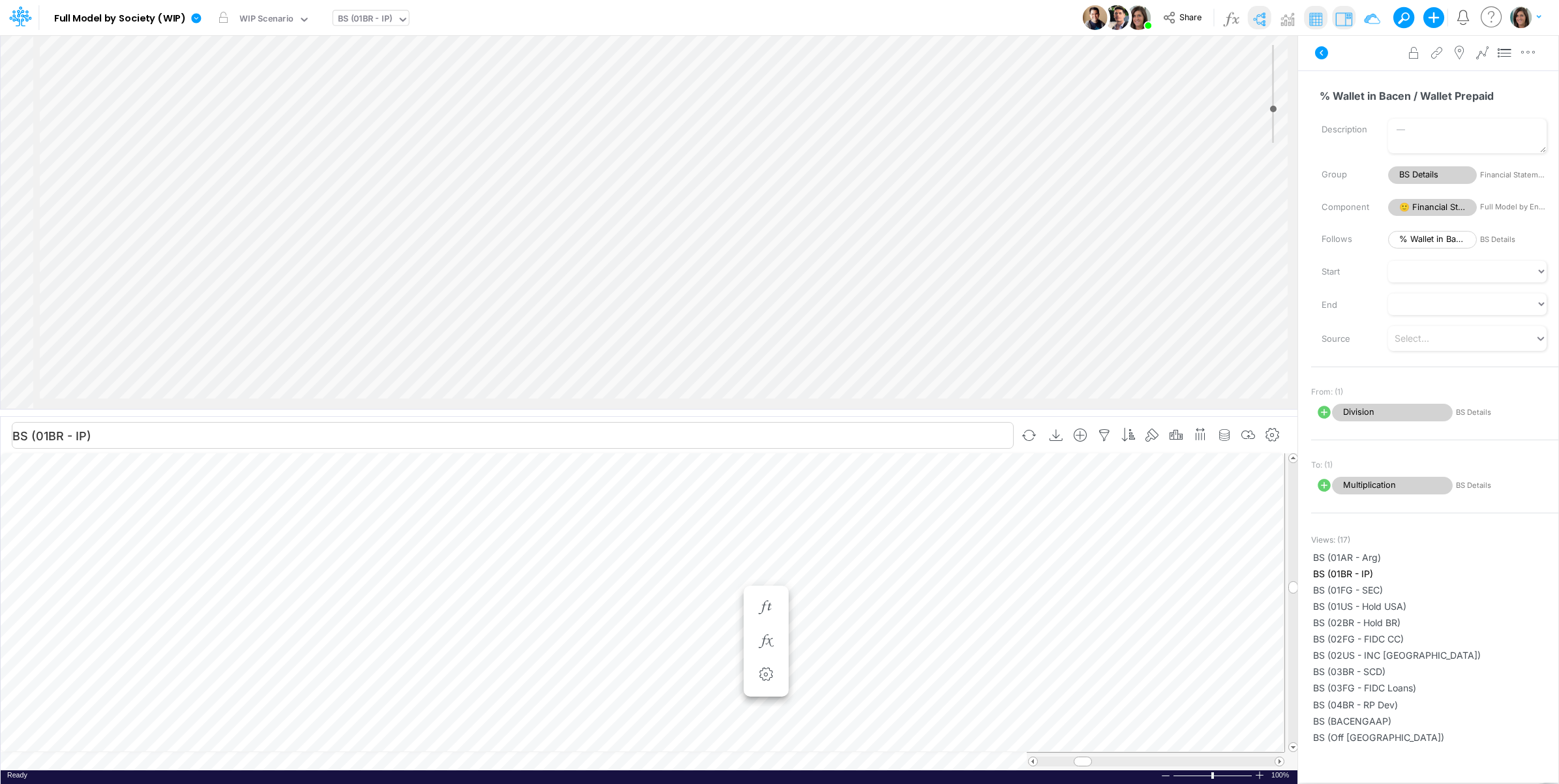
scroll to position [0, 1]
click at [1420, 240] on span "Wallet Prepaid Merchants" at bounding box center [1433, 239] width 89 height 18
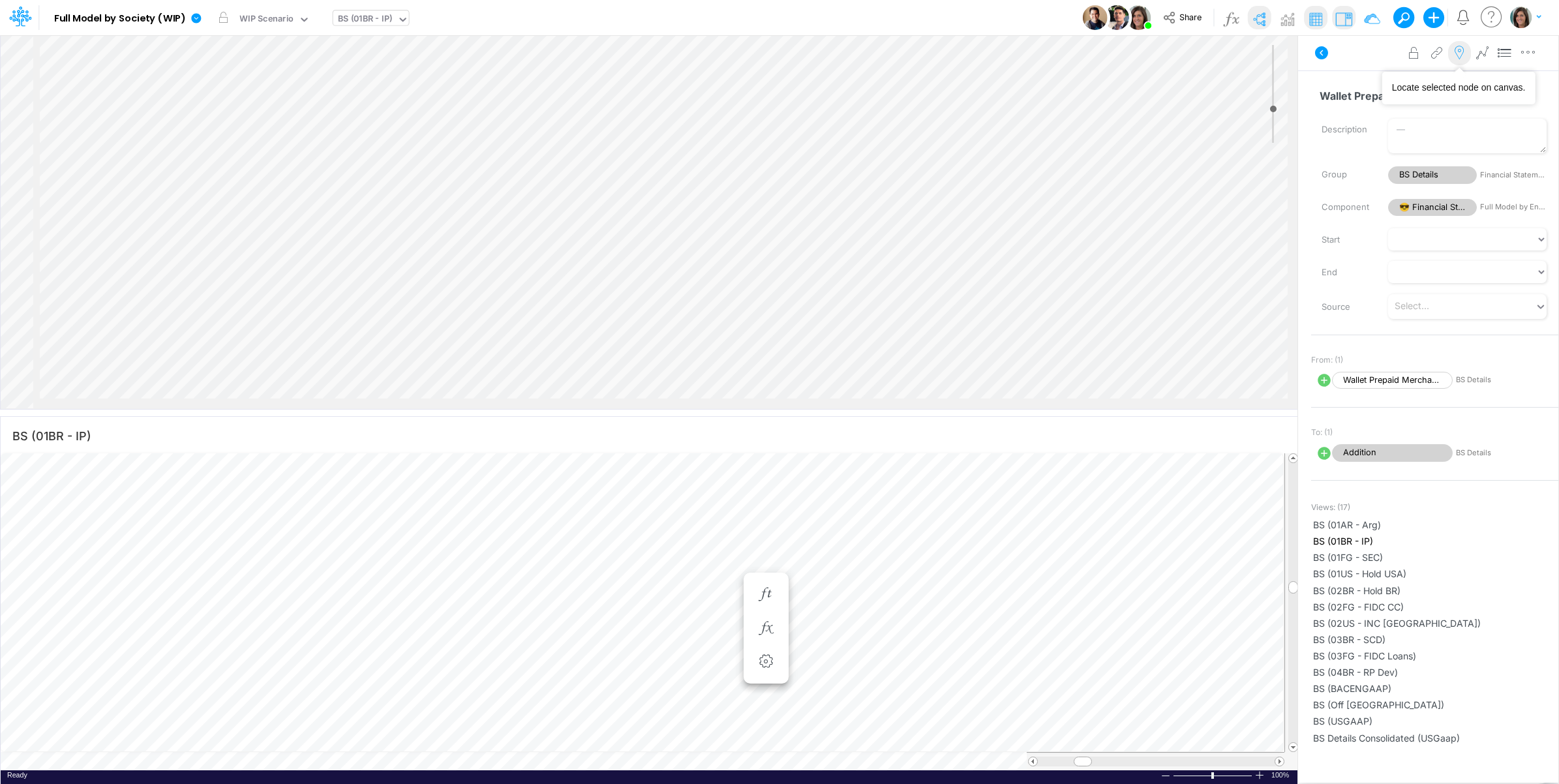
click at [1459, 56] on icon at bounding box center [1459, 53] width 20 height 14
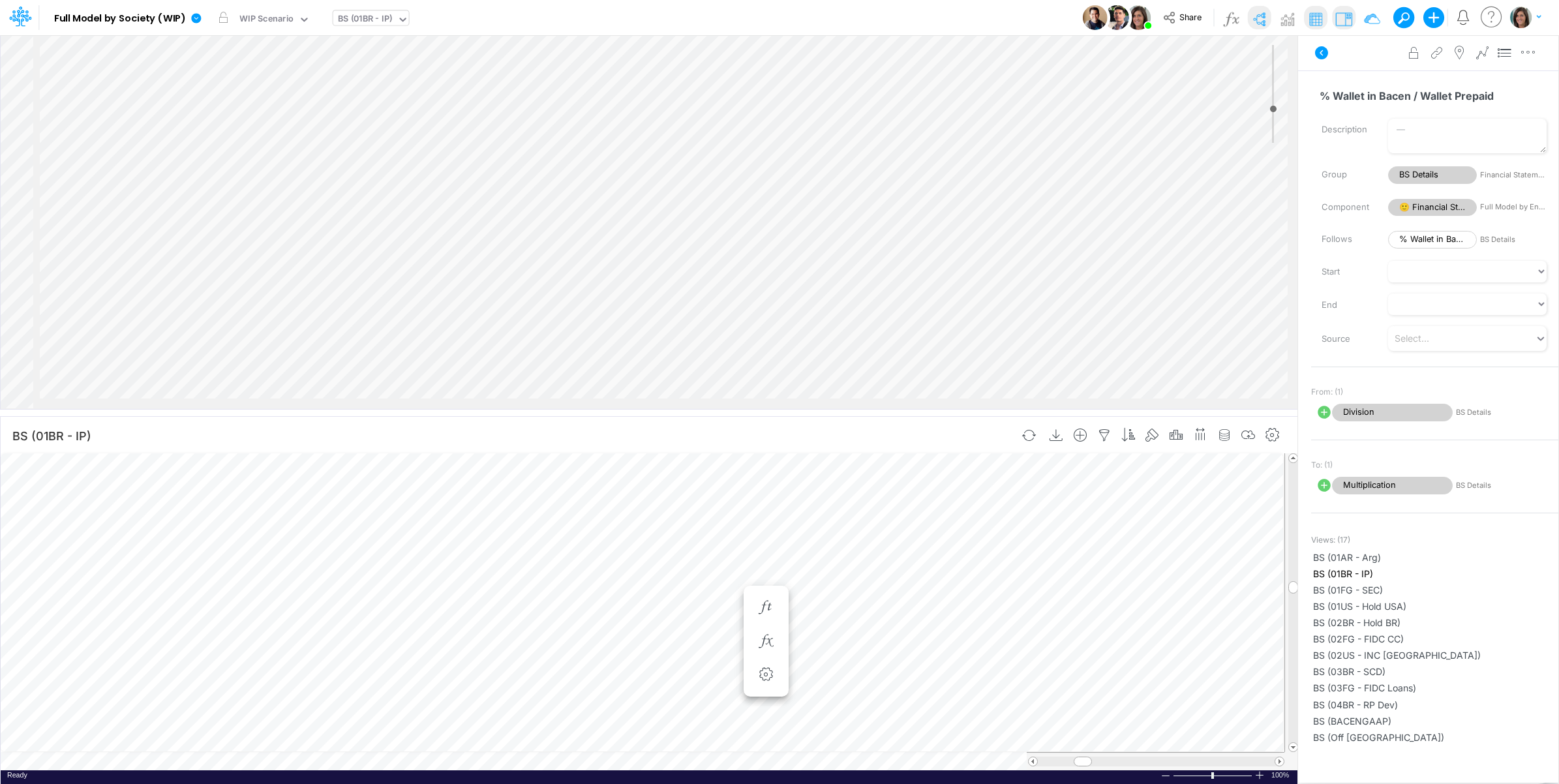
scroll to position [0, 1]
click at [1438, 242] on span "Wallet Prepaid Merchants" at bounding box center [1433, 239] width 89 height 18
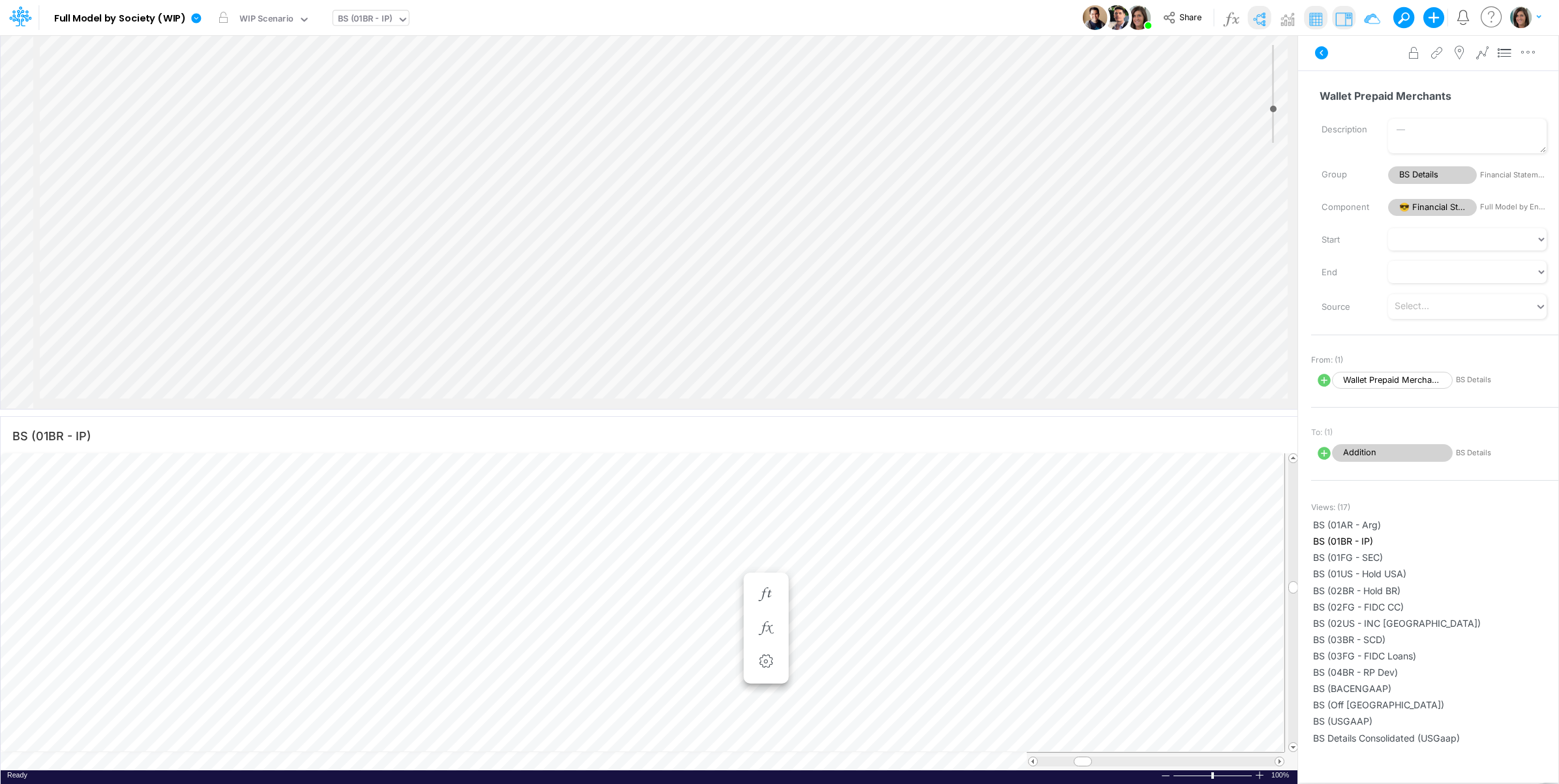
click at [1321, 382] on icon at bounding box center [1324, 380] width 13 height 13
select select "1"
select select "Multiply"
select select "Add"
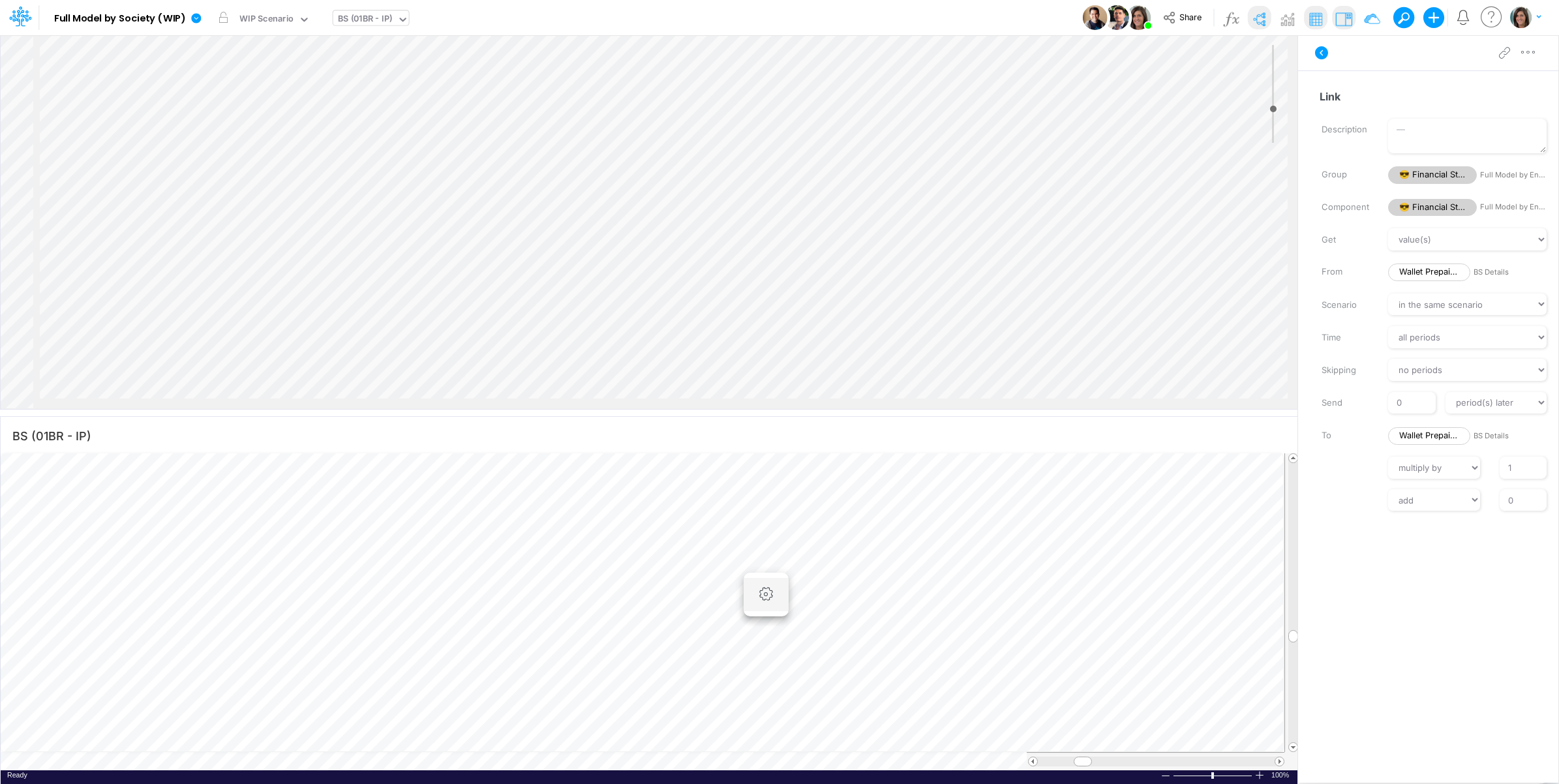
scroll to position [0, 1]
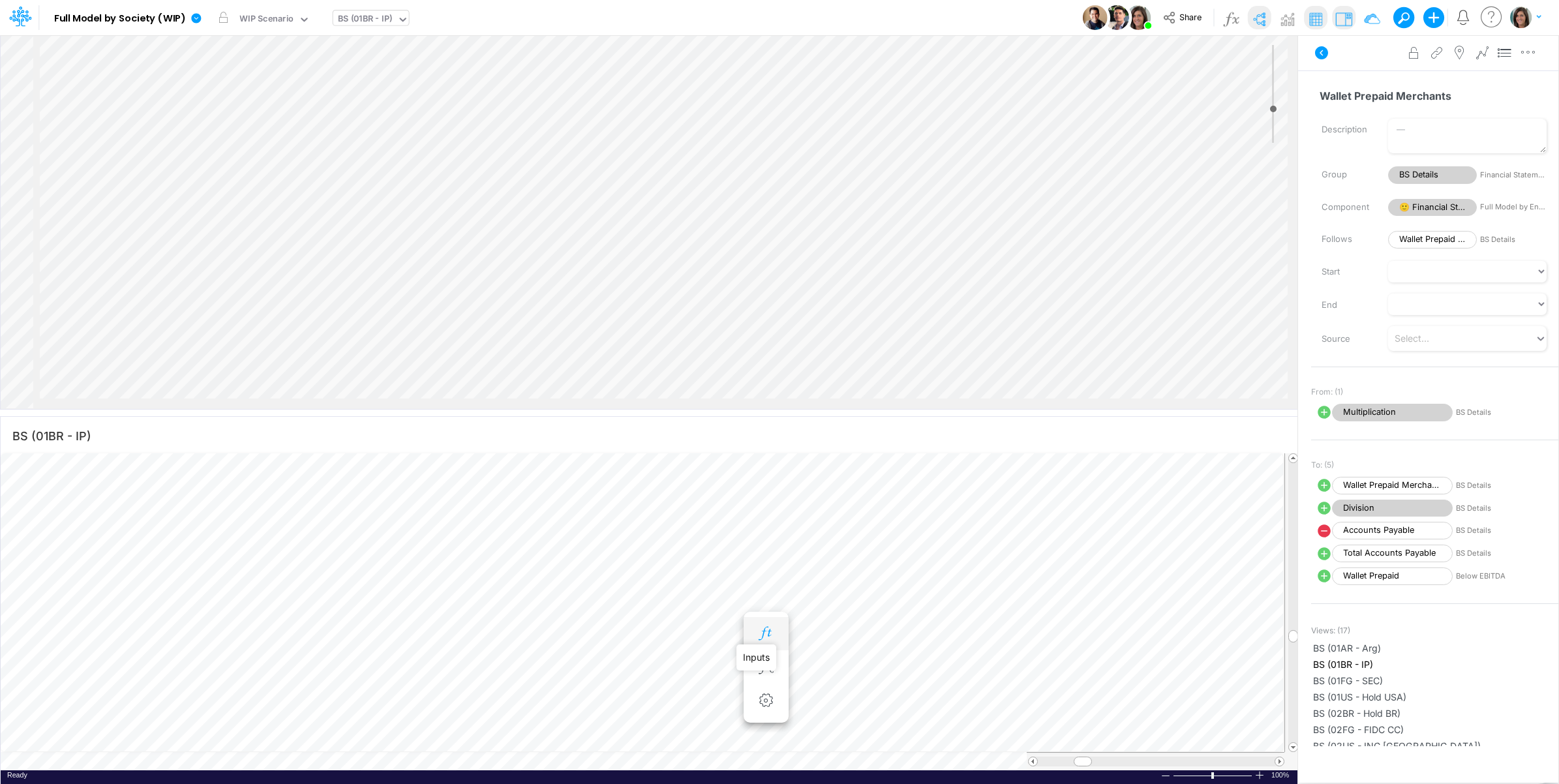
click at [768, 634] on icon "button" at bounding box center [766, 634] width 20 height 14
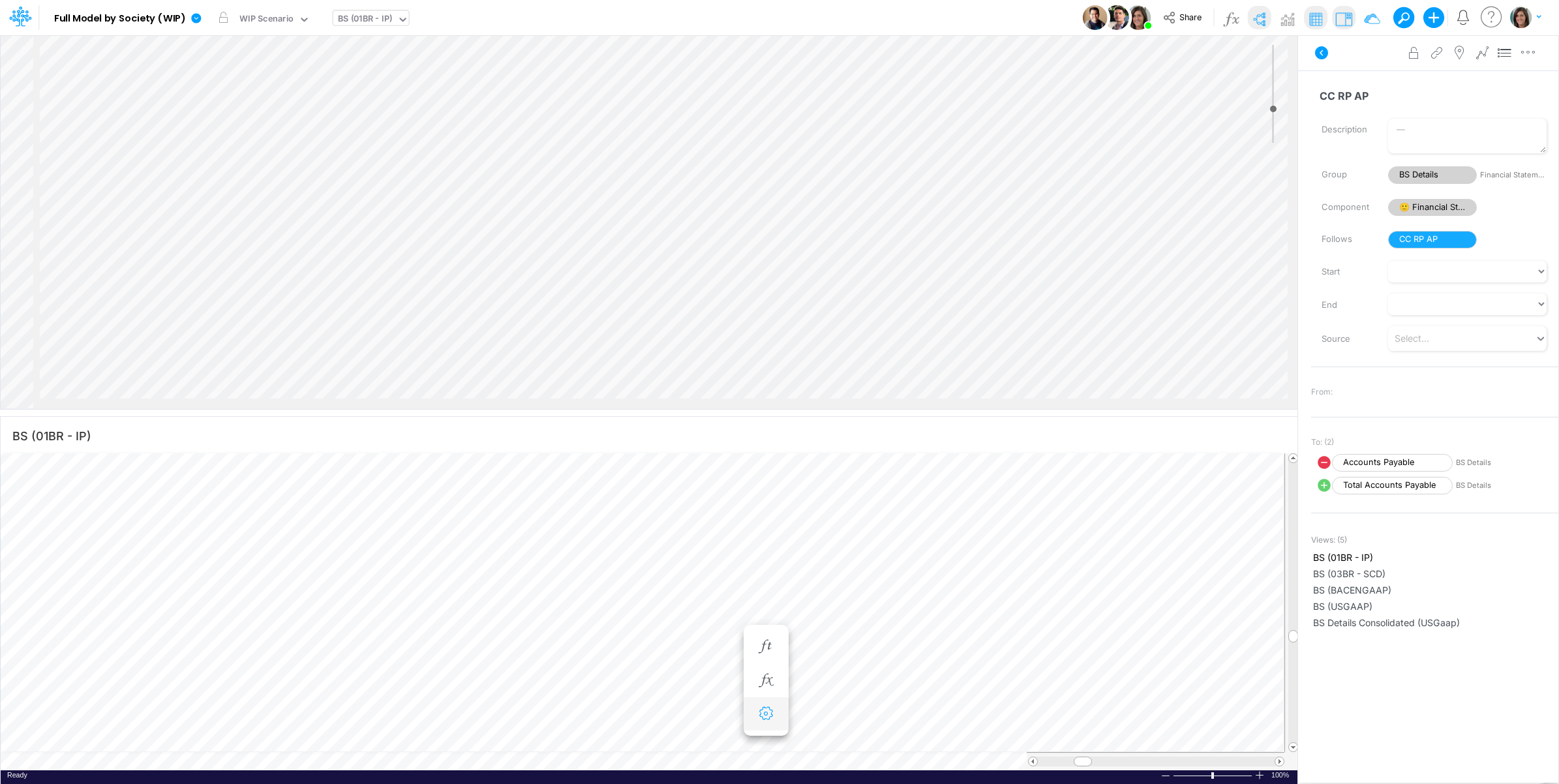
scroll to position [0, 1]
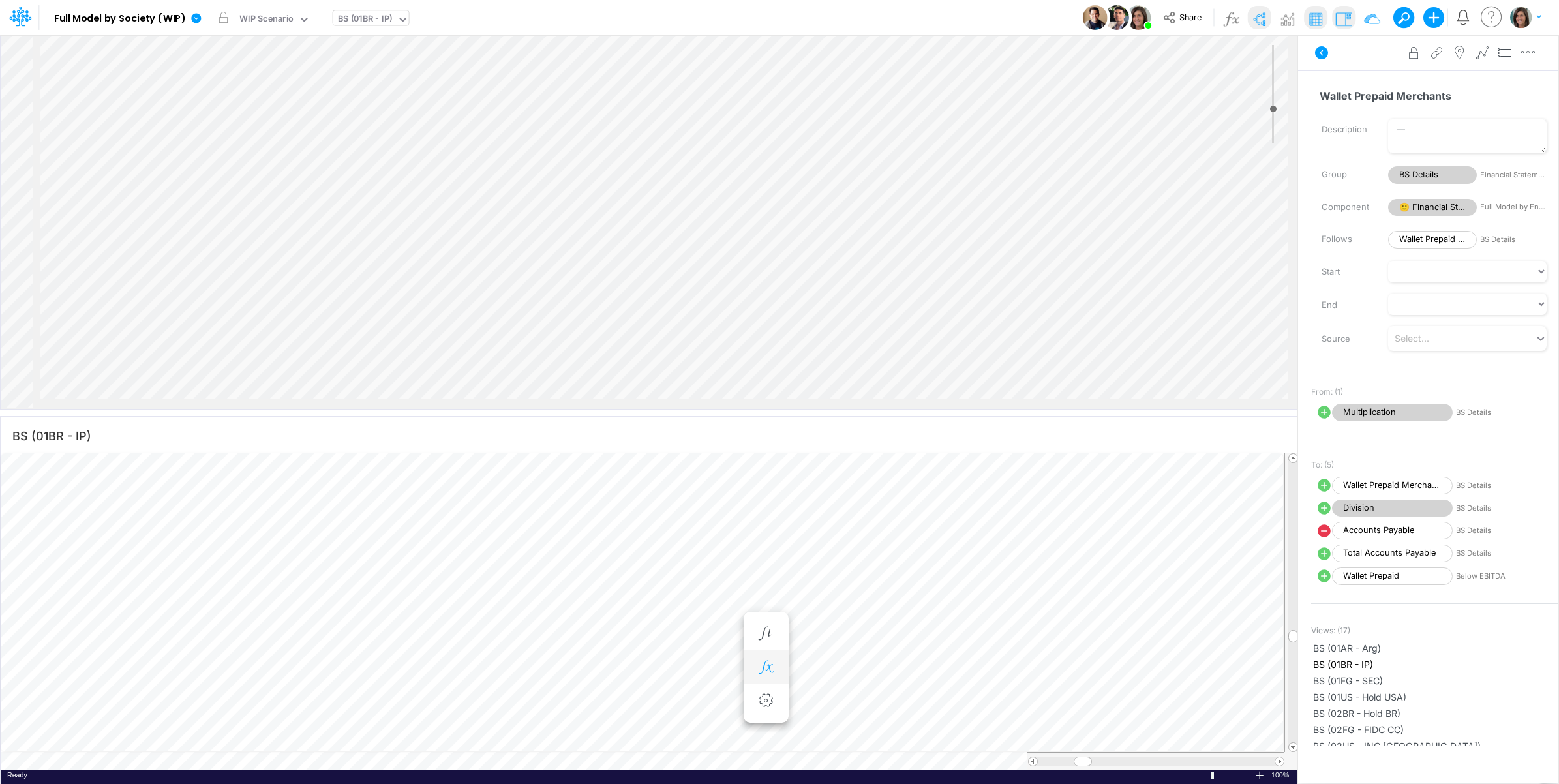
click at [763, 667] on icon "button" at bounding box center [766, 667] width 20 height 14
click at [895, 695] on span "Multiplication" at bounding box center [885, 699] width 121 height 16
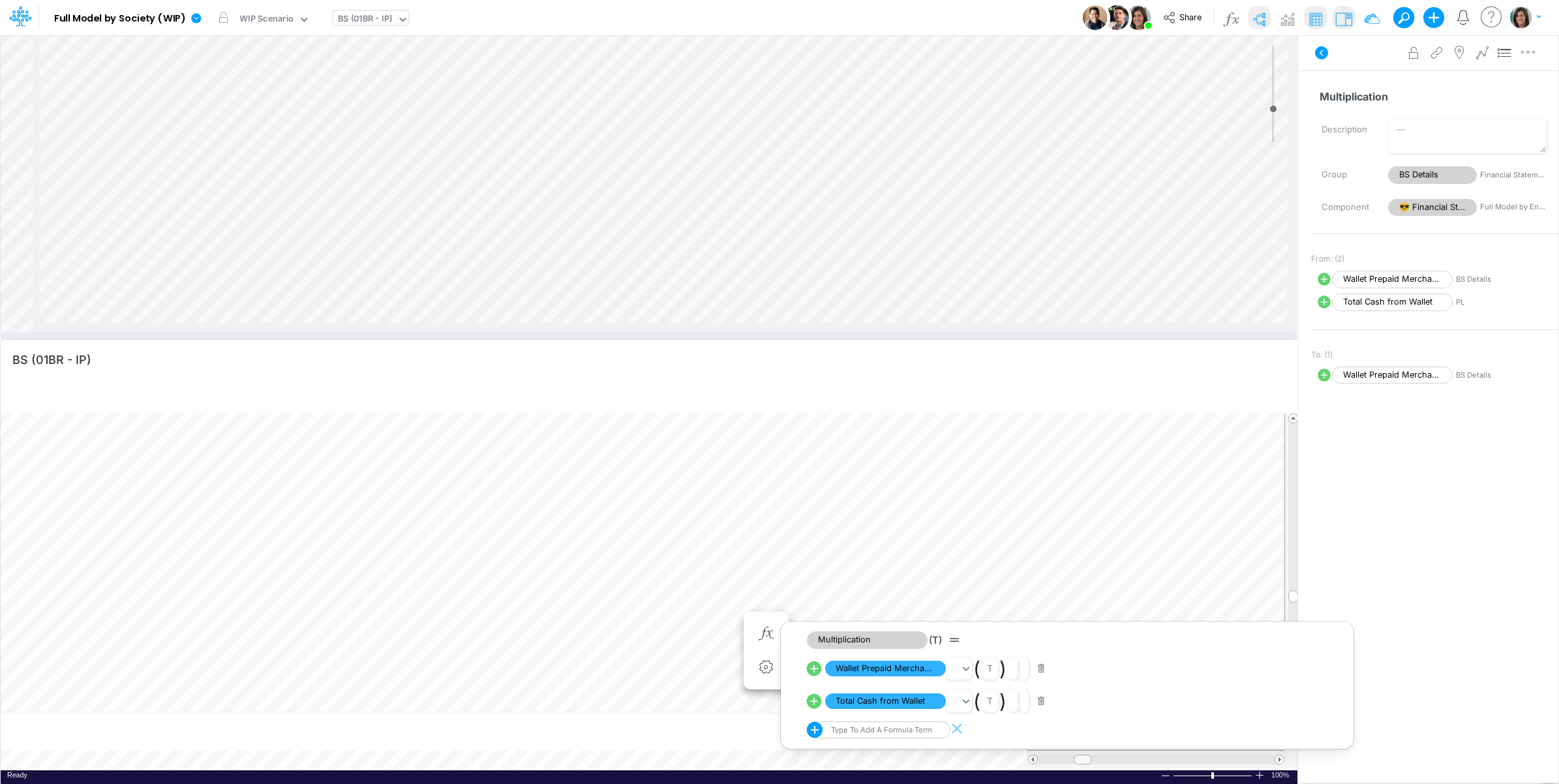
drag, startPoint x: 769, startPoint y: 413, endPoint x: 782, endPoint y: 336, distance: 78.1
click at [782, 336] on div at bounding box center [648, 336] width 1298 height 7
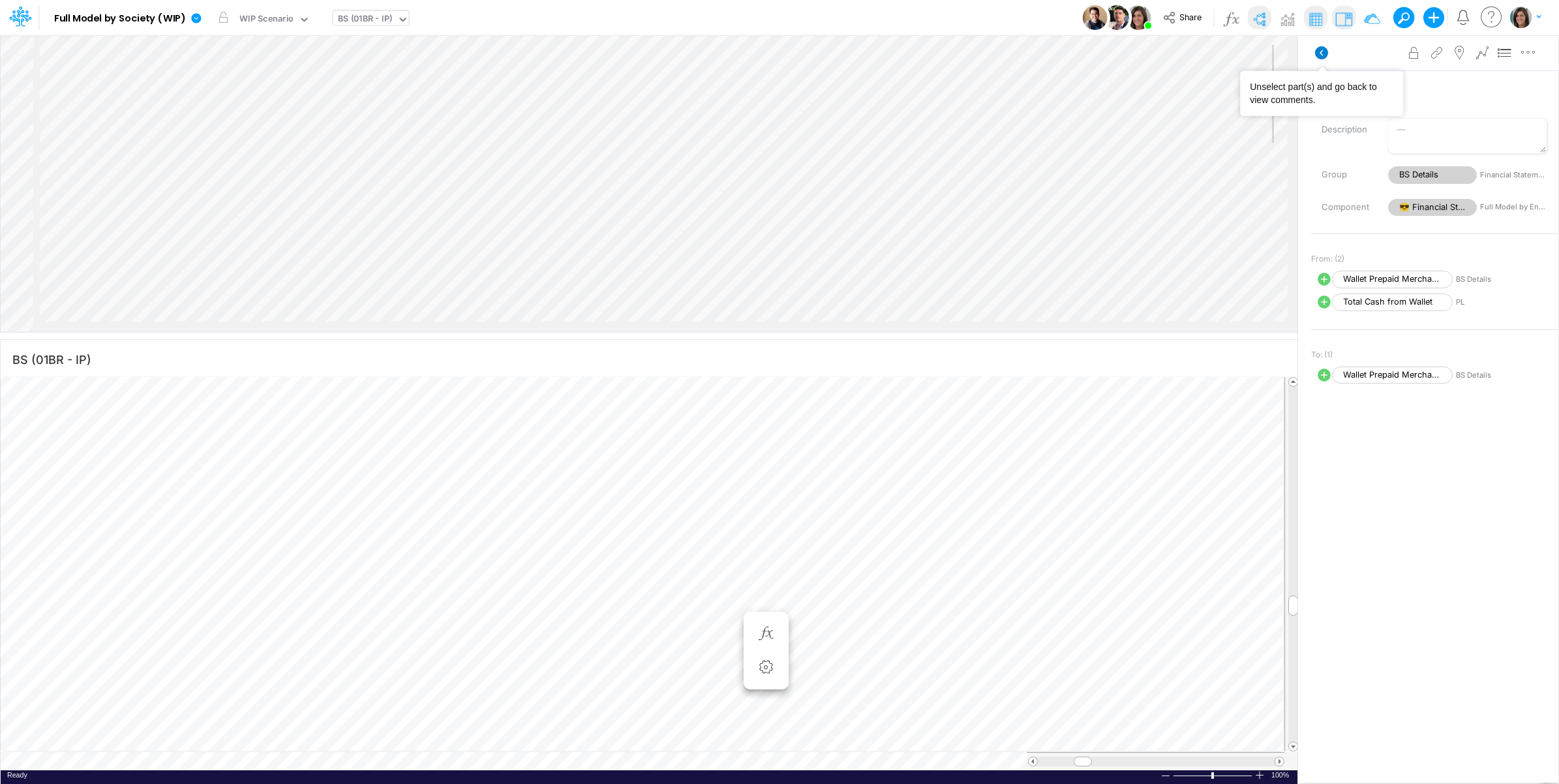
click at [1326, 54] on icon at bounding box center [1321, 53] width 13 height 13
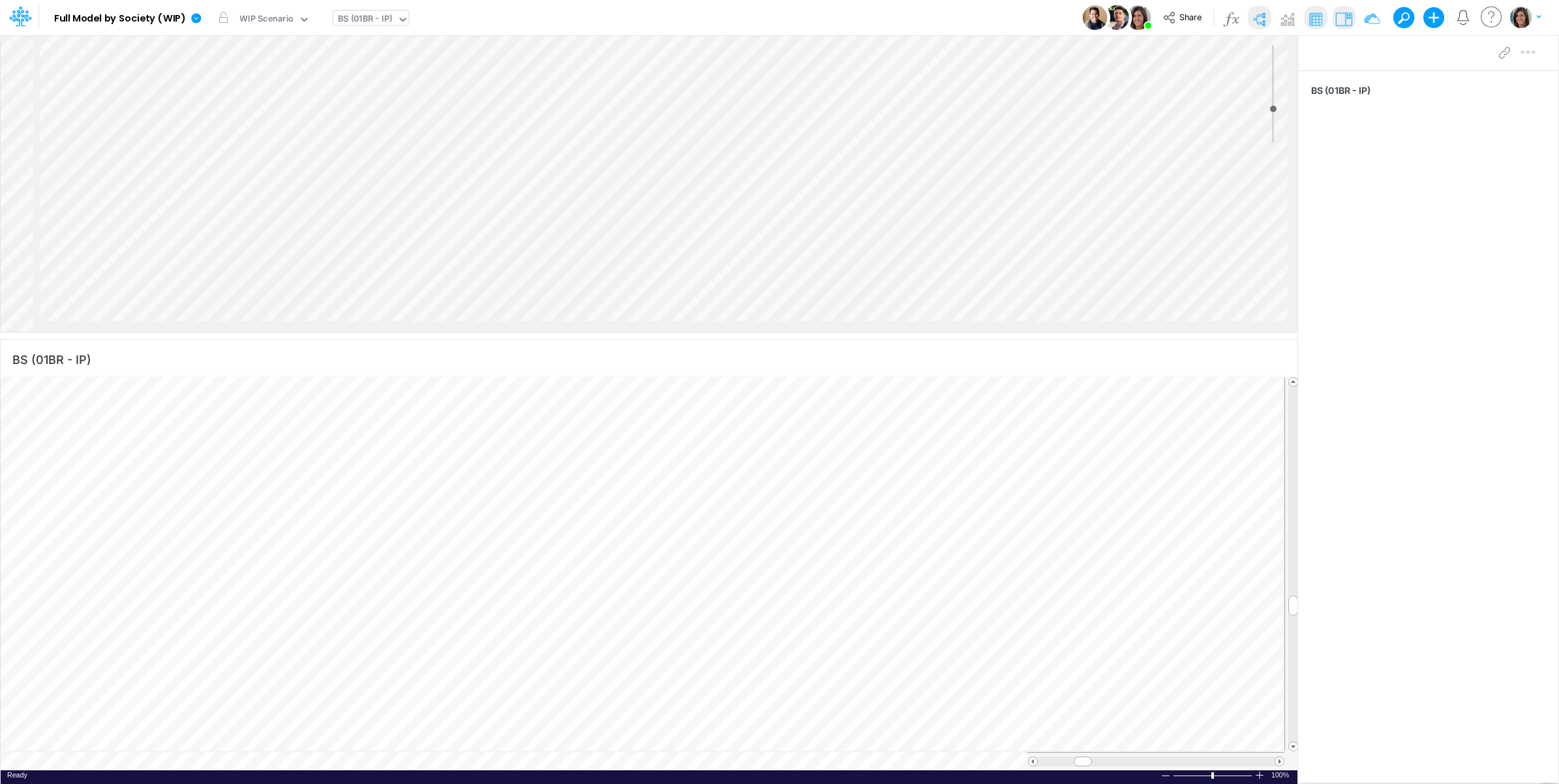
click at [425, 760] on td at bounding box center [642, 761] width 1284 height 18
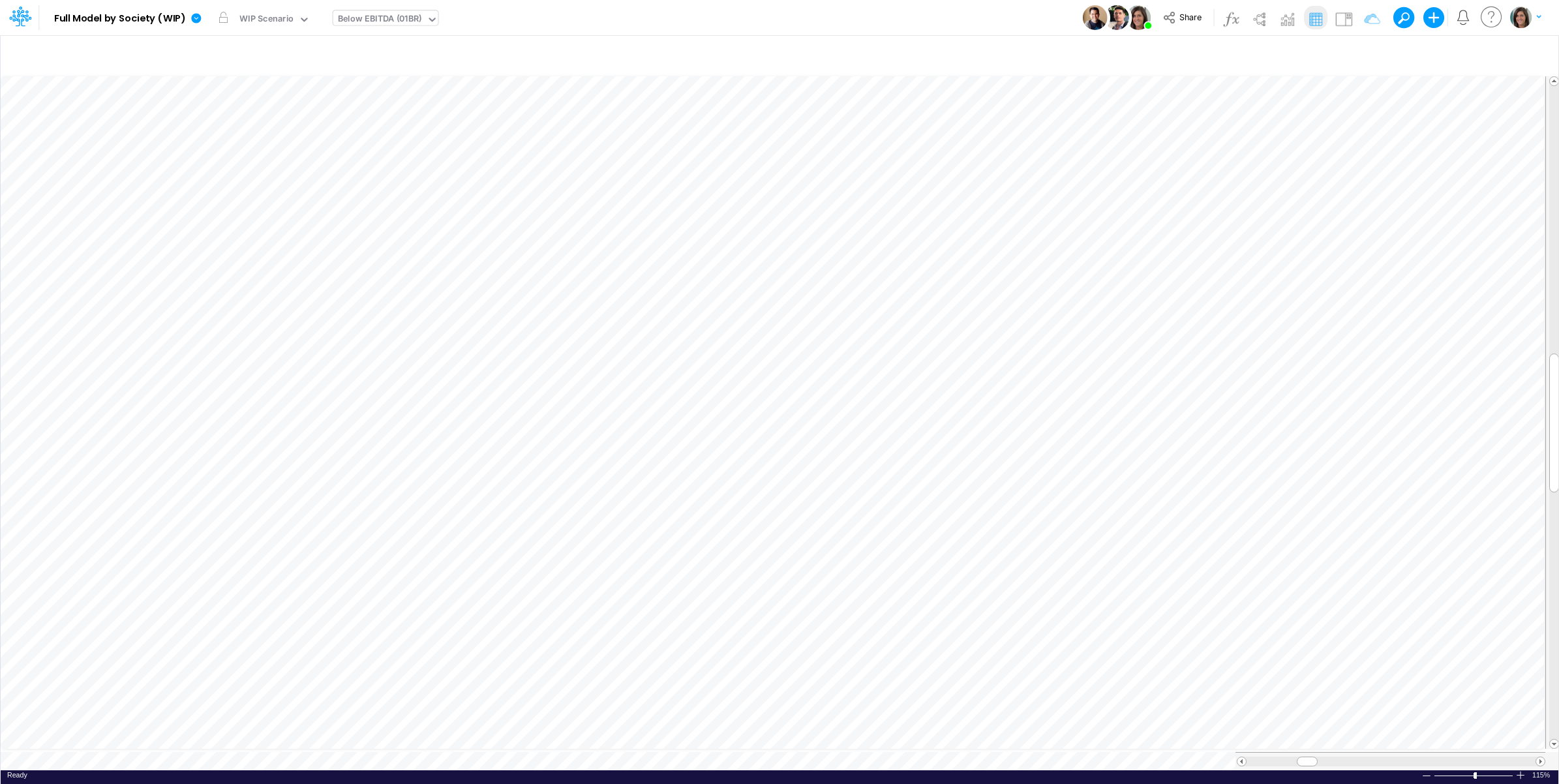
scroll to position [0, 1]
click at [1345, 20] on img at bounding box center [1344, 18] width 21 height 21
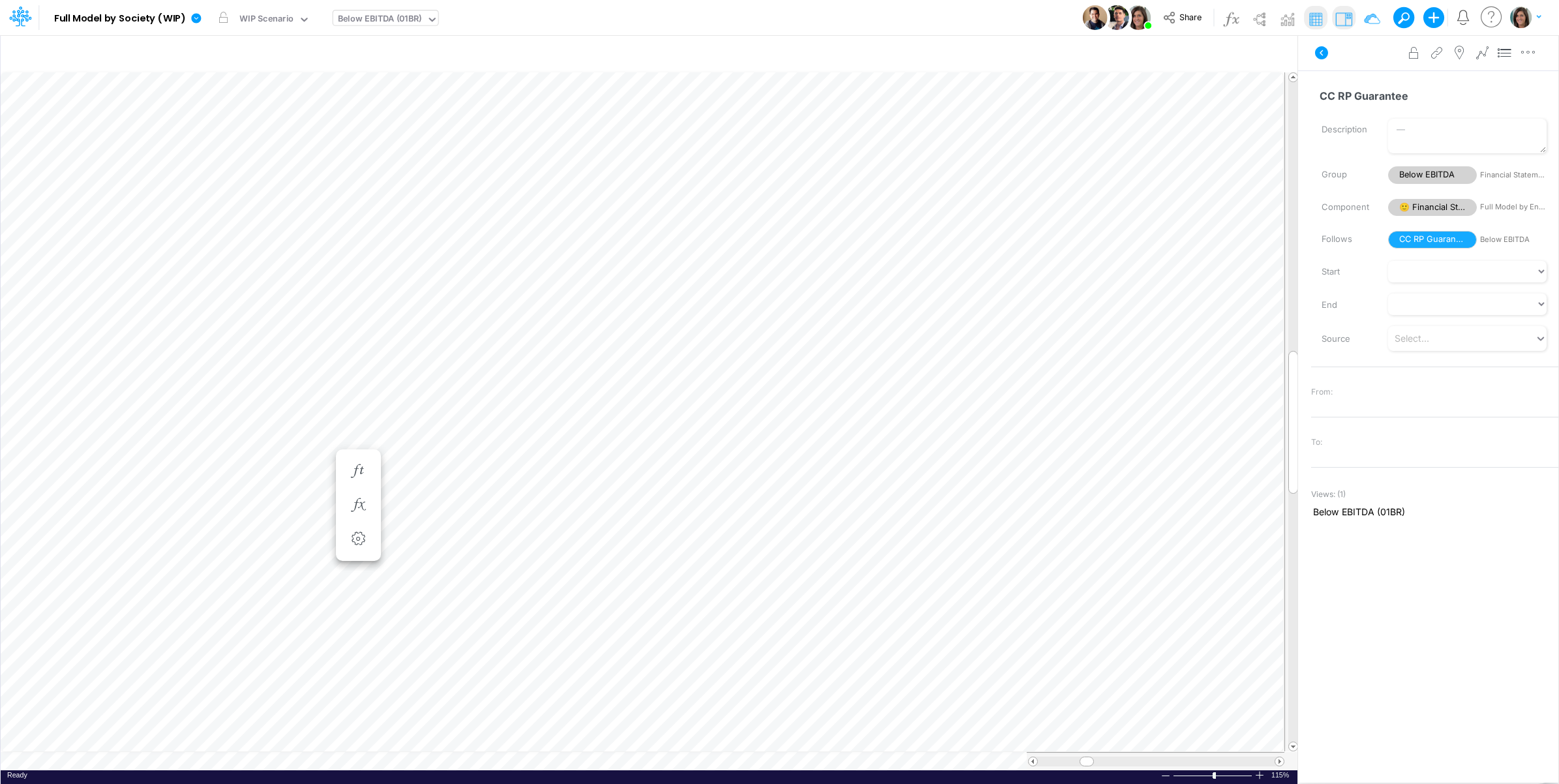
scroll to position [0, 1]
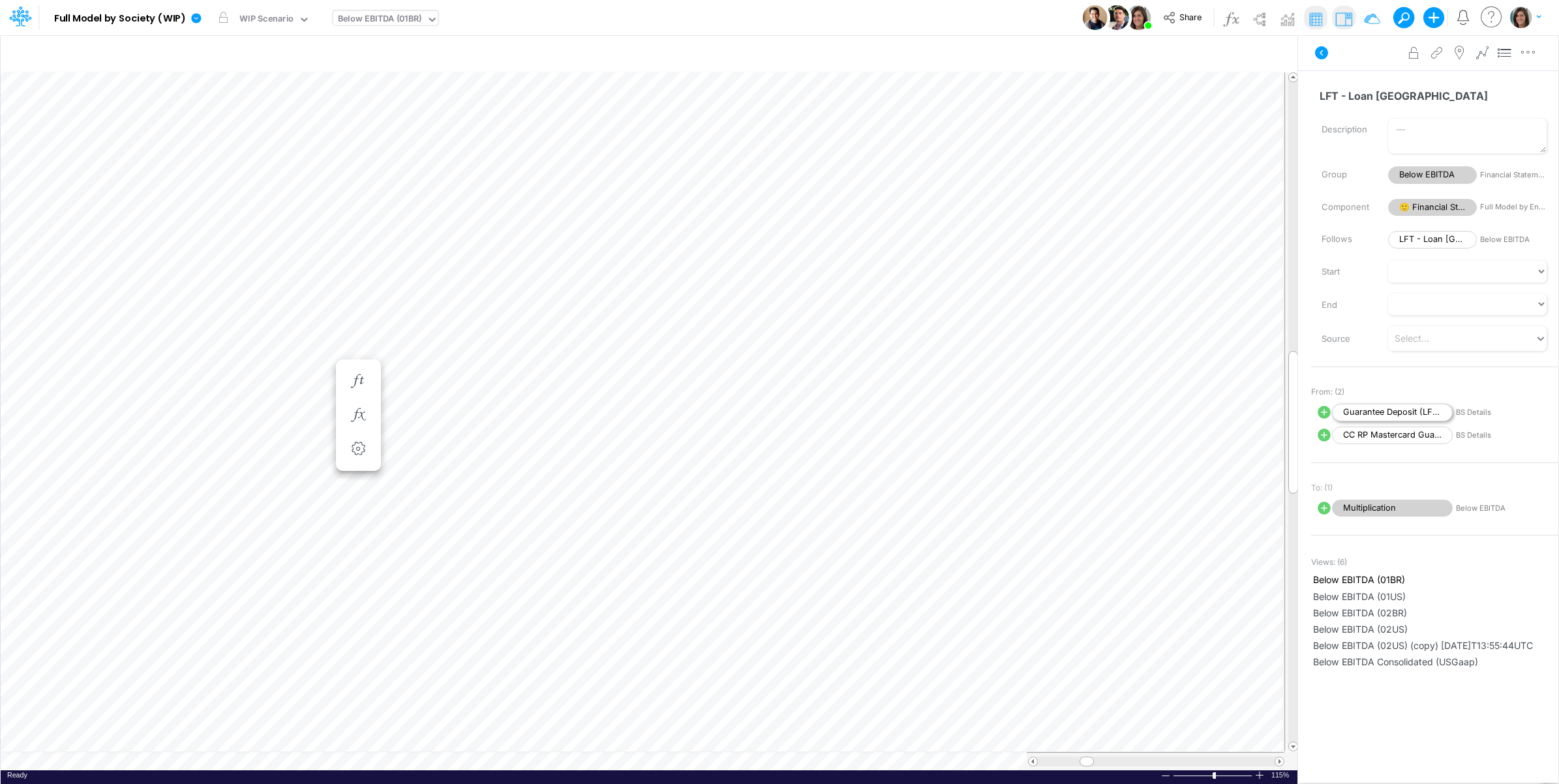
scroll to position [0, 1]
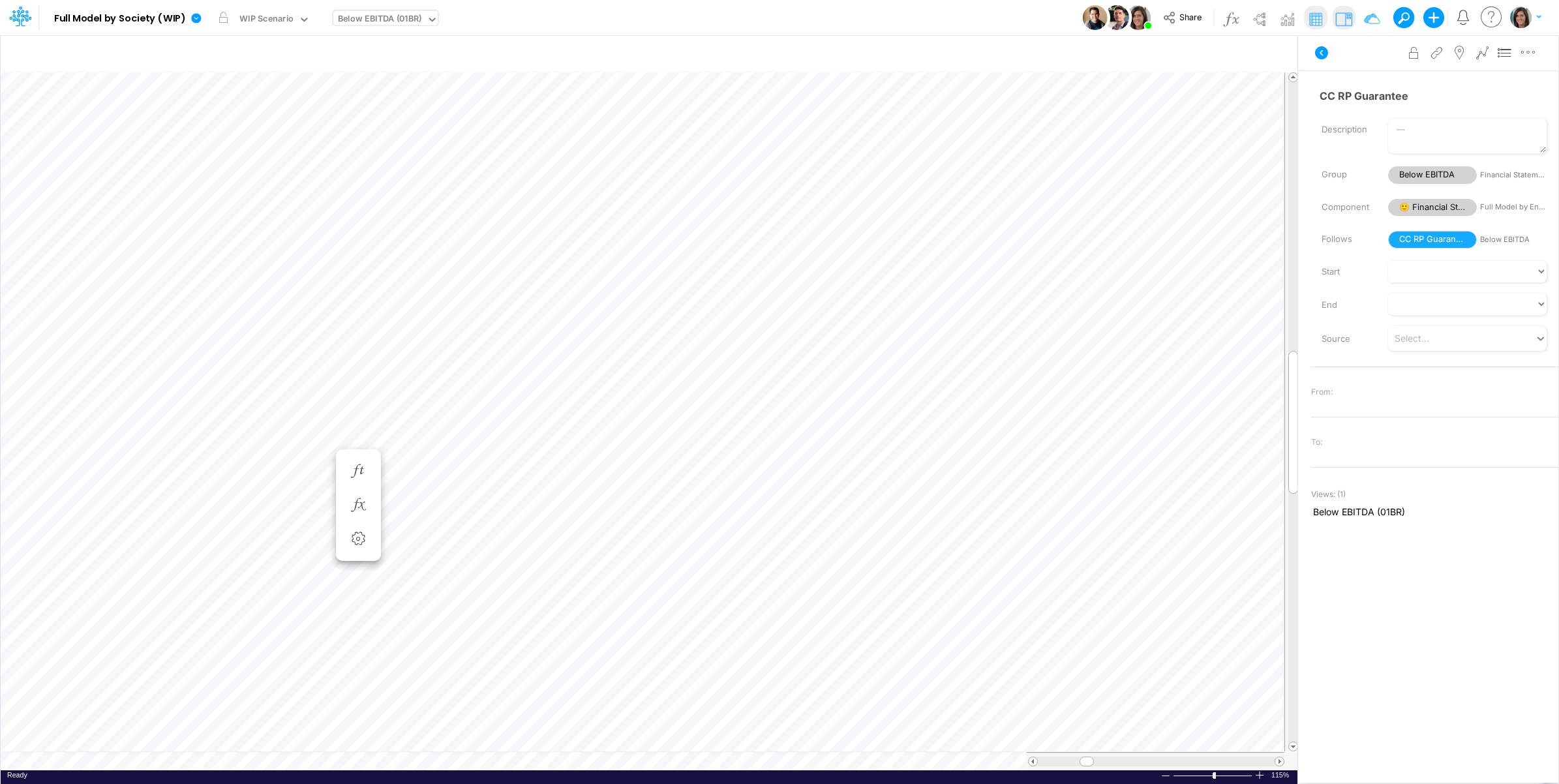
scroll to position [0, 1]
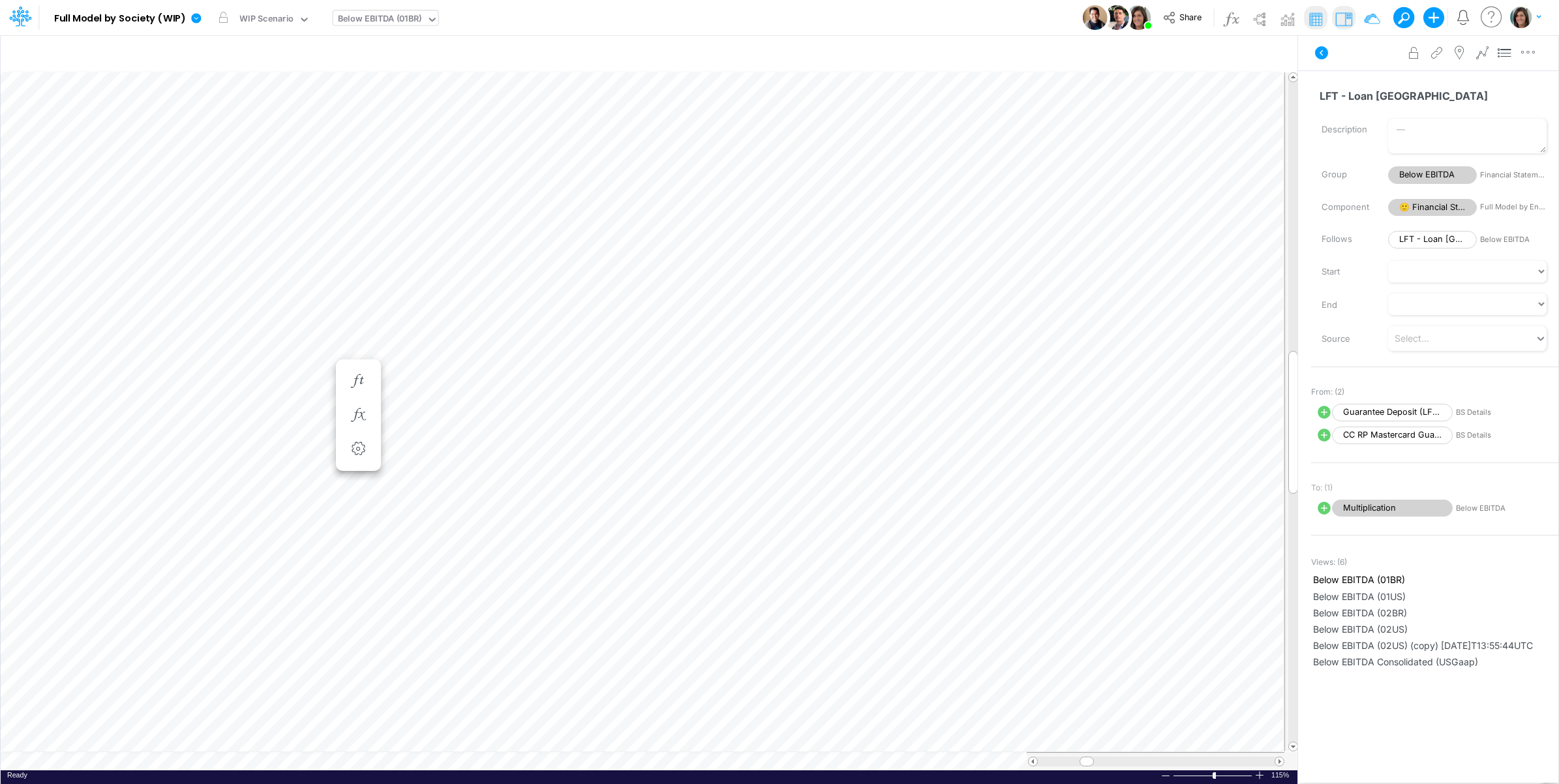
type input "BS (01BR - IP)"
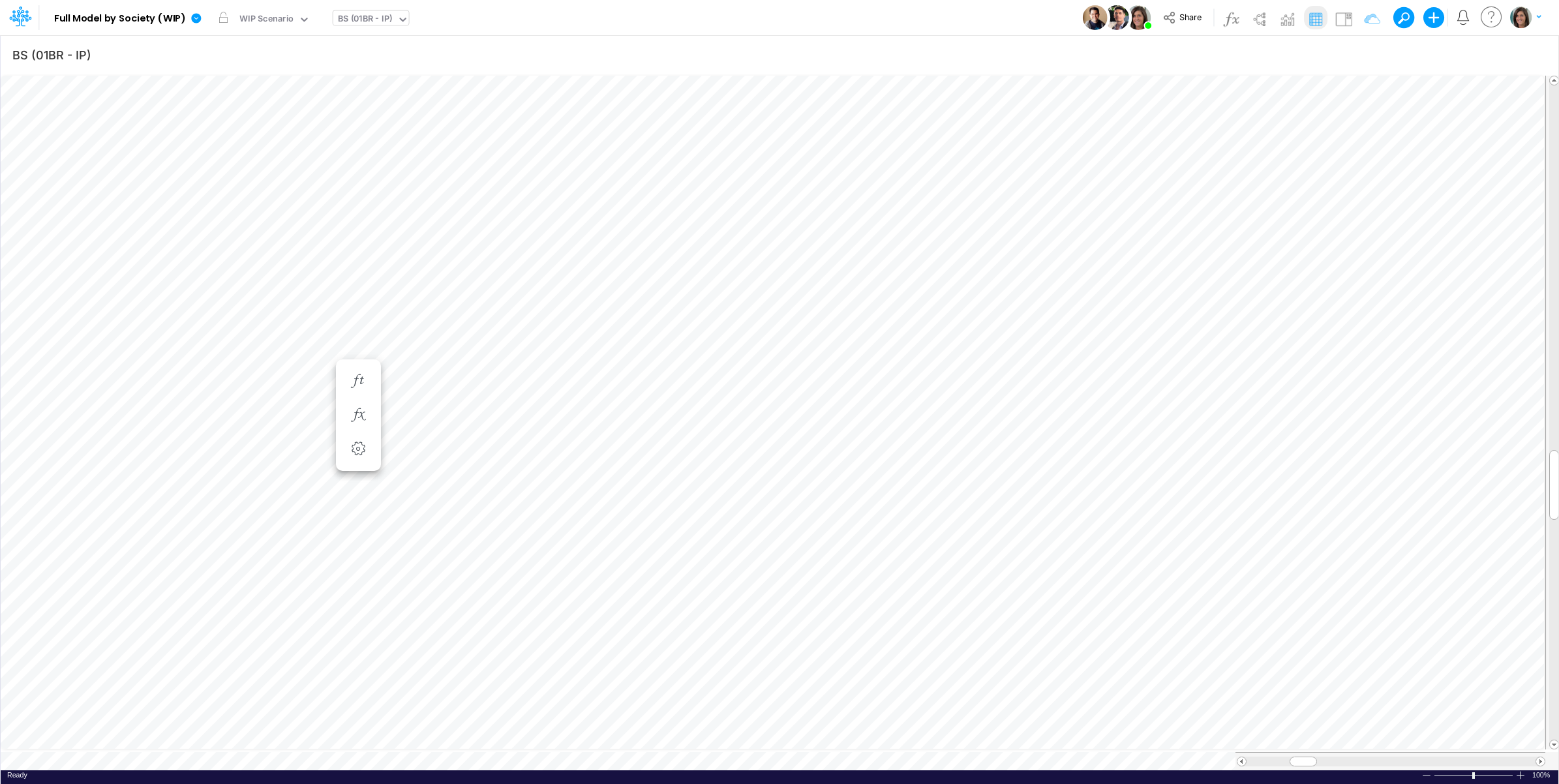
scroll to position [0, 1]
click at [1343, 20] on img at bounding box center [1344, 18] width 21 height 21
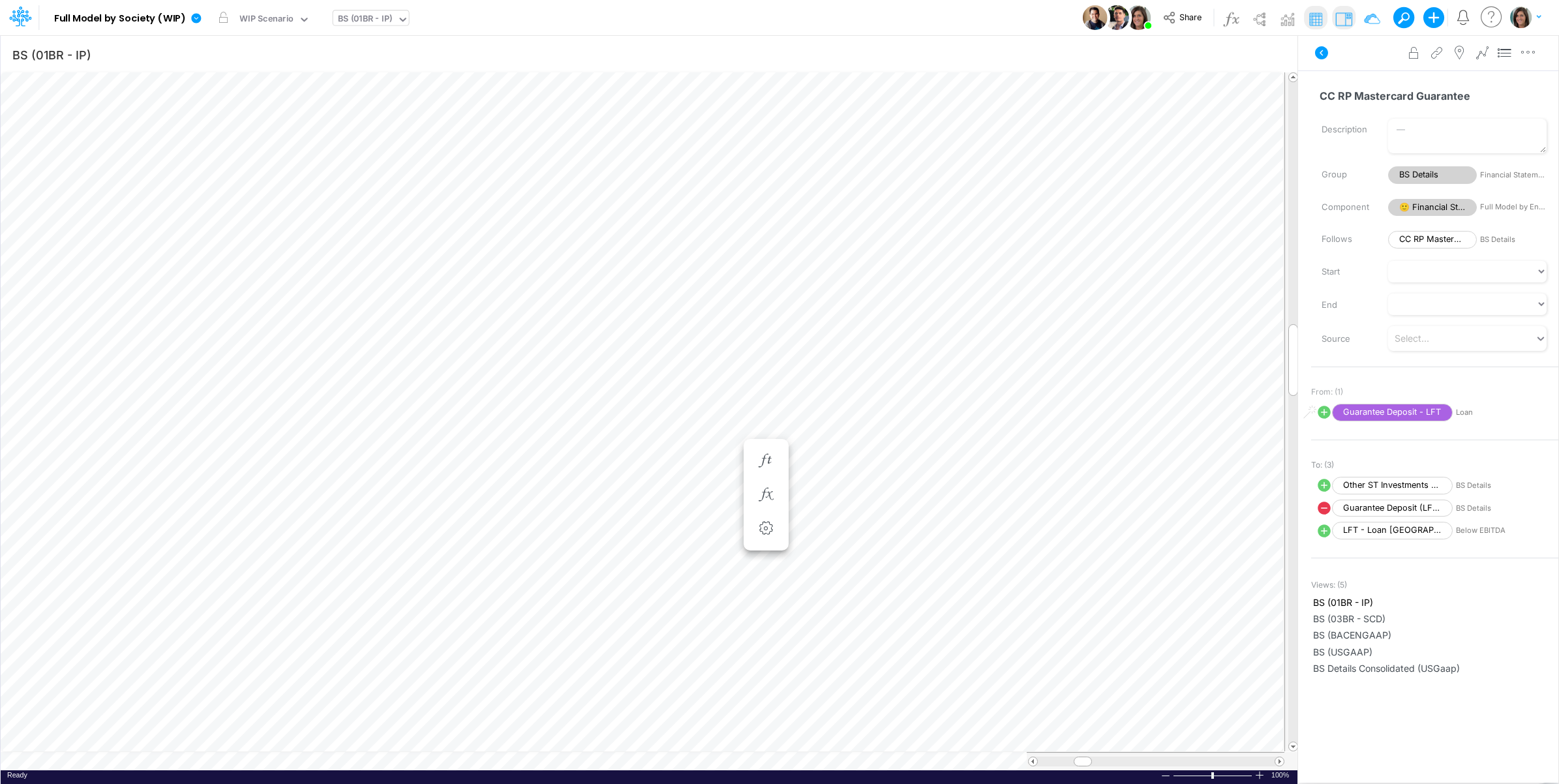
scroll to position [0, 1]
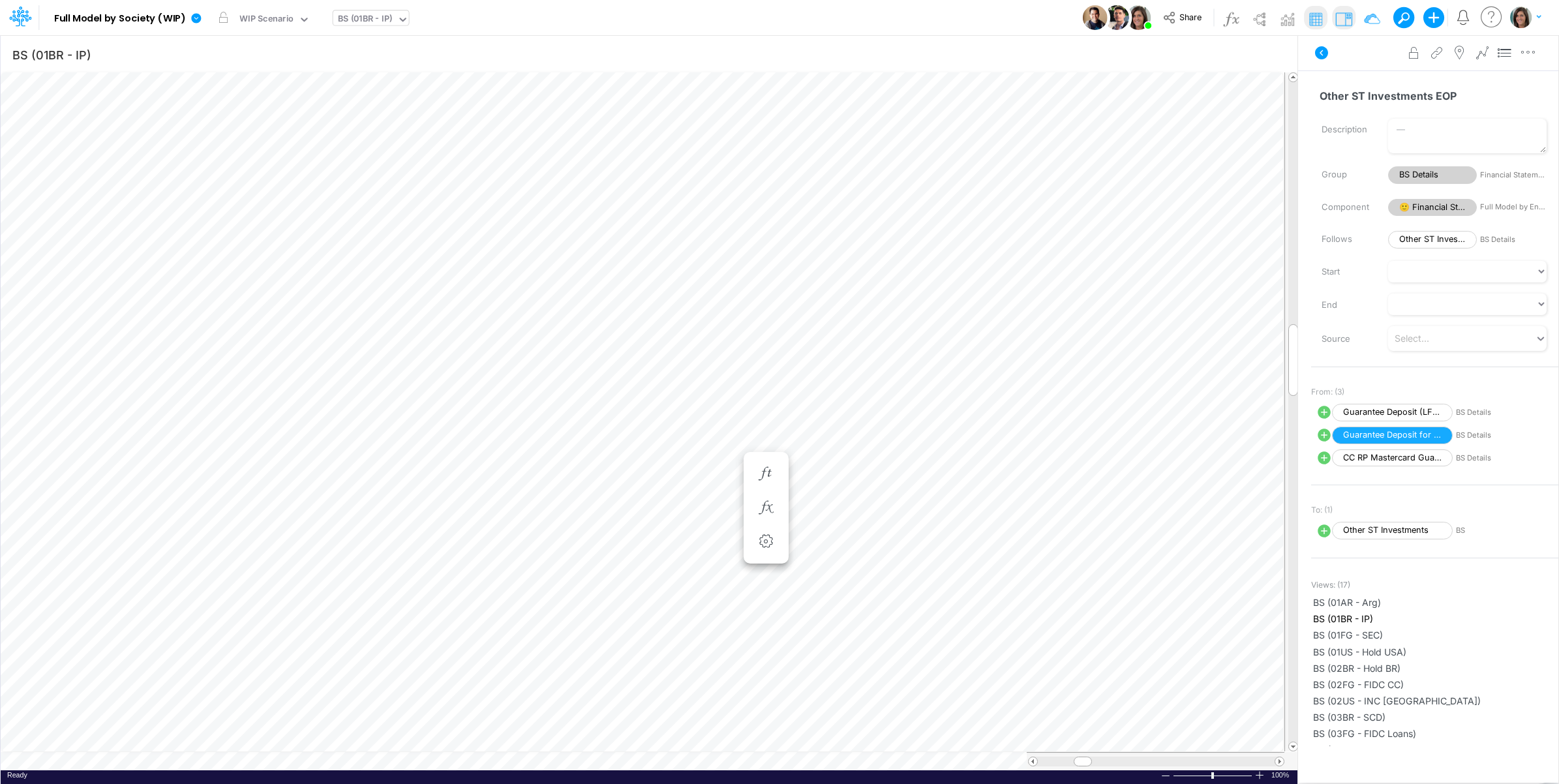
scroll to position [0, 1]
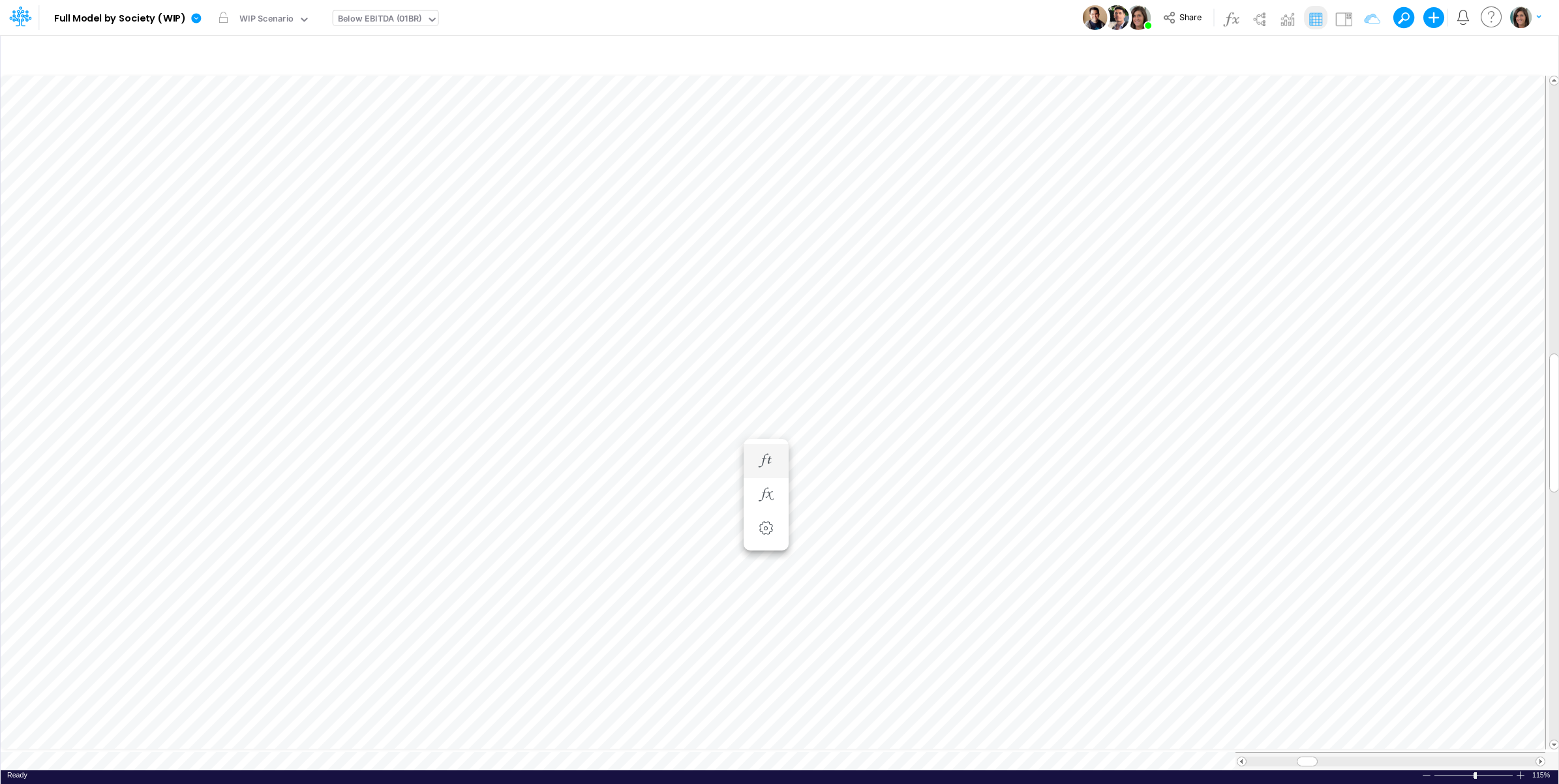
scroll to position [0, 1]
type input "BS (01BR - IP)"
click at [1344, 11] on img at bounding box center [1344, 18] width 21 height 21
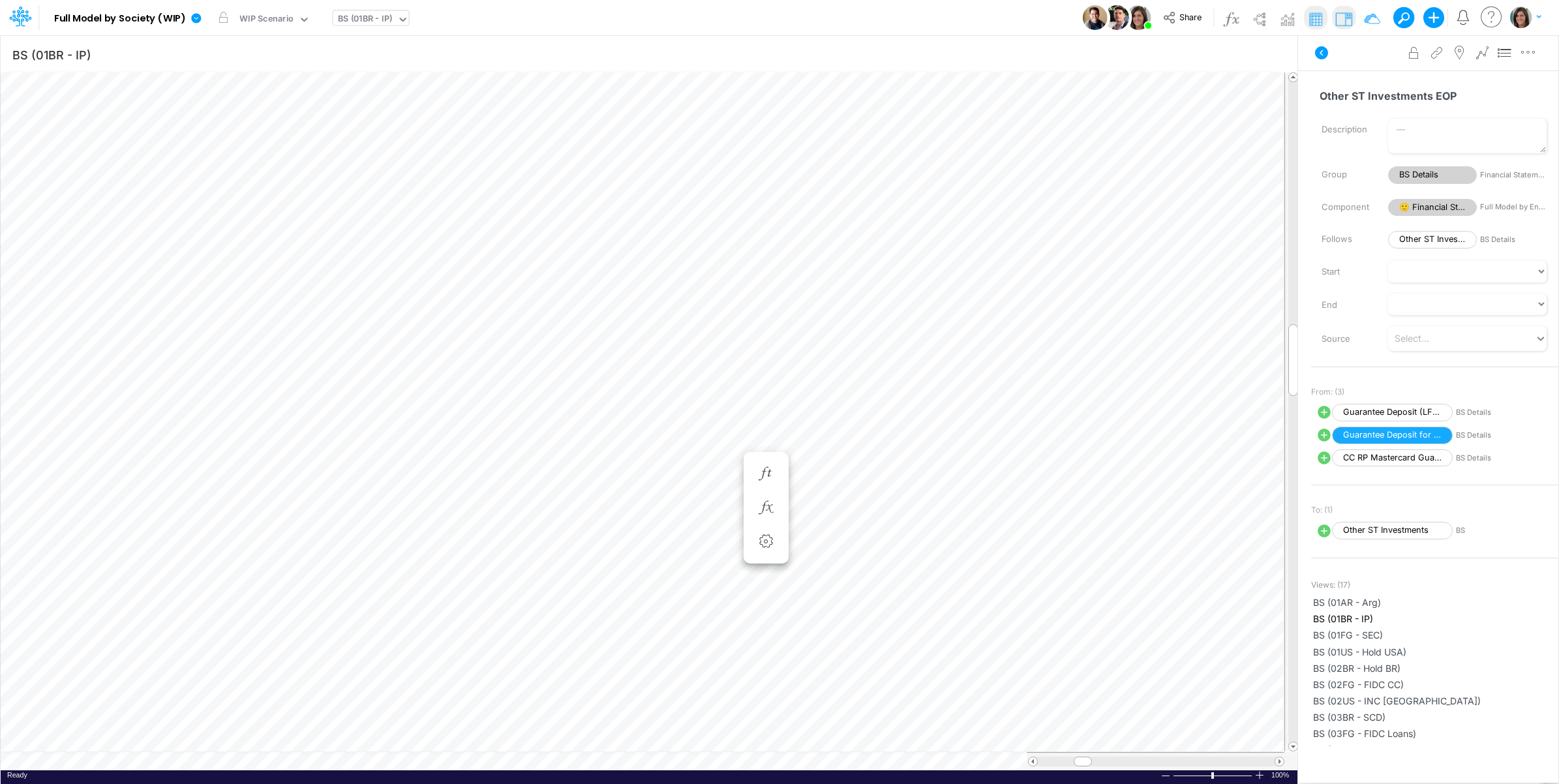
scroll to position [0, 1]
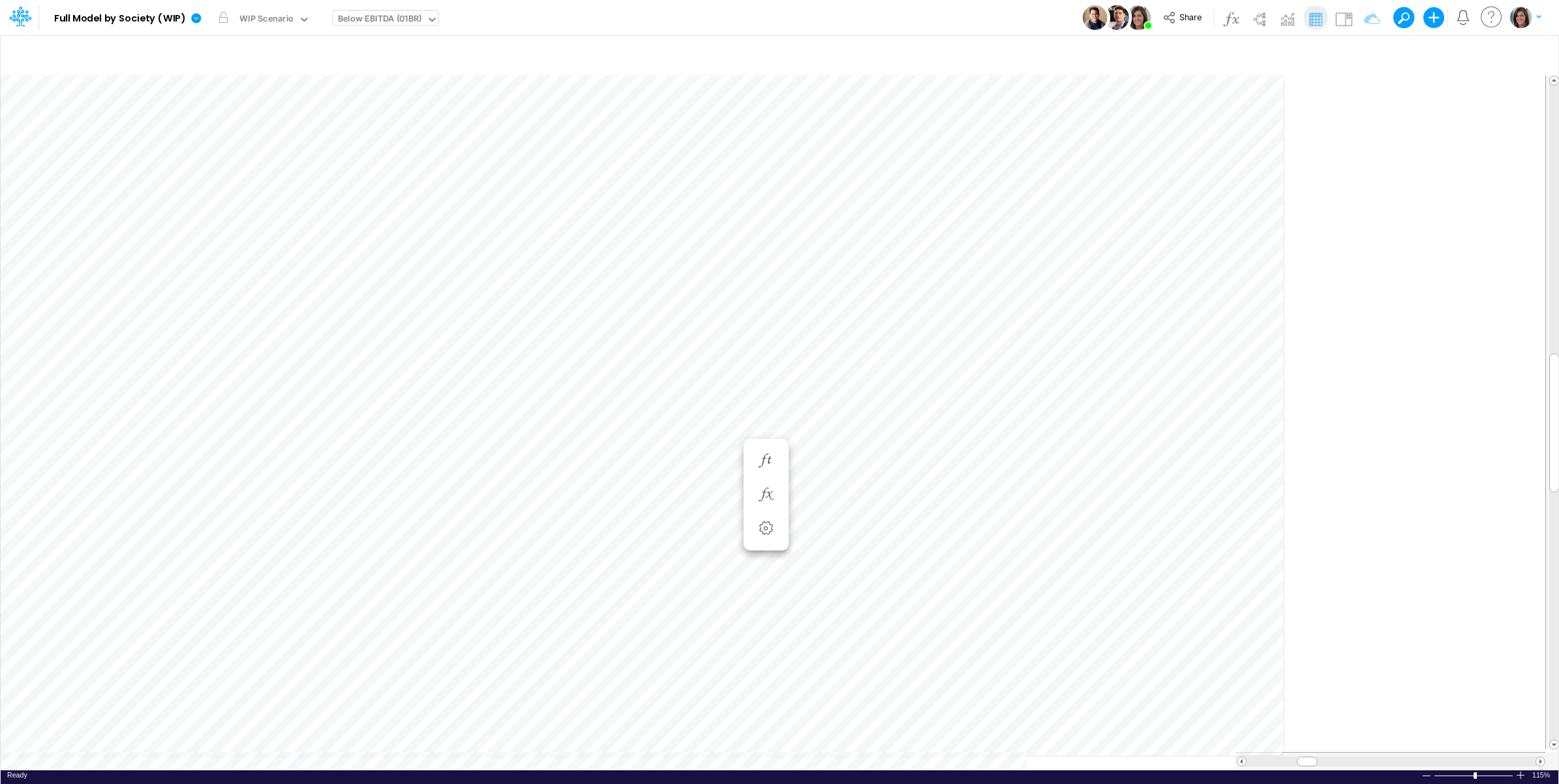
scroll to position [0, 1]
click at [1344, 14] on img at bounding box center [1344, 18] width 21 height 21
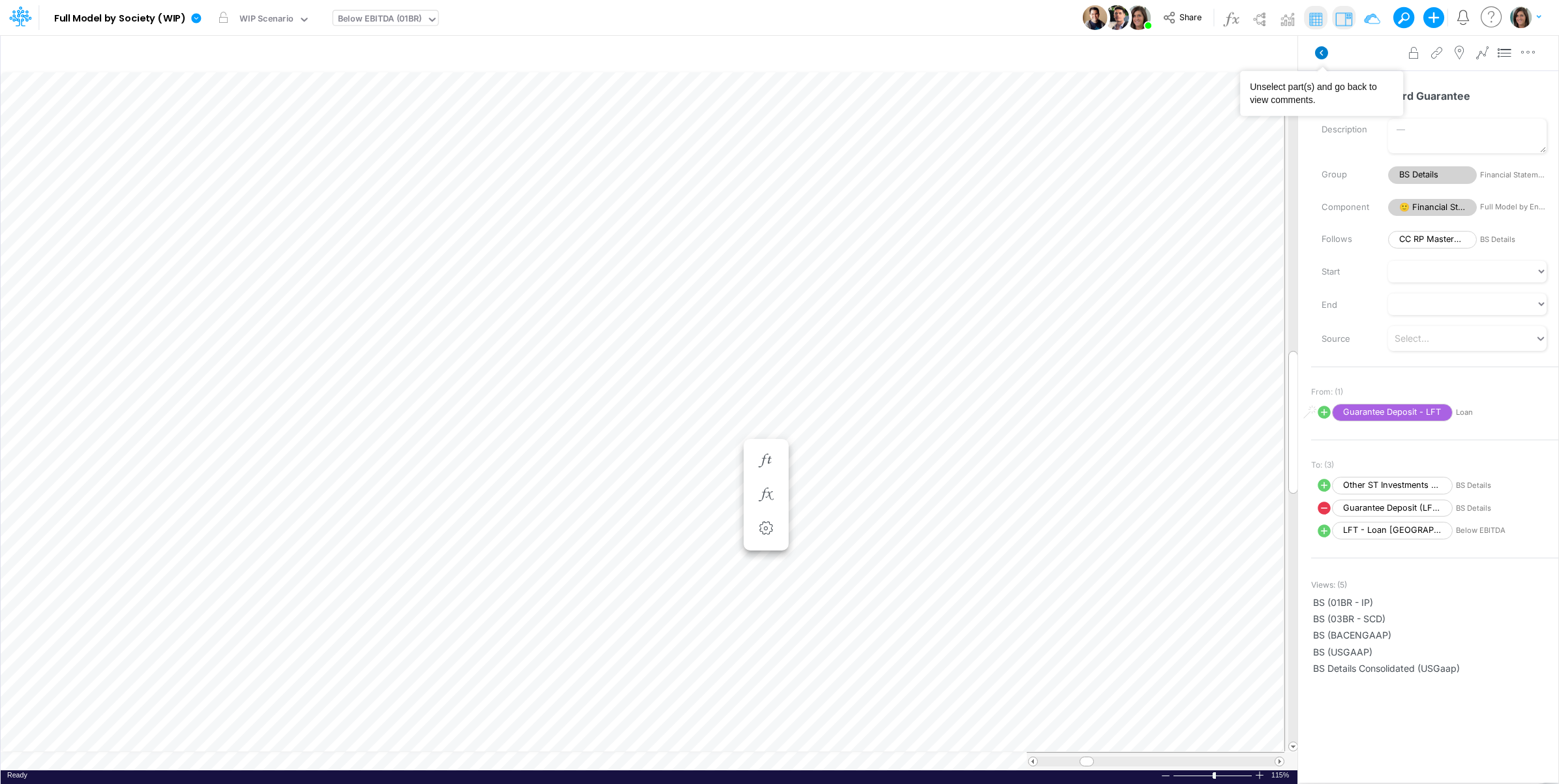
click at [1325, 49] on icon at bounding box center [1321, 53] width 13 height 13
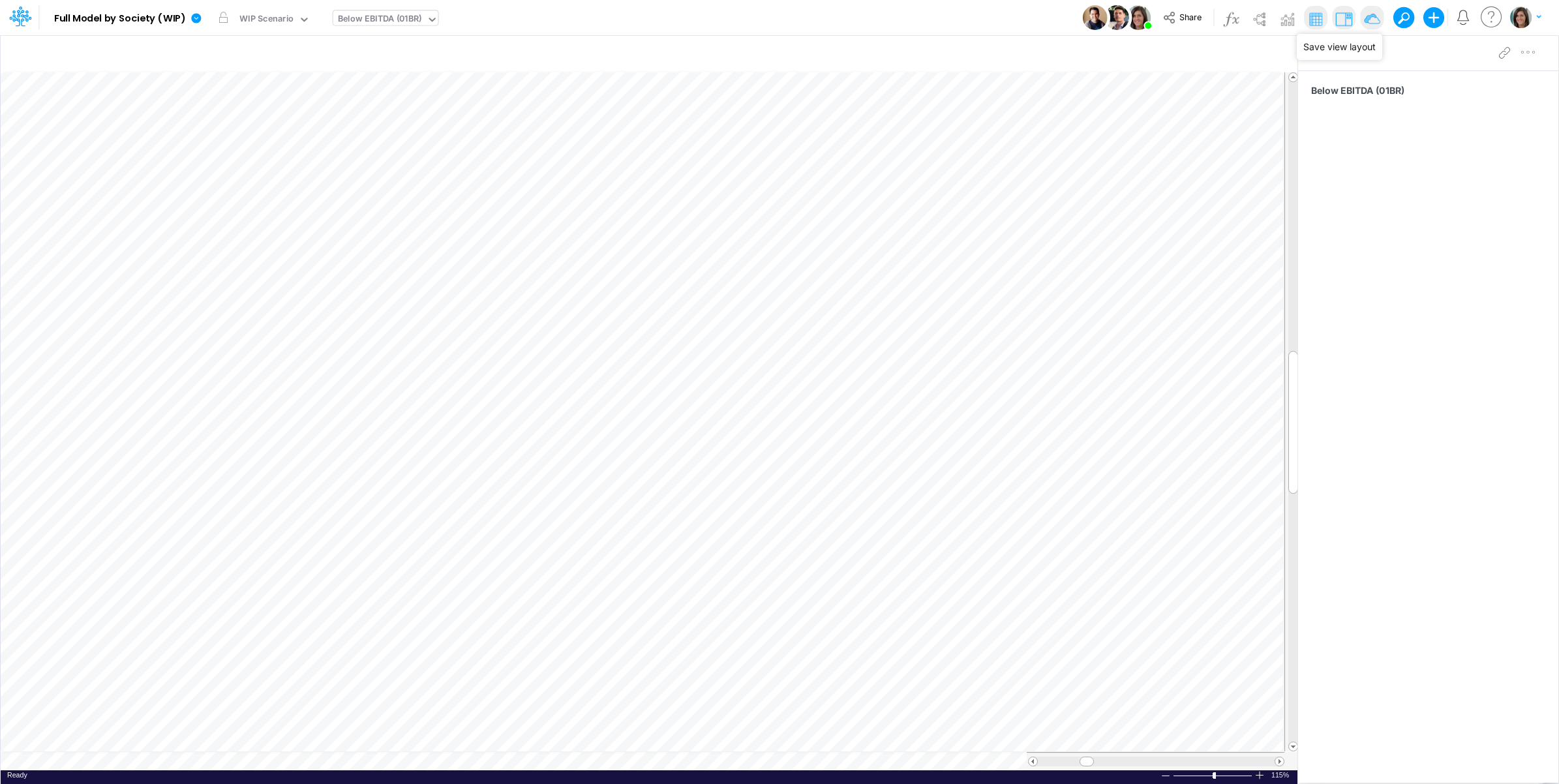
click at [1369, 18] on img at bounding box center [1372, 18] width 21 height 21
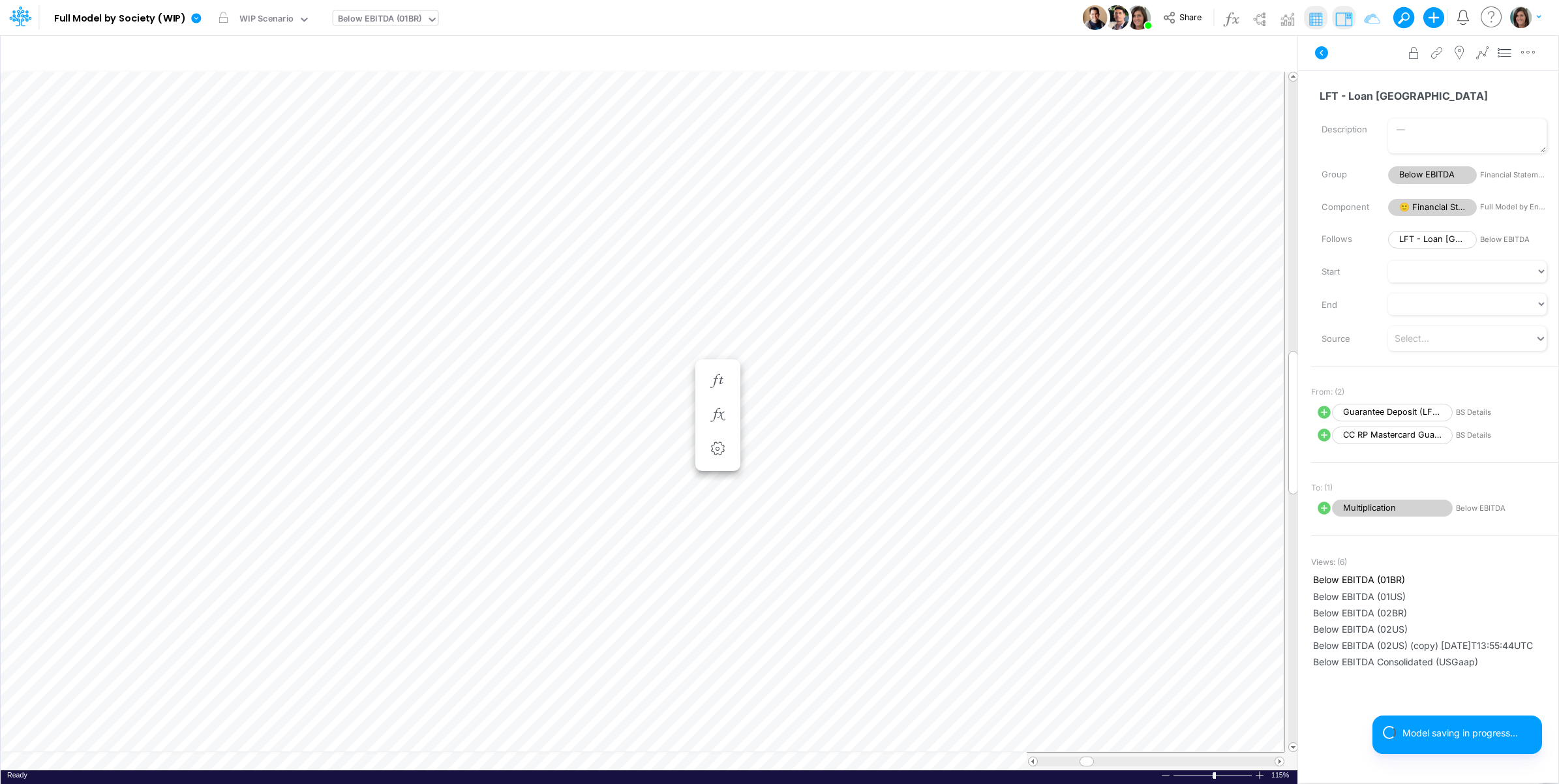
scroll to position [0, 1]
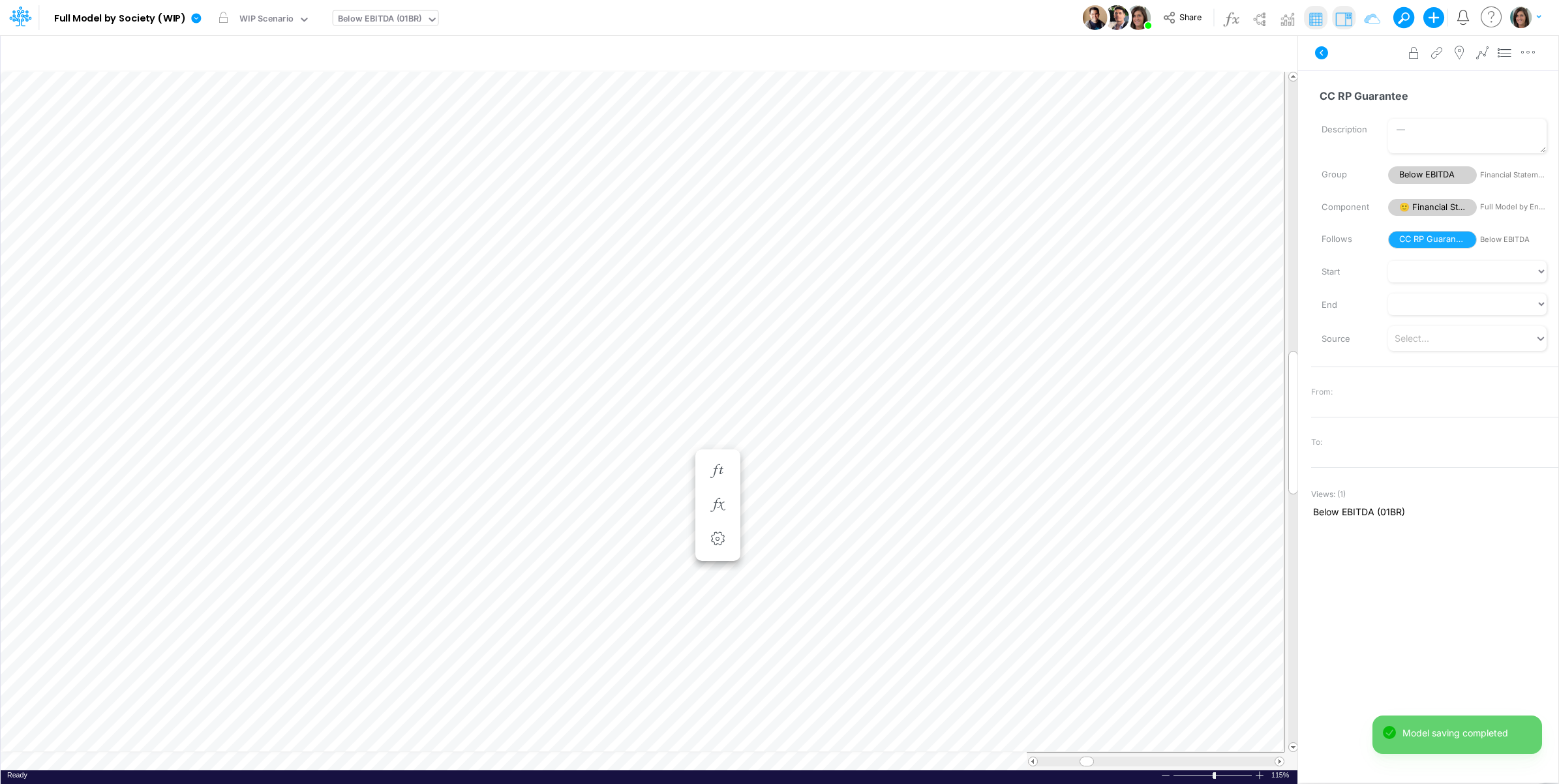
type input "BS (01BR - IP)"
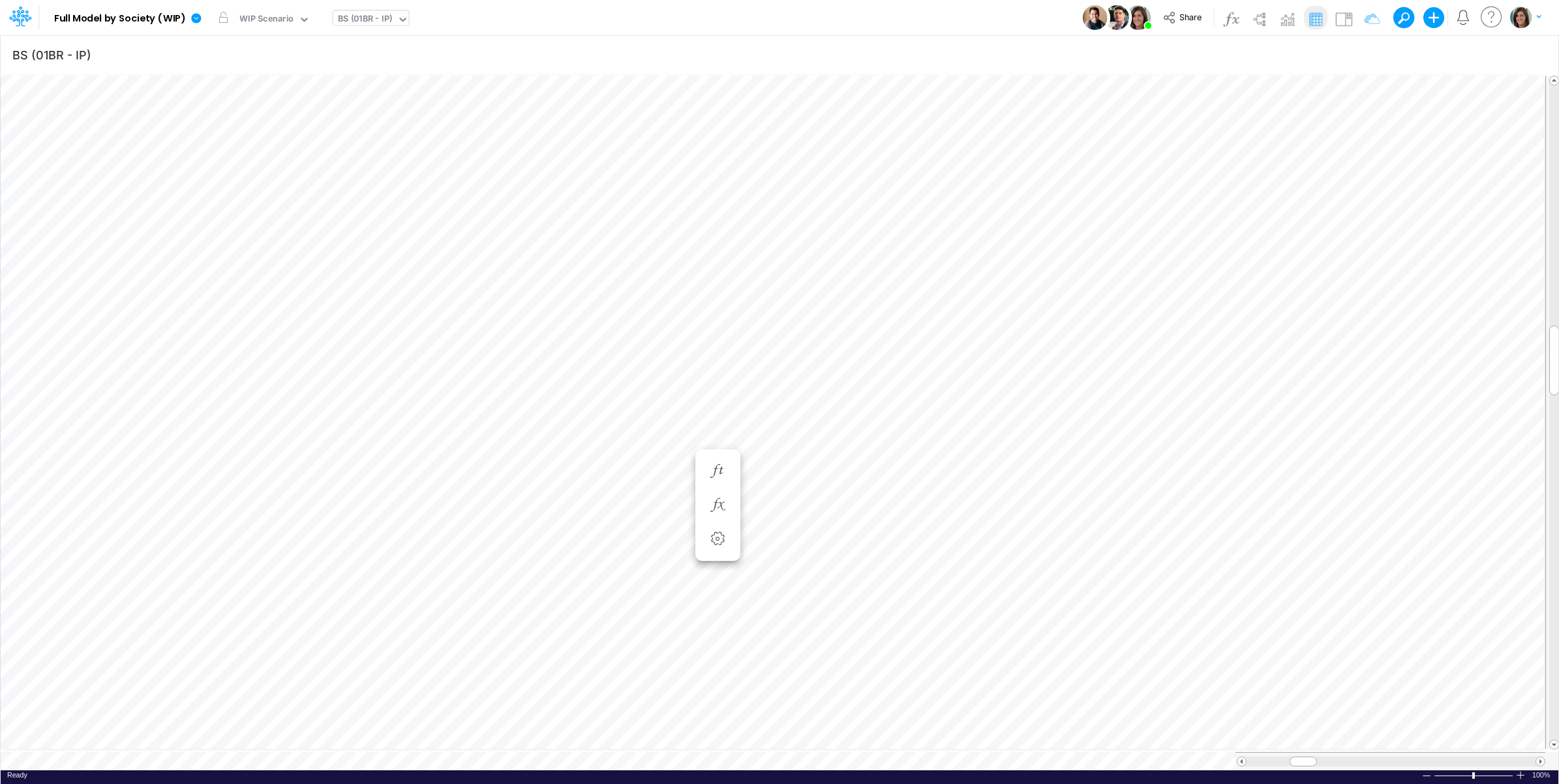
scroll to position [0, 1]
click at [1336, 20] on img at bounding box center [1344, 18] width 21 height 21
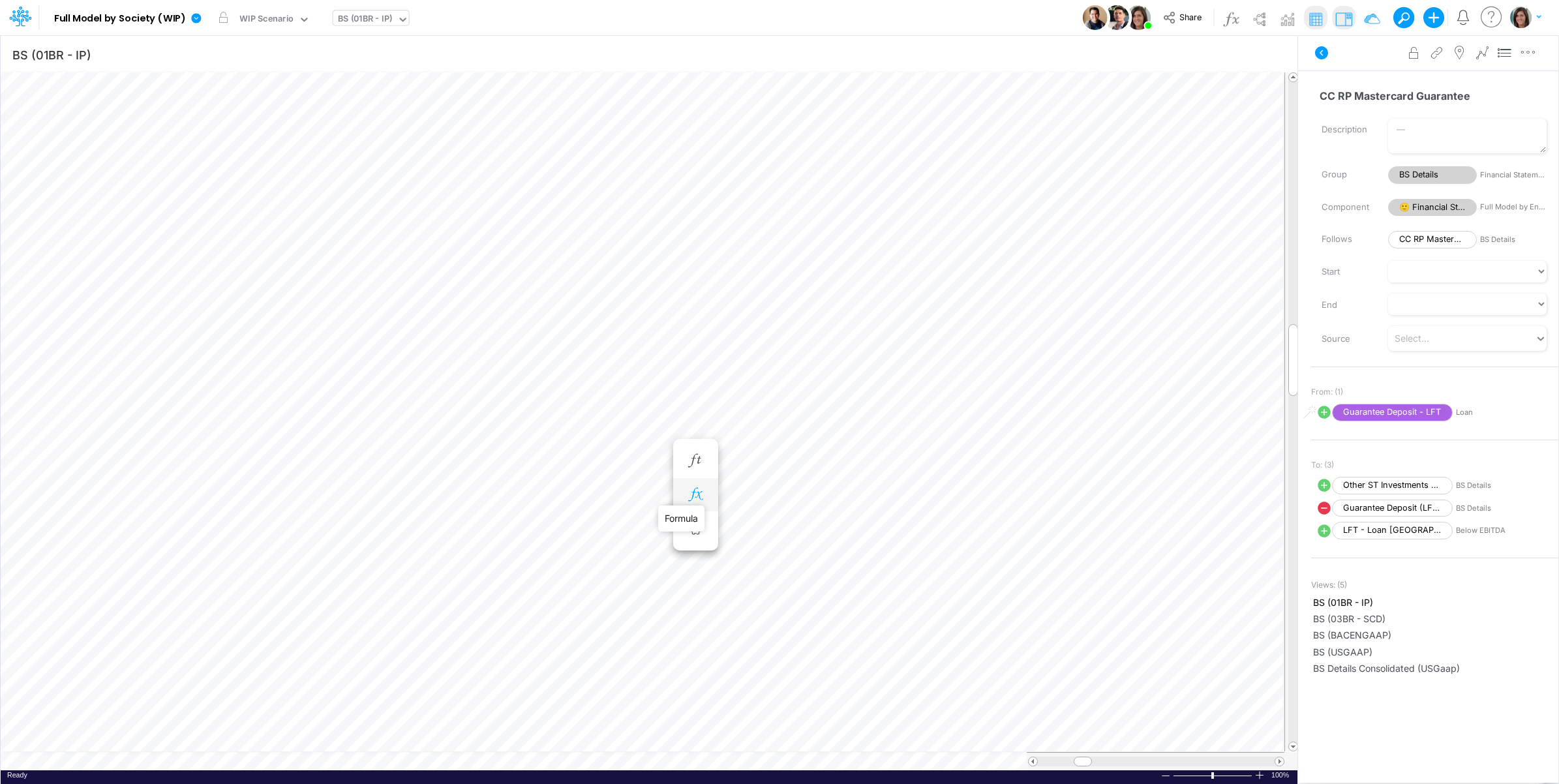
click at [693, 491] on icon "button" at bounding box center [696, 495] width 20 height 14
click at [700, 454] on icon "button" at bounding box center [696, 461] width 20 height 14
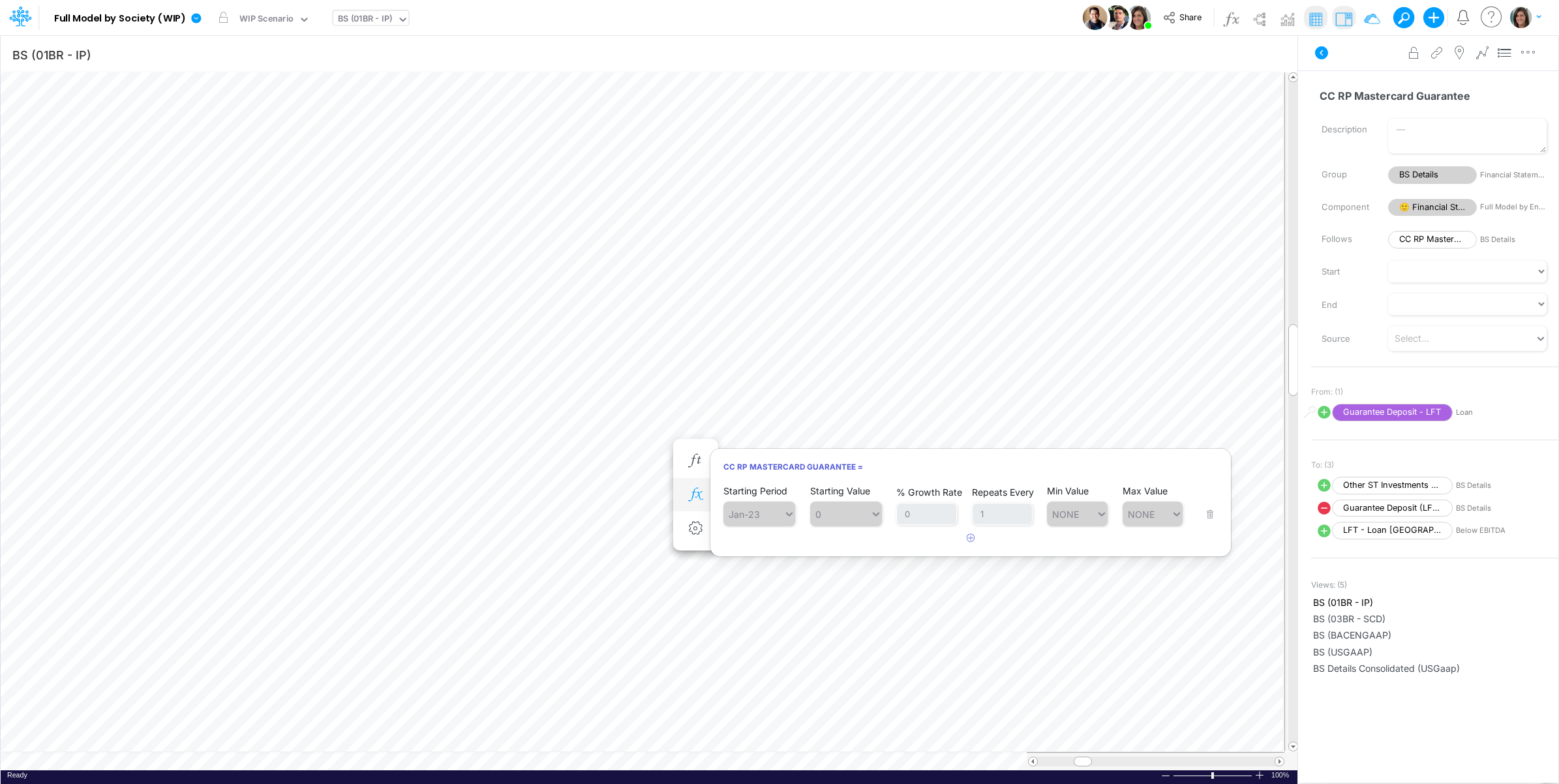
click at [699, 495] on icon "button" at bounding box center [696, 495] width 20 height 14
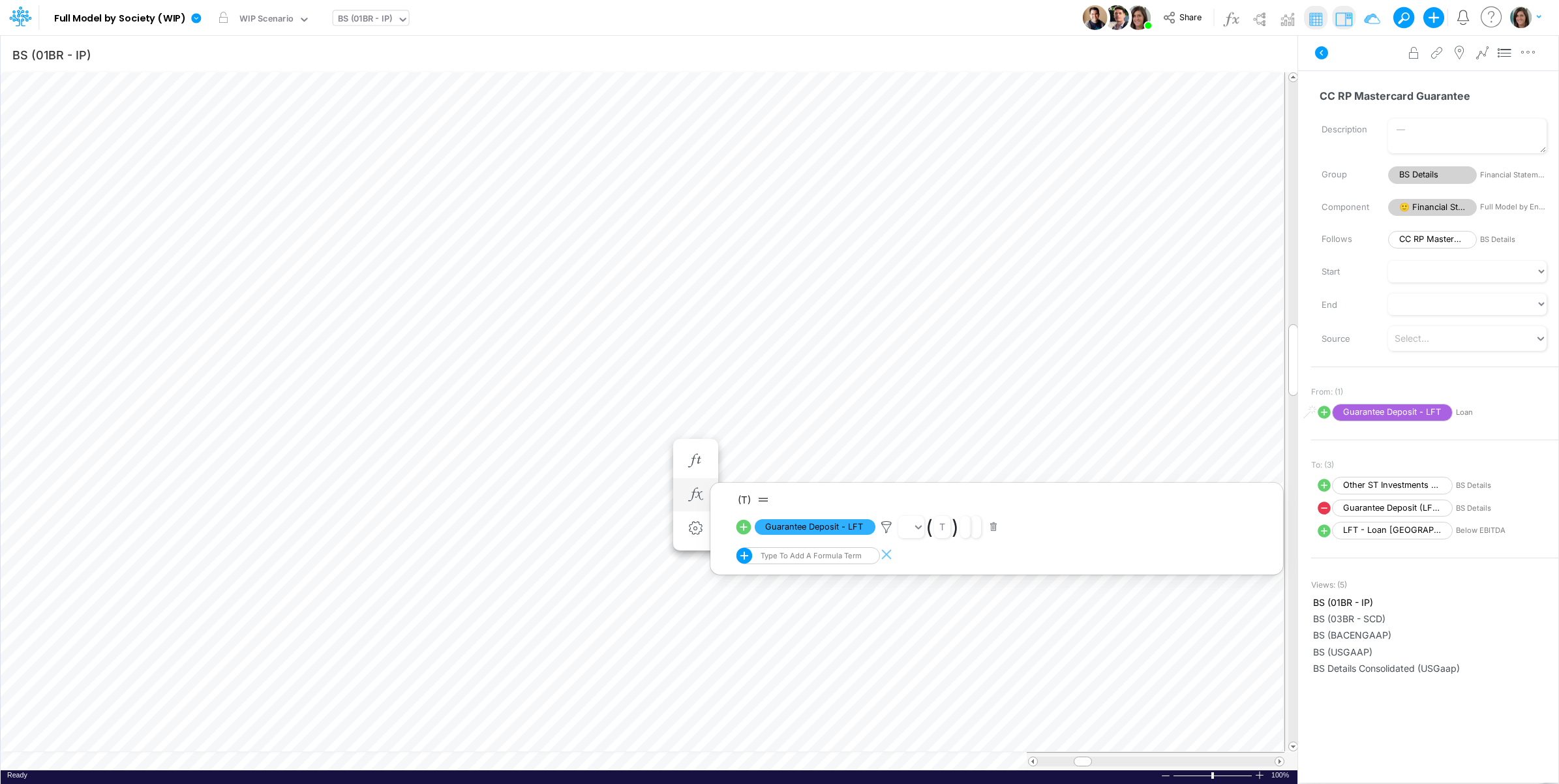
click at [743, 525] on icon at bounding box center [744, 527] width 15 height 15
select select "1"
select select "Multiply"
select select "Add"
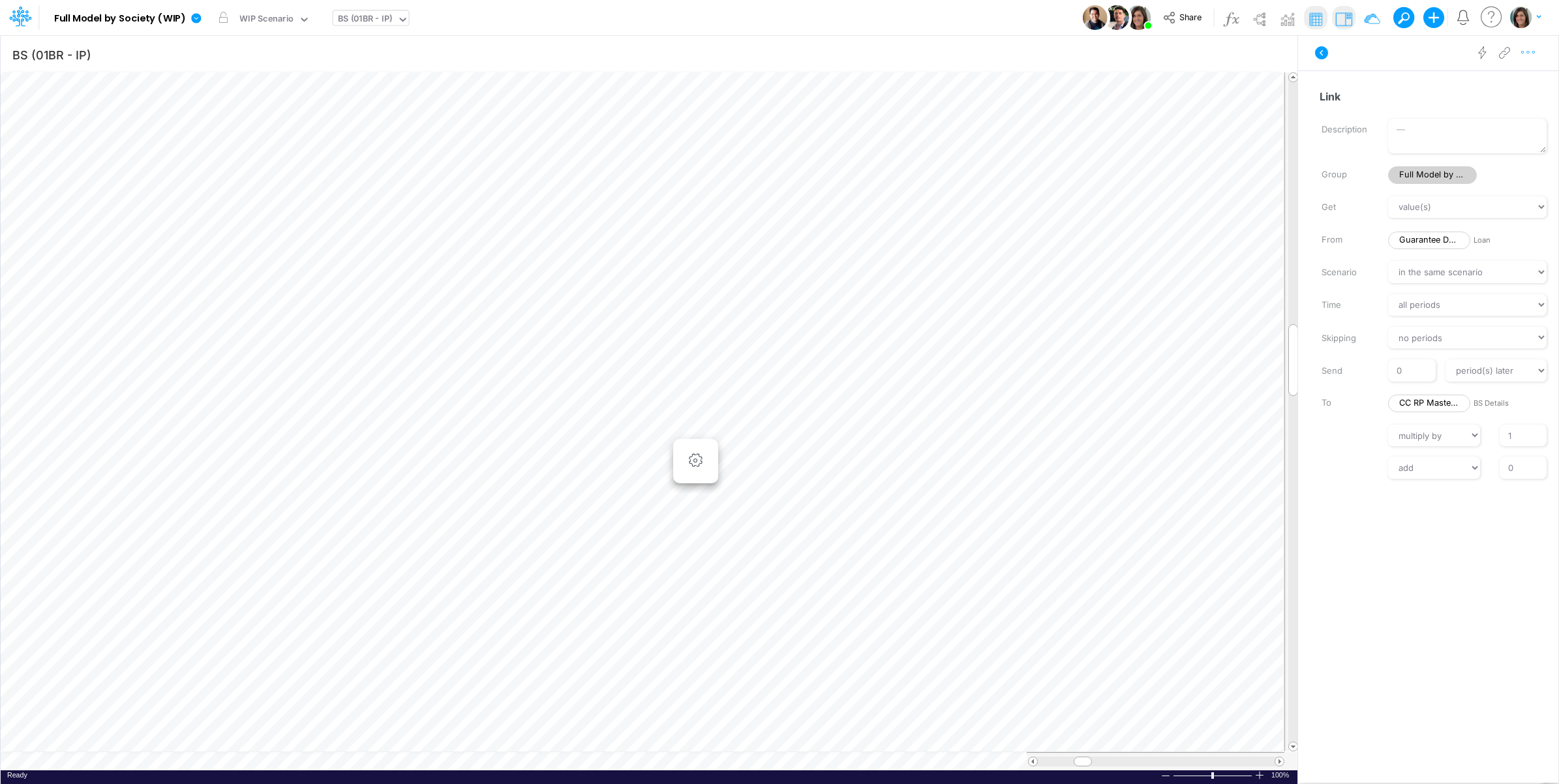
click at [1528, 56] on icon "button" at bounding box center [1528, 53] width 20 height 14
click at [1504, 78] on button "Advanced settings" at bounding box center [1460, 85] width 155 height 22
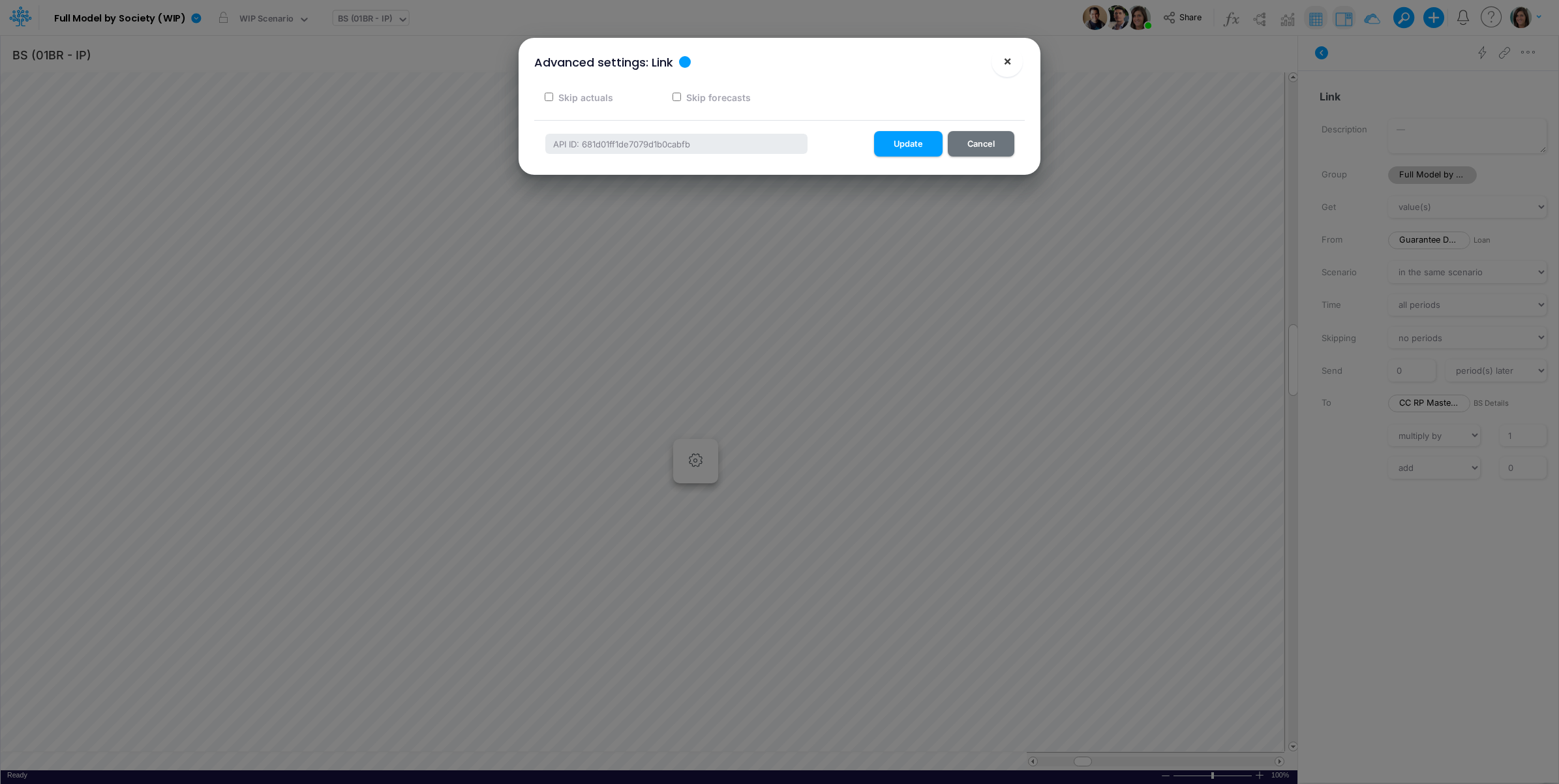
click at [1003, 62] on span "×" at bounding box center [1007, 60] width 8 height 16
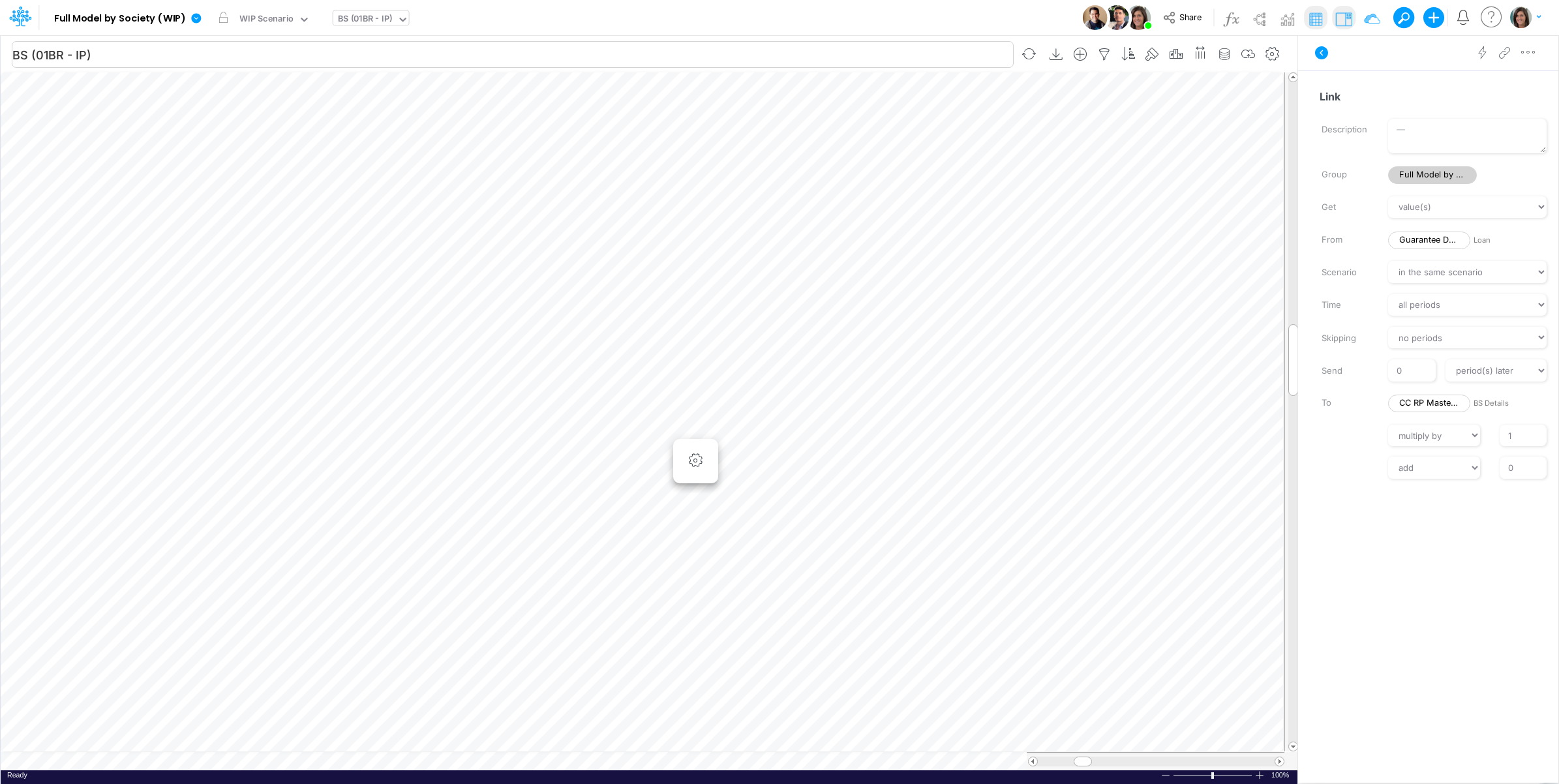
scroll to position [0, 1]
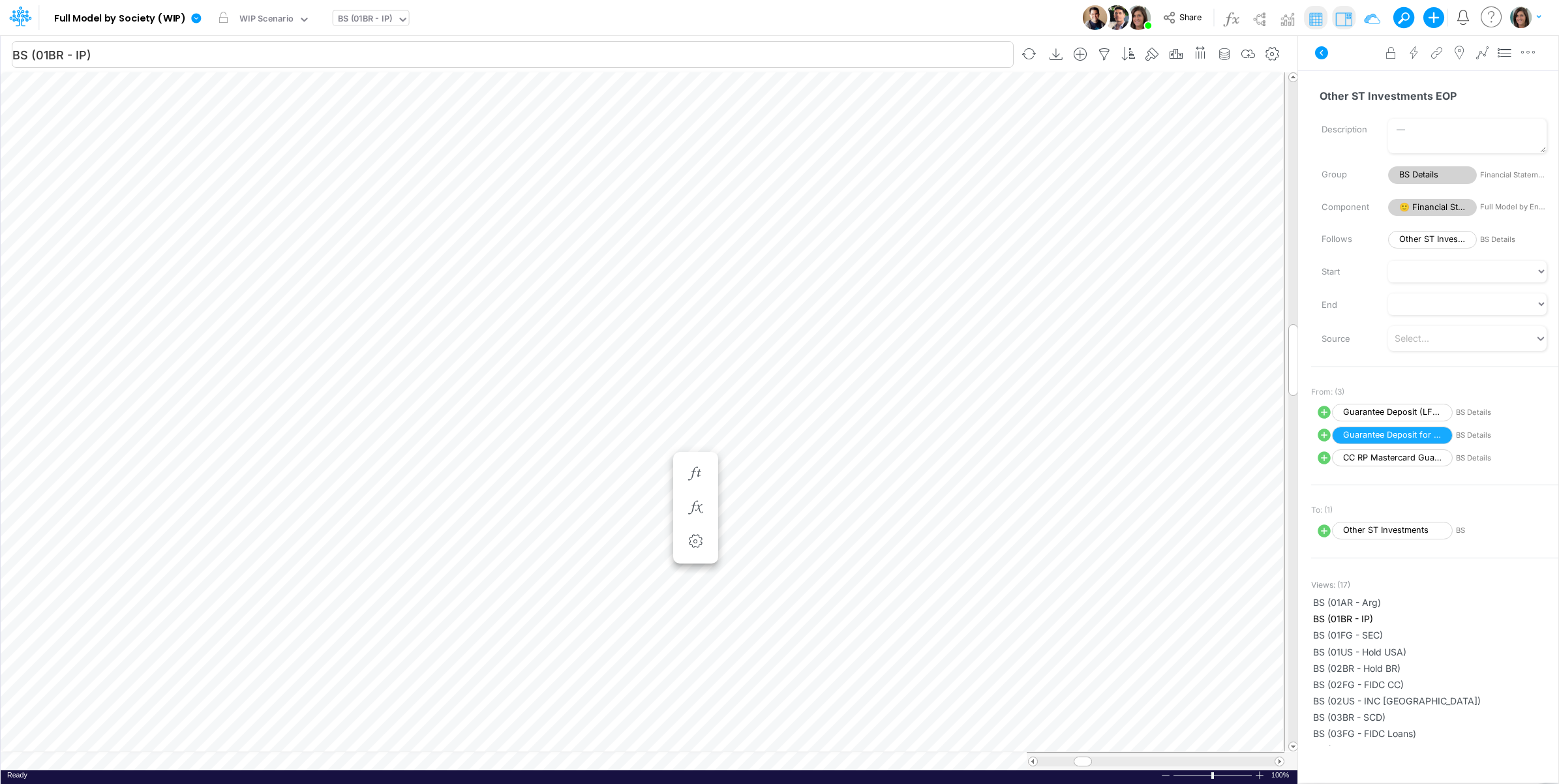
scroll to position [0, 1]
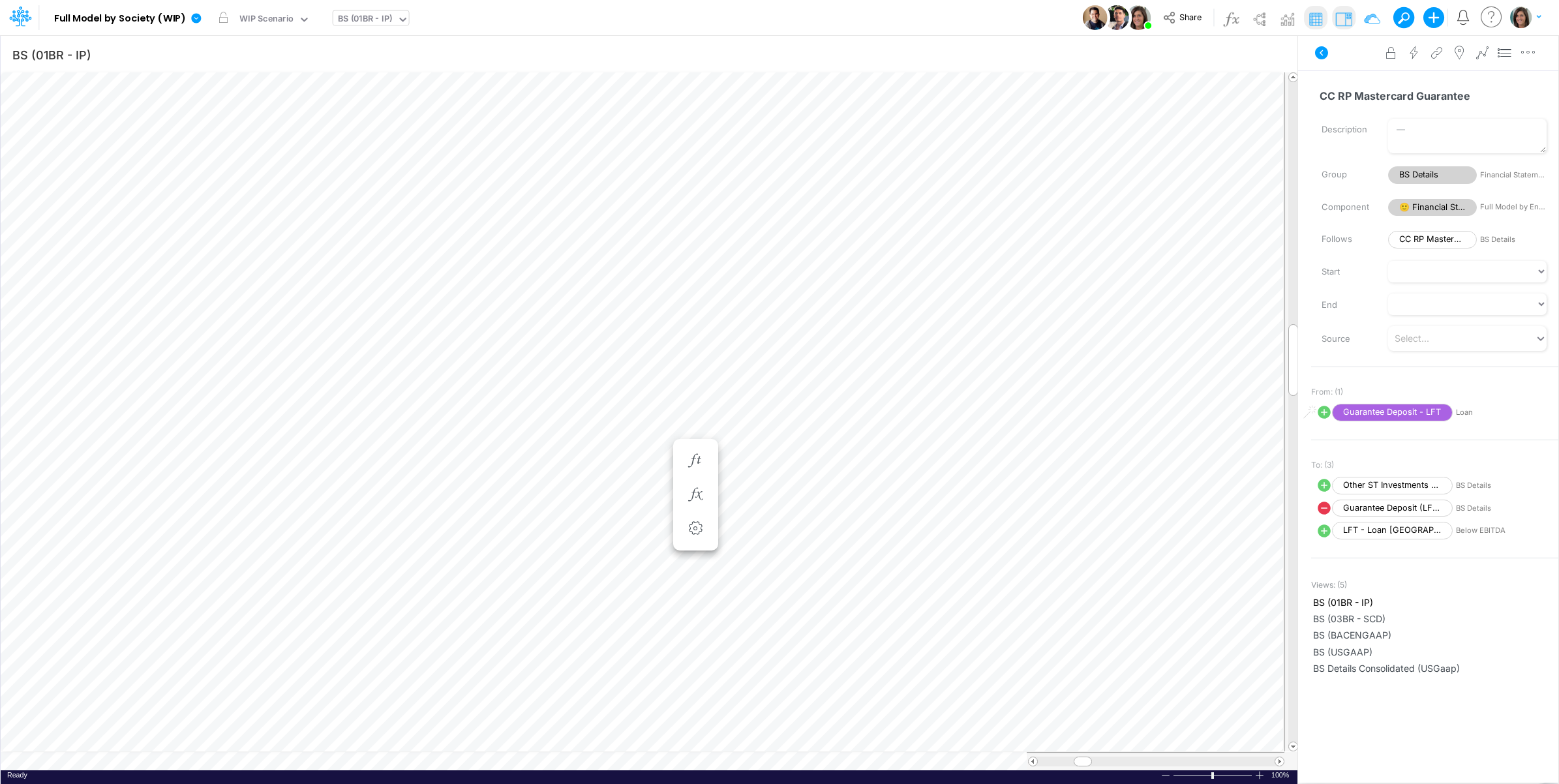
scroll to position [0, 1]
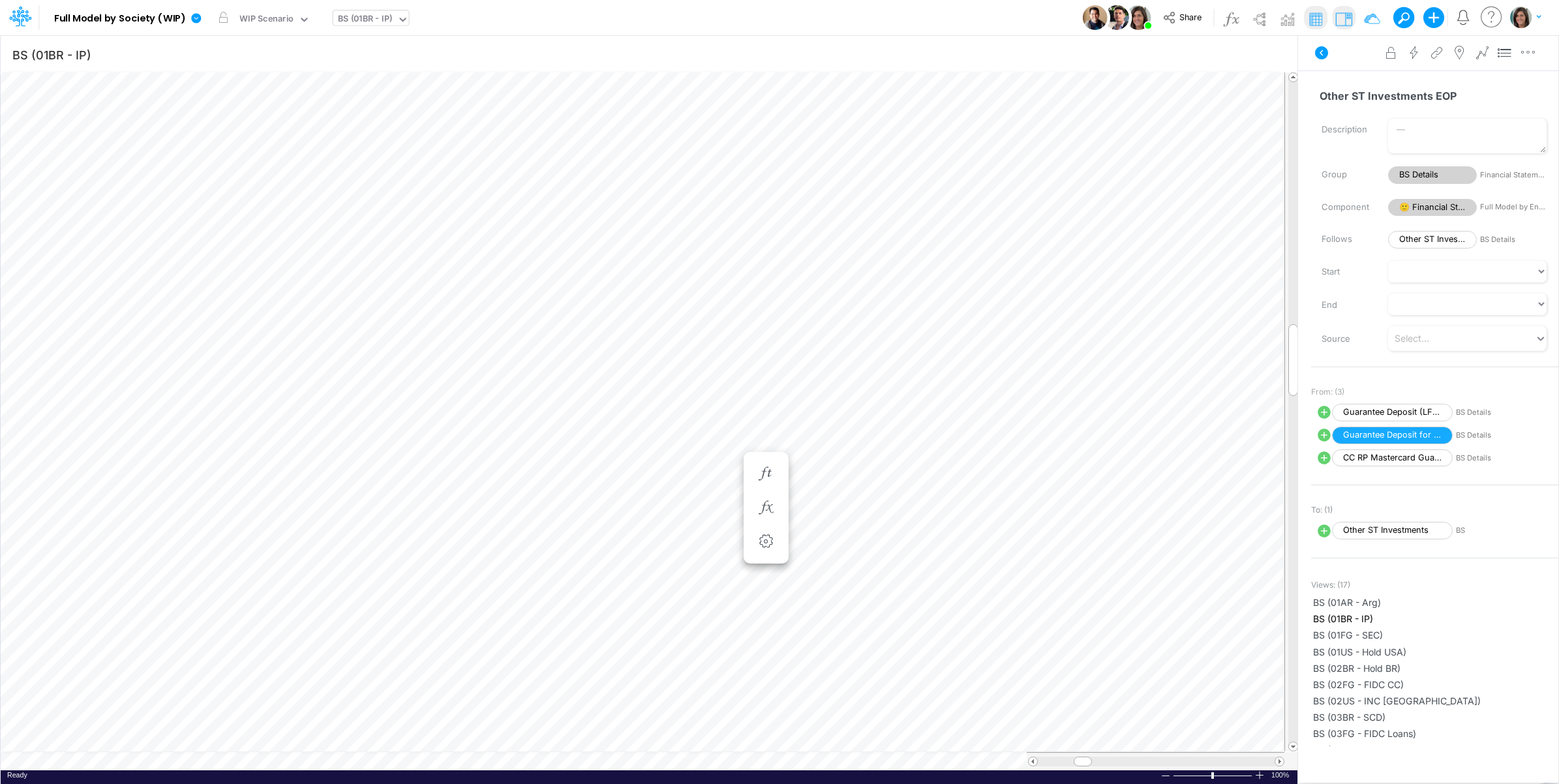
scroll to position [0, 1]
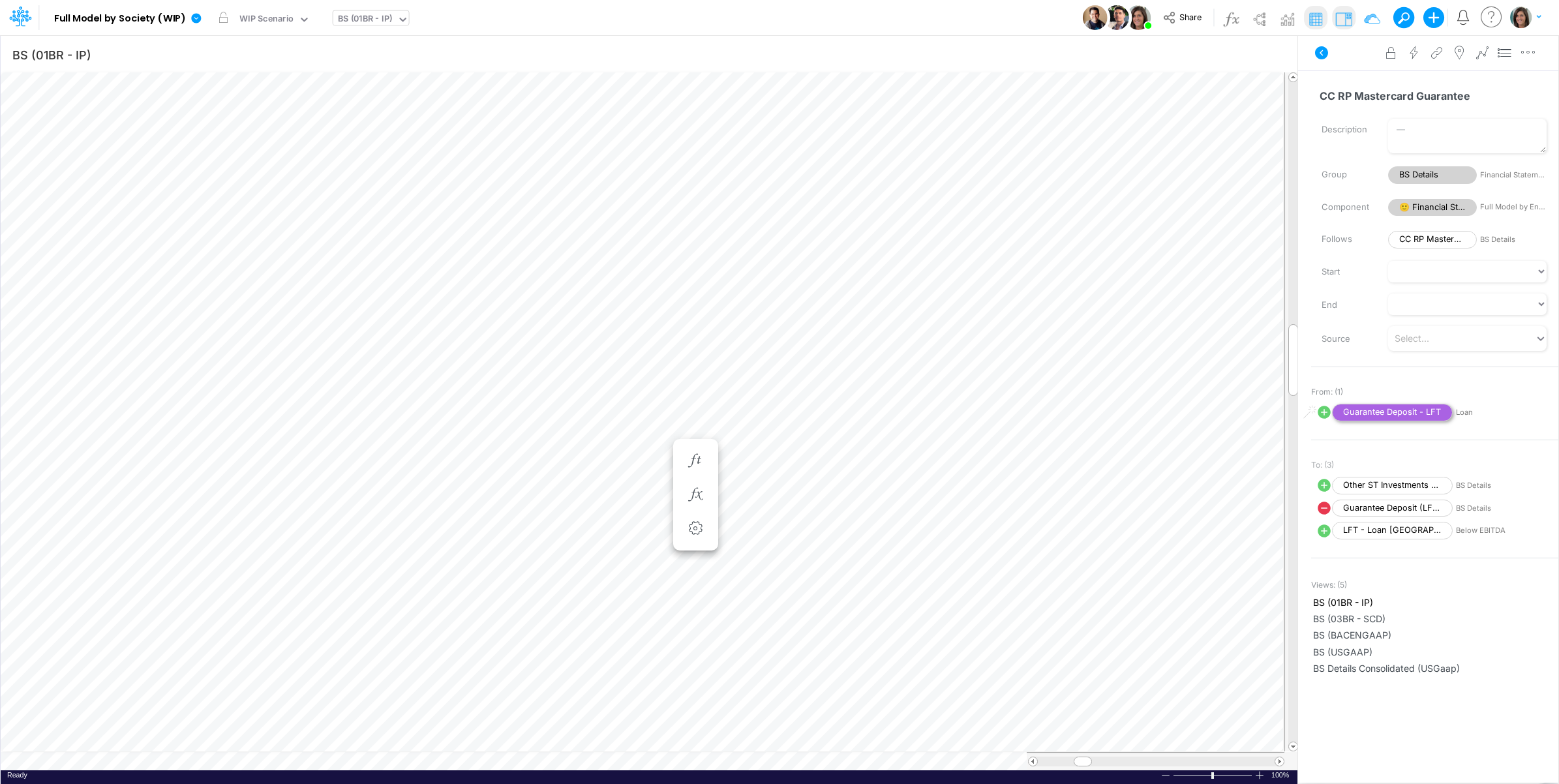
click at [1394, 409] on span "Guarantee Deposit - LFT" at bounding box center [1392, 413] width 121 height 18
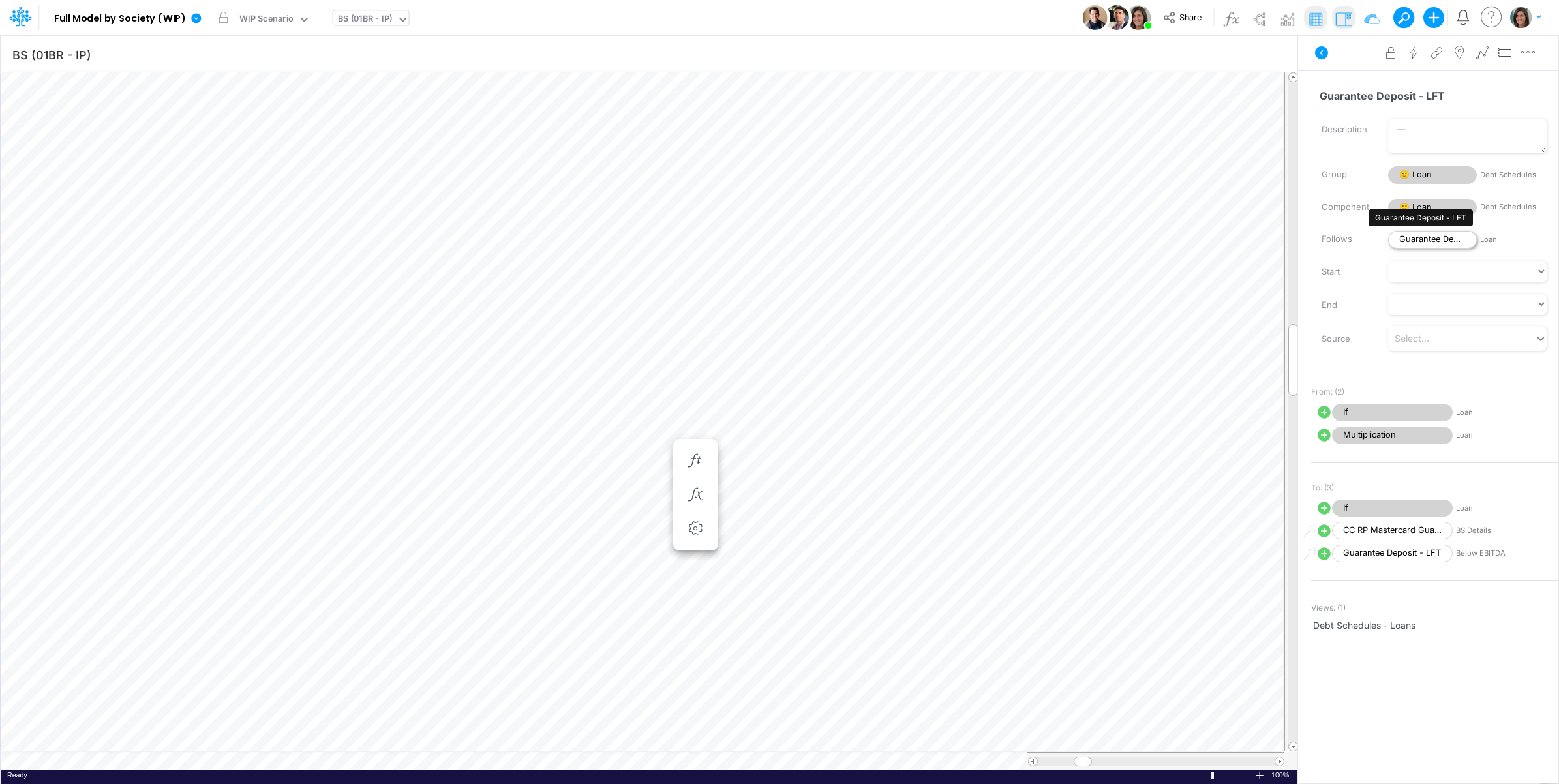
click at [1423, 242] on span "Guarantee Deposit - LFT" at bounding box center [1433, 239] width 89 height 18
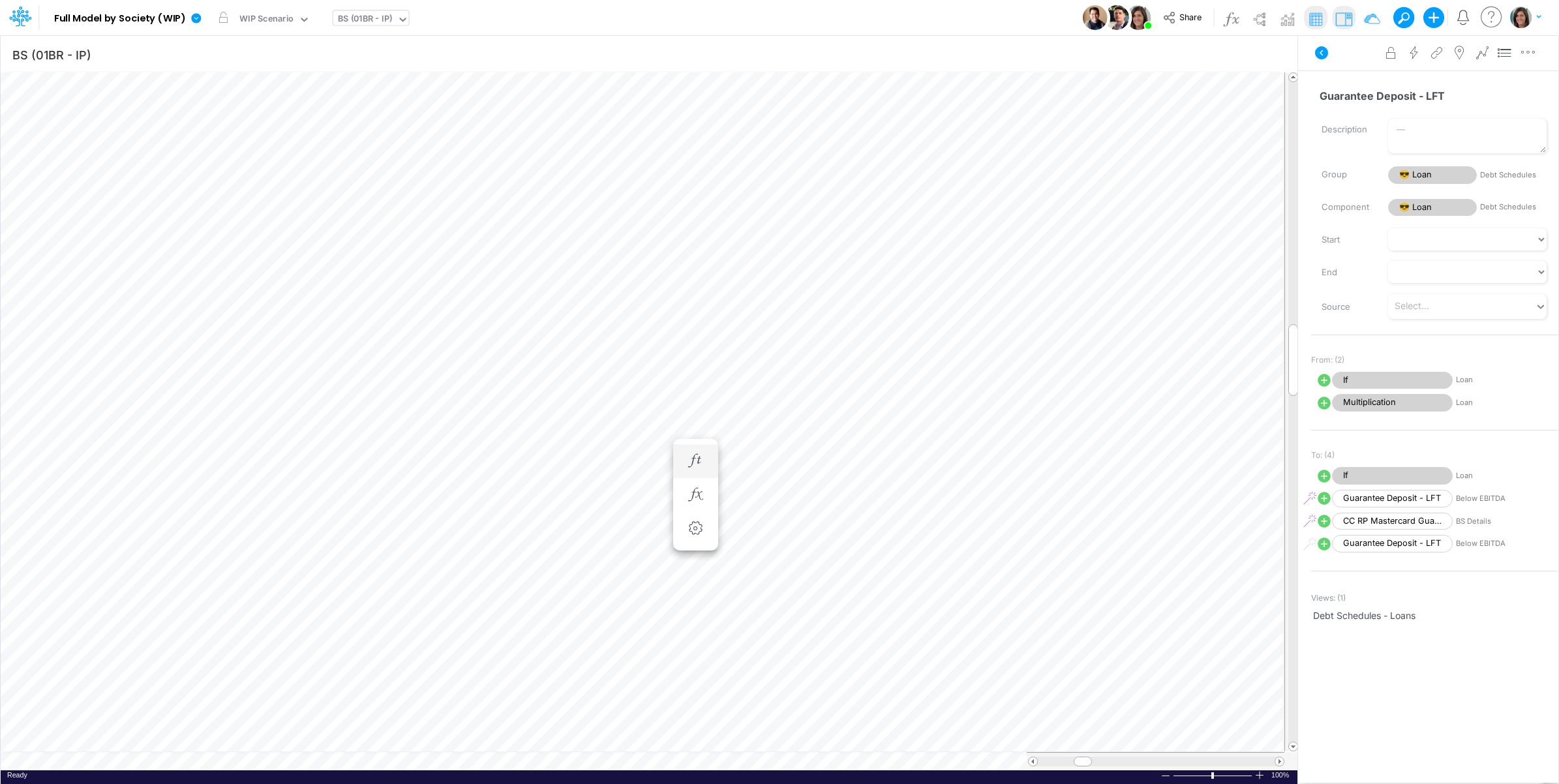
scroll to position [0, 1]
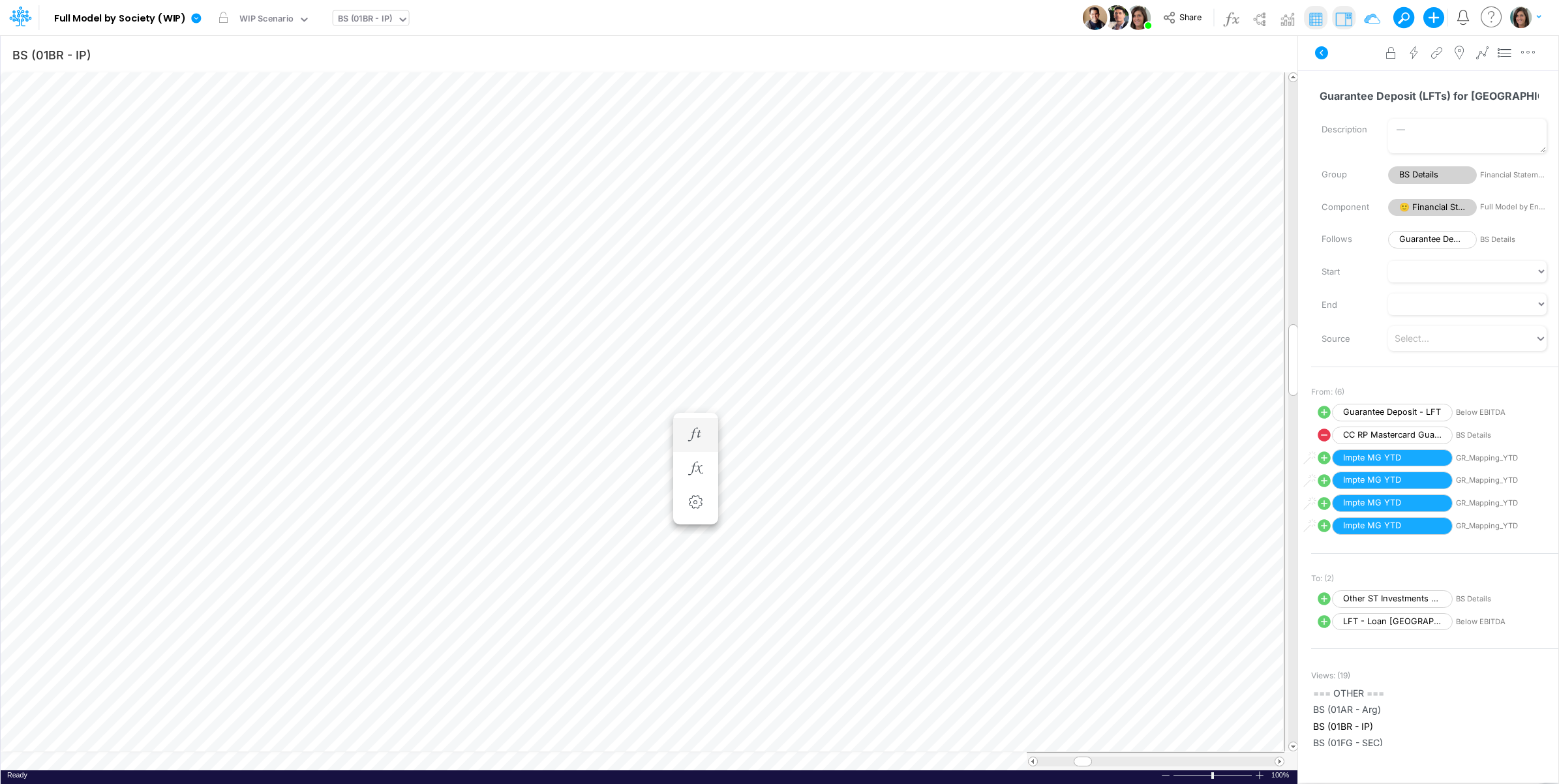
scroll to position [0, 1]
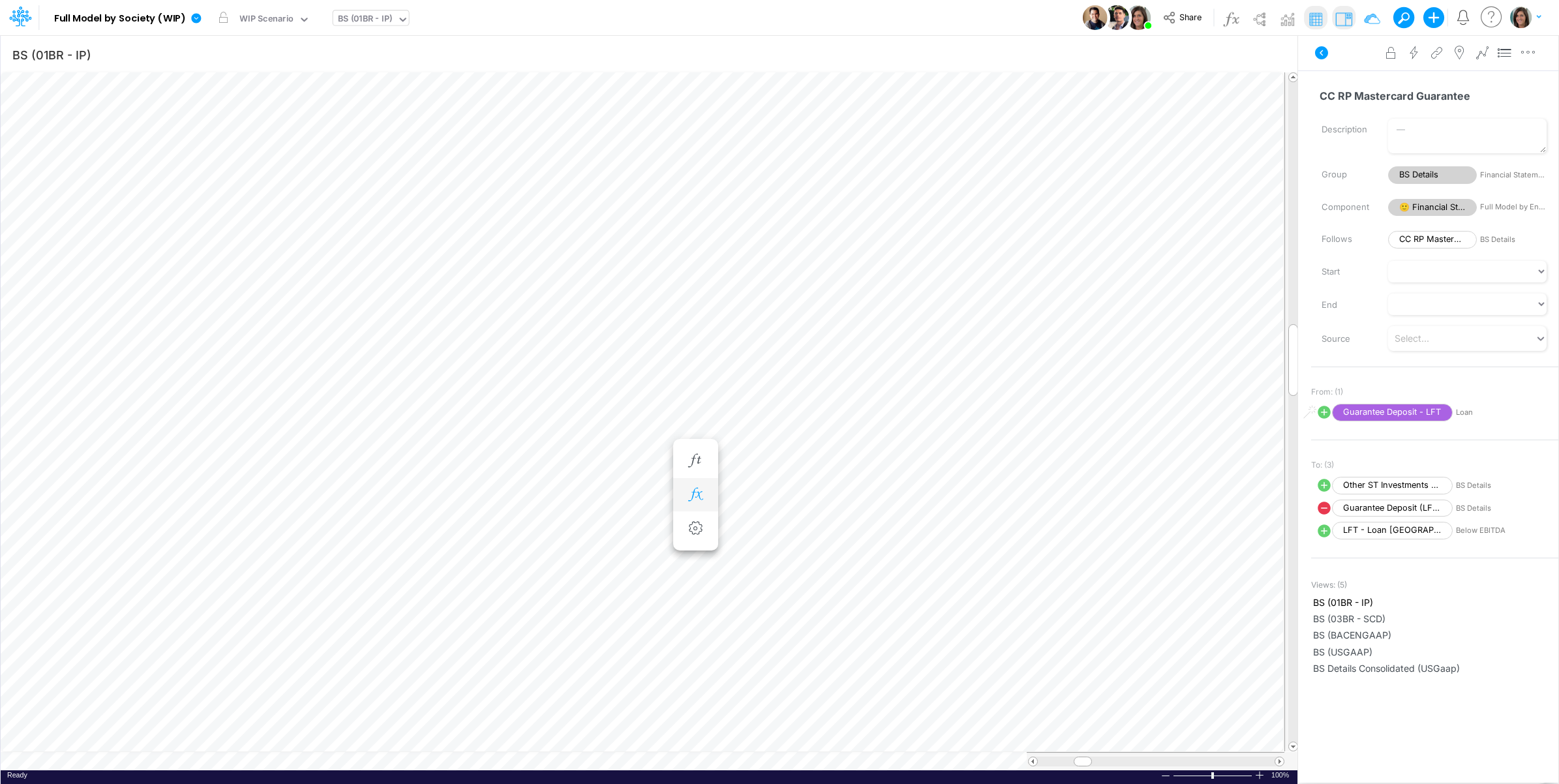
click at [699, 493] on icon "button" at bounding box center [696, 495] width 20 height 14
click at [891, 527] on icon at bounding box center [887, 527] width 20 height 14
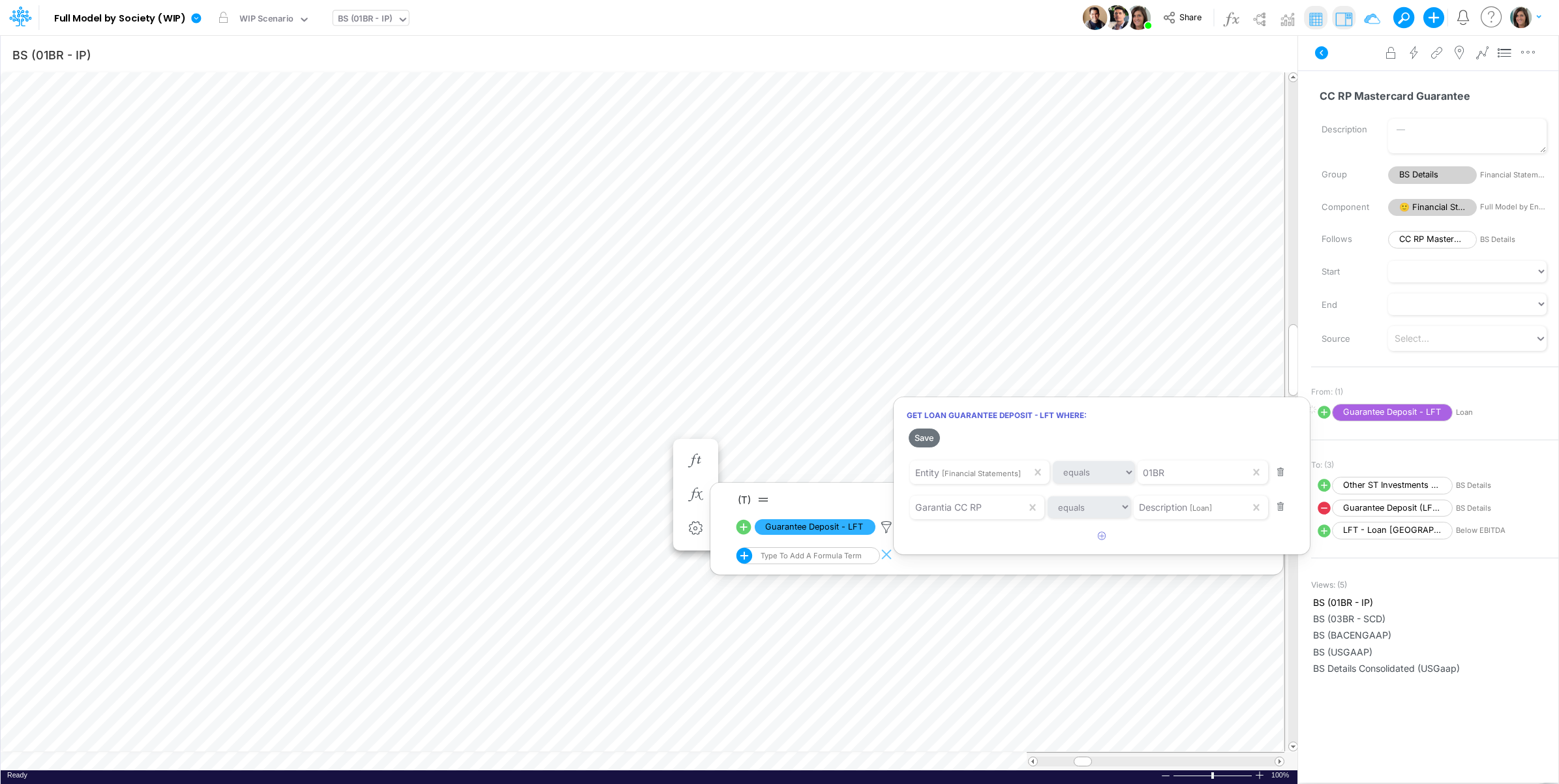
click at [365, 15] on div at bounding box center [780, 395] width 1559 height 777
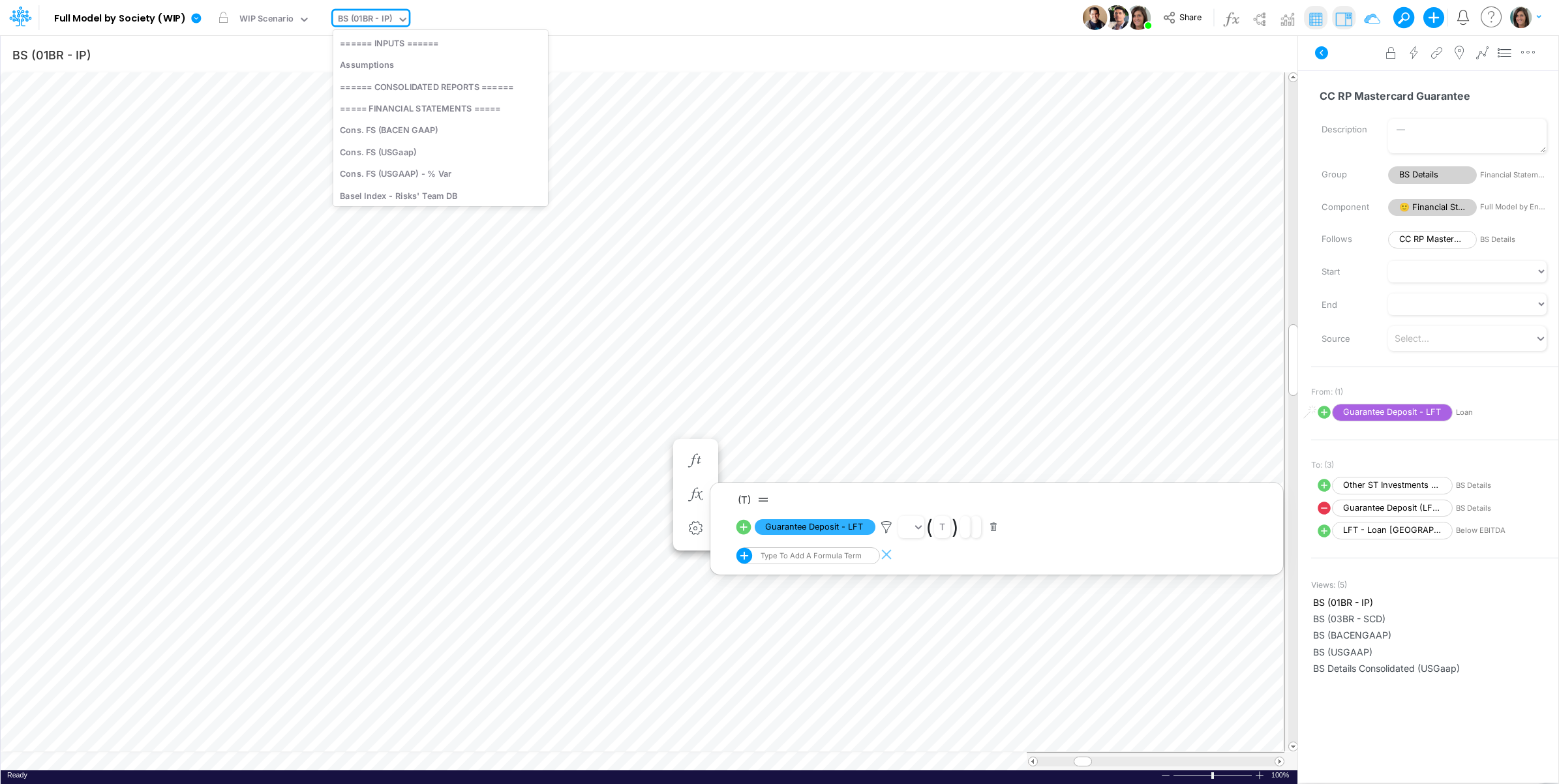
click at [367, 18] on div "BS (01BR - IP)" at bounding box center [365, 20] width 55 height 15
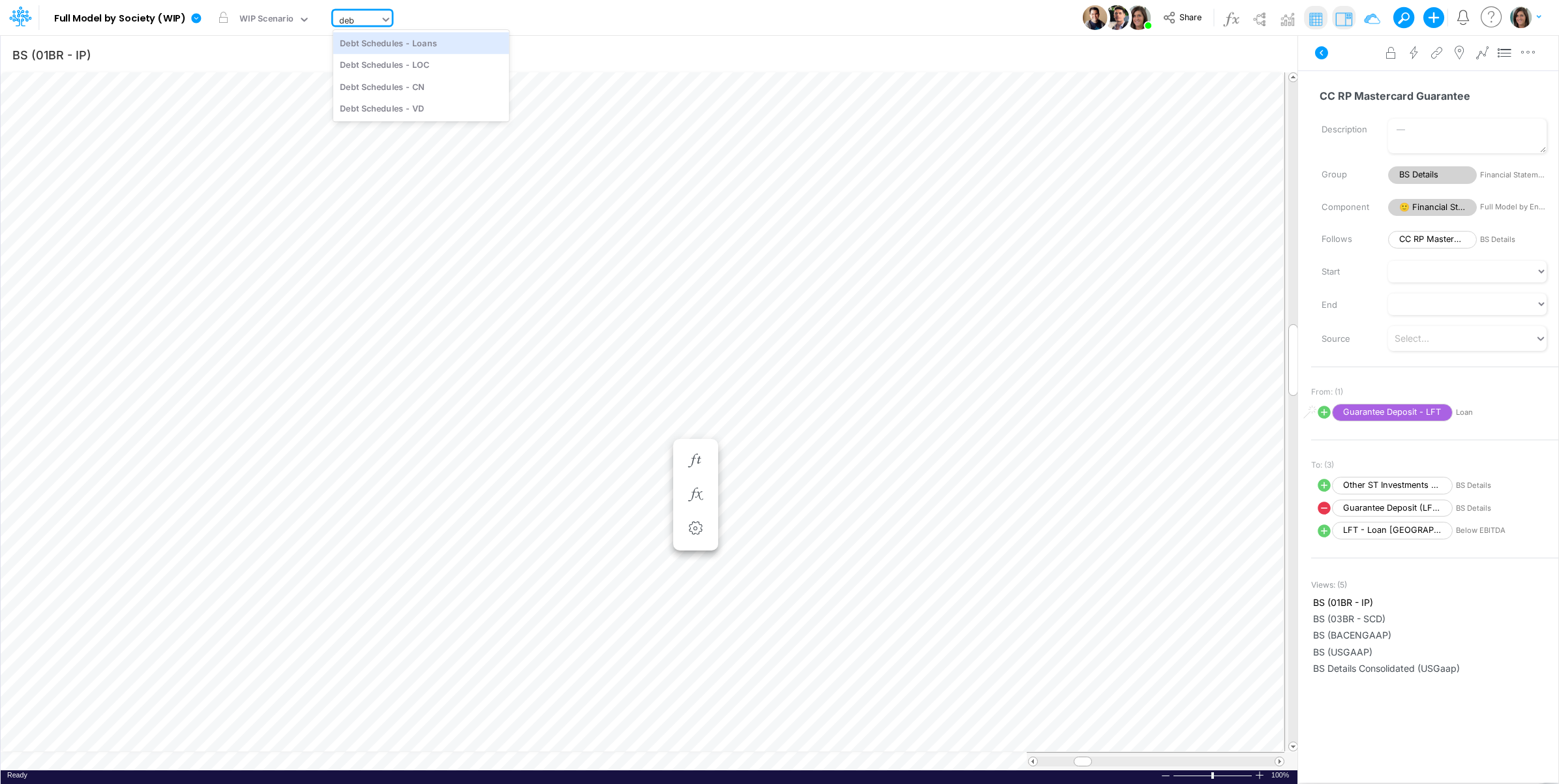
type input "debt"
click at [455, 46] on div "Debt Schedules - Loans" at bounding box center [421, 43] width 176 height 22
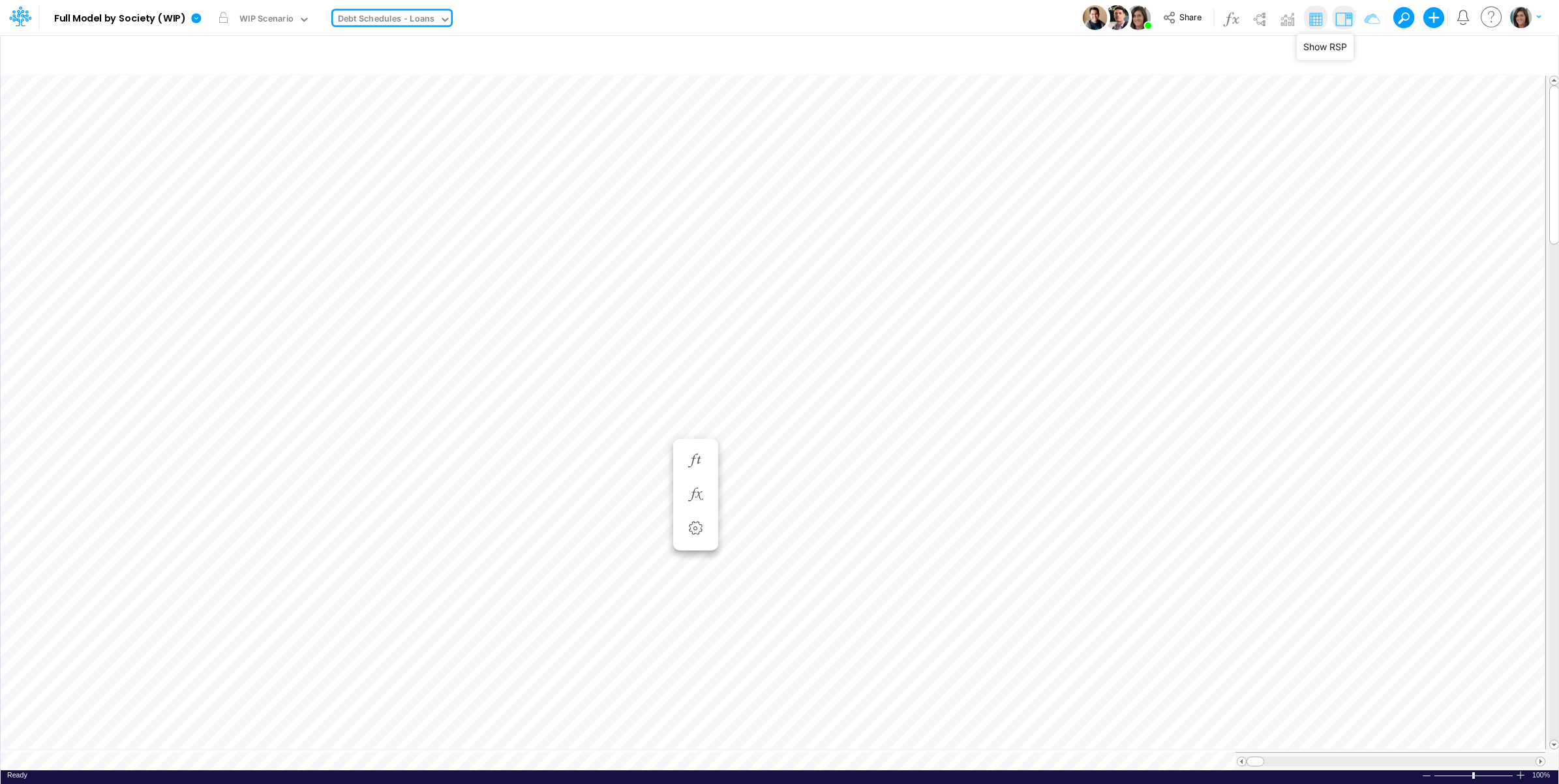
click at [1349, 14] on img at bounding box center [1344, 18] width 21 height 21
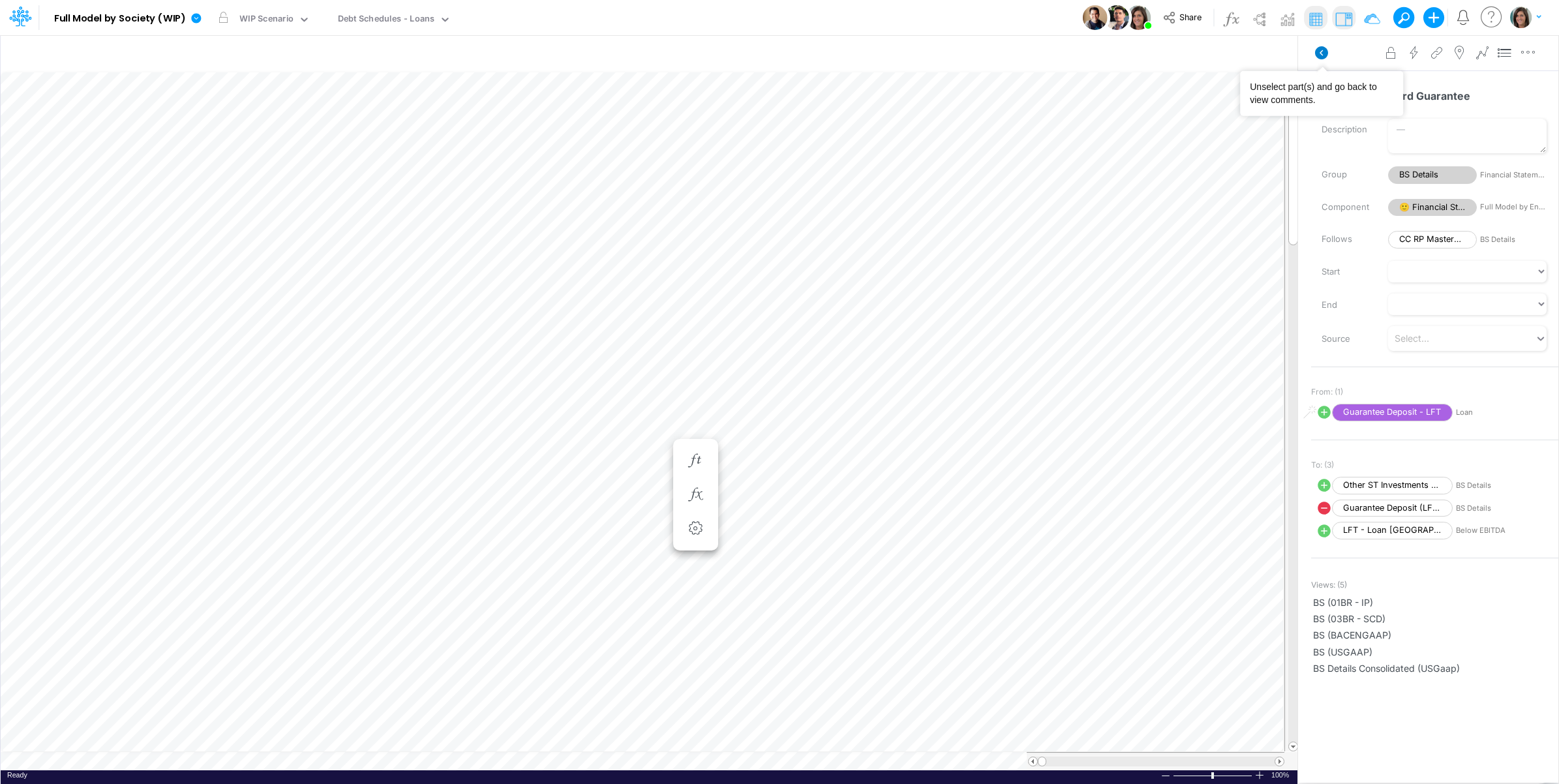
click at [1317, 53] on icon at bounding box center [1321, 53] width 13 height 13
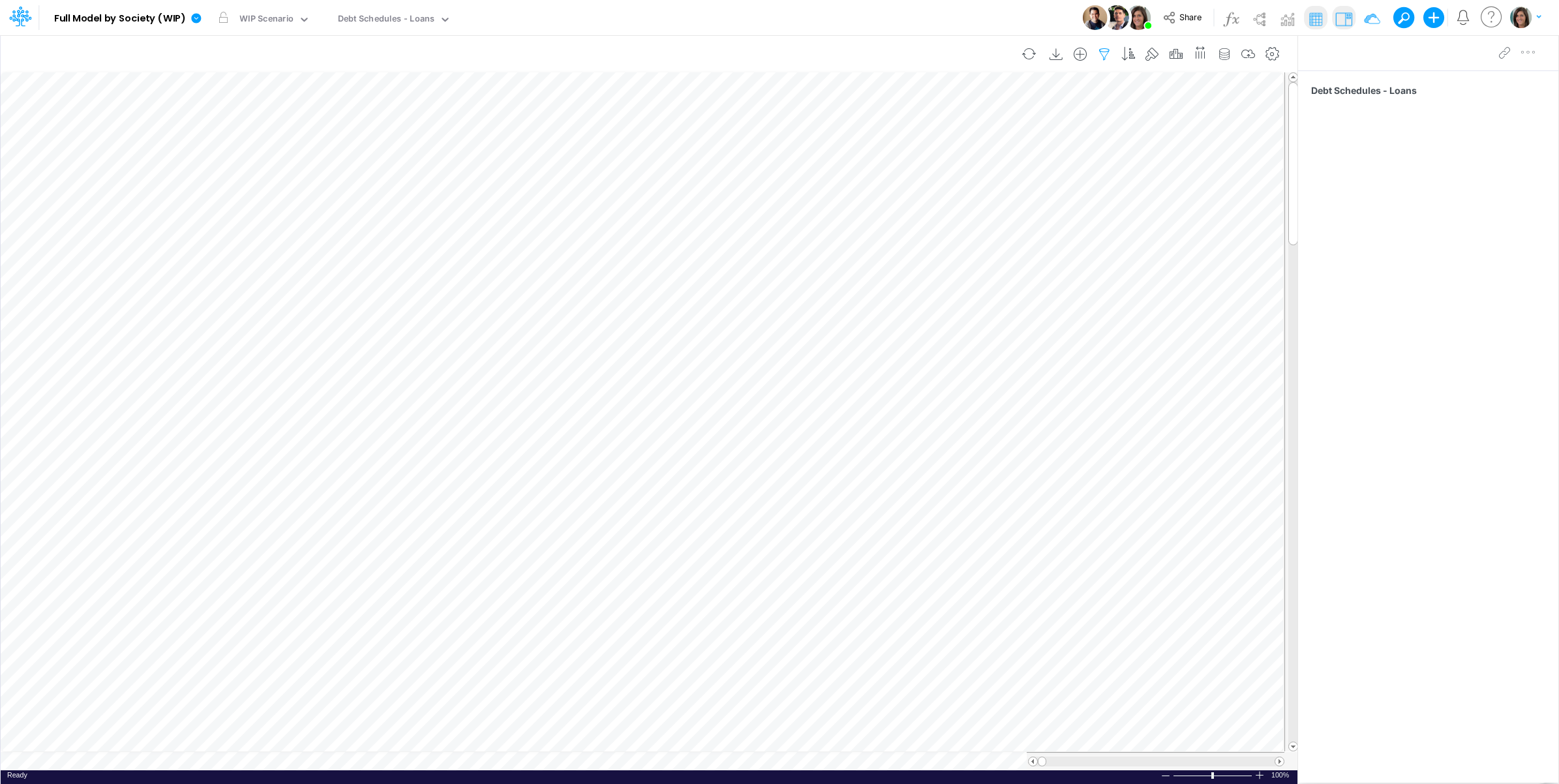
click at [1100, 52] on icon "button" at bounding box center [1104, 55] width 20 height 14
click at [943, 25] on div "Model Full Model by Society (WIP) Edit model settings Duplicate Import QuickBoo…" at bounding box center [780, 18] width 1403 height 35
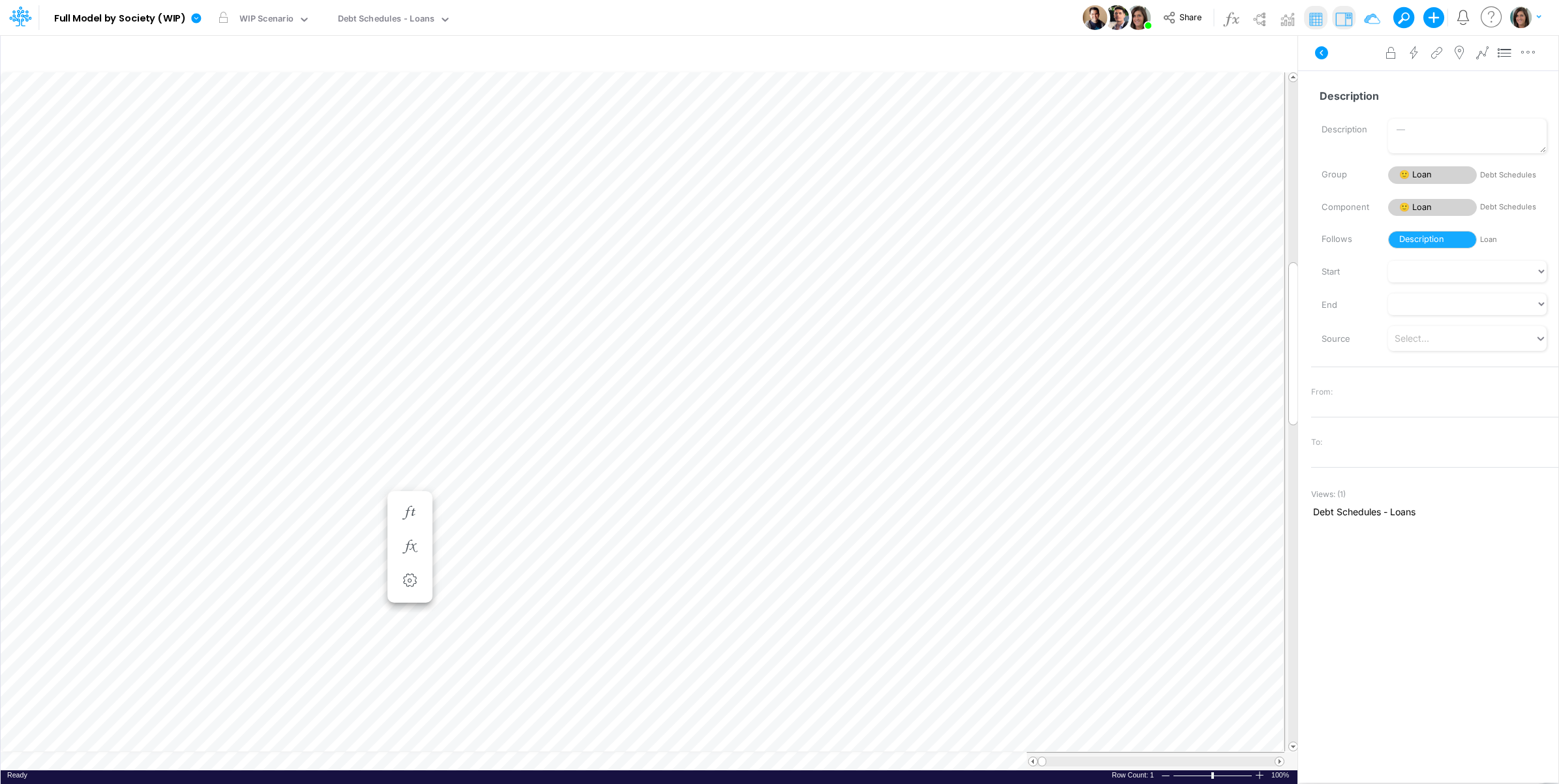
scroll to position [0, 1]
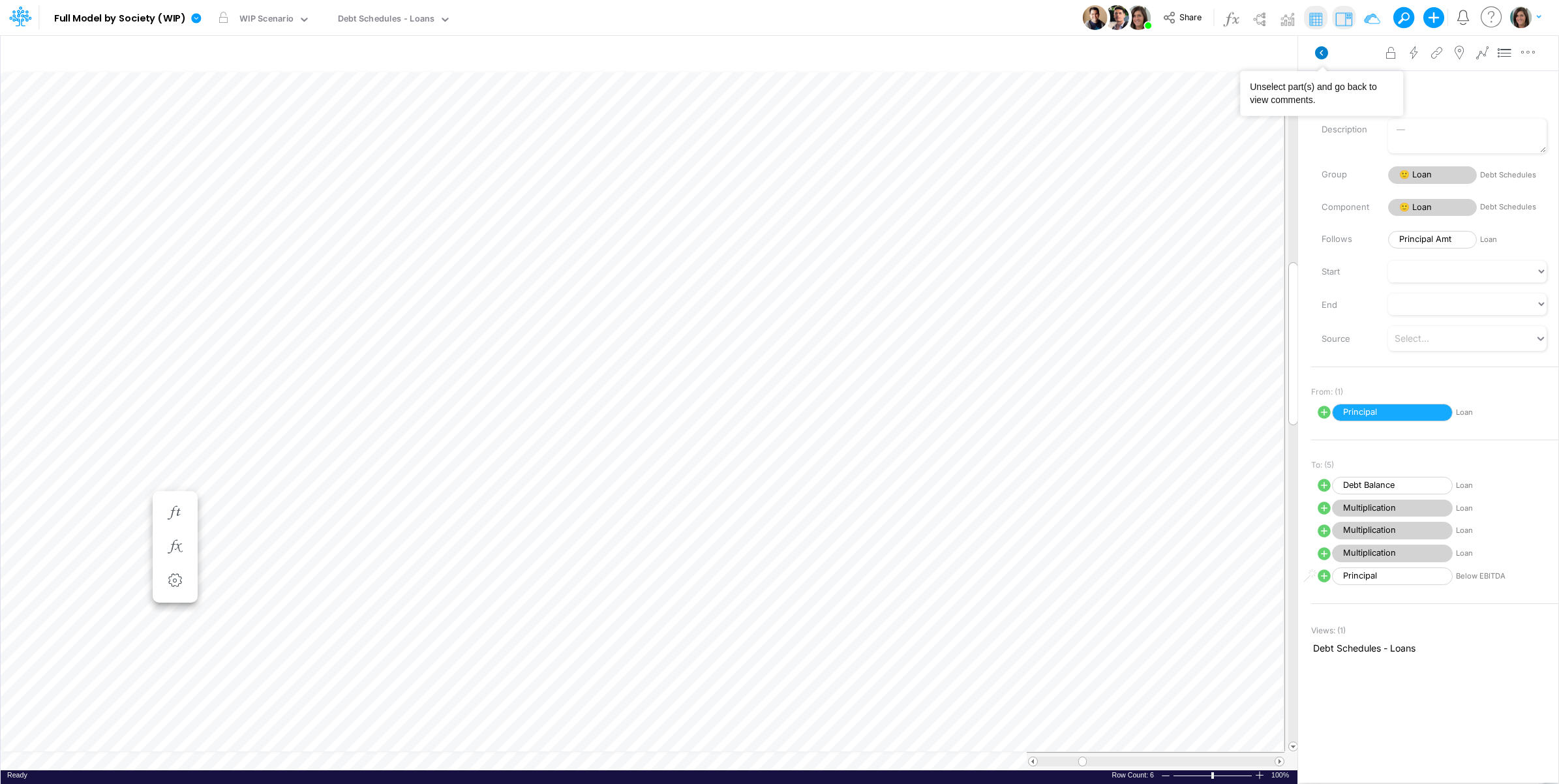
click at [1323, 47] on icon at bounding box center [1321, 53] width 13 height 13
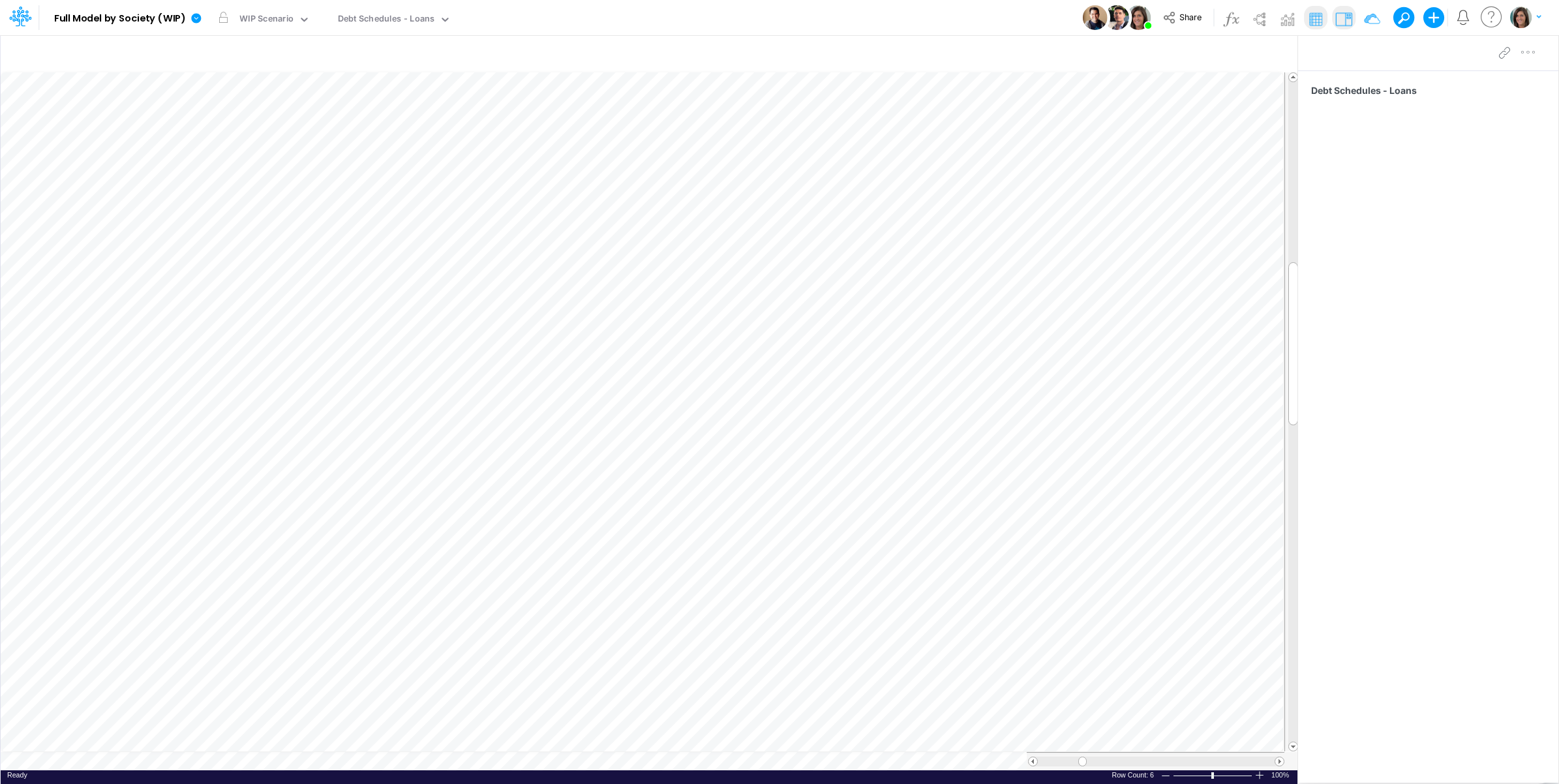
scroll to position [0, 1]
type input "BS (01BR - IP)"
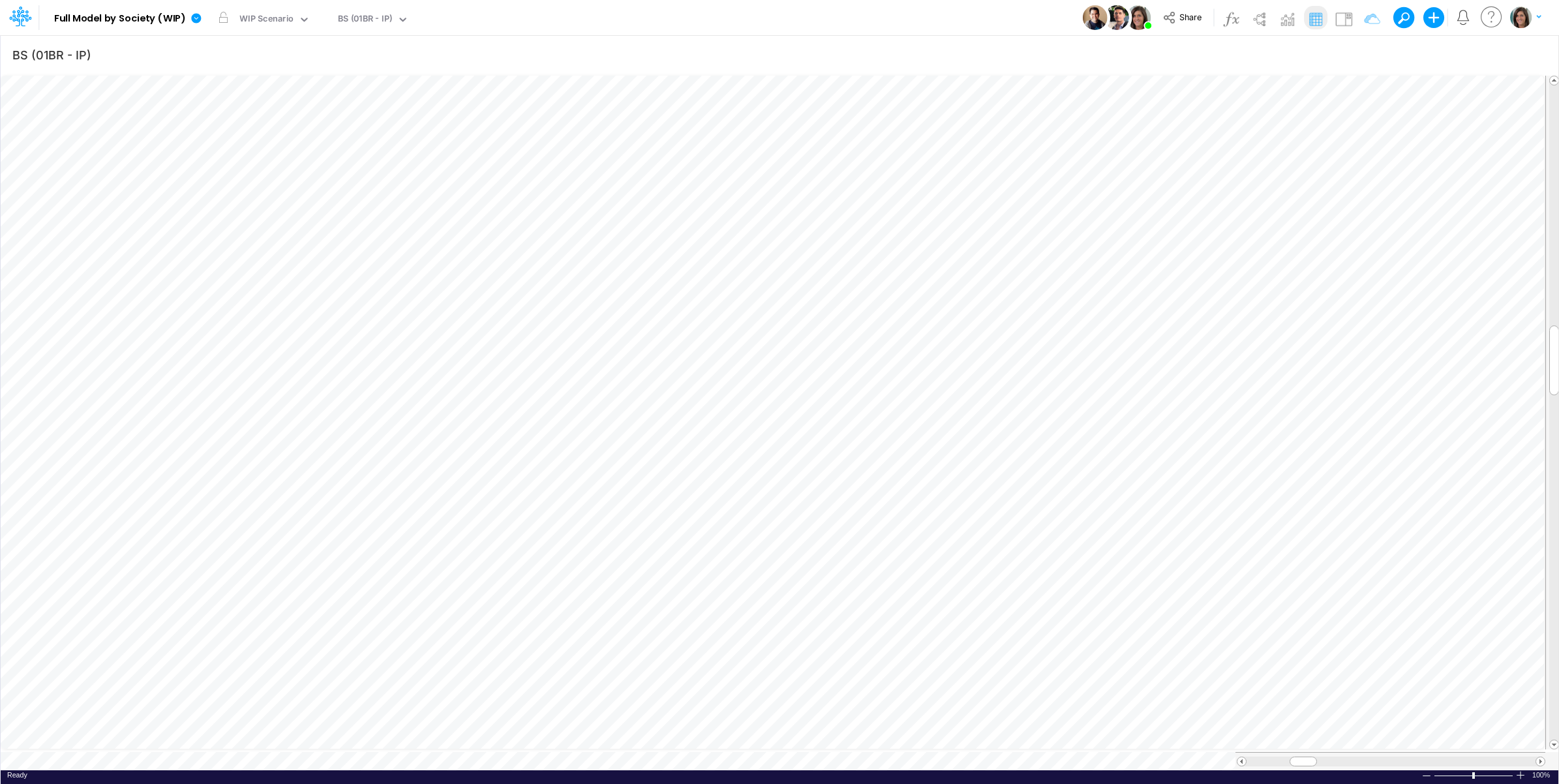
scroll to position [0, 1]
click at [274, 17] on div "WIP Scenario" at bounding box center [266, 20] width 54 height 15
click at [537, 12] on div "Model Full Model by Society (WIP) Edit model settings Duplicate Import QuickBoo…" at bounding box center [780, 18] width 1403 height 35
click at [1344, 16] on img at bounding box center [1344, 18] width 21 height 21
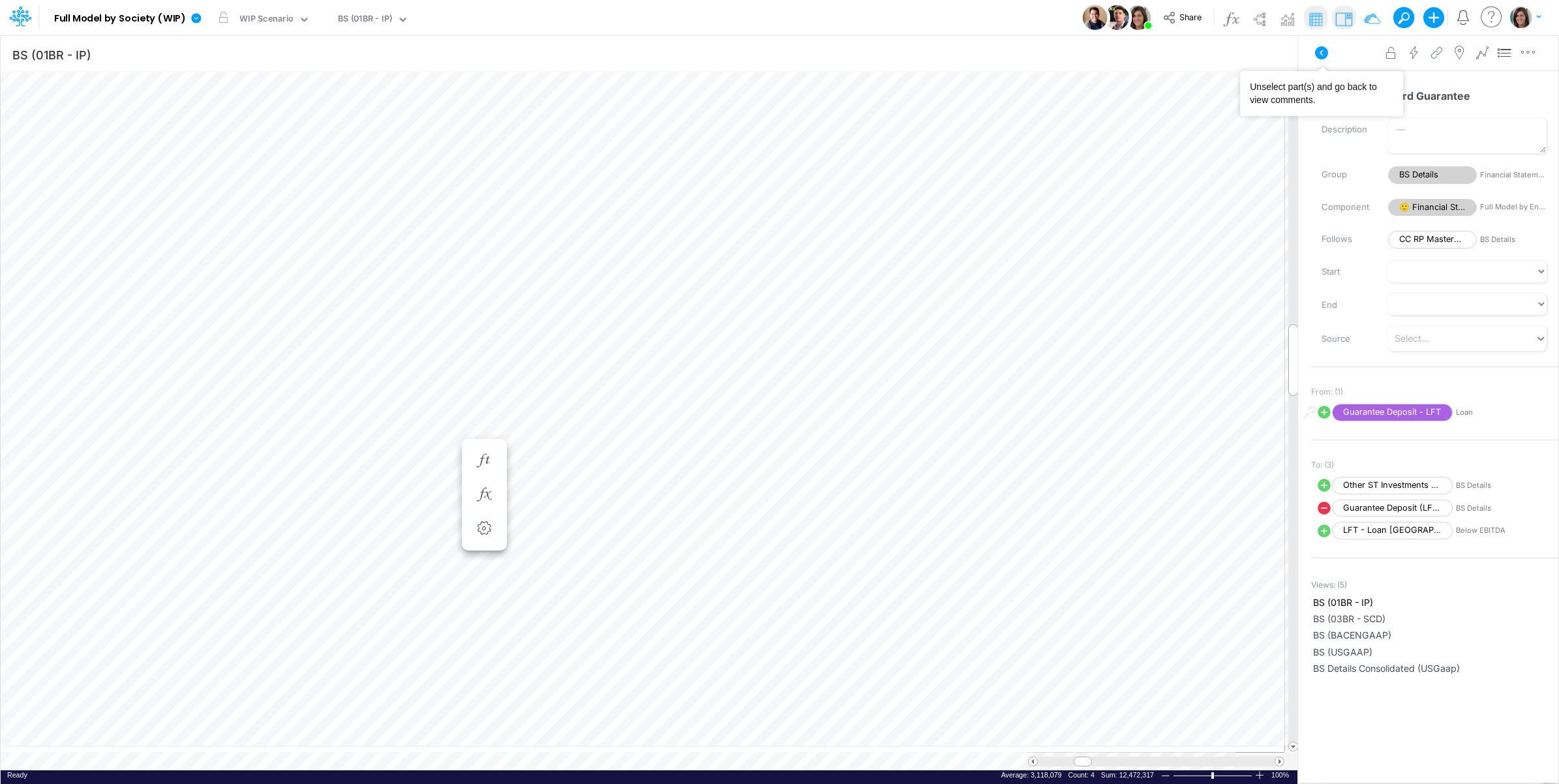
drag, startPoint x: 1320, startPoint y: 50, endPoint x: 1344, endPoint y: 20, distance: 38.4
click at [1319, 50] on icon at bounding box center [1321, 53] width 13 height 13
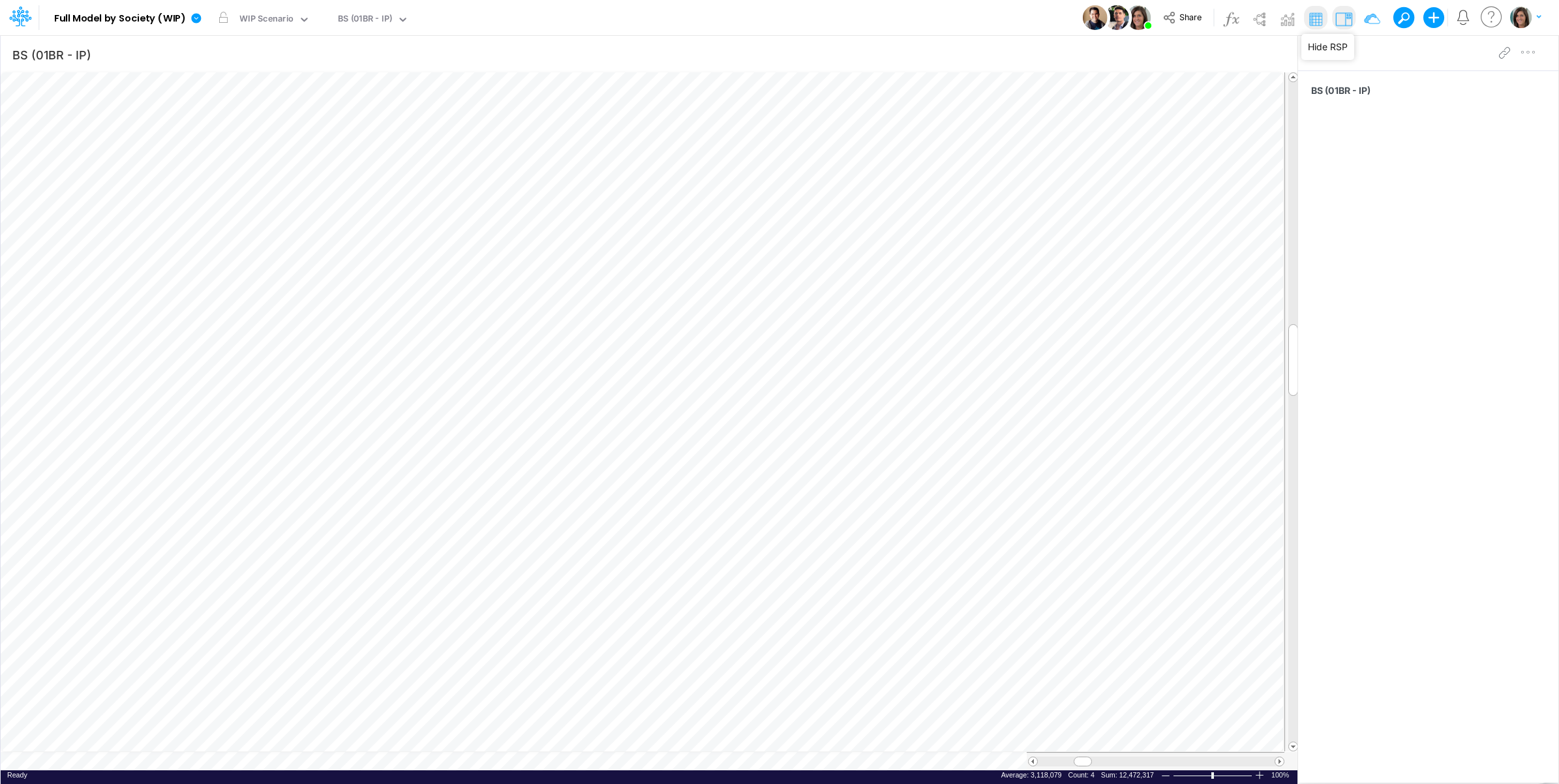
click at [1344, 13] on img at bounding box center [1344, 18] width 21 height 21
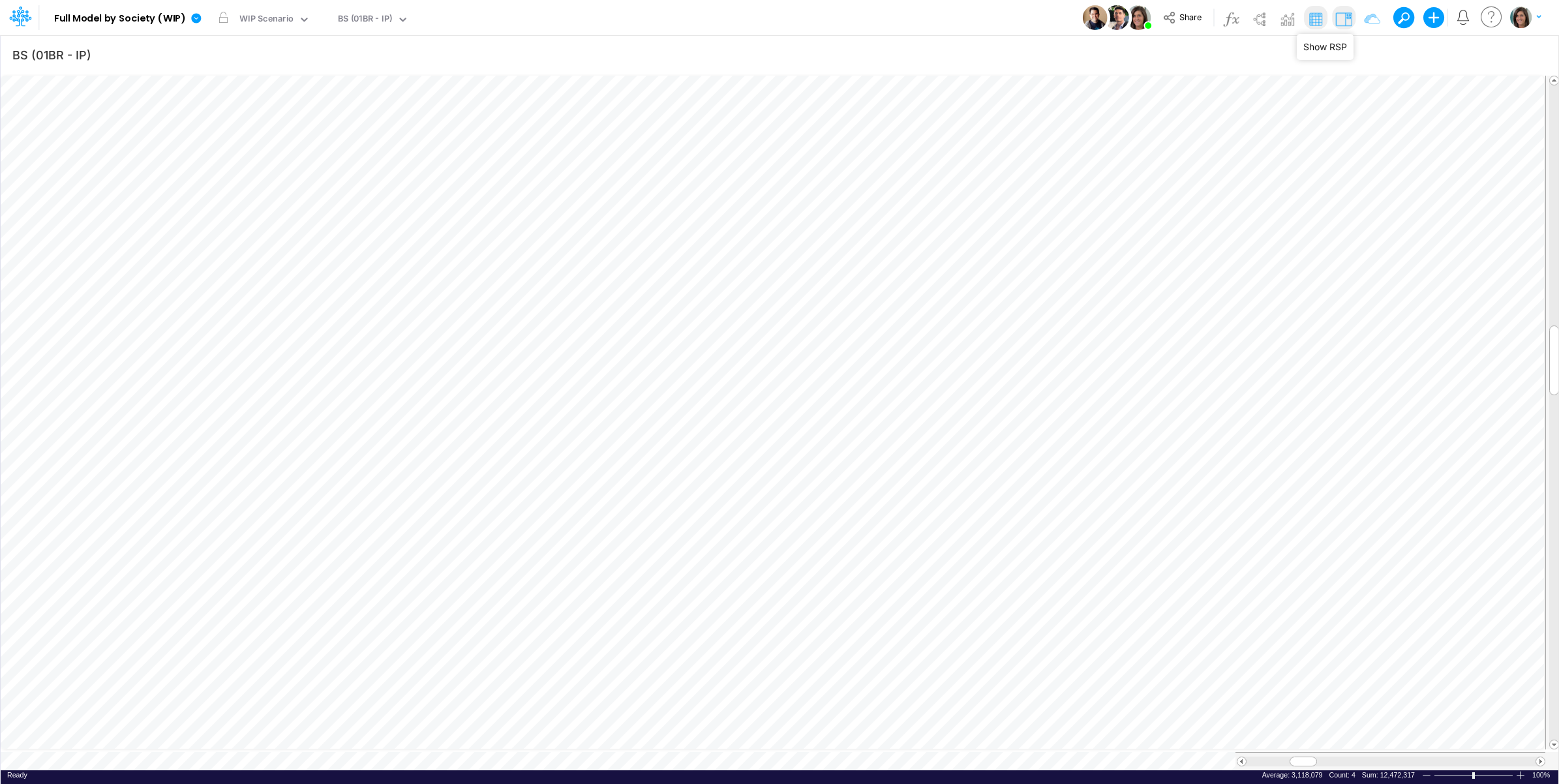
click at [1341, 16] on img at bounding box center [1344, 18] width 21 height 21
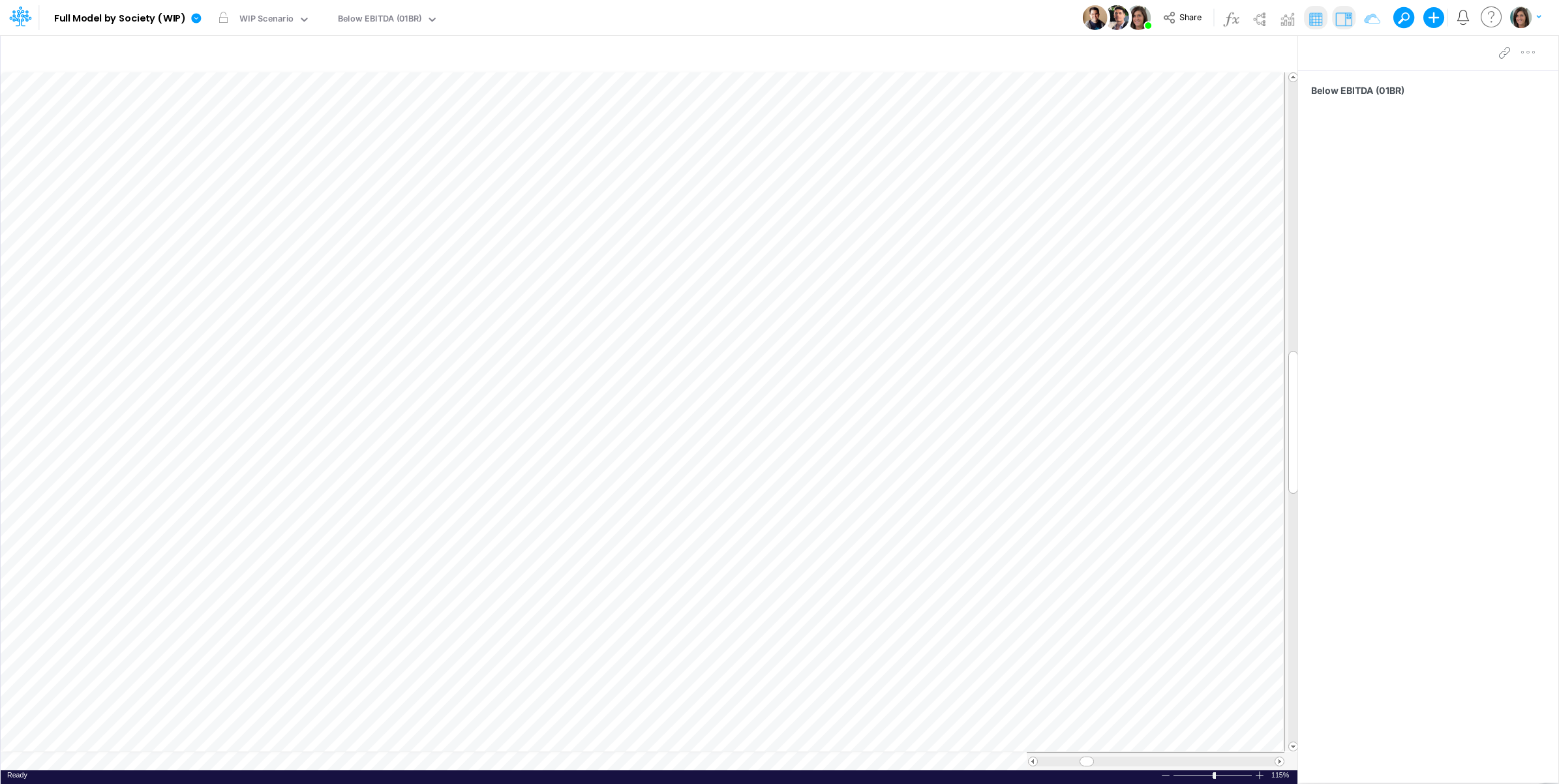
scroll to position [0, 1]
type input "BS (01BR - IP)"
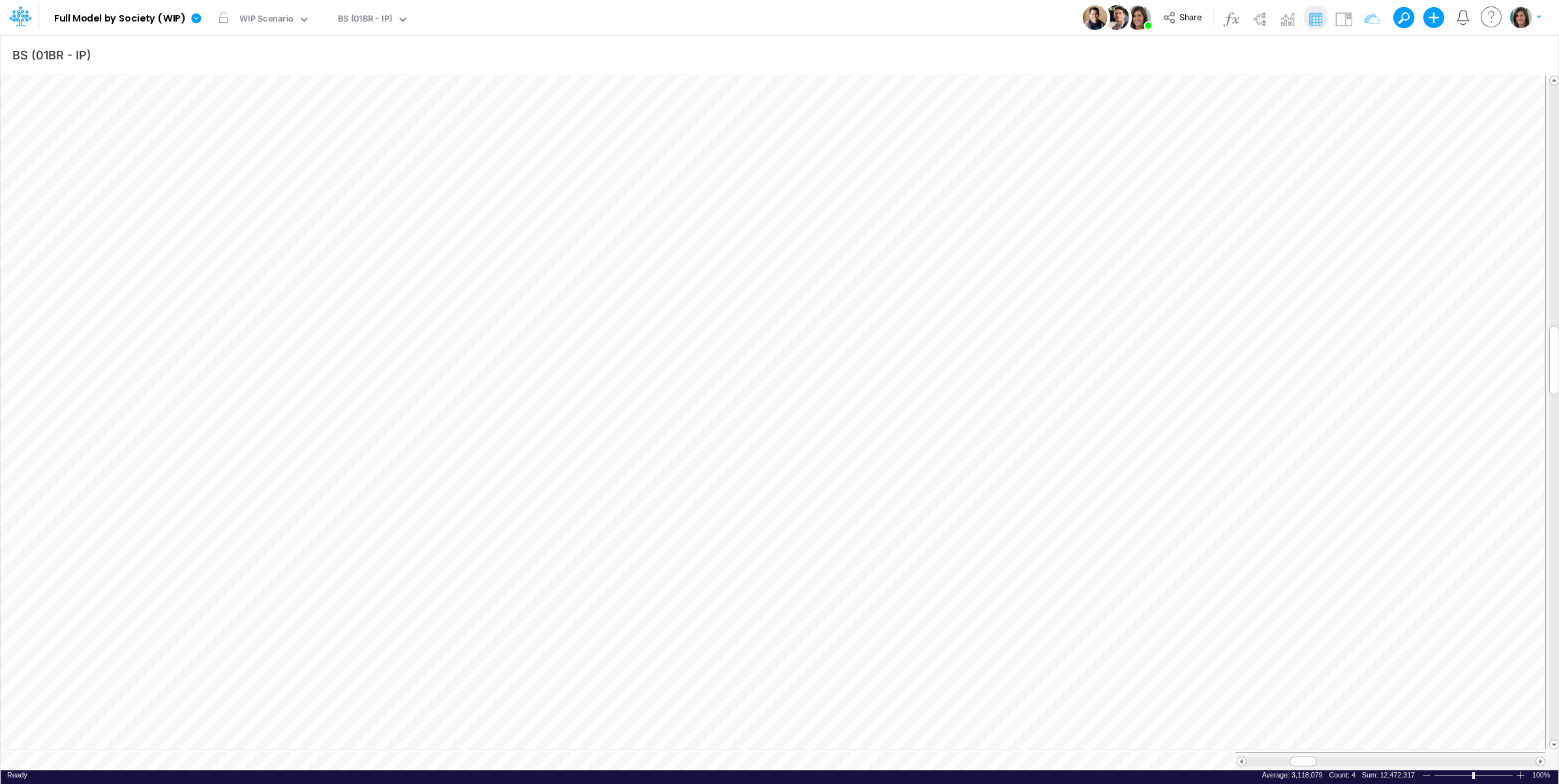
scroll to position [0, 1]
click at [1337, 11] on img at bounding box center [1344, 18] width 21 height 21
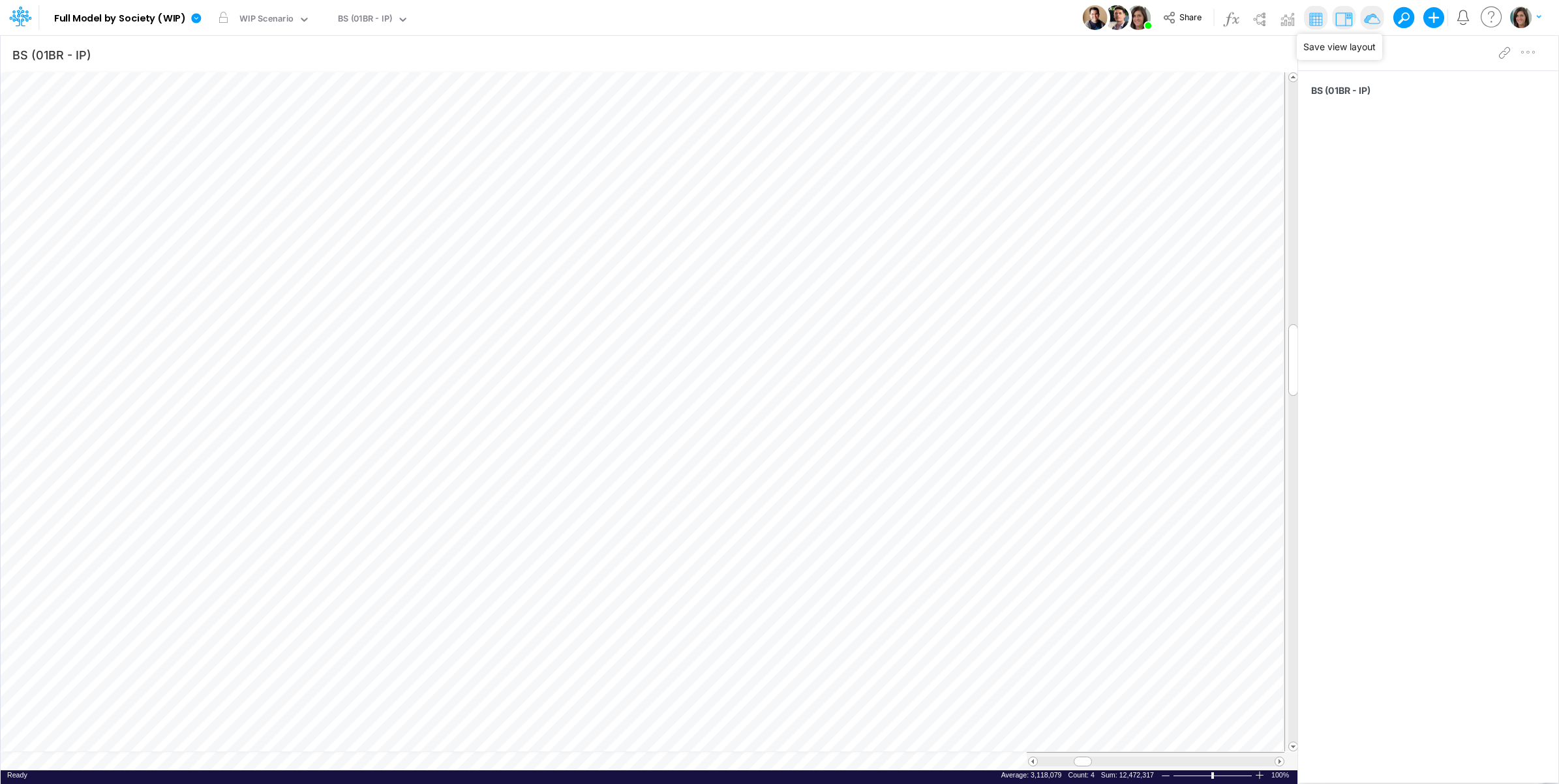
click at [1368, 16] on img at bounding box center [1372, 18] width 21 height 21
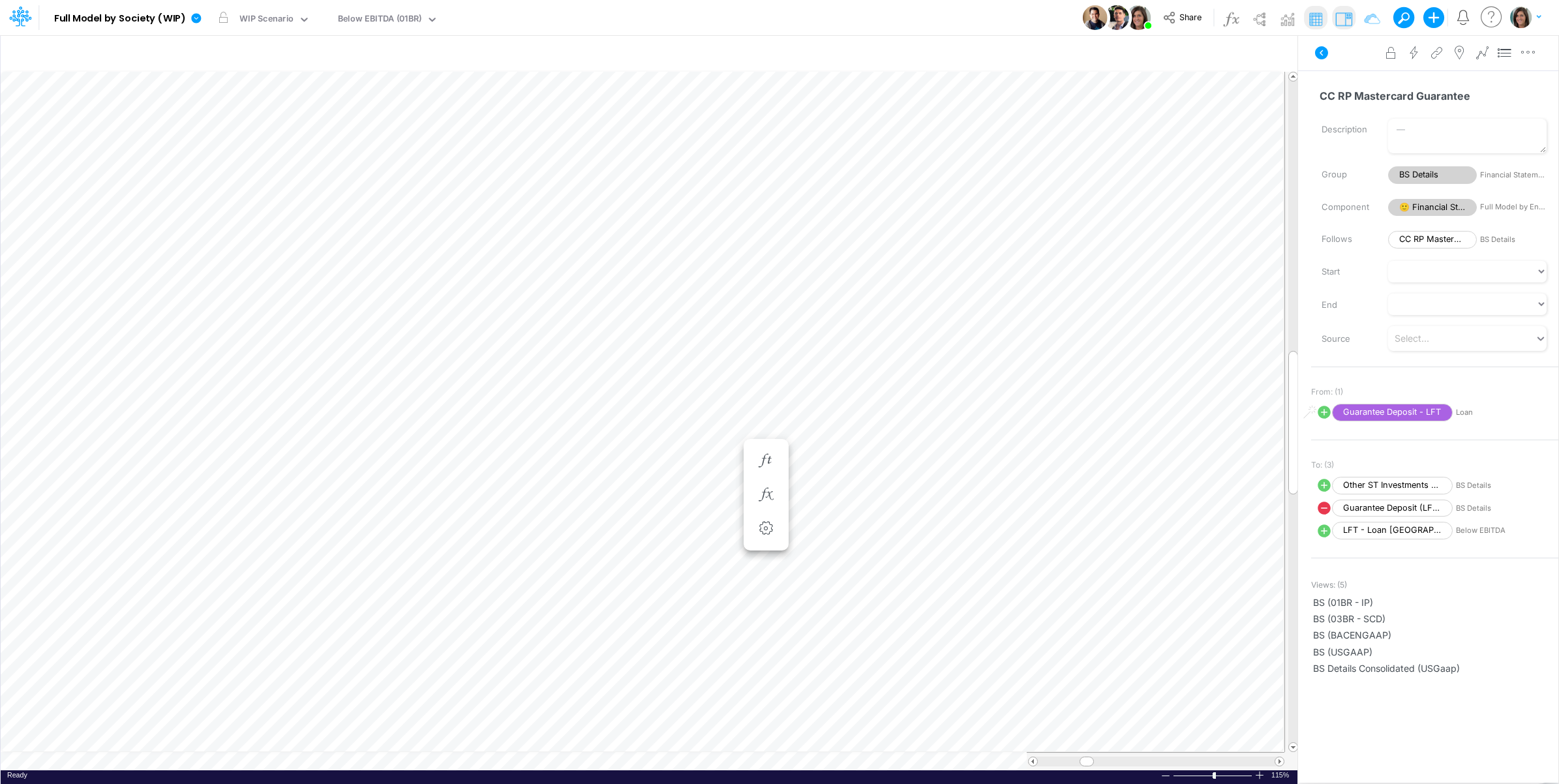
scroll to position [0, 1]
click at [1324, 46] on icon at bounding box center [1321, 53] width 16 height 16
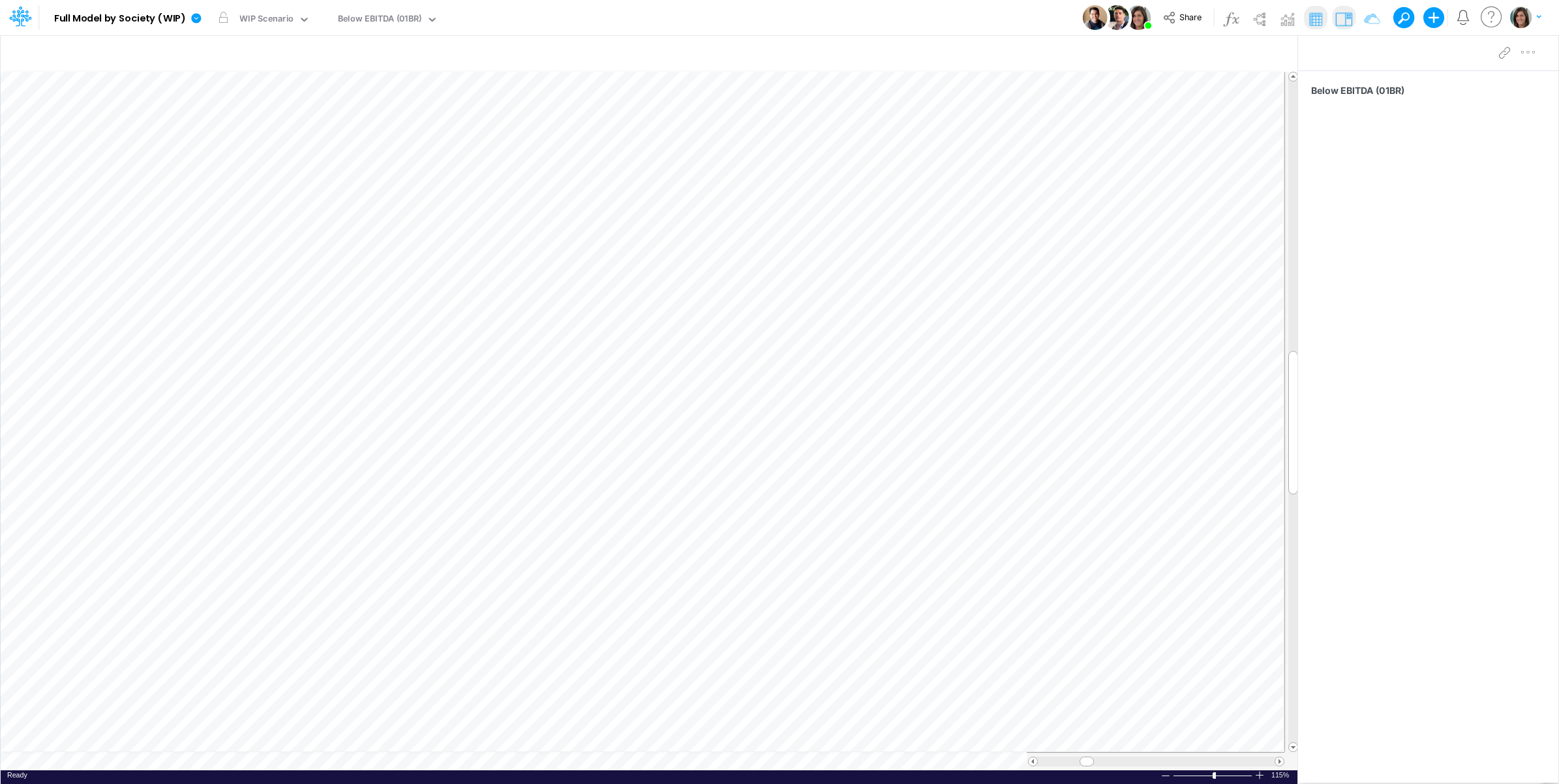
scroll to position [0, 1]
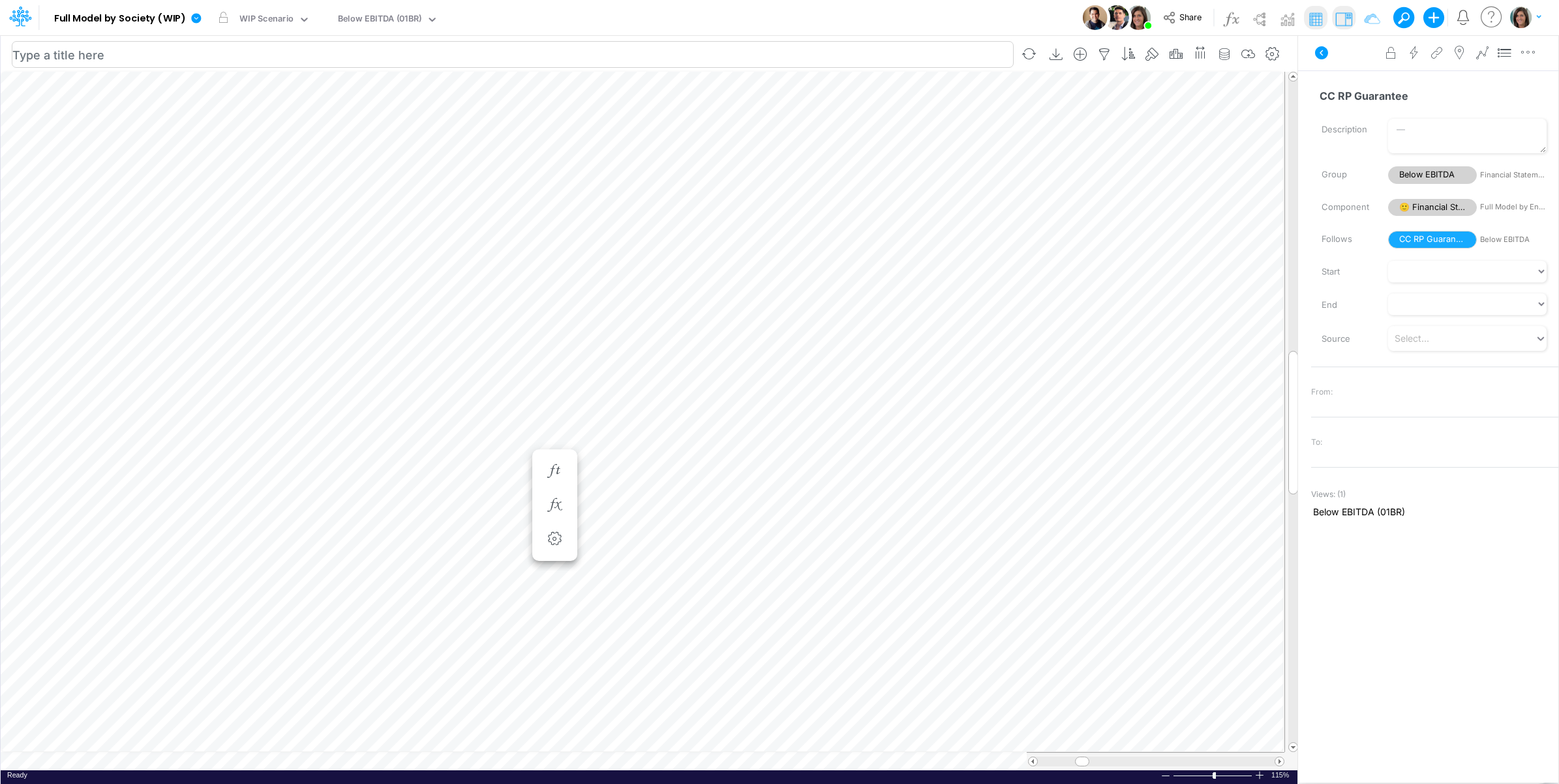
scroll to position [0, 1]
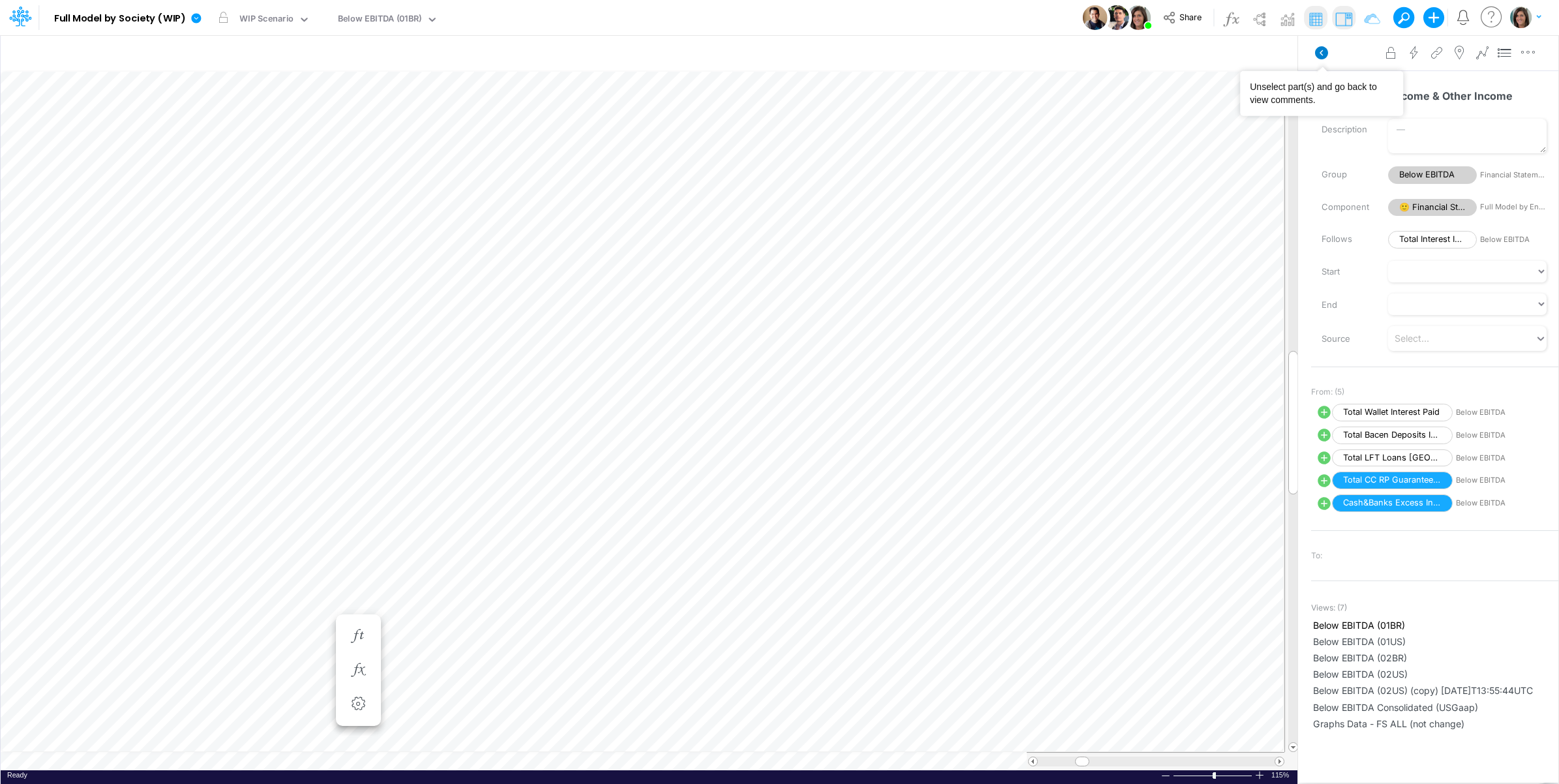
click at [1321, 48] on icon at bounding box center [1321, 53] width 13 height 13
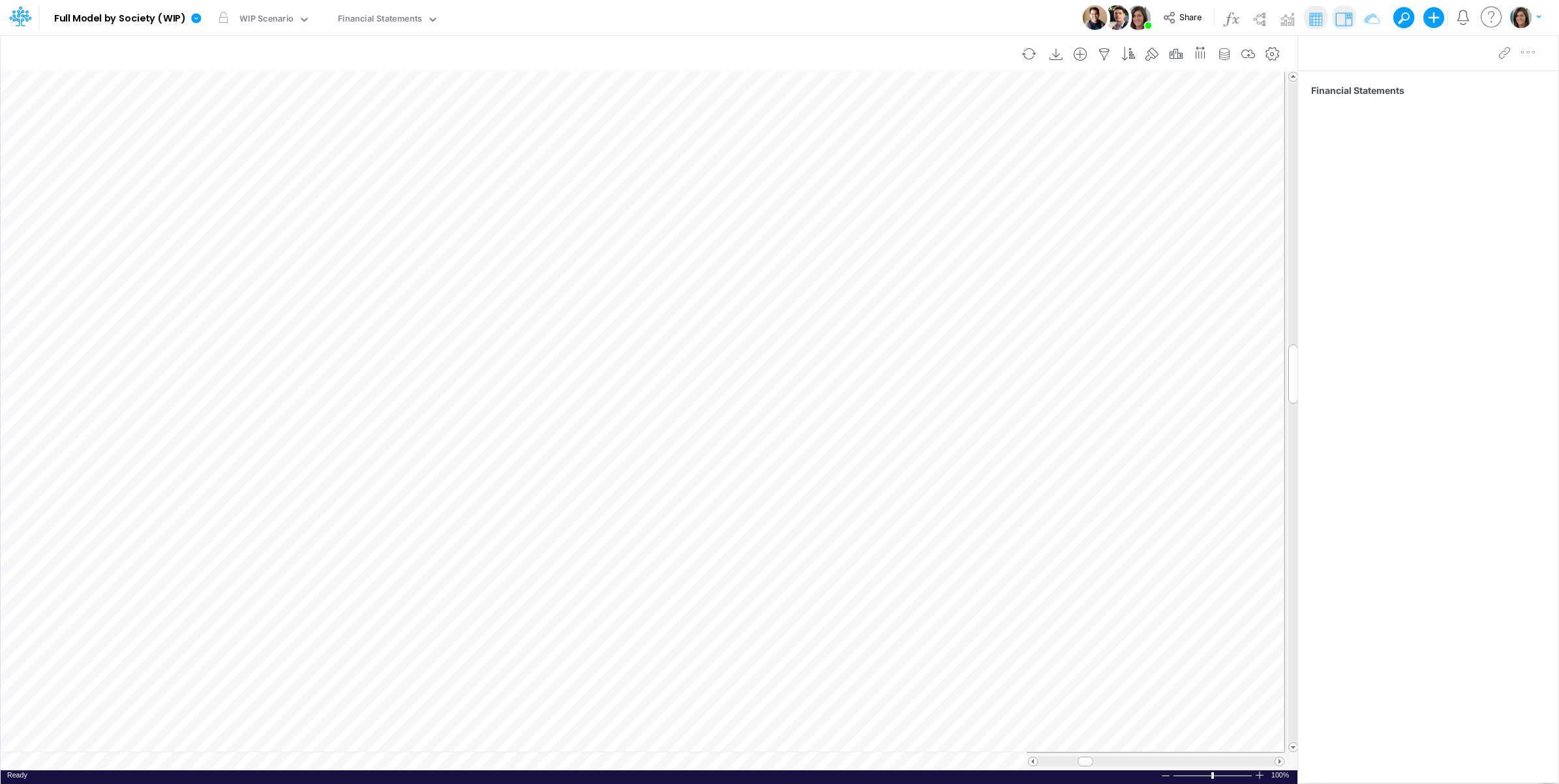
scroll to position [0, 1]
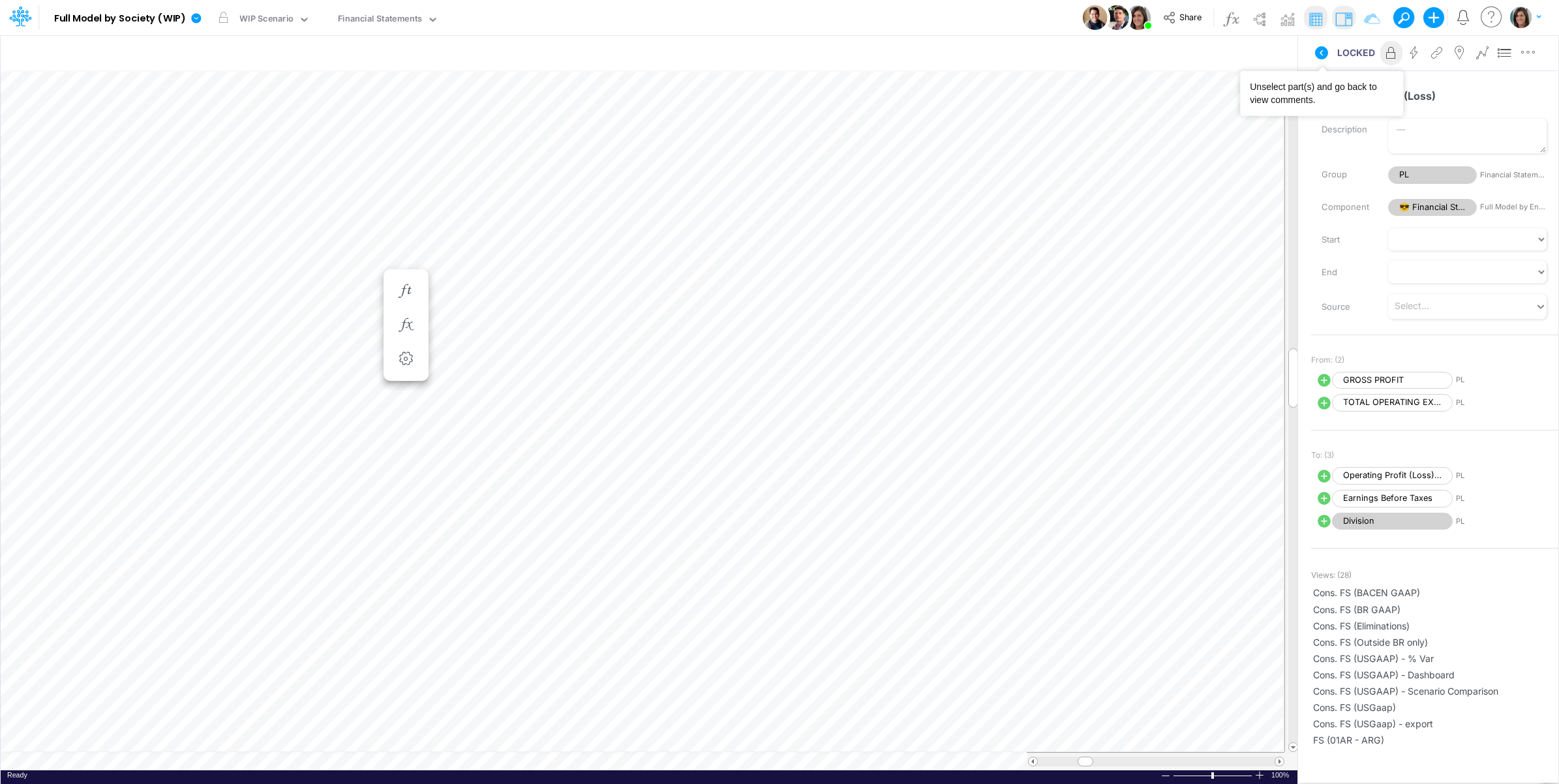
click at [1325, 53] on icon at bounding box center [1321, 53] width 13 height 13
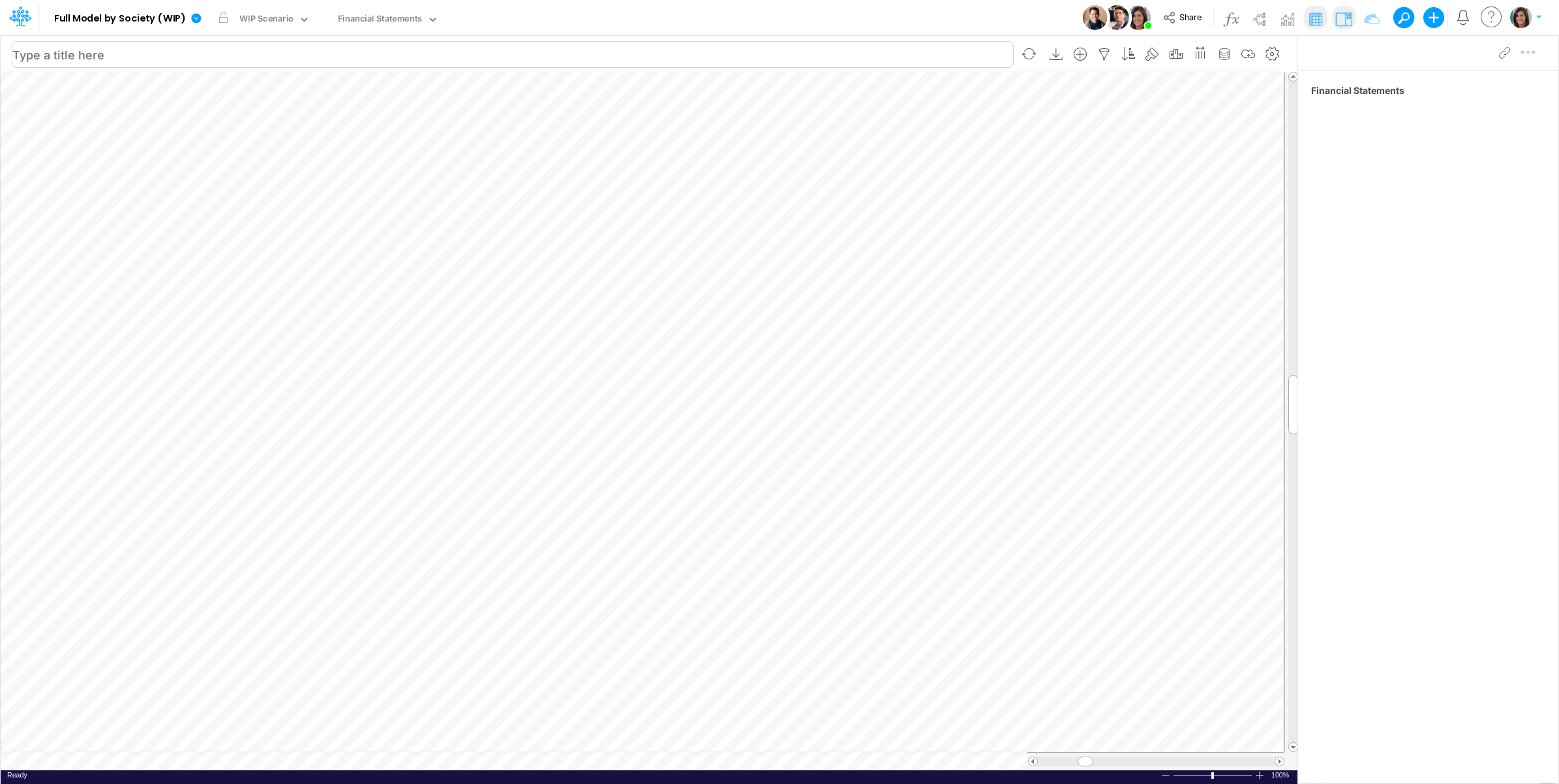
scroll to position [0, 1]
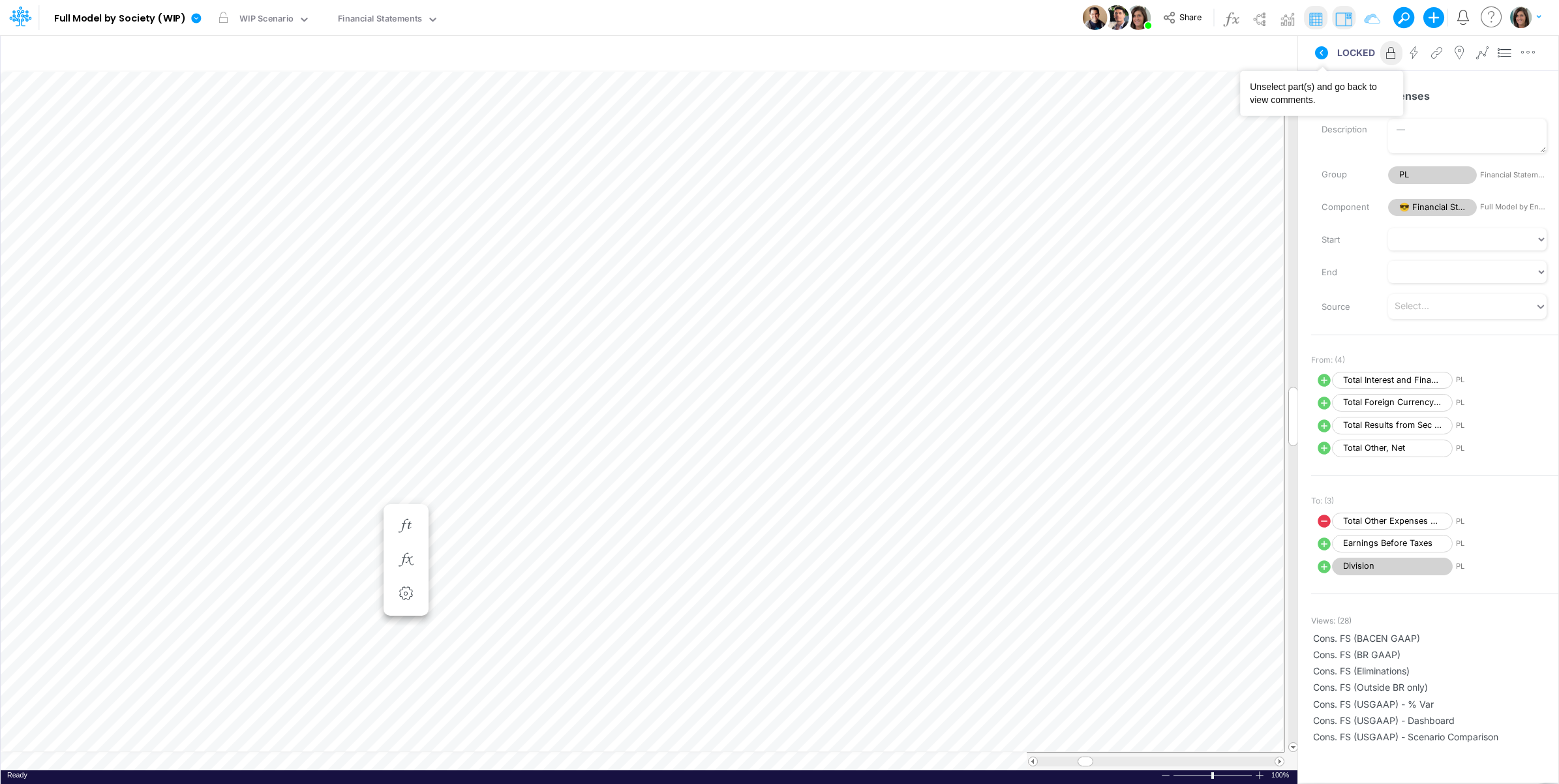
click at [1313, 47] on button at bounding box center [1322, 53] width 31 height 23
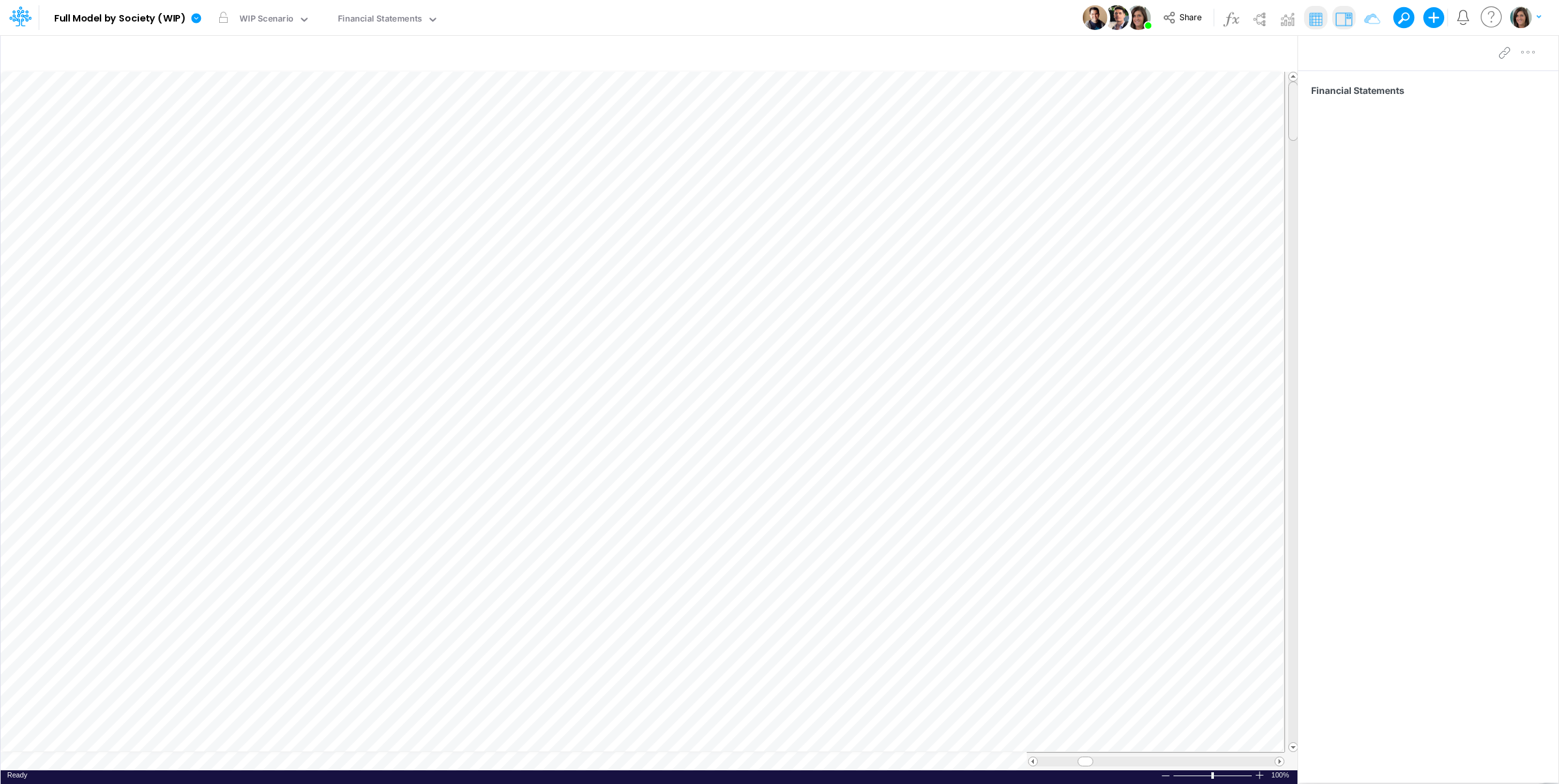
click at [1270, 87] on tr at bounding box center [650, 411] width 1298 height 680
type input "BS (01BR - IP)"
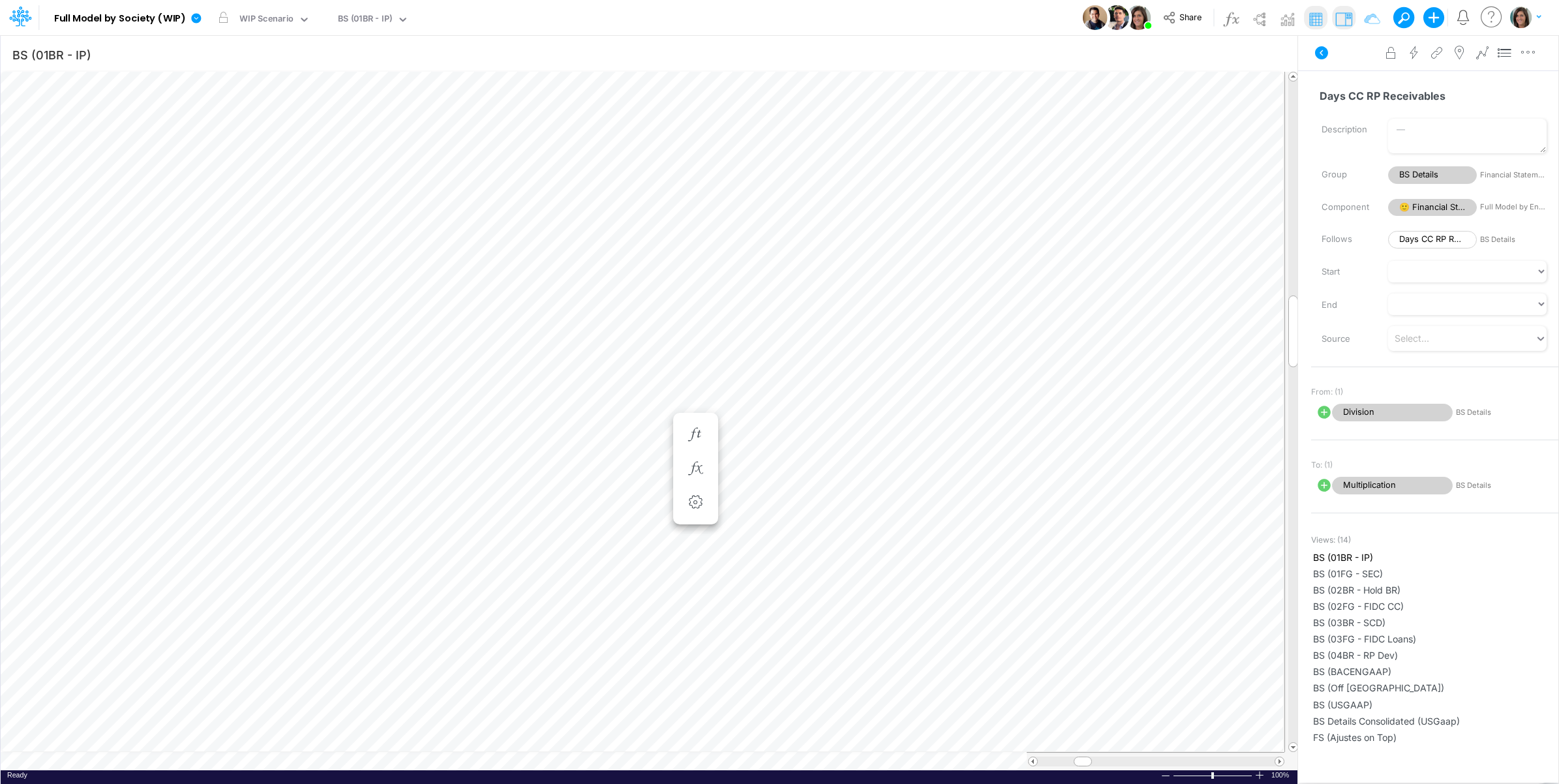
scroll to position [0, 1]
click at [693, 429] on icon "button" at bounding box center [696, 435] width 20 height 14
click at [1321, 59] on icon at bounding box center [1321, 53] width 13 height 13
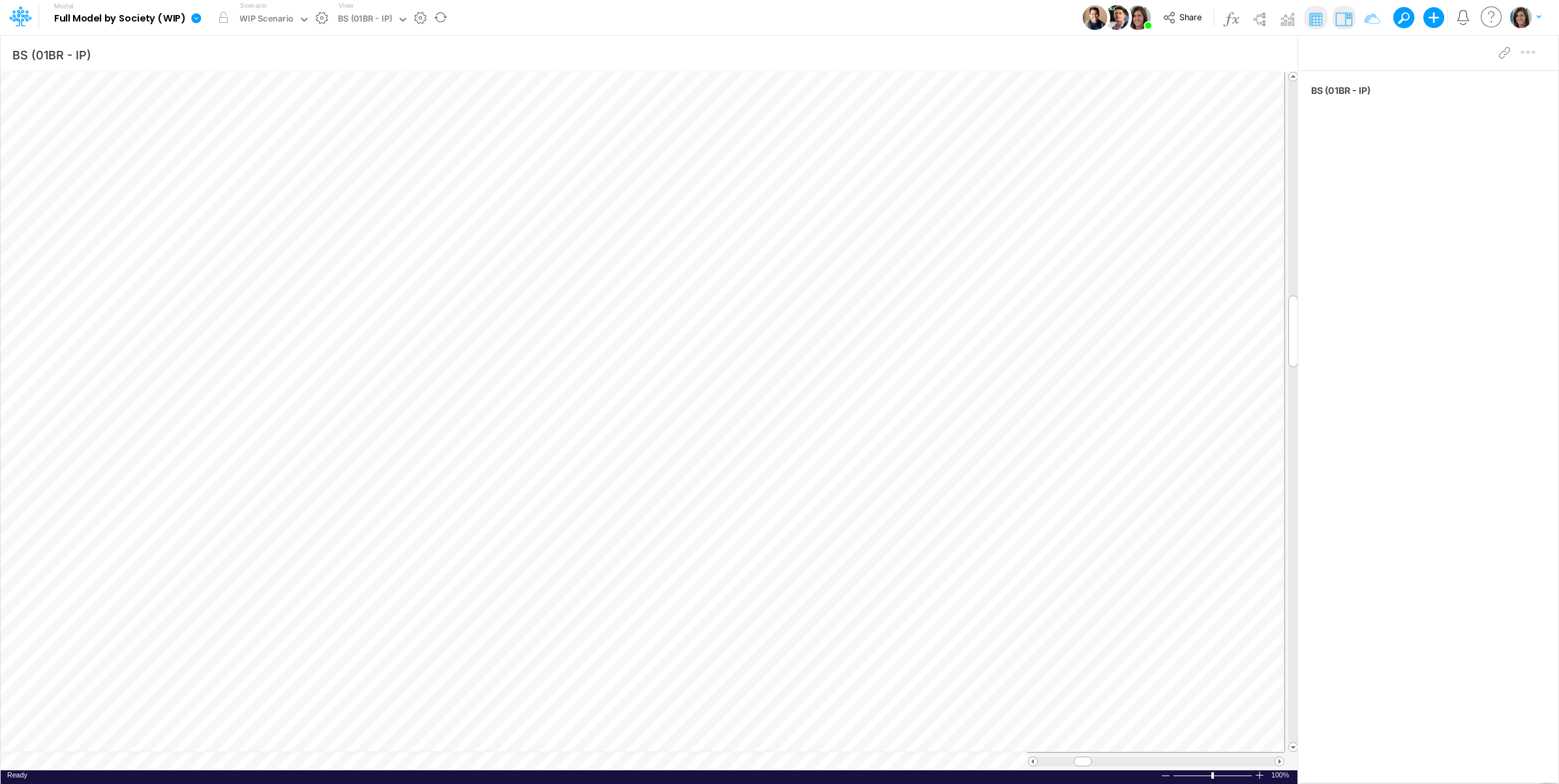
click at [195, 17] on icon at bounding box center [196, 18] width 10 height 10
click at [282, 138] on button "View model info" at bounding box center [262, 136] width 140 height 20
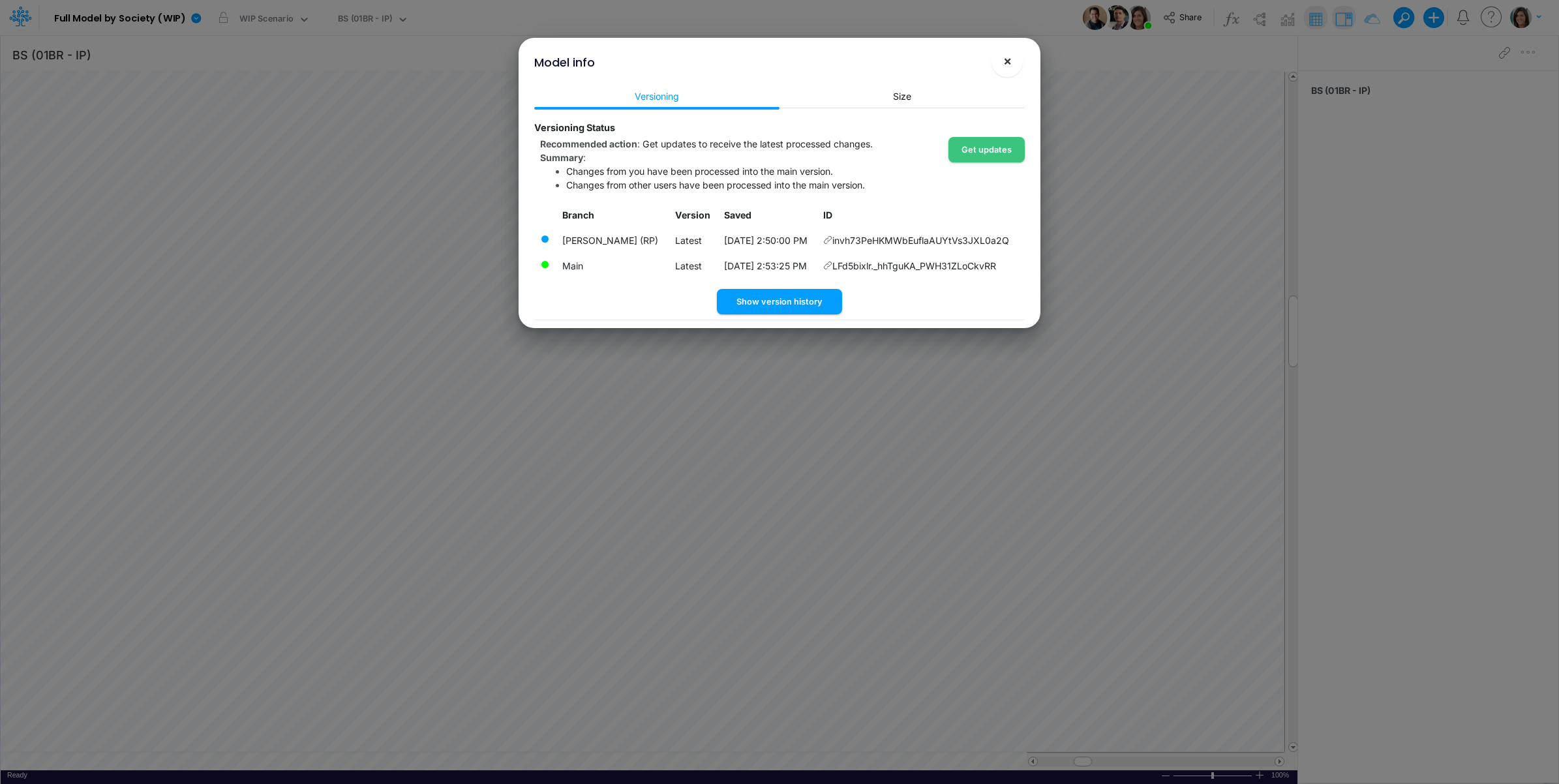
drag, startPoint x: 1013, startPoint y: 57, endPoint x: 998, endPoint y: 70, distance: 19.8
click at [1012, 59] on button "×" at bounding box center [1007, 61] width 31 height 31
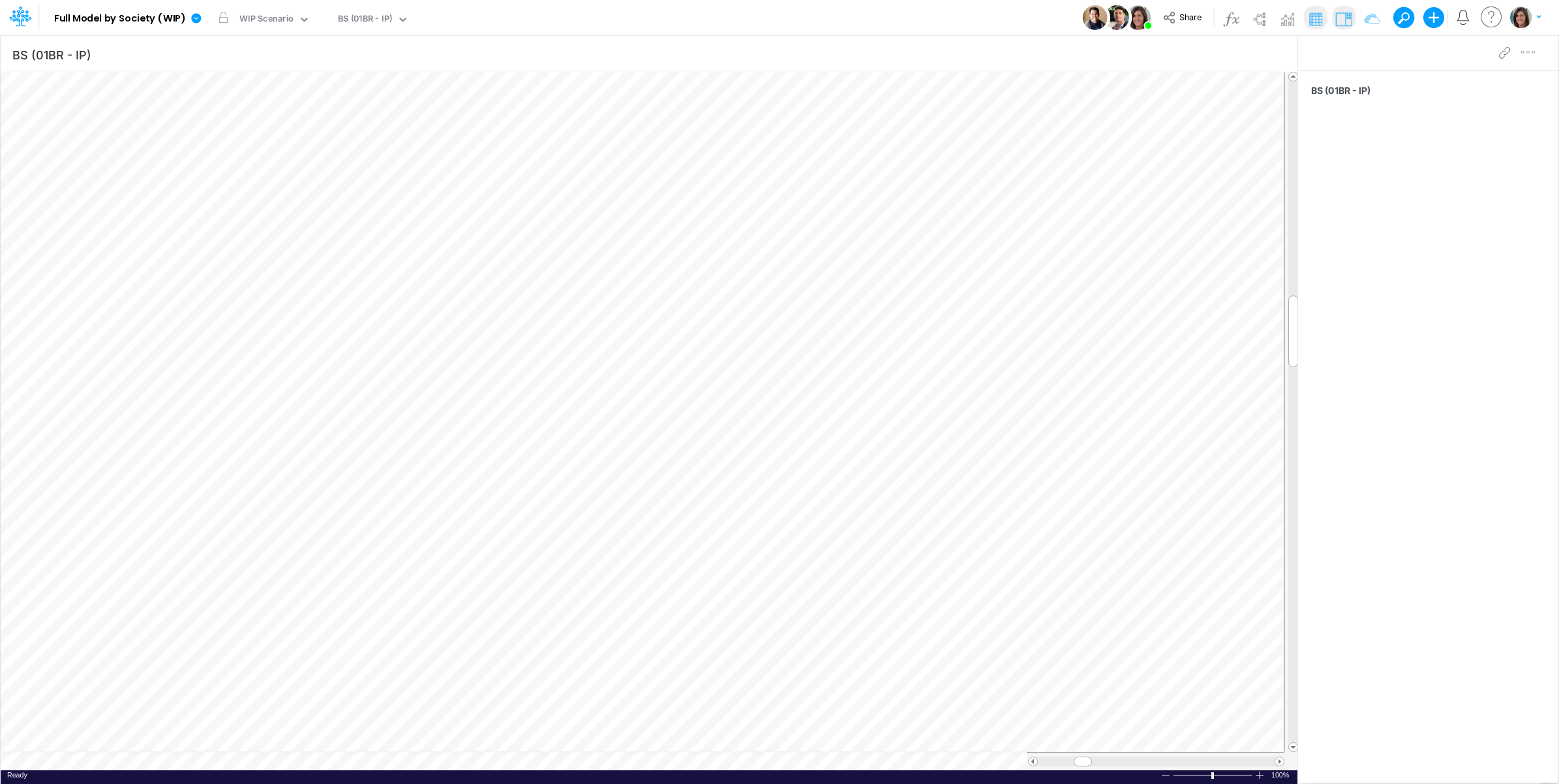
scroll to position [0, 1]
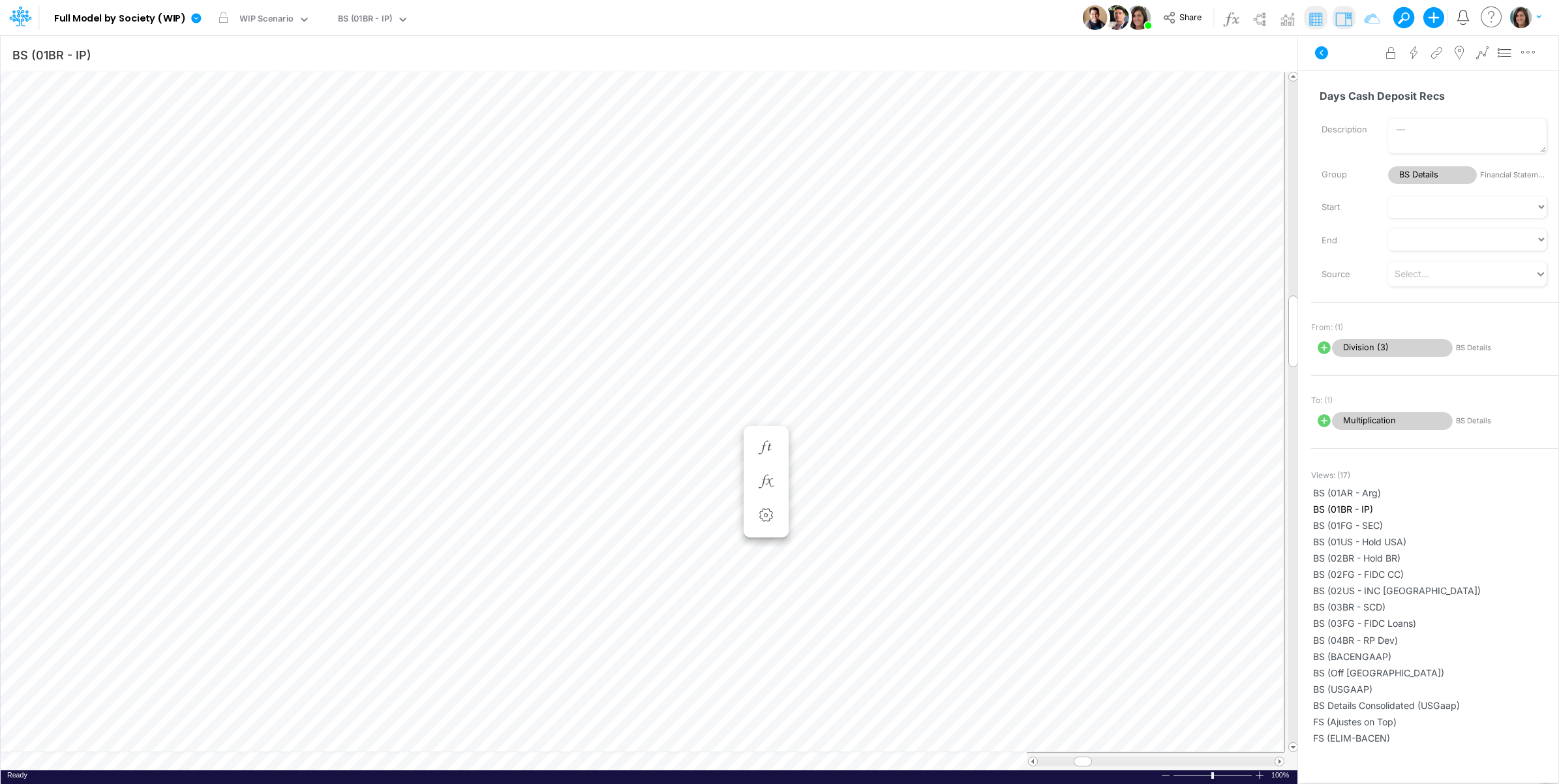
scroll to position [0, 1]
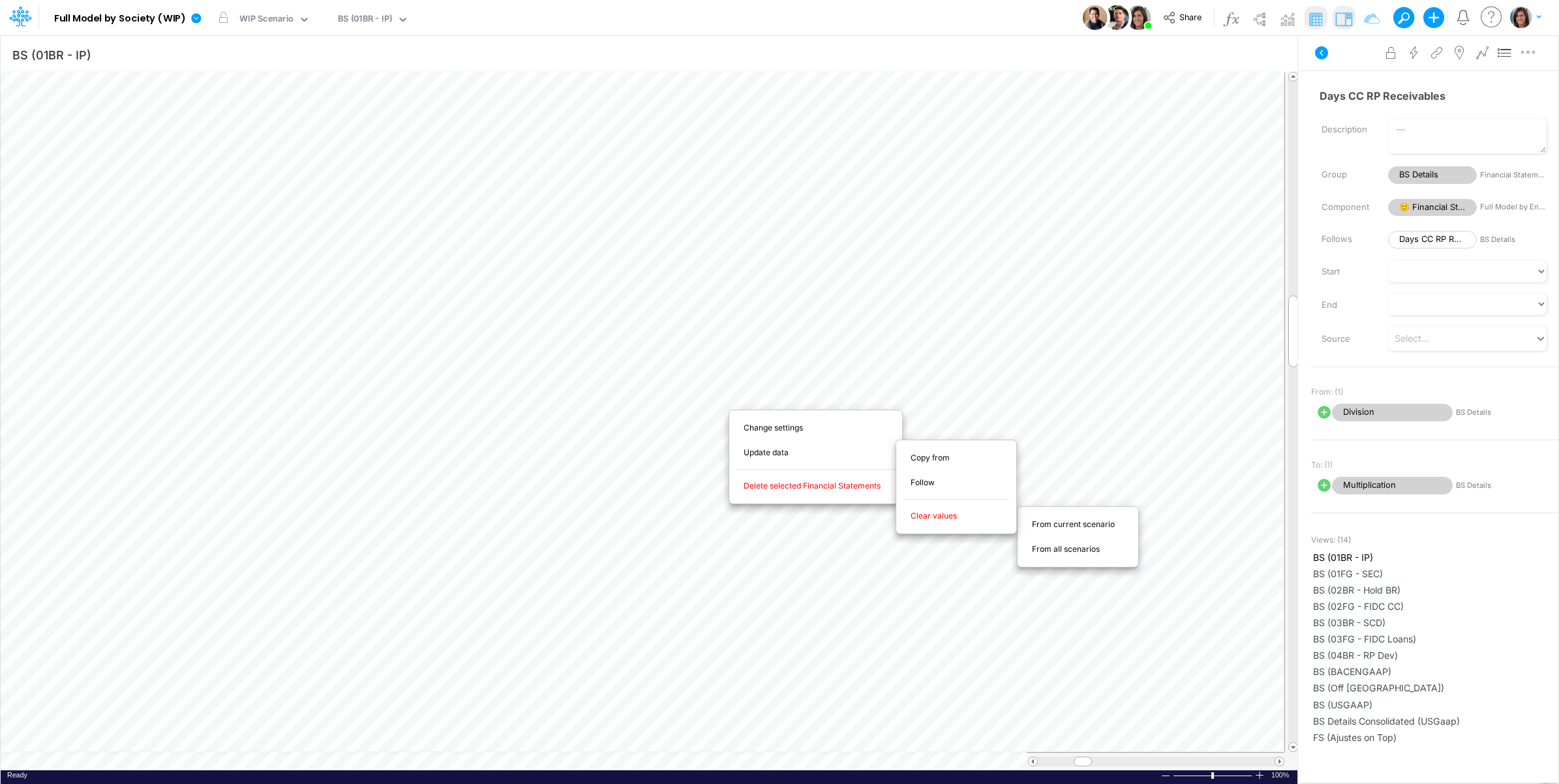
click at [1089, 529] on span "From current scenario" at bounding box center [1081, 524] width 98 height 12
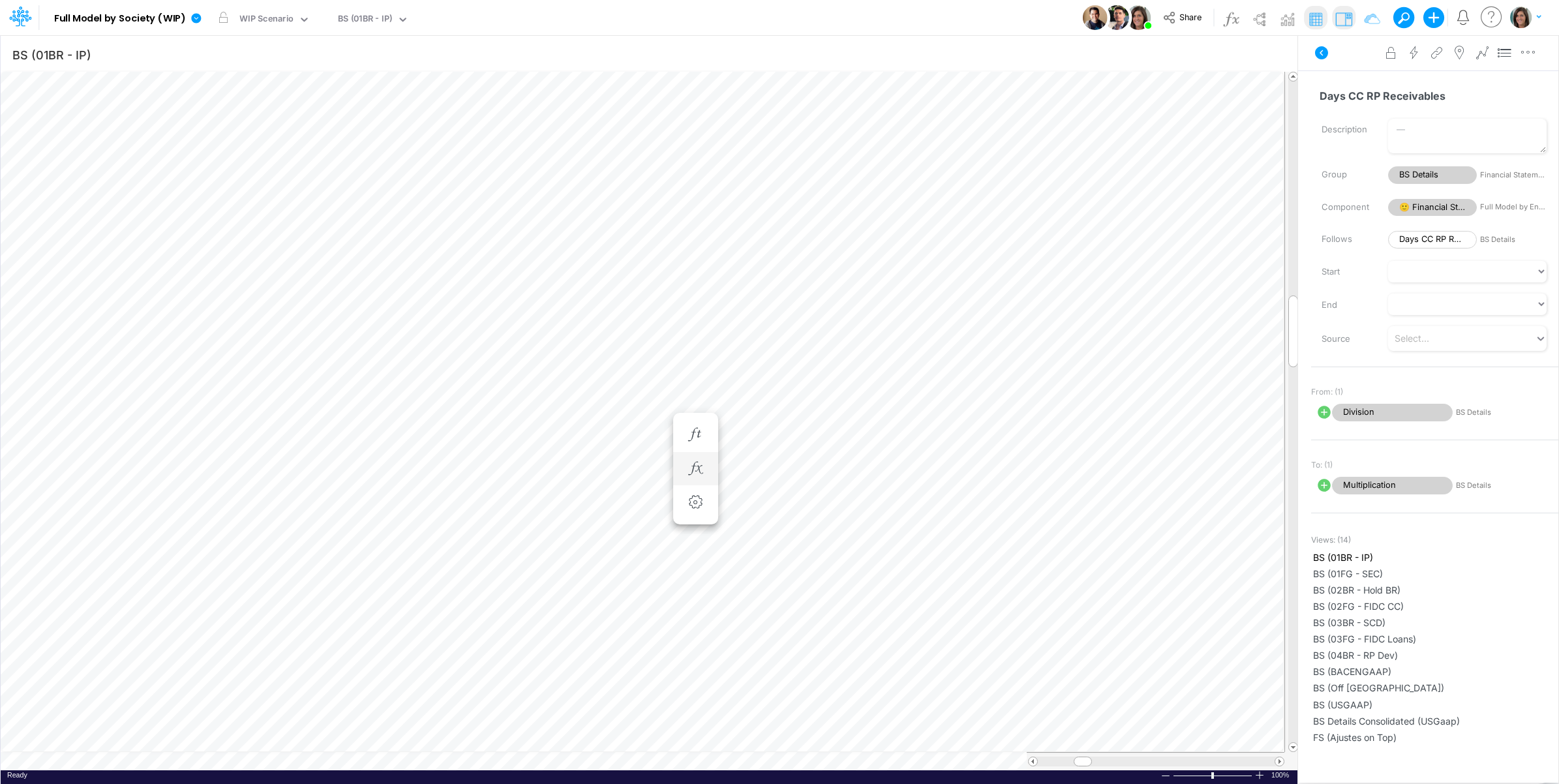
scroll to position [0, 1]
click at [1314, 51] on icon at bounding box center [1321, 53] width 16 height 16
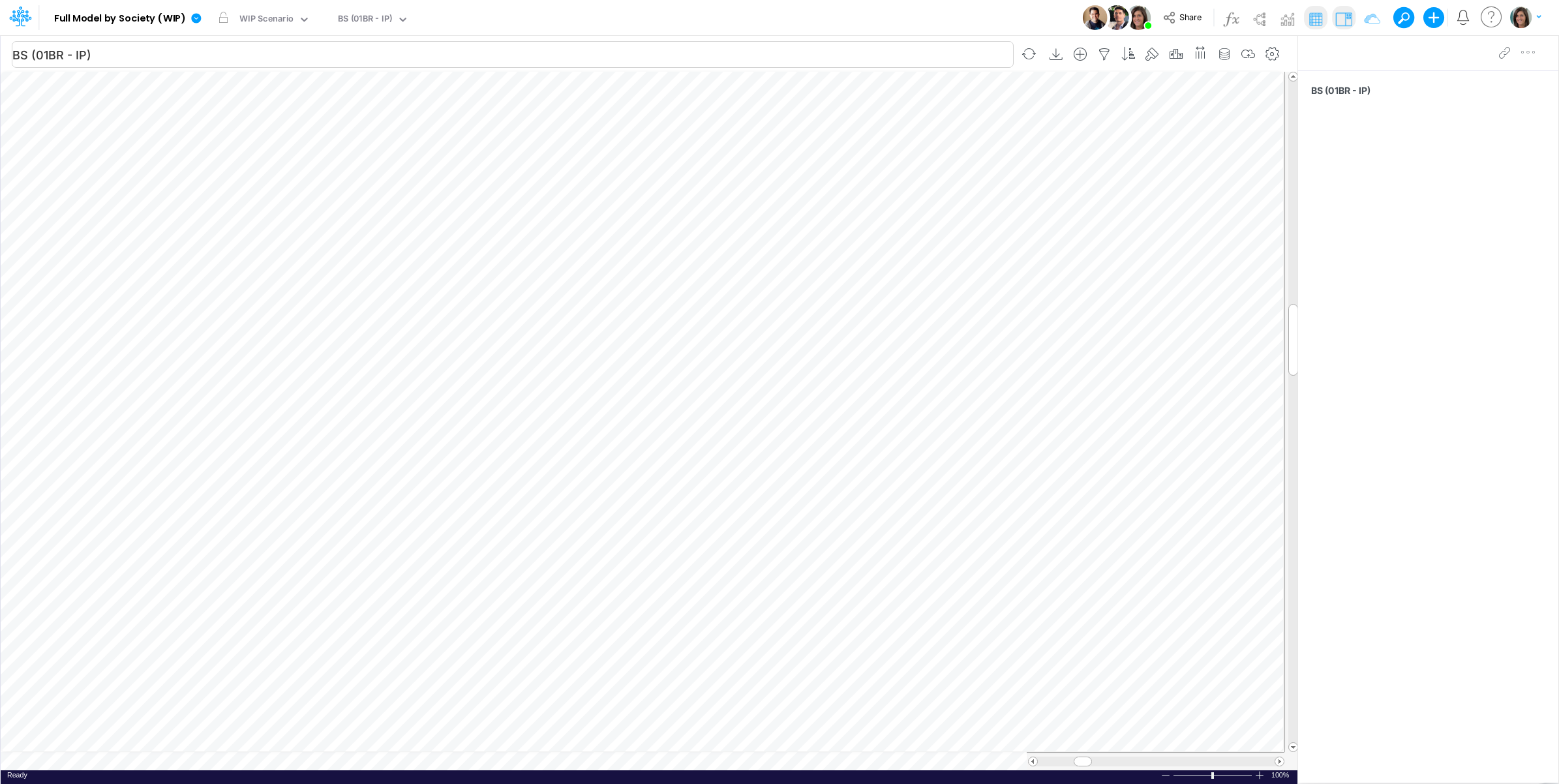
scroll to position [0, 1]
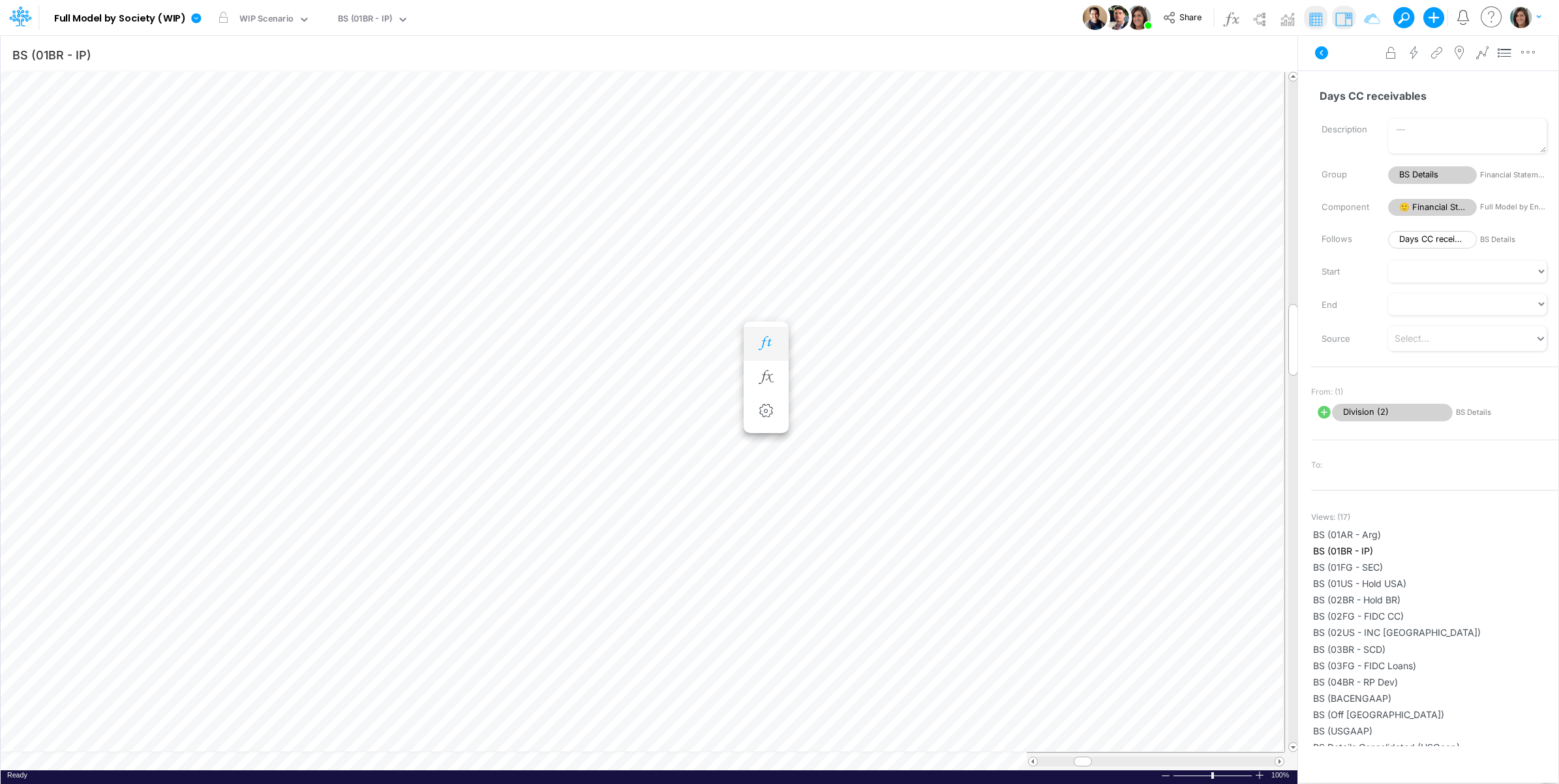
click at [771, 338] on icon "button" at bounding box center [766, 343] width 20 height 14
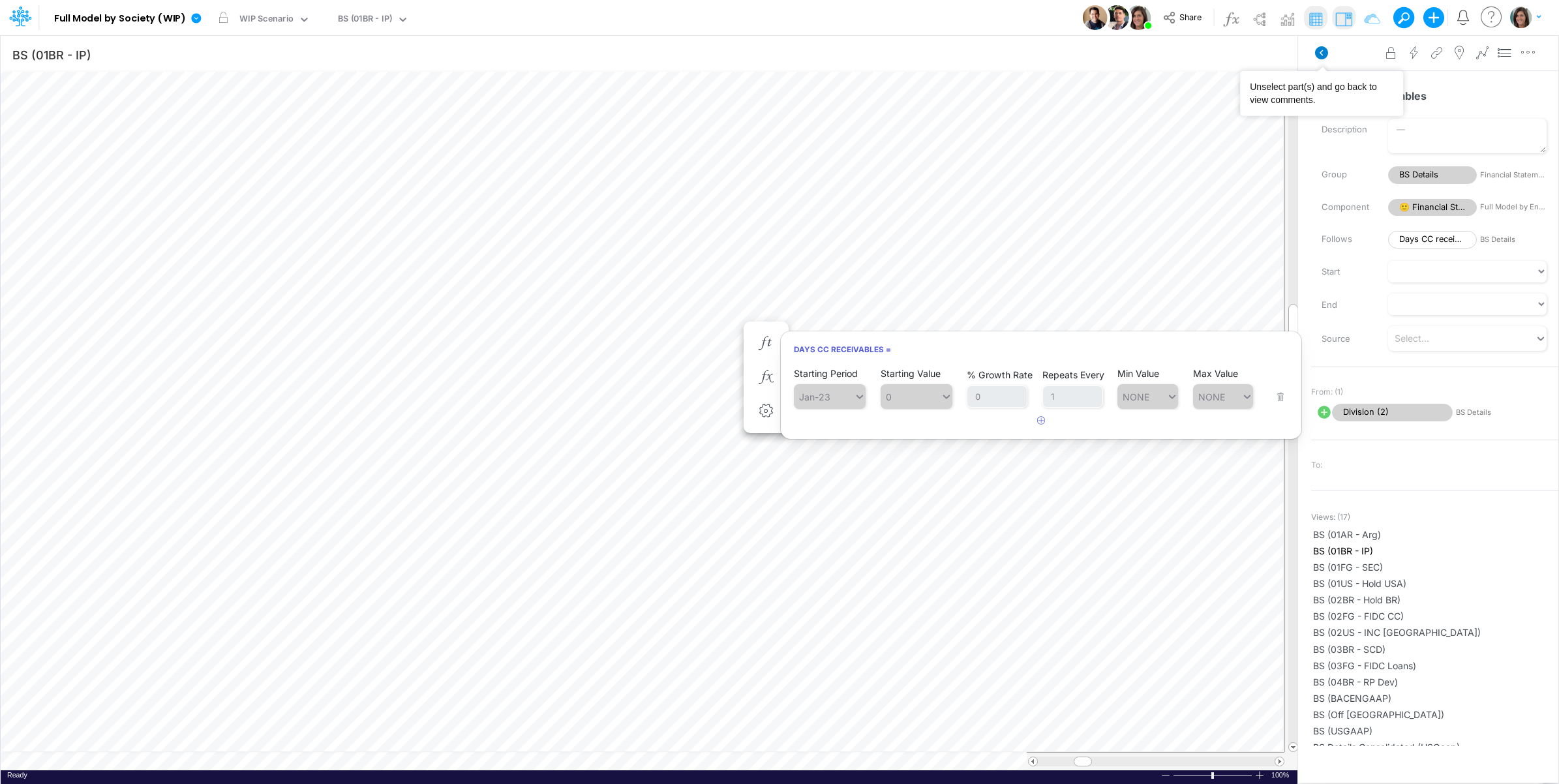
click at [1320, 54] on icon at bounding box center [1321, 53] width 13 height 13
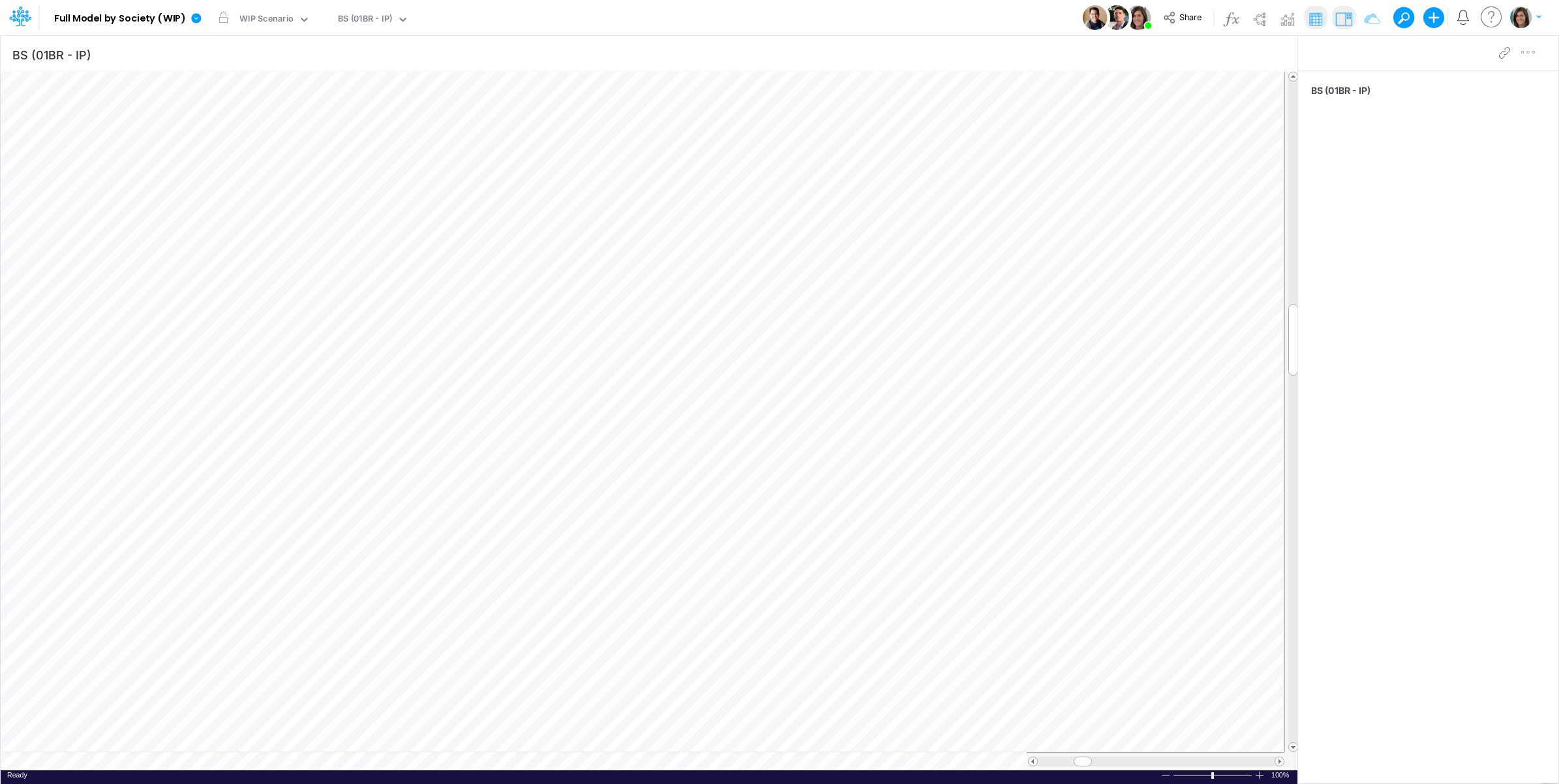
click at [1525, 15] on img "button" at bounding box center [1521, 18] width 22 height 22
click at [195, 18] on icon at bounding box center [196, 18] width 10 height 10
click at [233, 137] on button "View model info" at bounding box center [262, 136] width 140 height 20
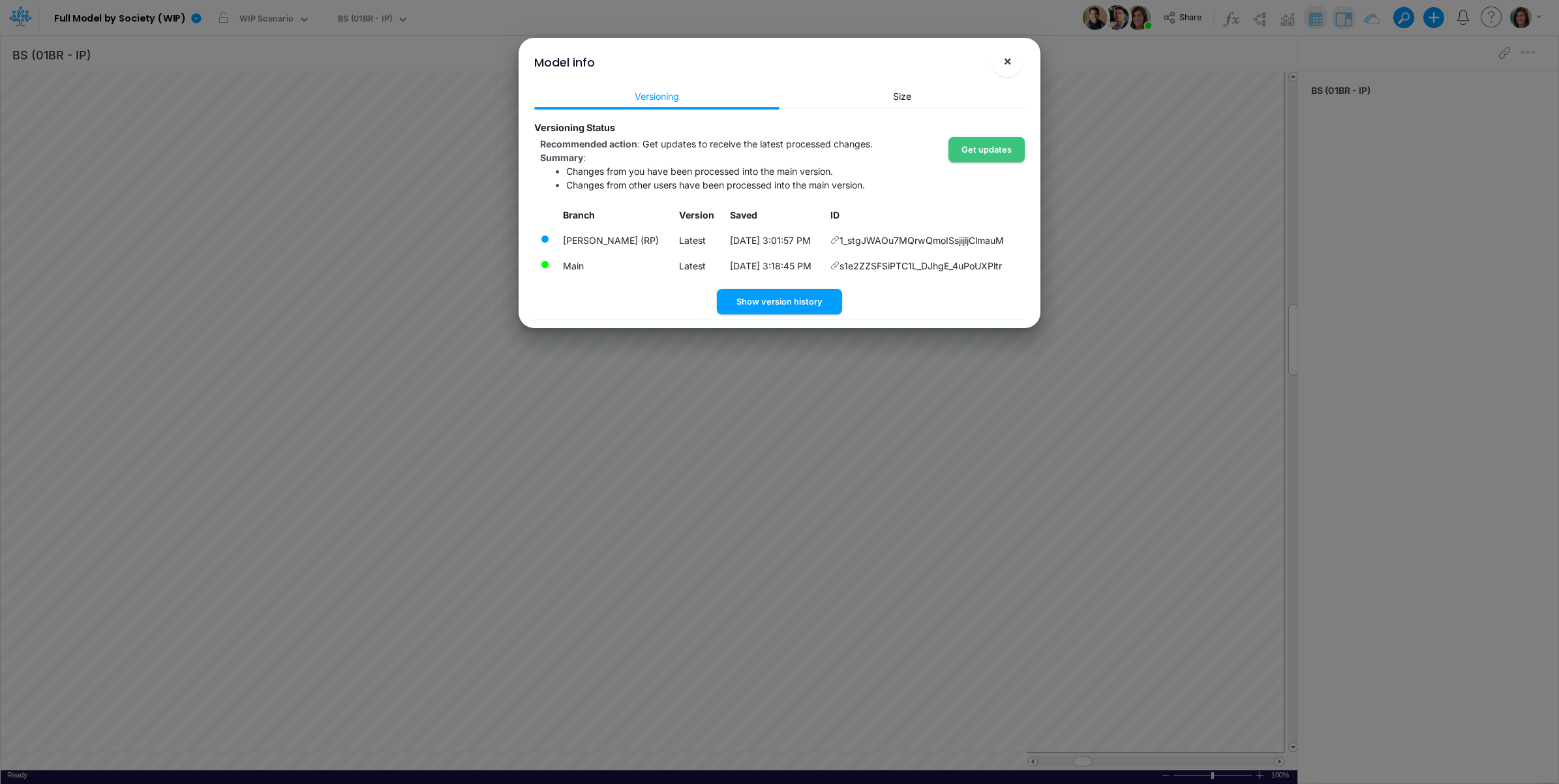
click at [1008, 59] on span "×" at bounding box center [1007, 60] width 8 height 16
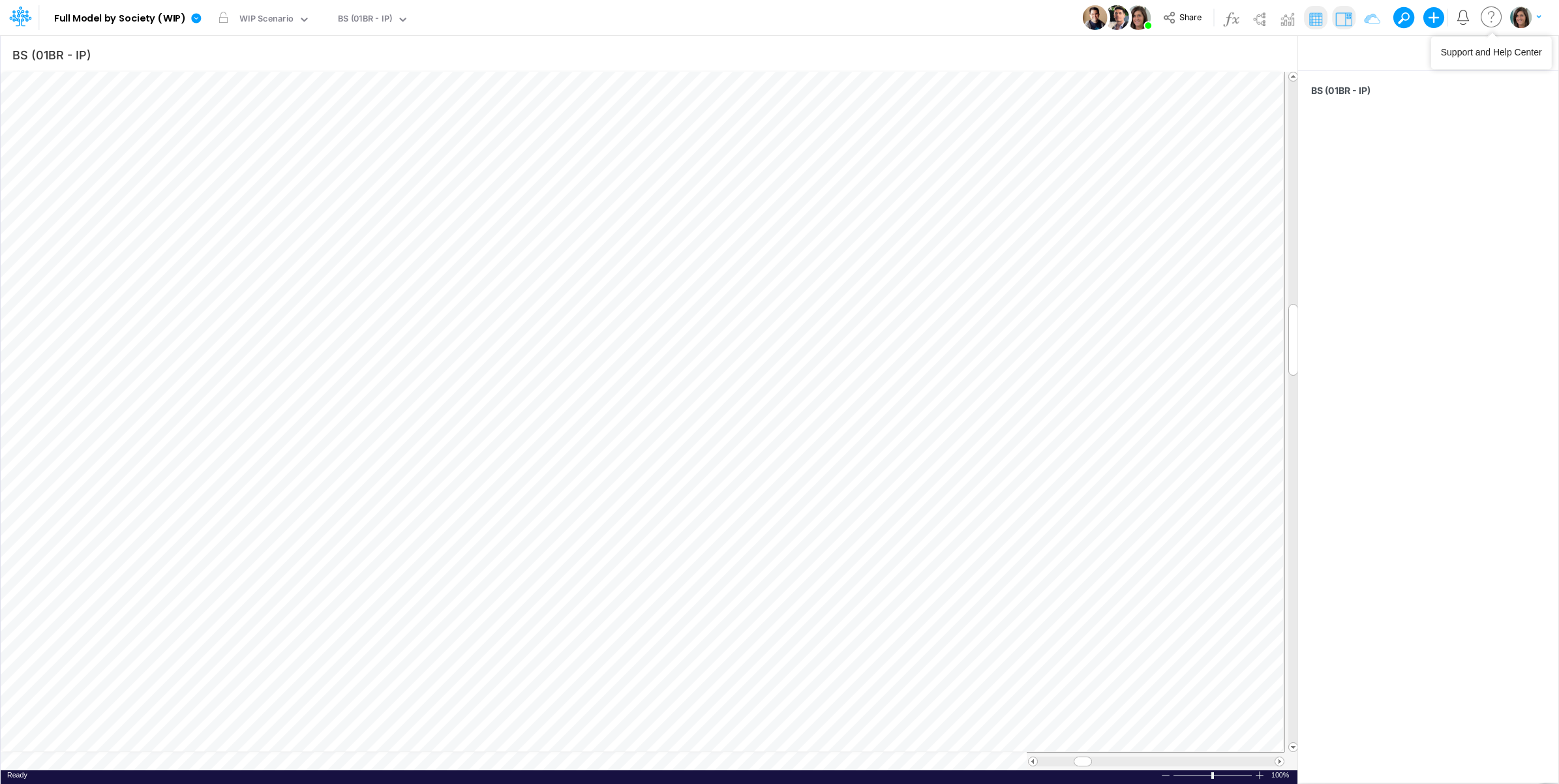
click at [1534, 15] on button "button" at bounding box center [1526, 17] width 33 height 23
drag, startPoint x: 1475, startPoint y: 77, endPoint x: 1124, endPoint y: 62, distance: 351.3
click at [1474, 77] on button "Log out" at bounding box center [1472, 76] width 140 height 20
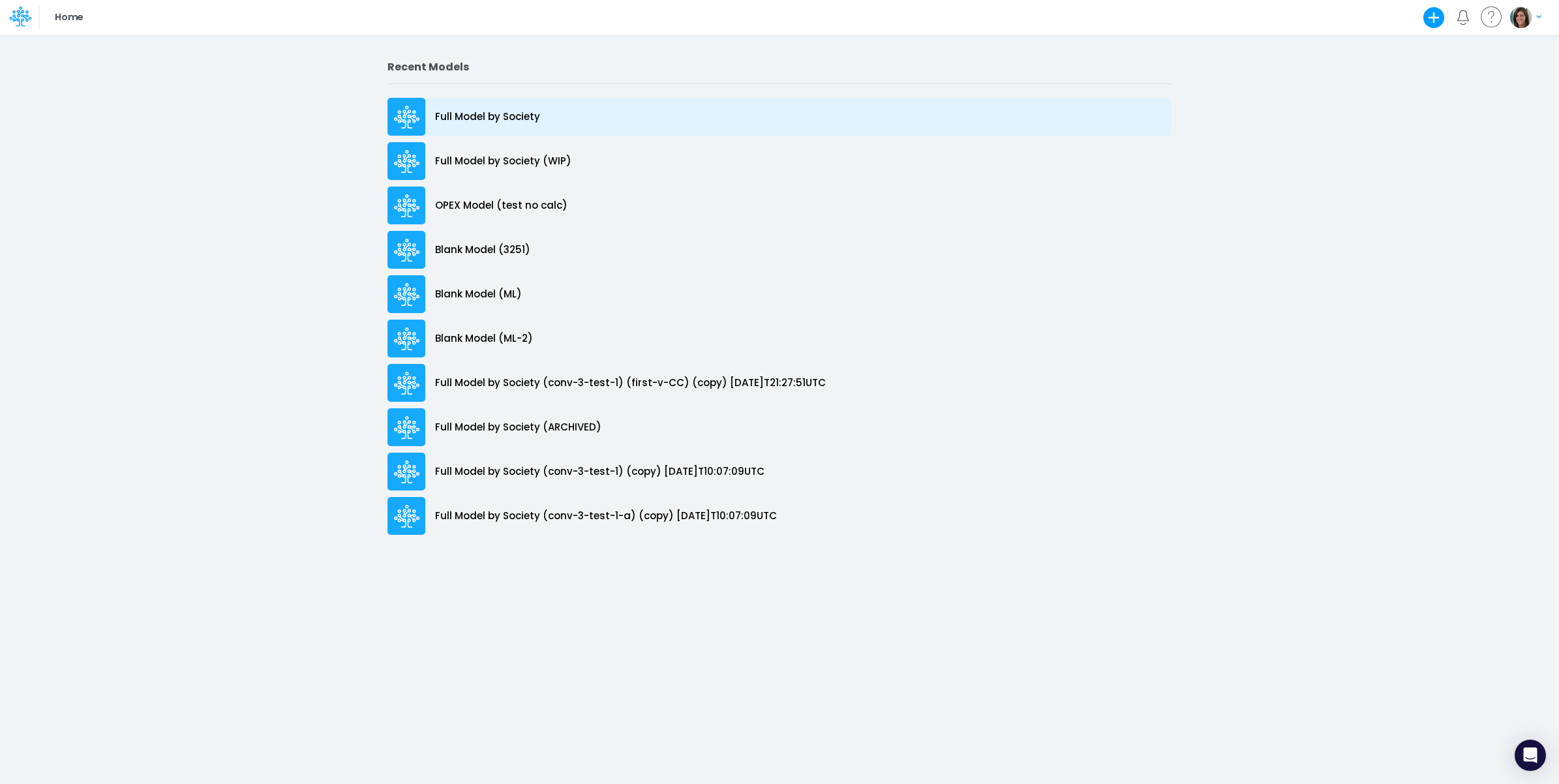
click at [569, 109] on div "Full Model by Society" at bounding box center [780, 116] width 784 height 38
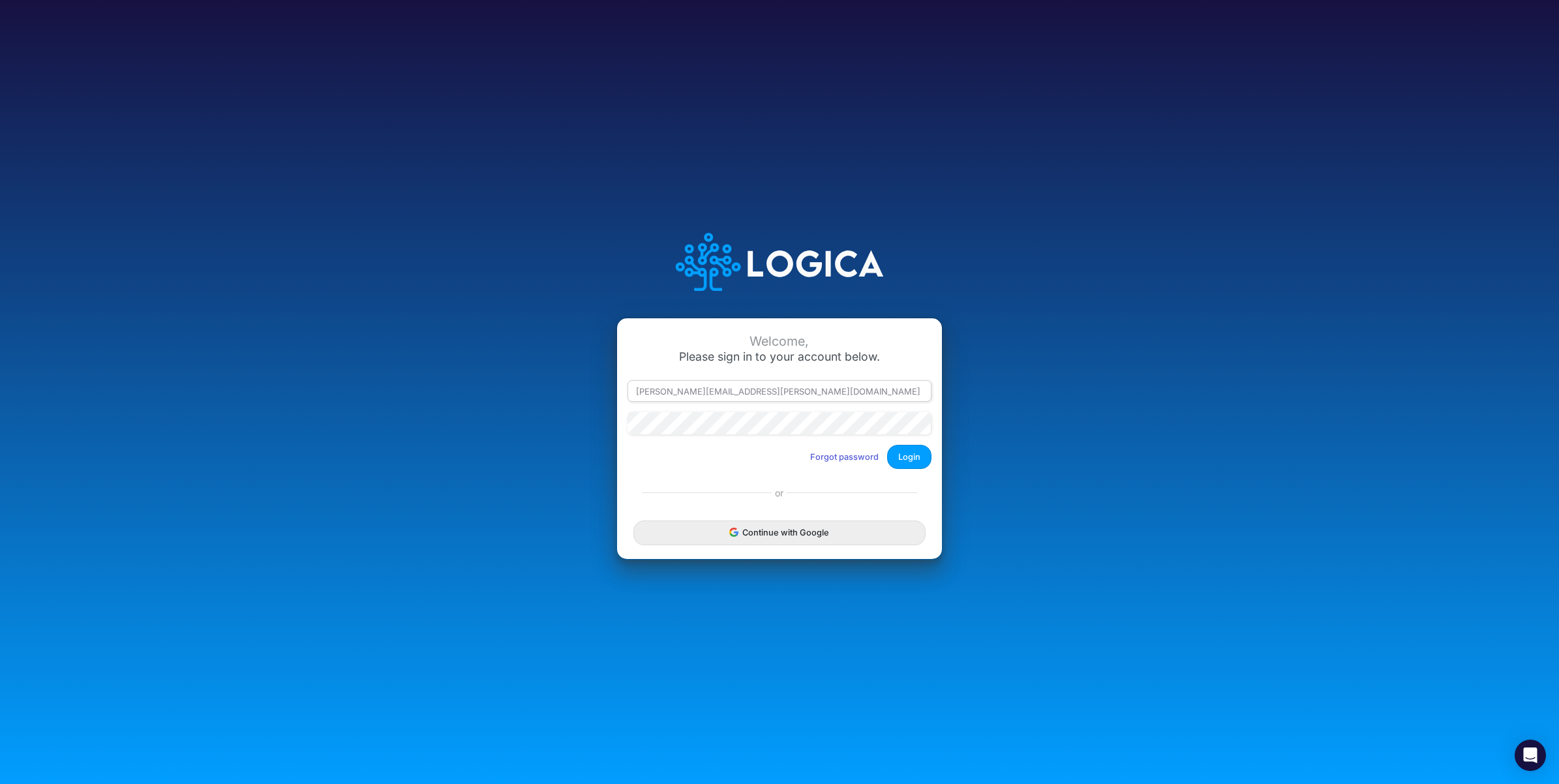
drag, startPoint x: 693, startPoint y: 392, endPoint x: 863, endPoint y: 398, distance: 170.1
click at [863, 398] on input "[PERSON_NAME][EMAIL_ADDRESS][PERSON_NAME][DOMAIN_NAME]" at bounding box center [779, 391] width 304 height 22
type input "[PERSON_NAME][EMAIL_ADDRESS][PERSON_NAME][DOMAIN_NAME]"
click at [914, 454] on button "Login" at bounding box center [909, 456] width 44 height 24
